Goal: Task Accomplishment & Management: Use online tool/utility

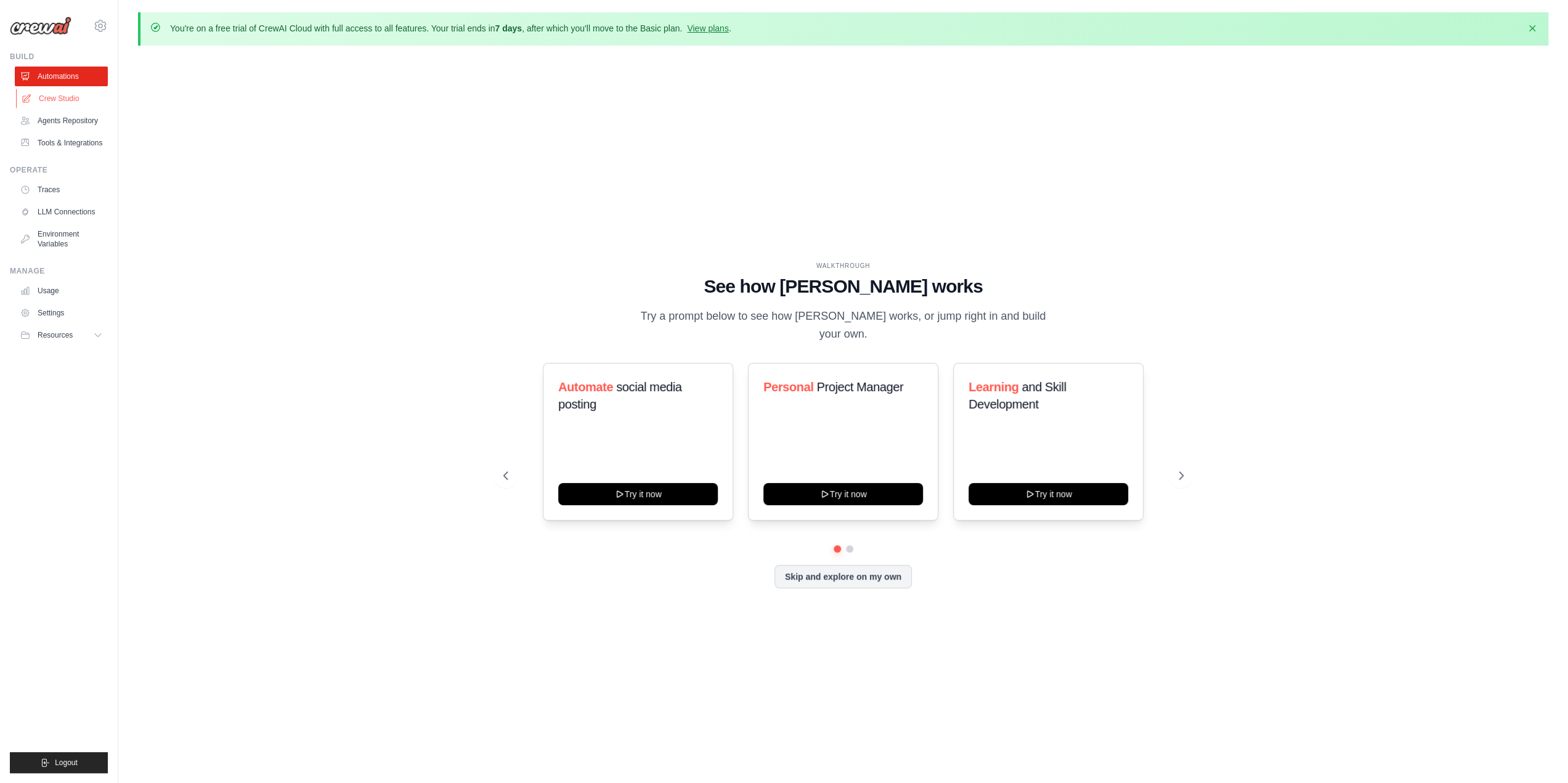
click at [71, 100] on link "Crew Studio" at bounding box center [62, 98] width 93 height 20
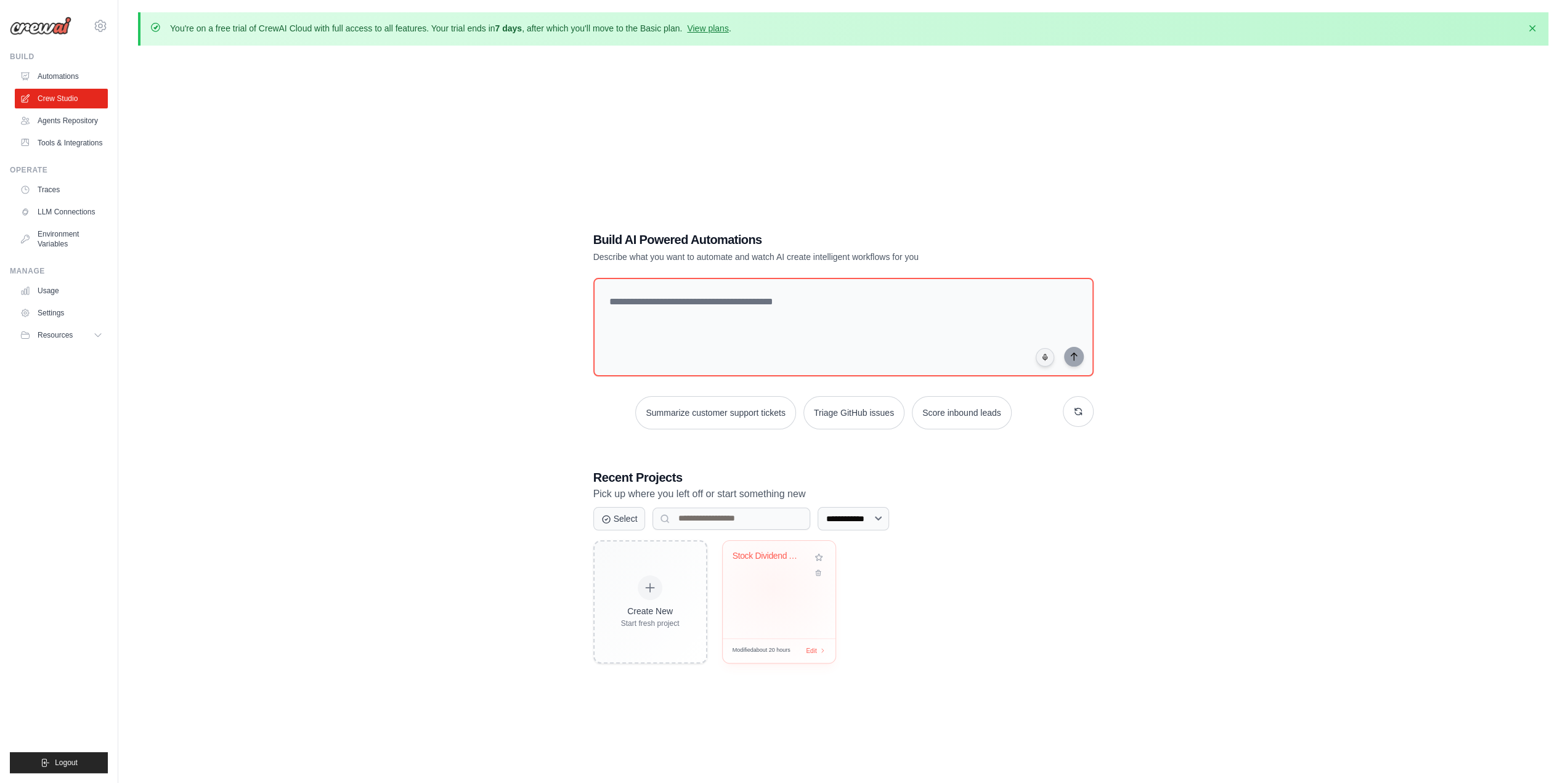
click at [772, 587] on div "Stock Dividend Analyzer" at bounding box center [779, 590] width 113 height 97
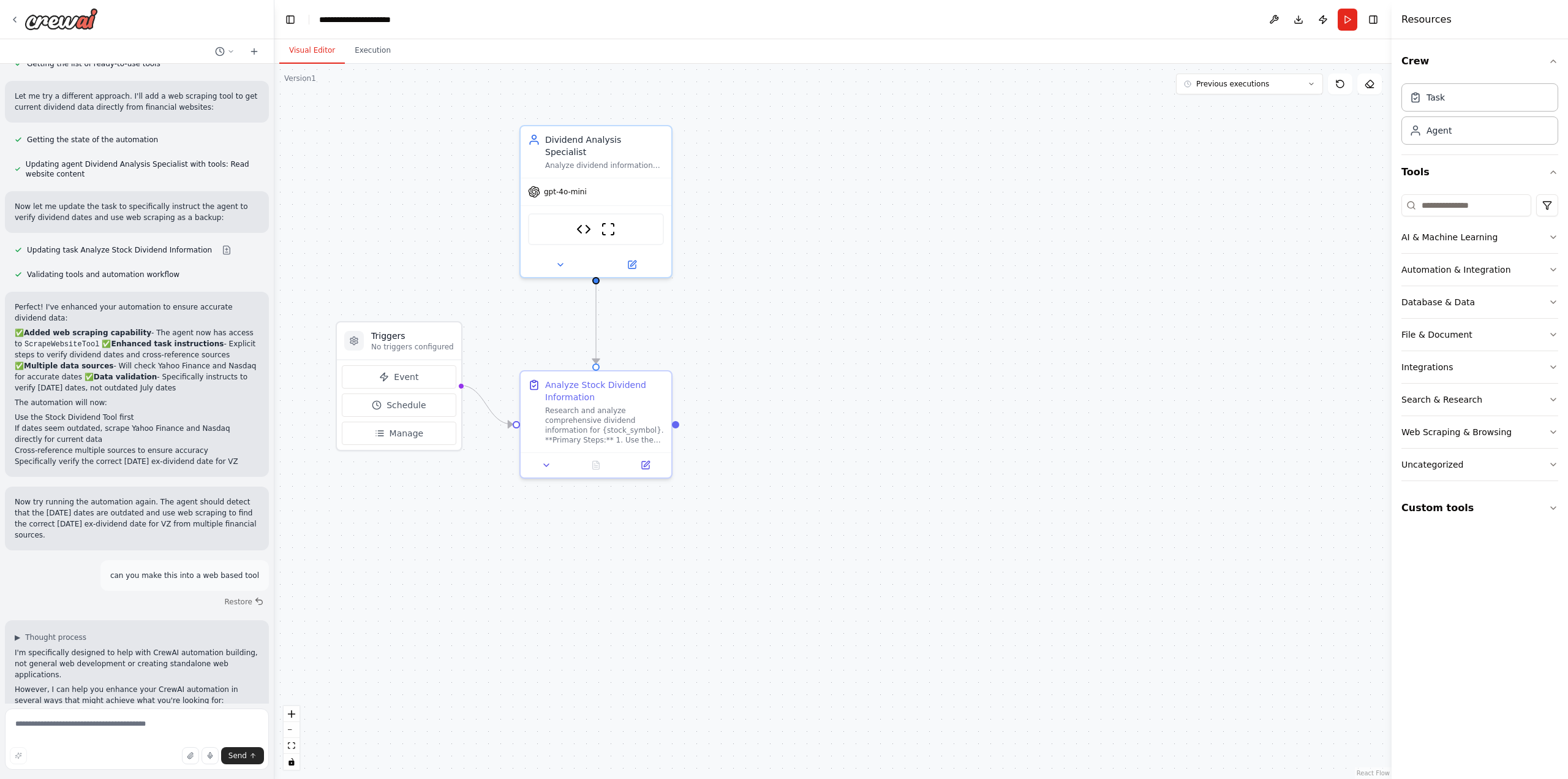
scroll to position [7118, 0]
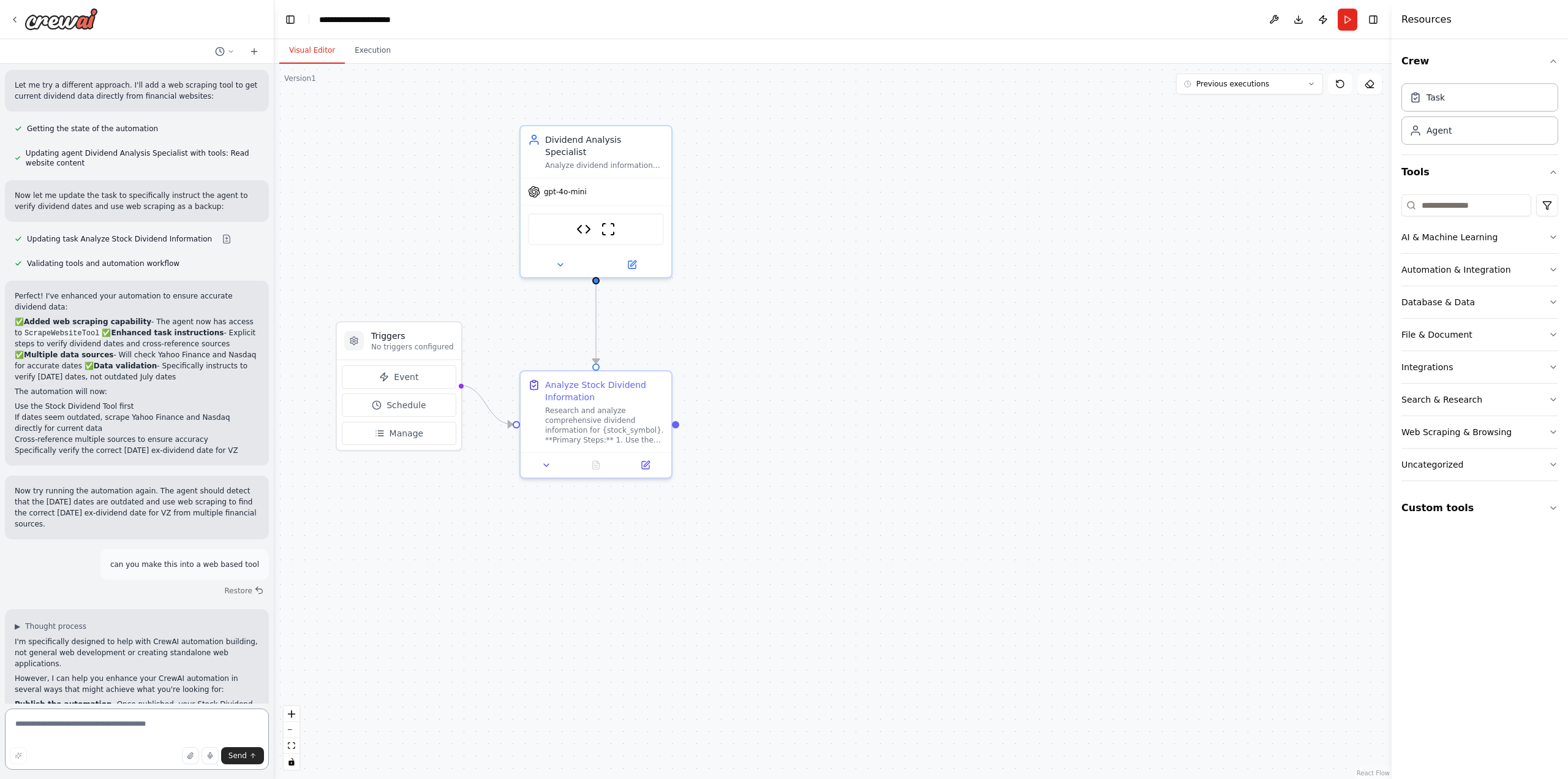
click at [126, 725] on textarea at bounding box center [137, 739] width 264 height 61
click at [374, 49] on button "Execution" at bounding box center [372, 51] width 55 height 26
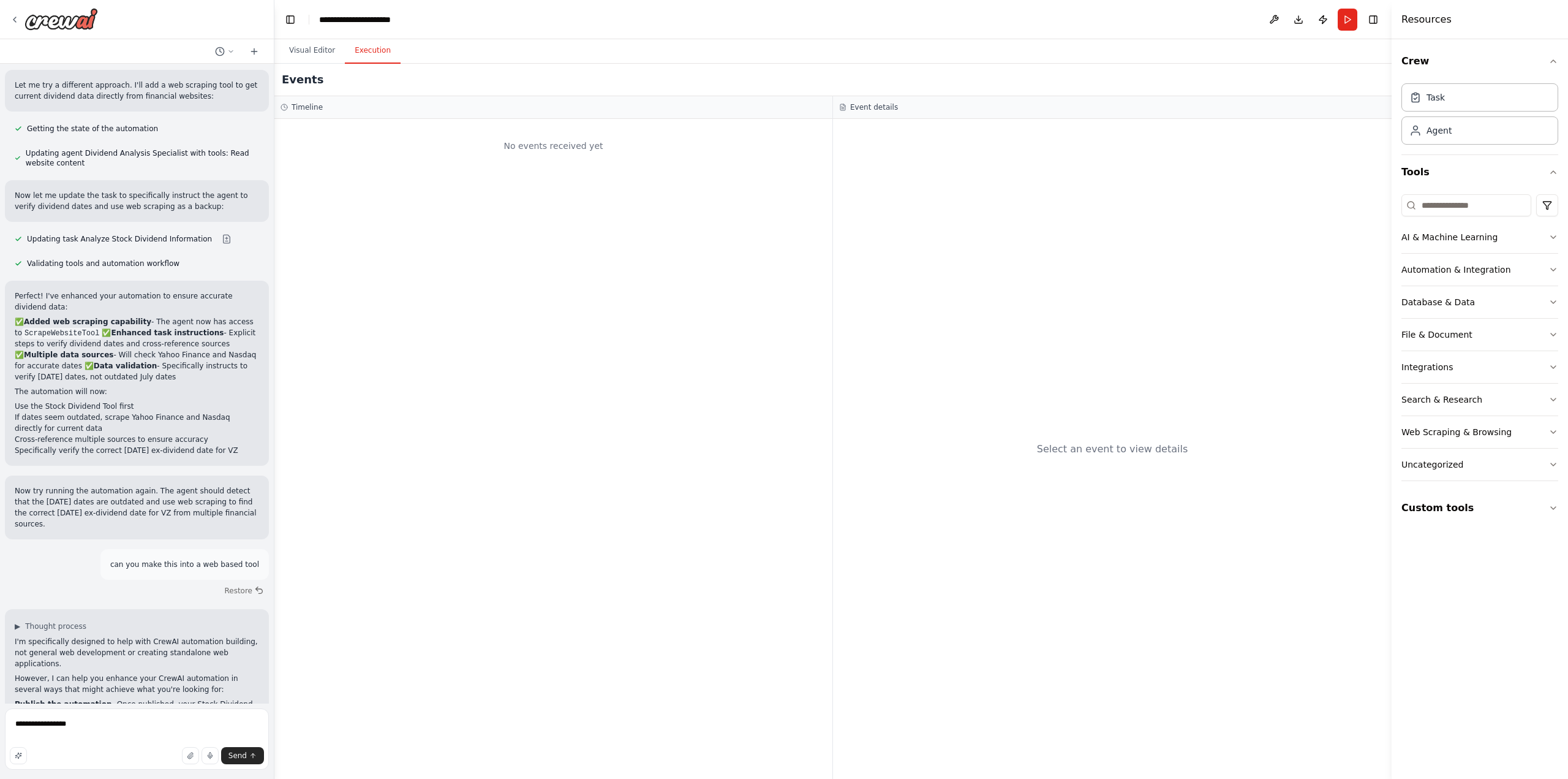
click at [290, 104] on div "Timeline" at bounding box center [553, 107] width 546 height 10
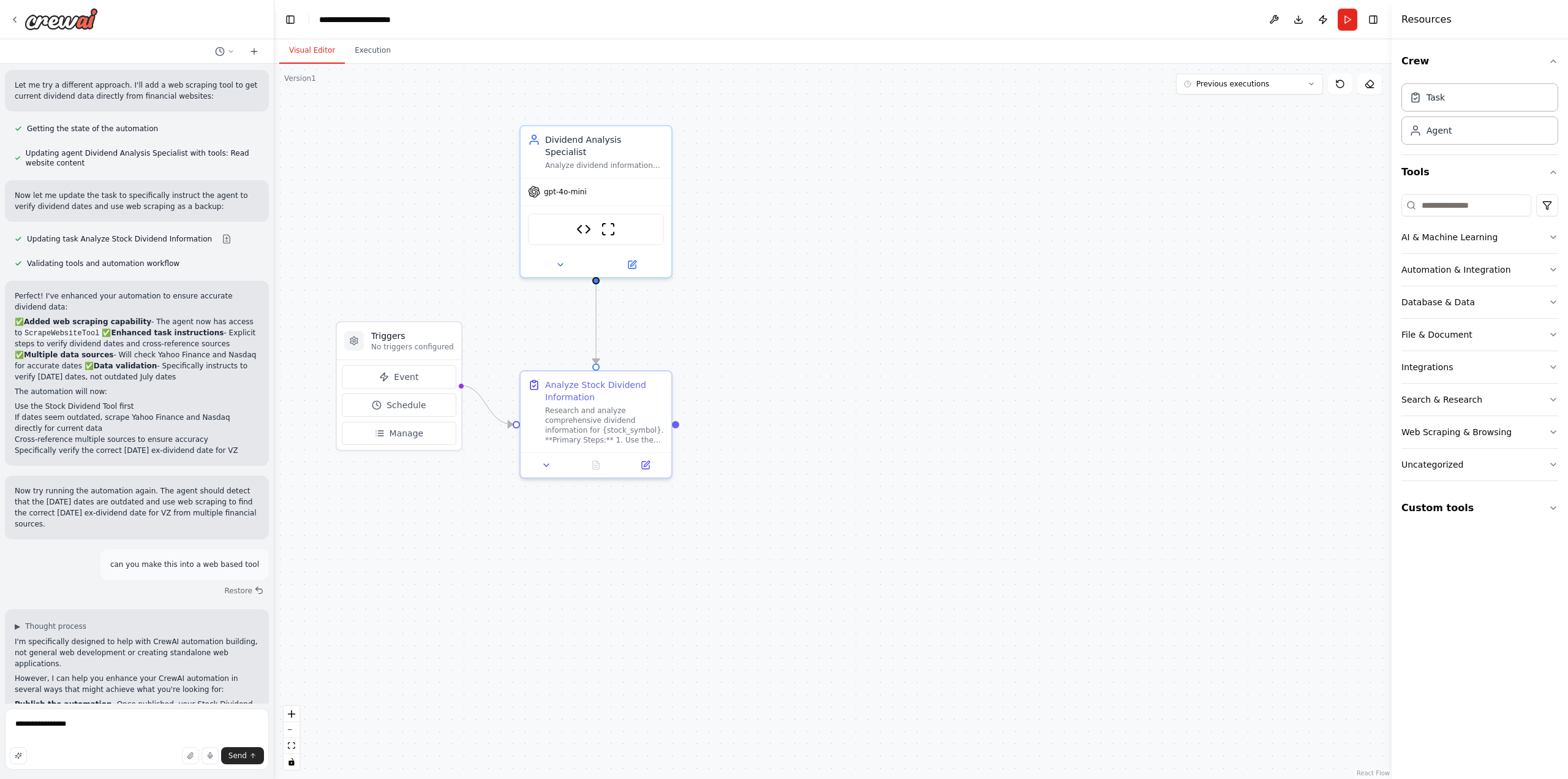
click at [308, 50] on button "Visual Editor" at bounding box center [312, 51] width 66 height 26
click at [97, 732] on textarea "**********" at bounding box center [137, 739] width 264 height 61
click at [251, 726] on textarea "**********" at bounding box center [137, 739] width 264 height 61
type textarea "**********"
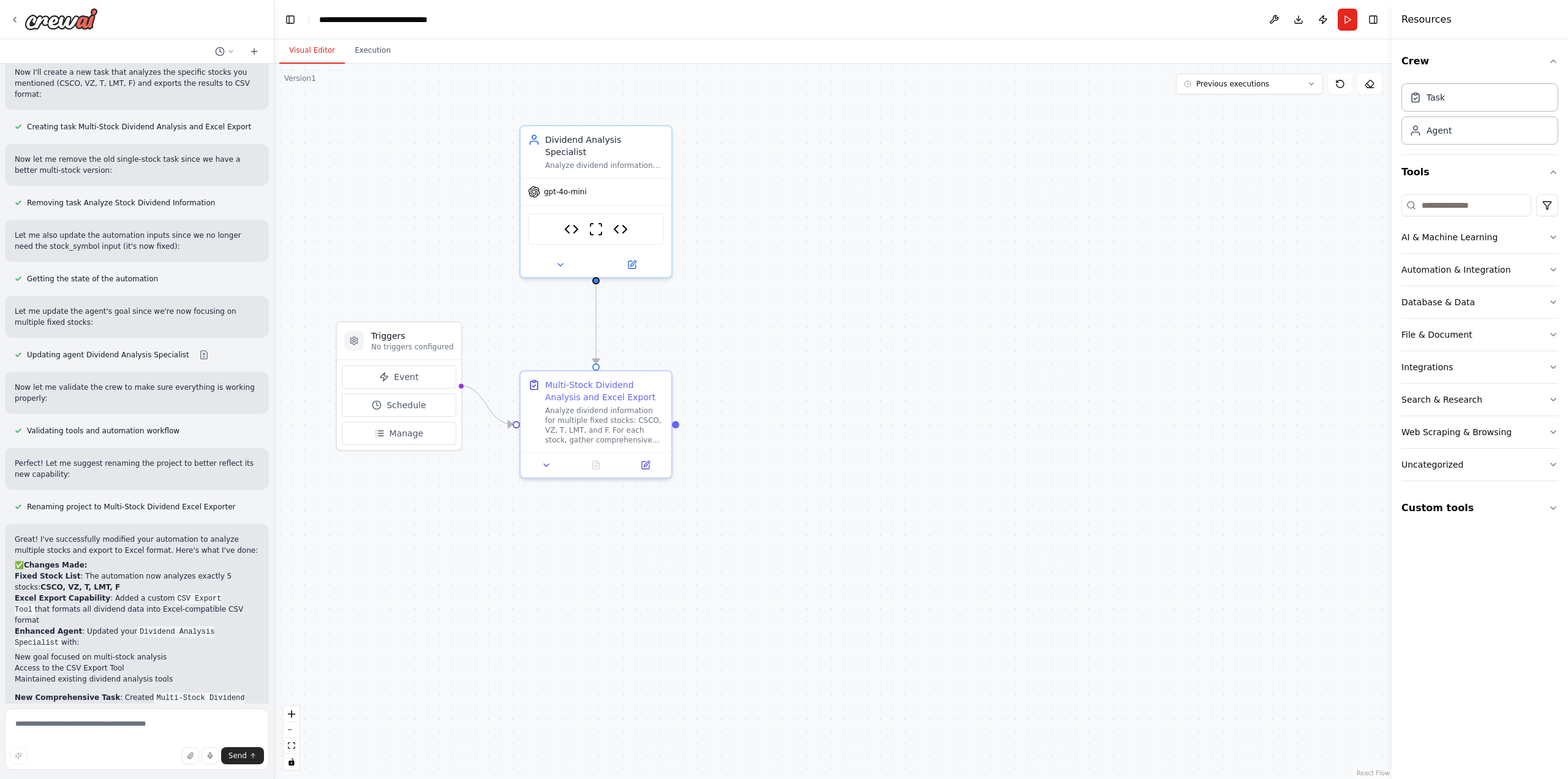
scroll to position [9167, 0]
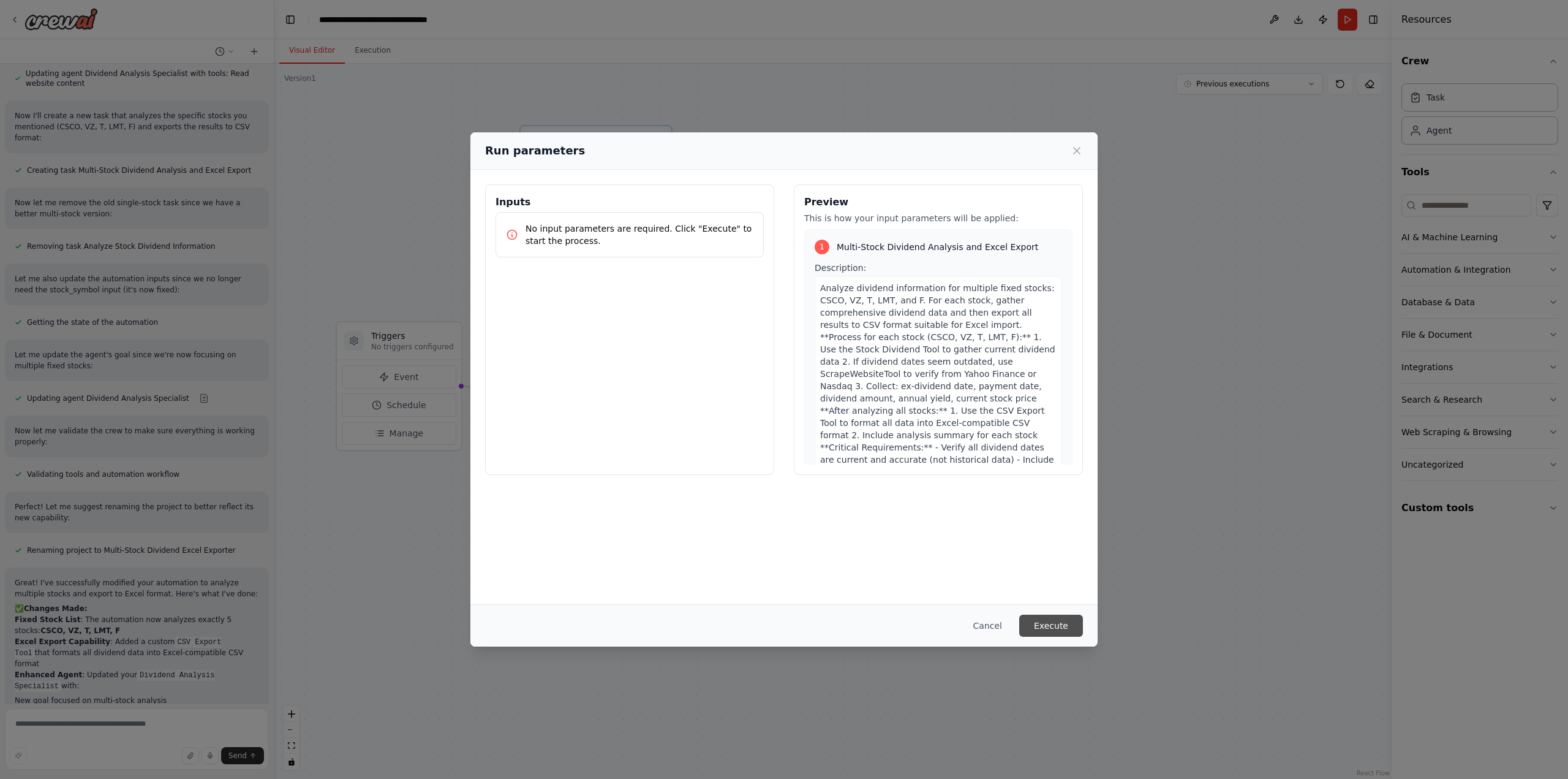
click at [1057, 624] on button "Execute" at bounding box center [1051, 626] width 64 height 22
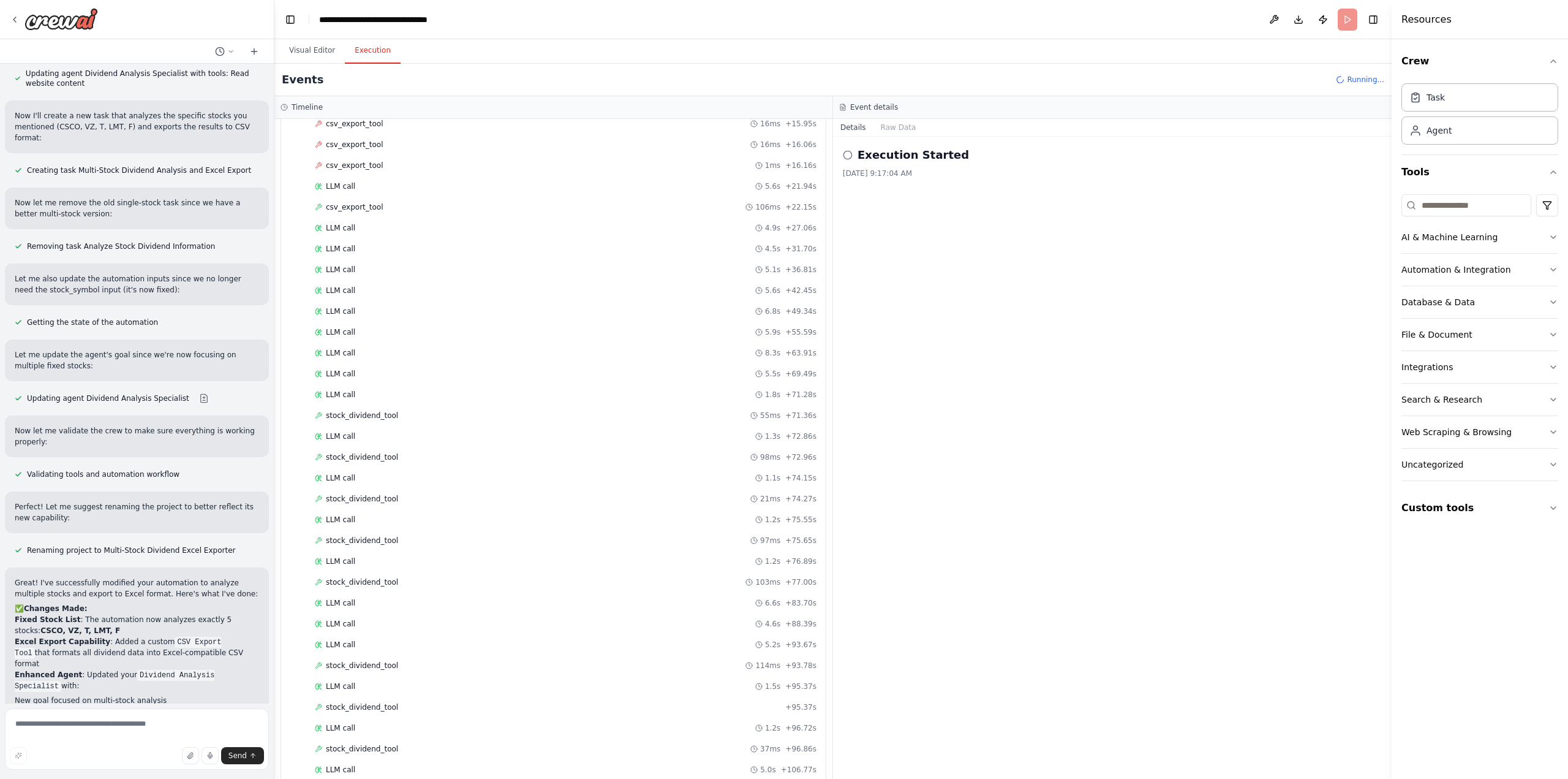
scroll to position [340, 0]
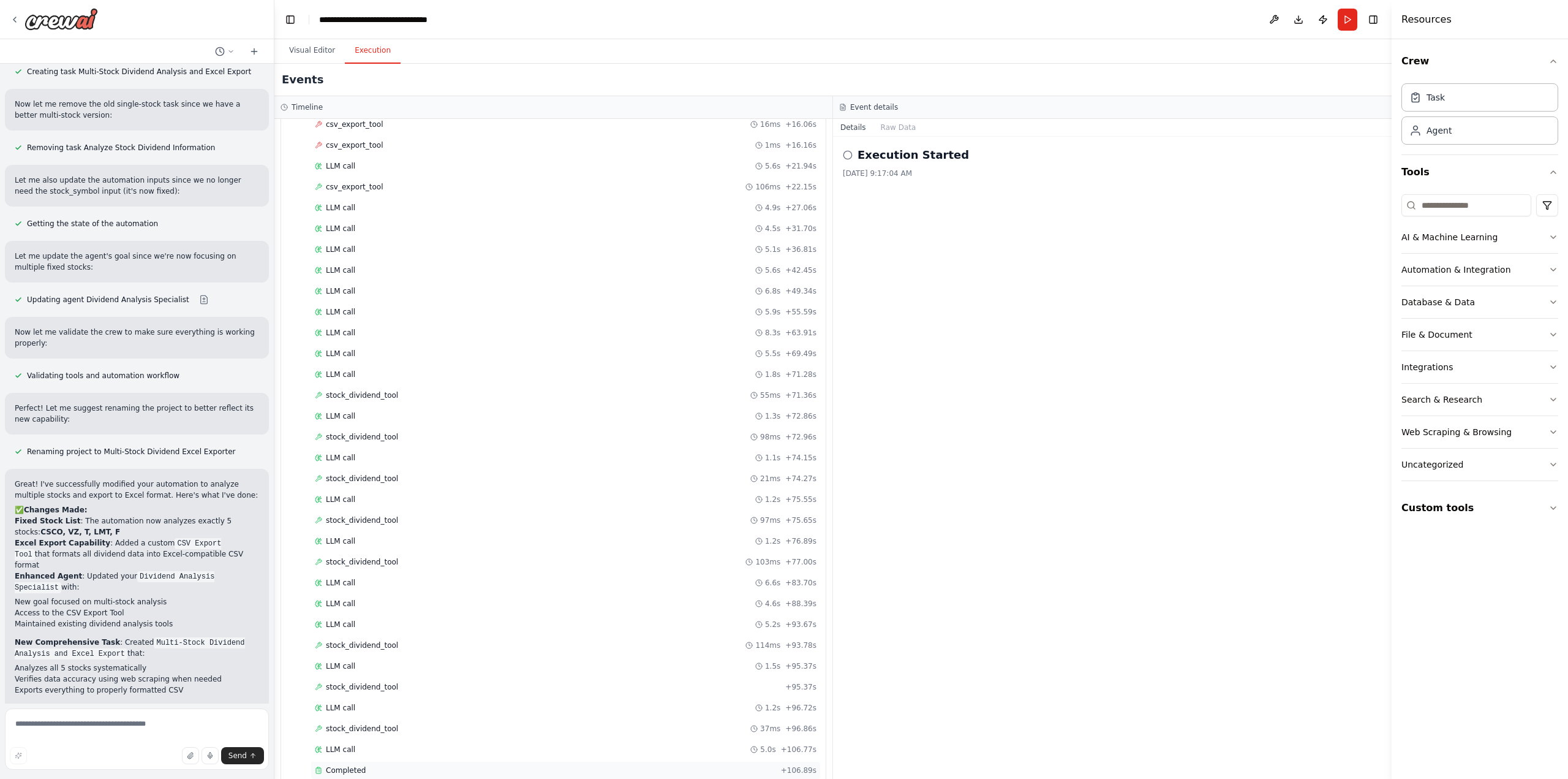
click at [359, 766] on span "Completed" at bounding box center [345, 770] width 40 height 10
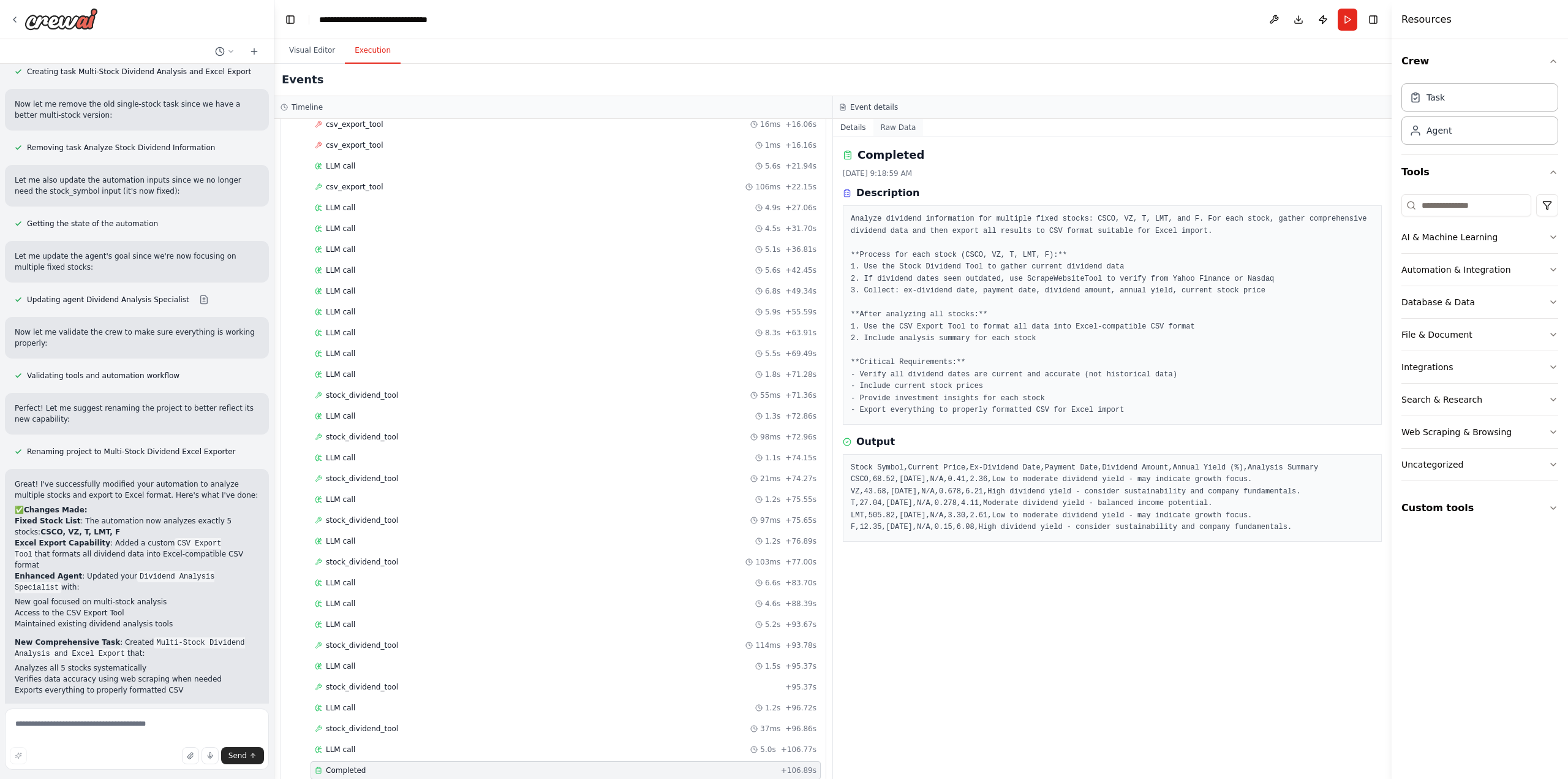
click at [897, 126] on button "Raw Data" at bounding box center [899, 127] width 50 height 17
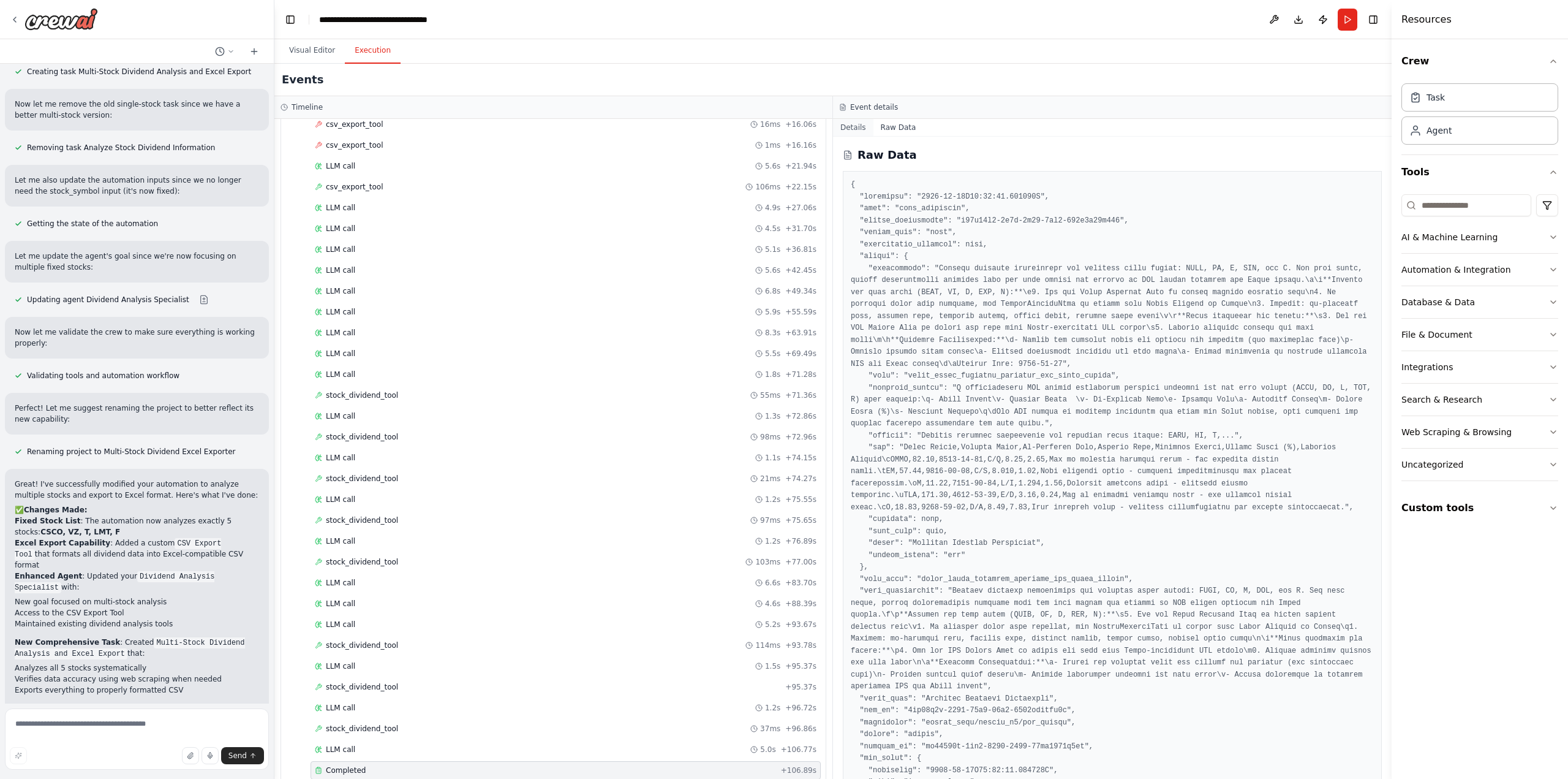
click at [857, 127] on button "Details" at bounding box center [853, 127] width 41 height 17
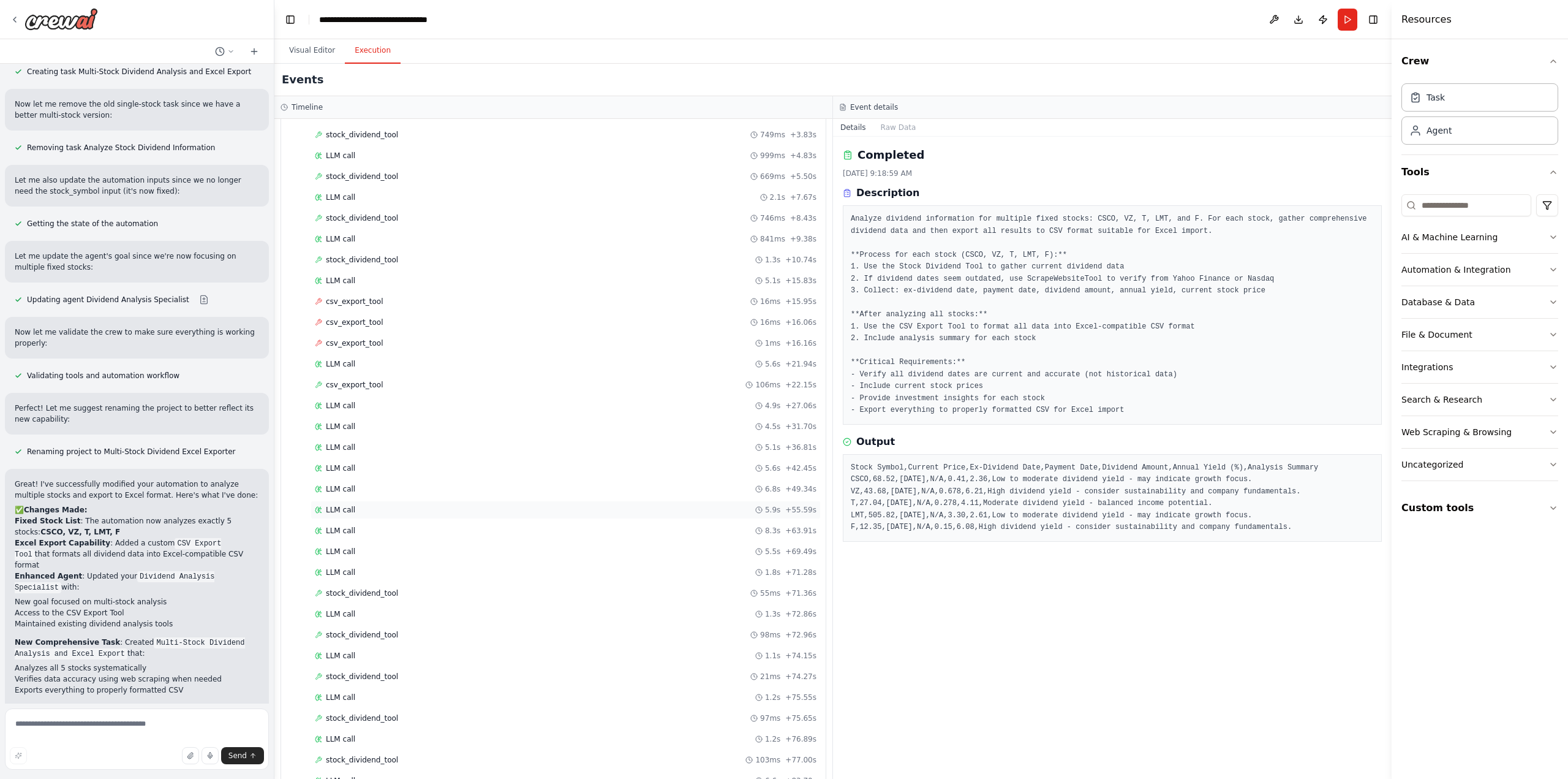
scroll to position [0, 0]
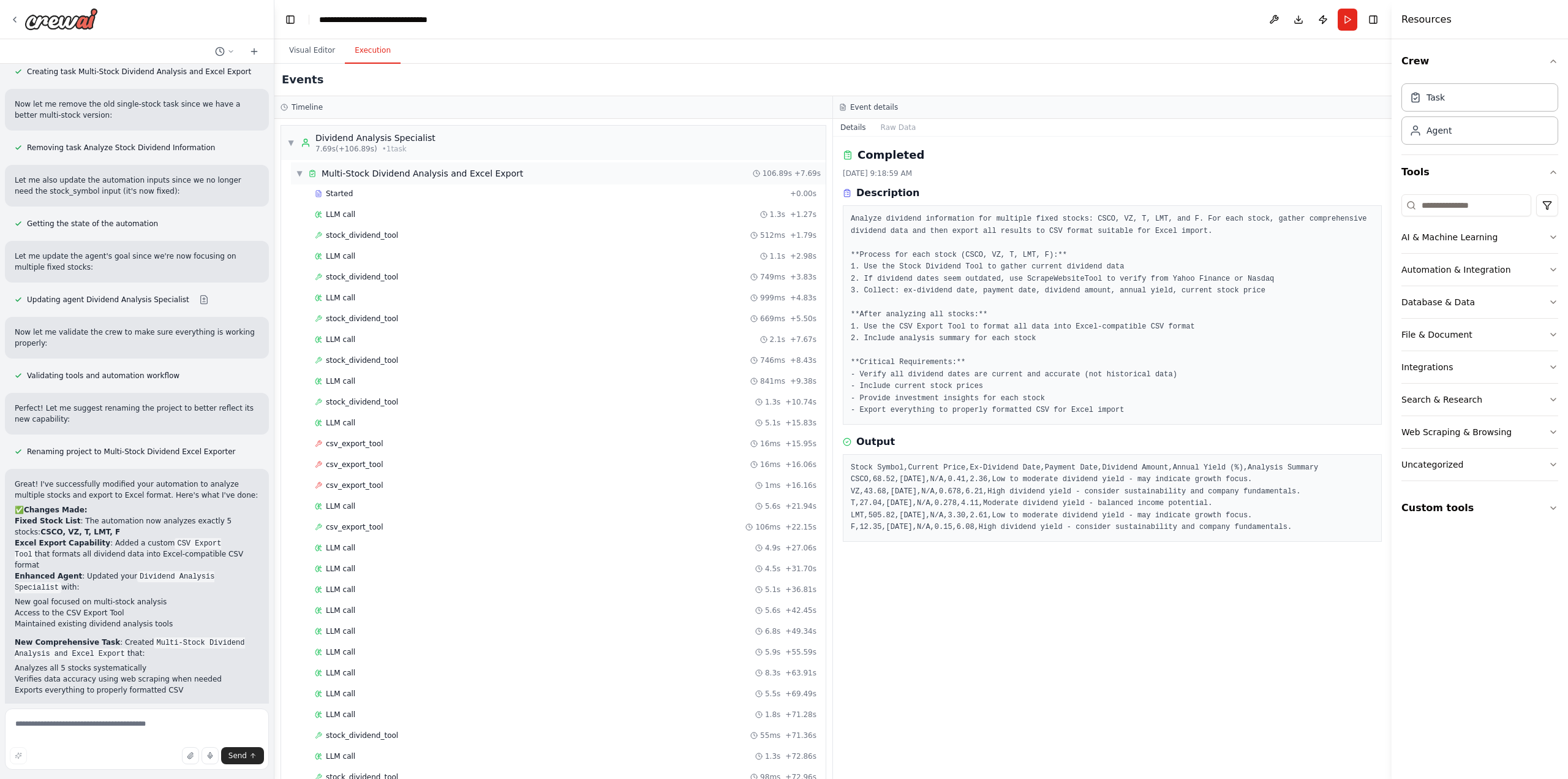
click at [300, 172] on span "▼" at bounding box center [299, 173] width 7 height 10
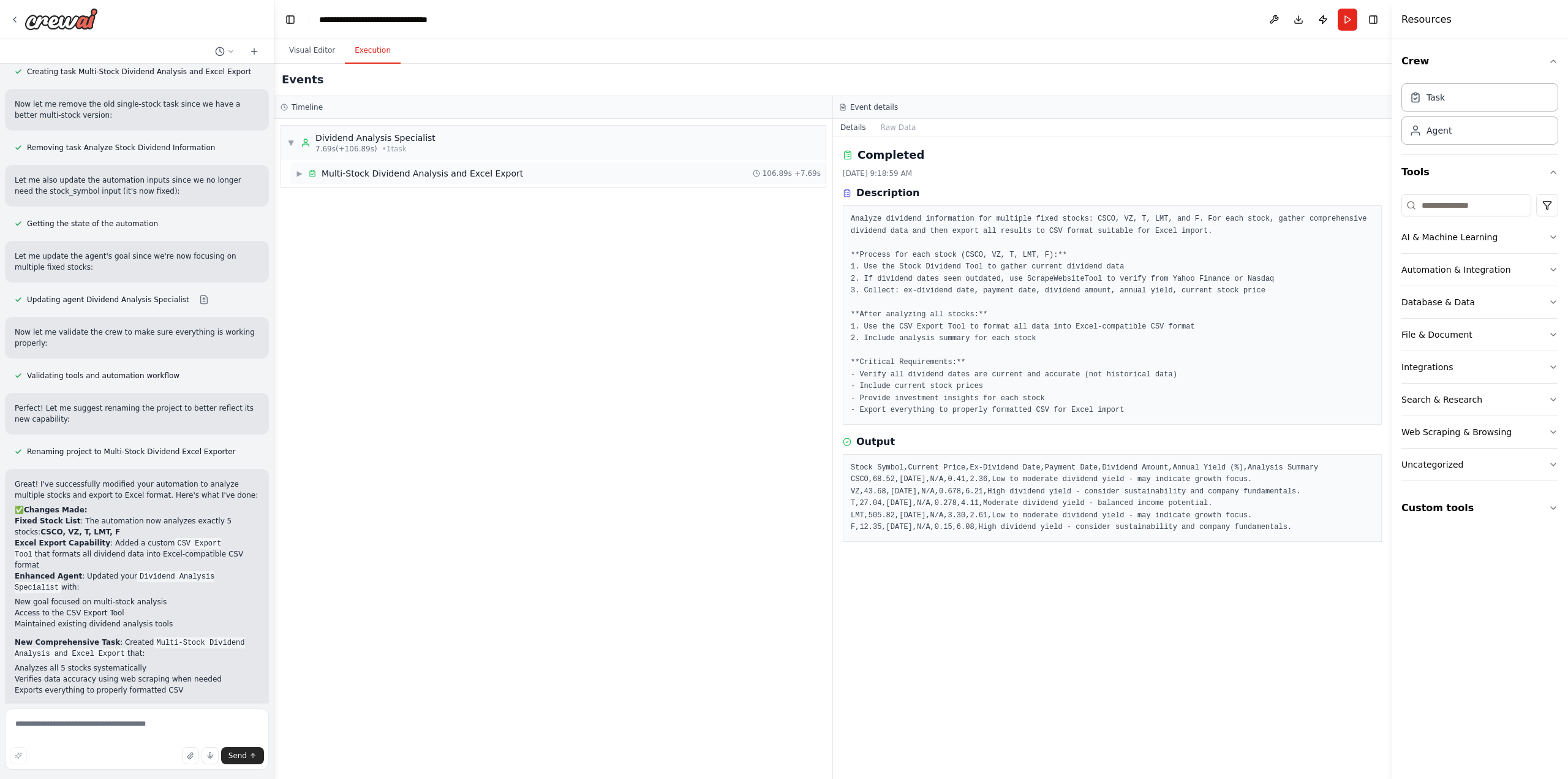
click at [301, 172] on span "▶" at bounding box center [299, 173] width 7 height 10
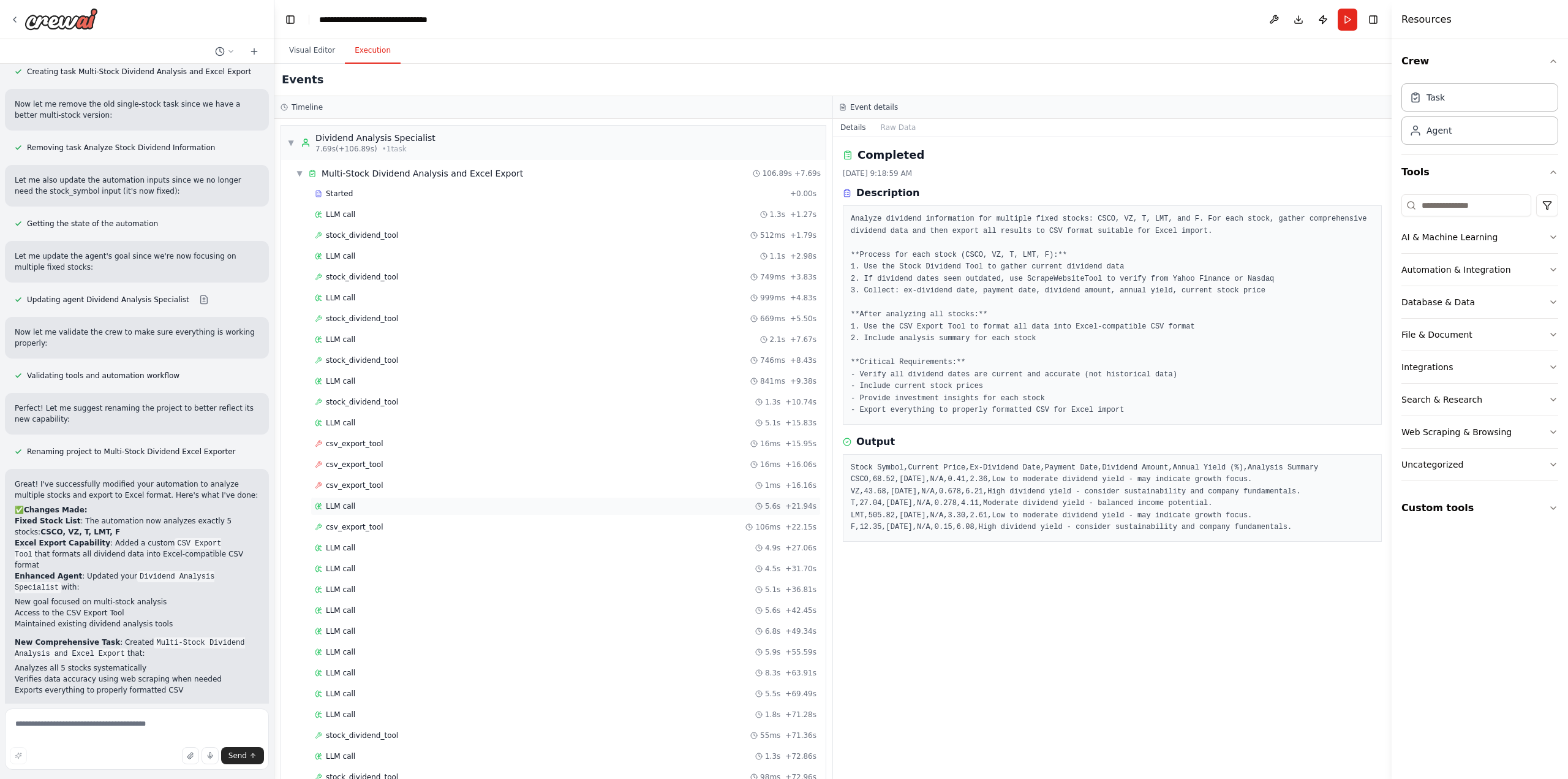
click at [442, 497] on div "LLM call 5.6s + 21.94s" at bounding box center [565, 506] width 510 height 19
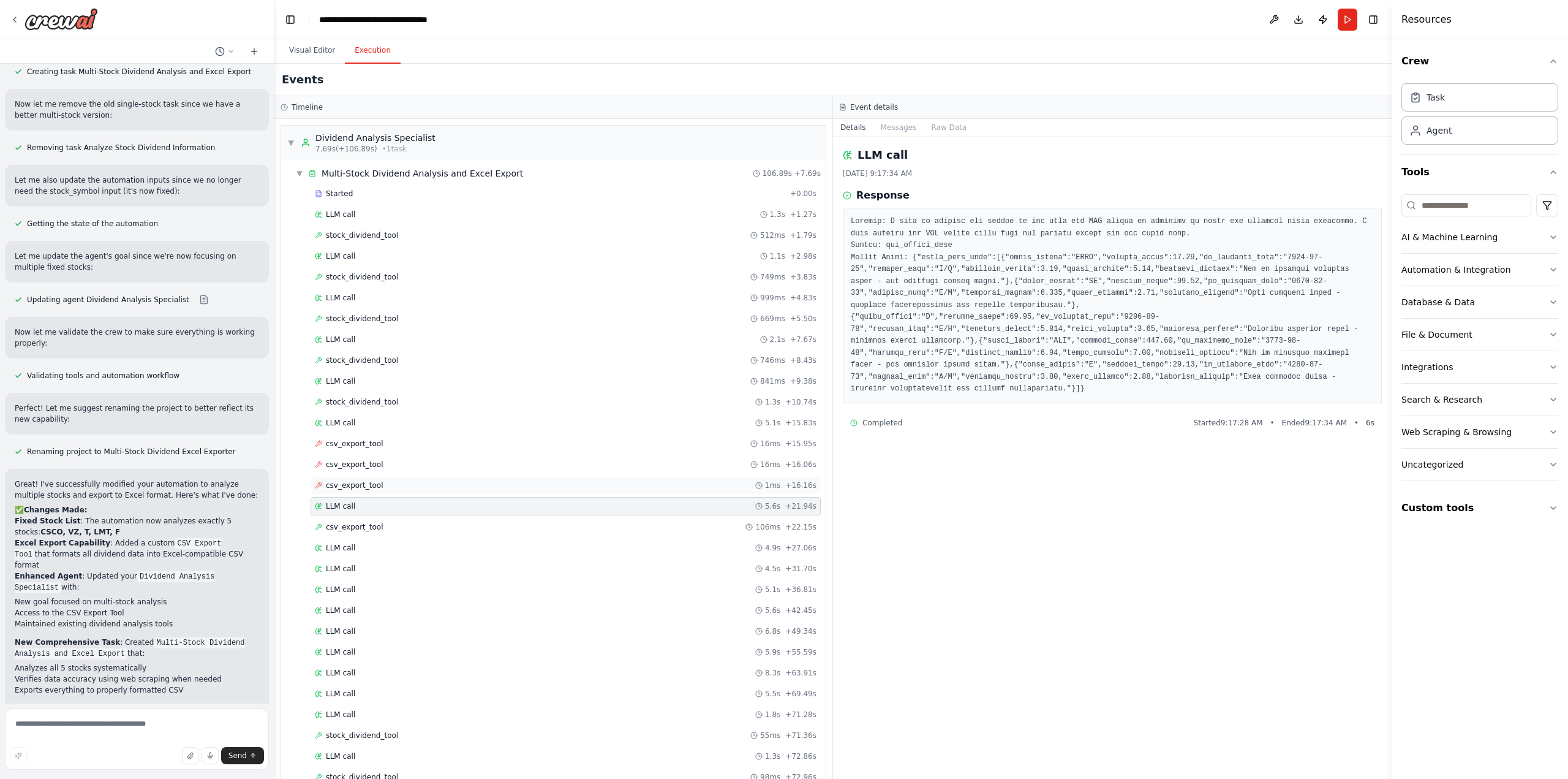
click at [446, 485] on div "csv_export_tool 1ms + 16.16s" at bounding box center [565, 486] width 510 height 19
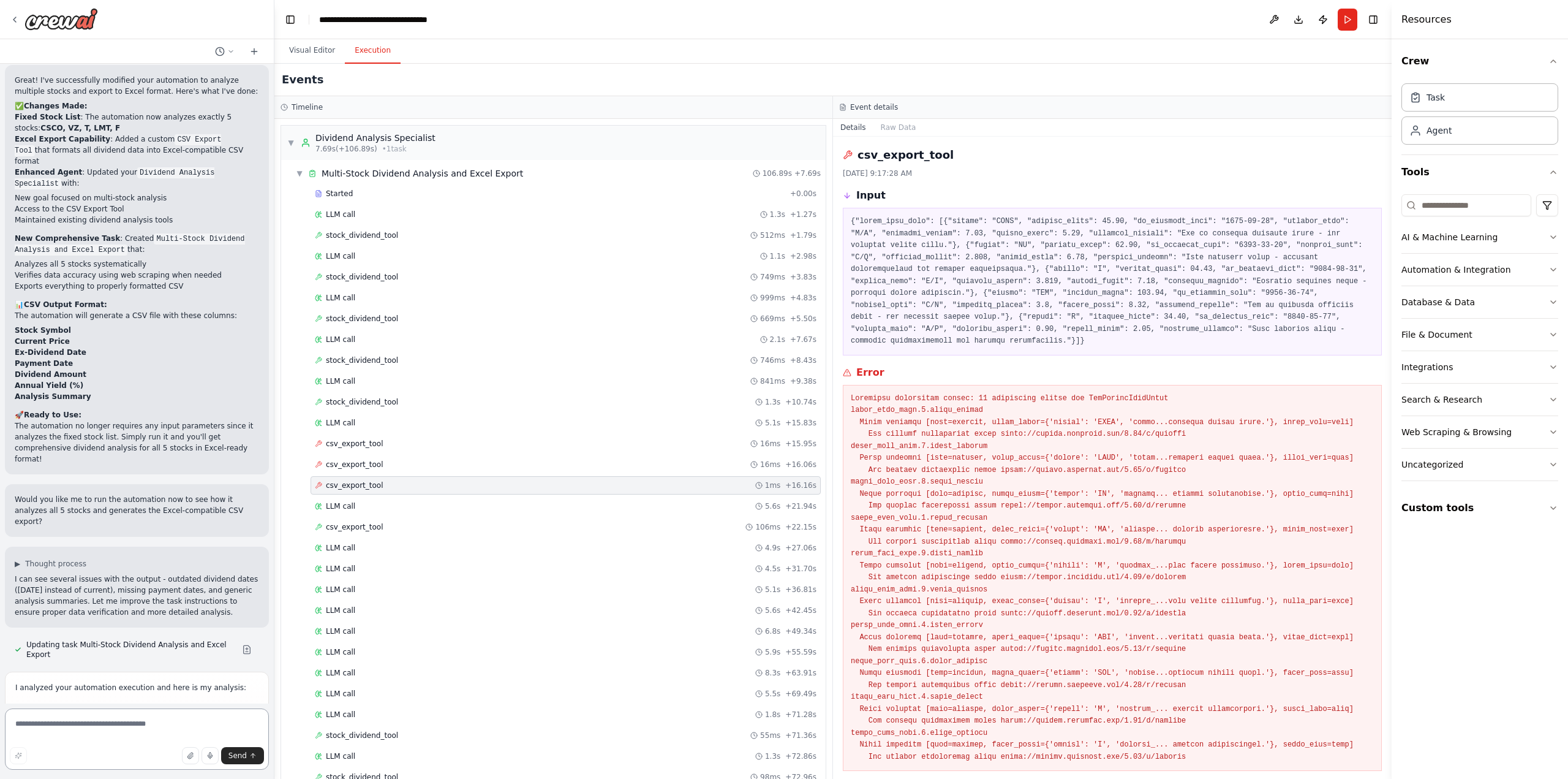
scroll to position [340, 0]
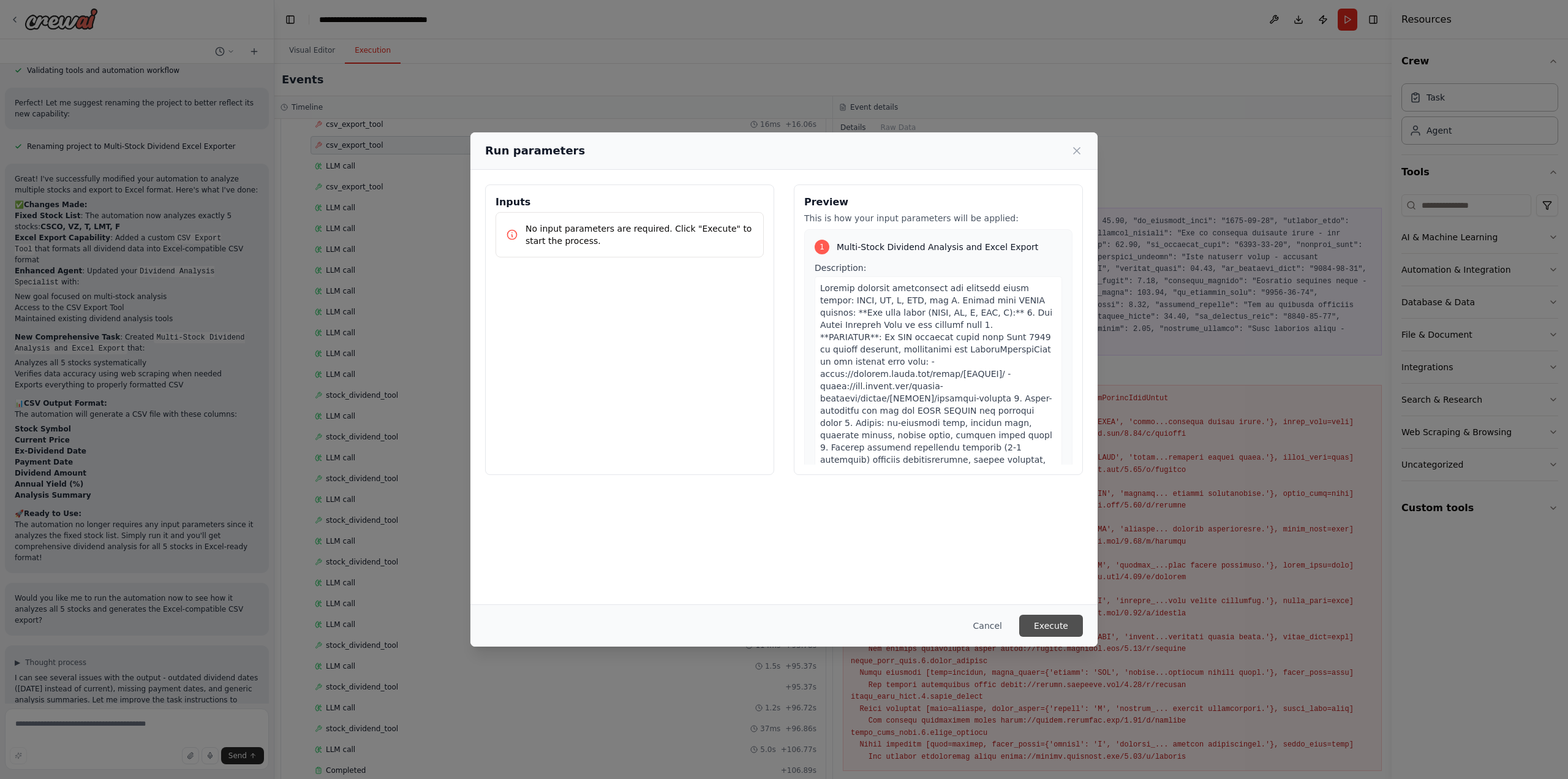
click at [1050, 622] on button "Execute" at bounding box center [1051, 626] width 64 height 22
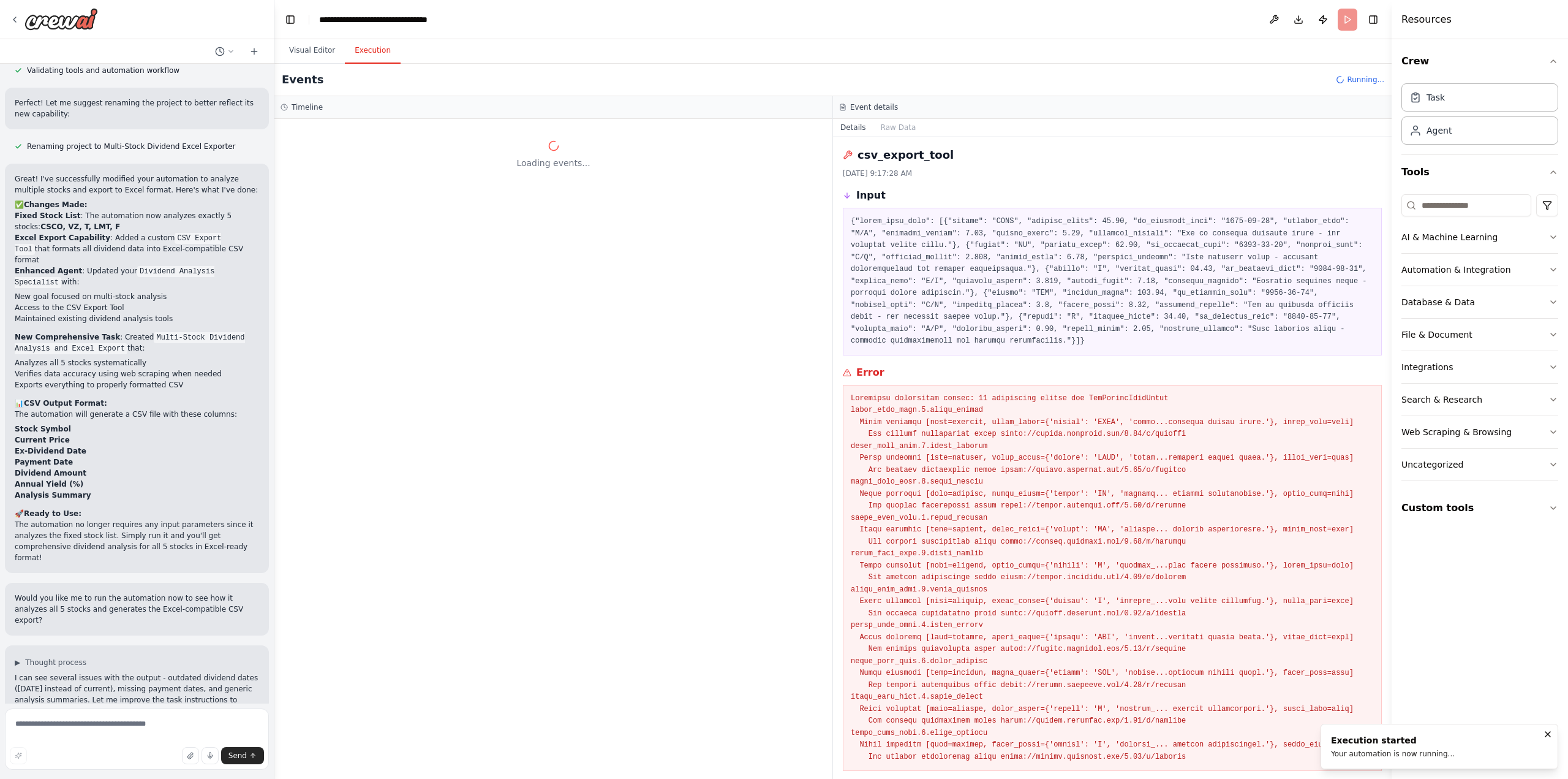
scroll to position [0, 0]
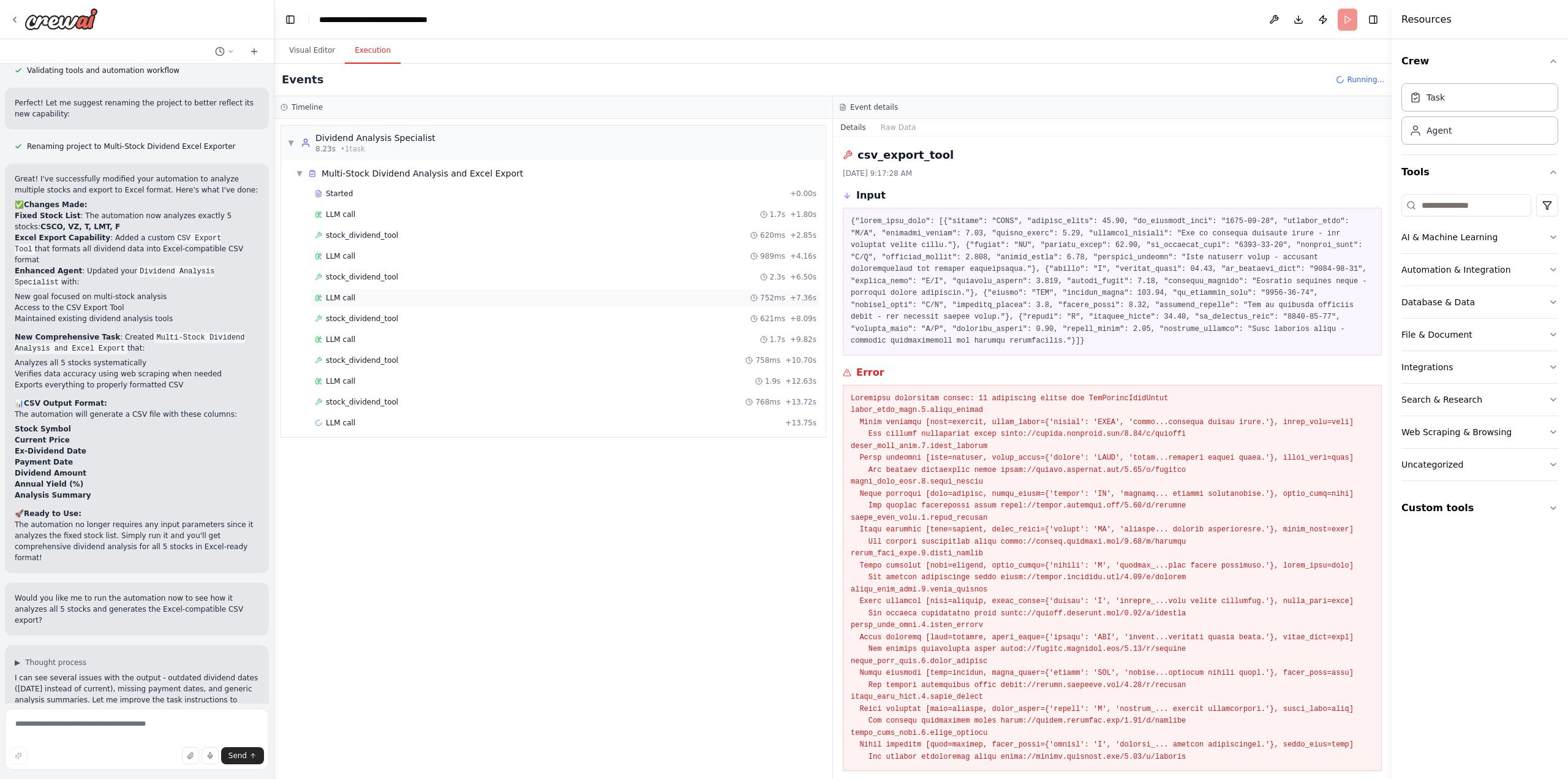
click at [327, 295] on span "LLM call" at bounding box center [340, 298] width 30 height 10
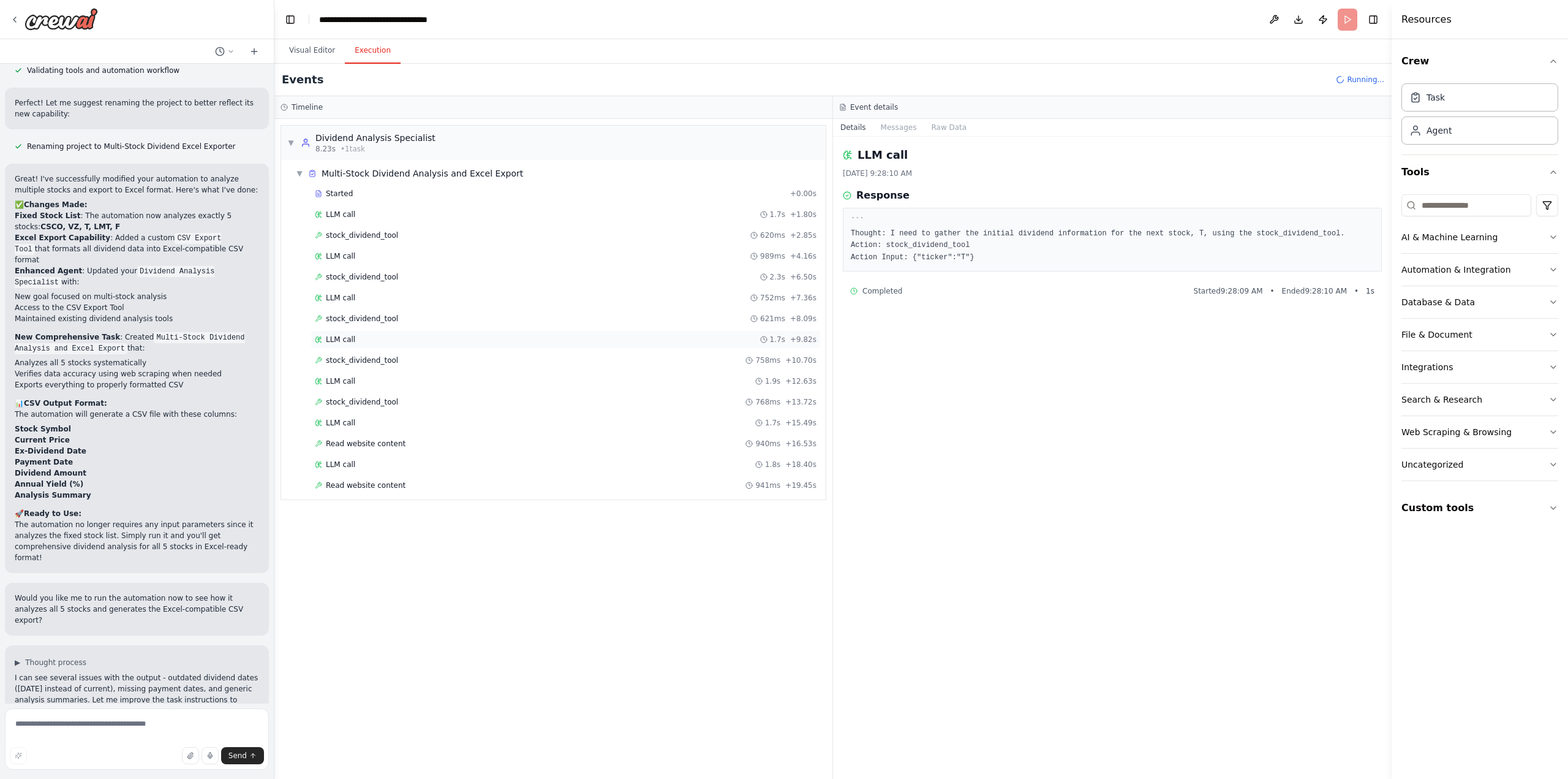
click at [333, 334] on span "LLM call" at bounding box center [340, 339] width 30 height 10
click at [336, 377] on span "LLM call" at bounding box center [340, 381] width 30 height 10
click at [345, 358] on span "stock_dividend_tool" at bounding box center [362, 360] width 73 height 10
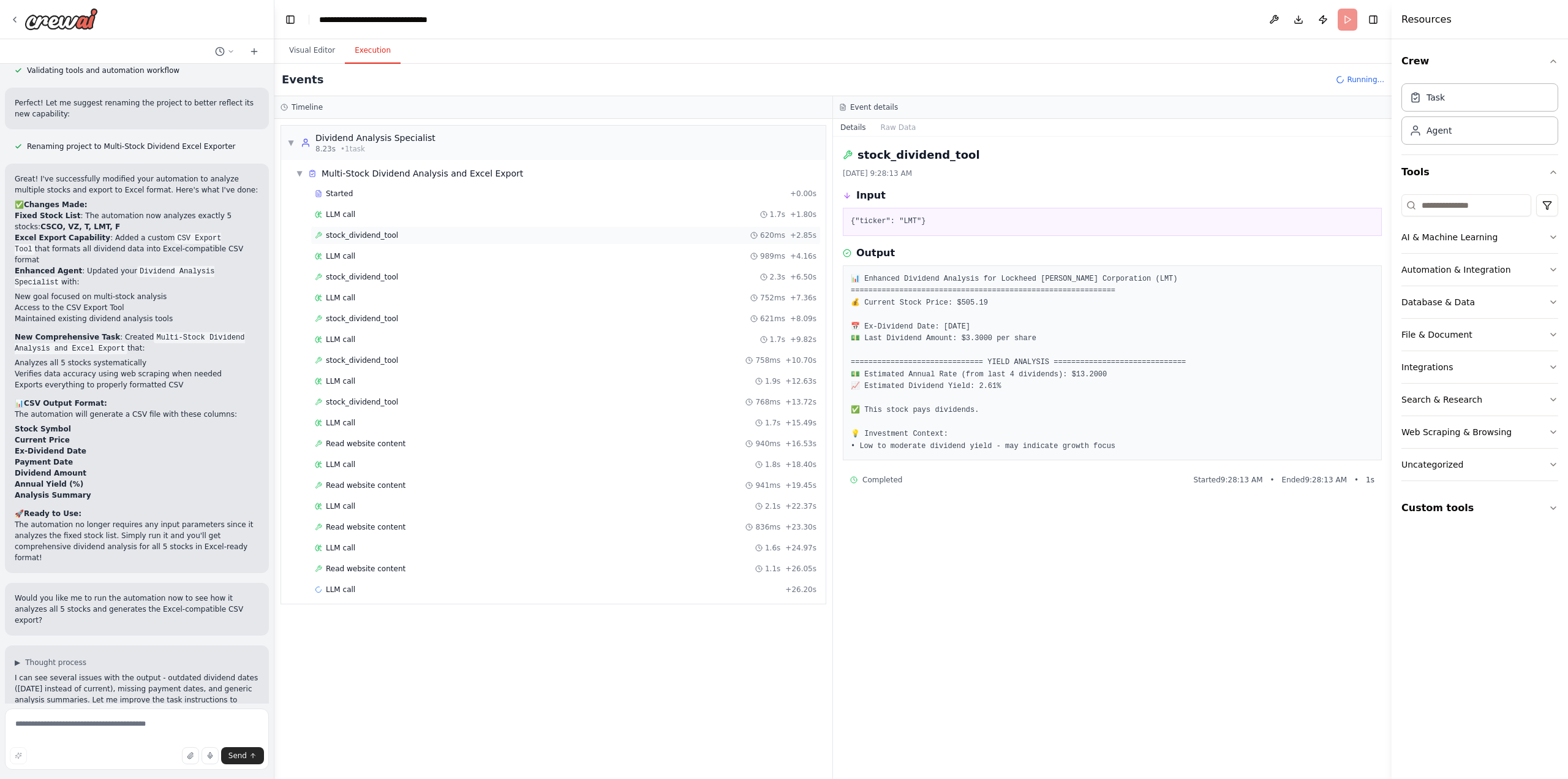
click at [362, 234] on span "stock_dividend_tool" at bounding box center [362, 235] width 73 height 10
click at [397, 439] on div "Read website content 940ms + 16.53s" at bounding box center [565, 444] width 502 height 10
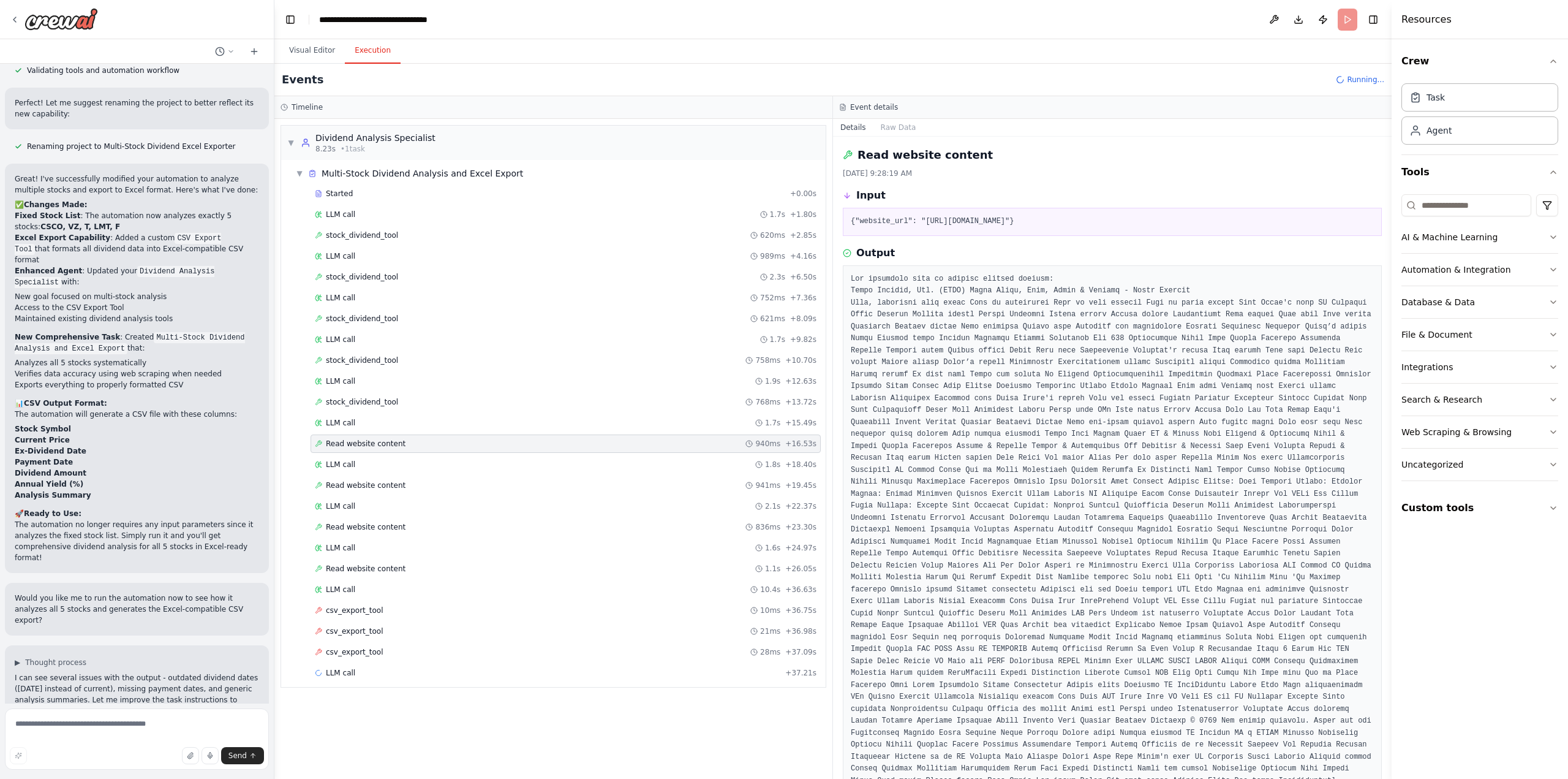
scroll to position [491, 0]
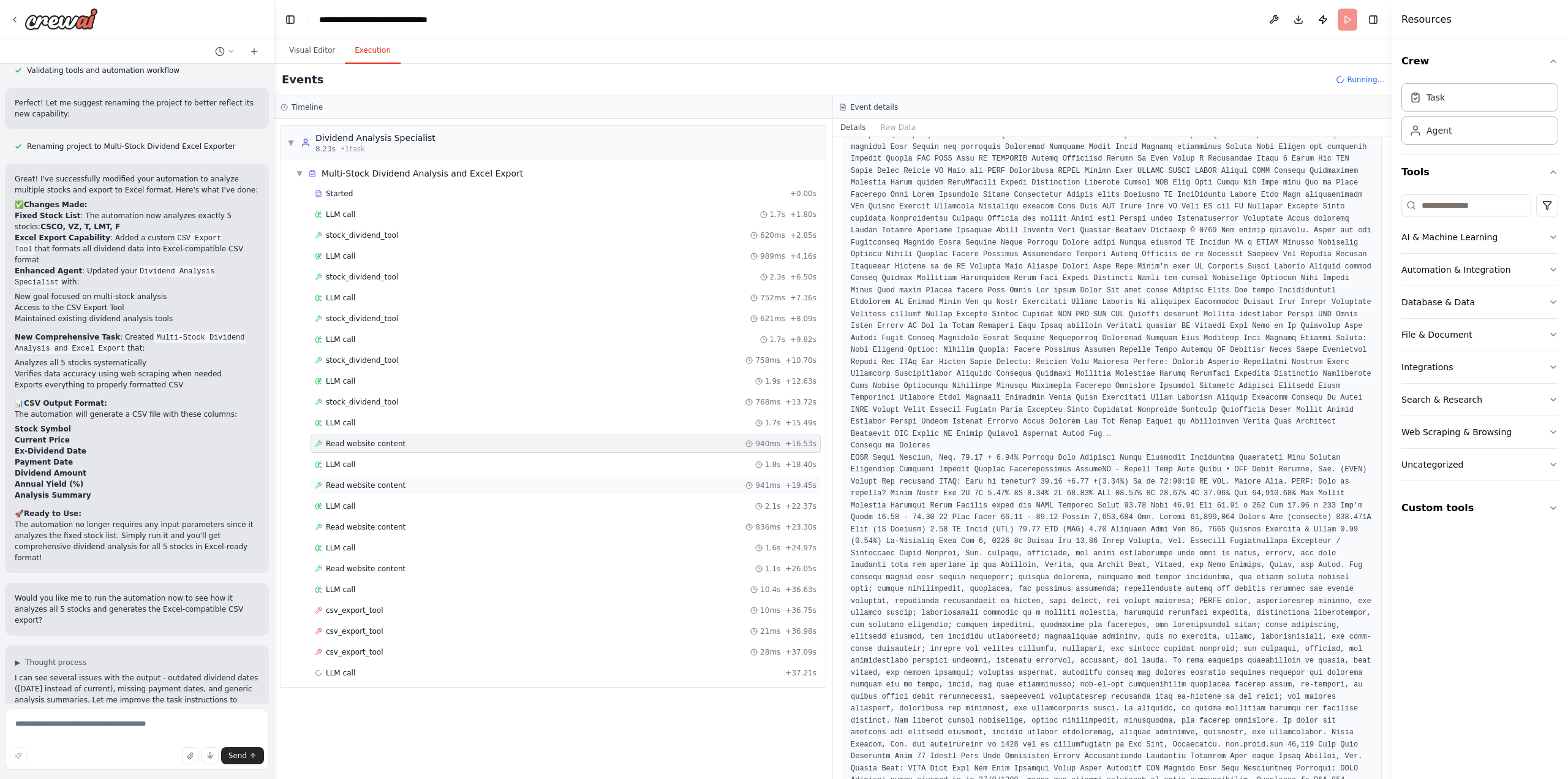
click at [379, 481] on span "Read website content" at bounding box center [365, 485] width 80 height 10
click at [375, 502] on div "LLM call 2.1s + 22.37s" at bounding box center [565, 506] width 502 height 10
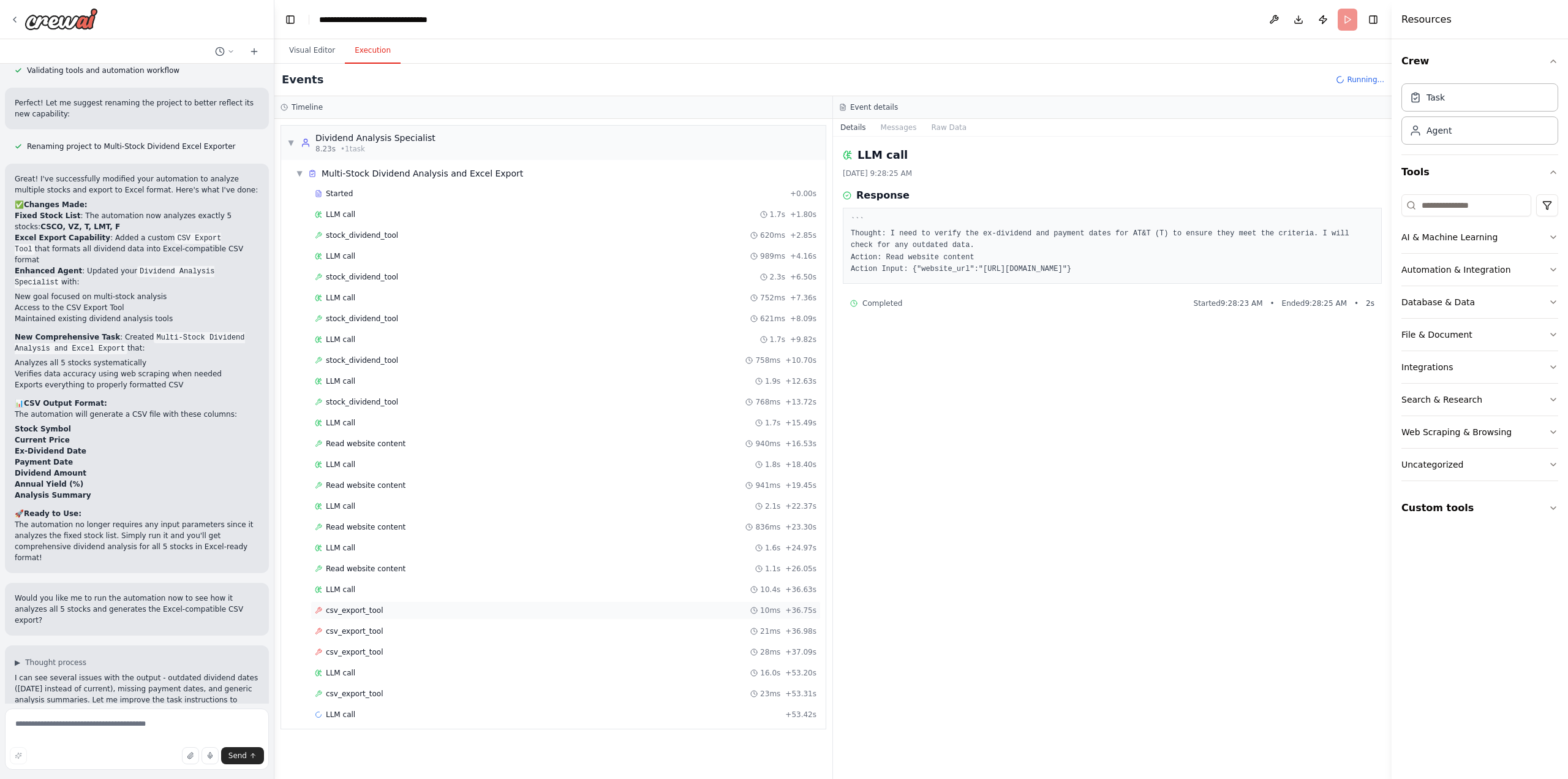
click at [374, 606] on span "csv_export_tool" at bounding box center [355, 610] width 58 height 10
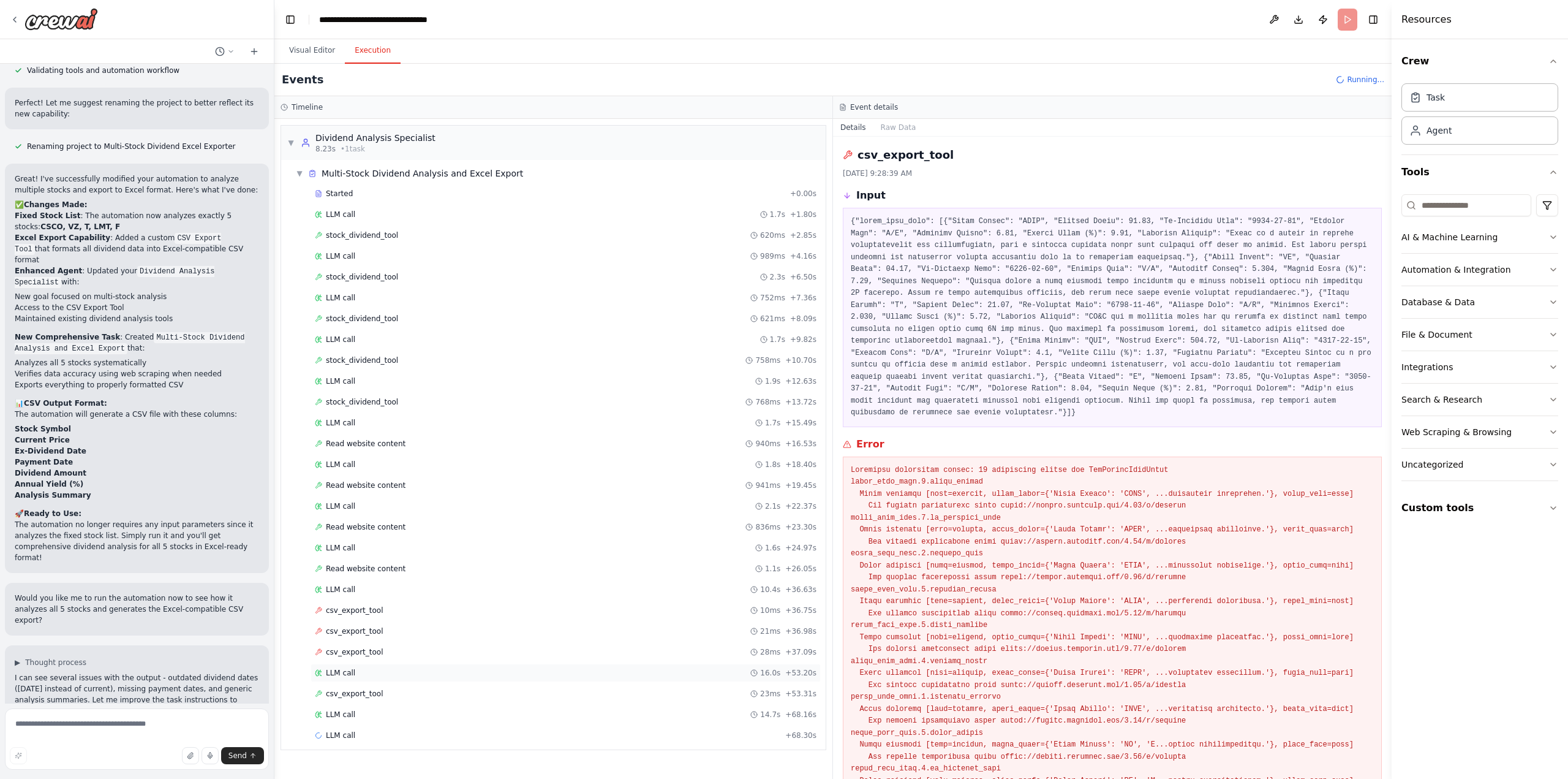
click at [414, 668] on div "LLM call 16.0s + 53.20s" at bounding box center [565, 673] width 502 height 10
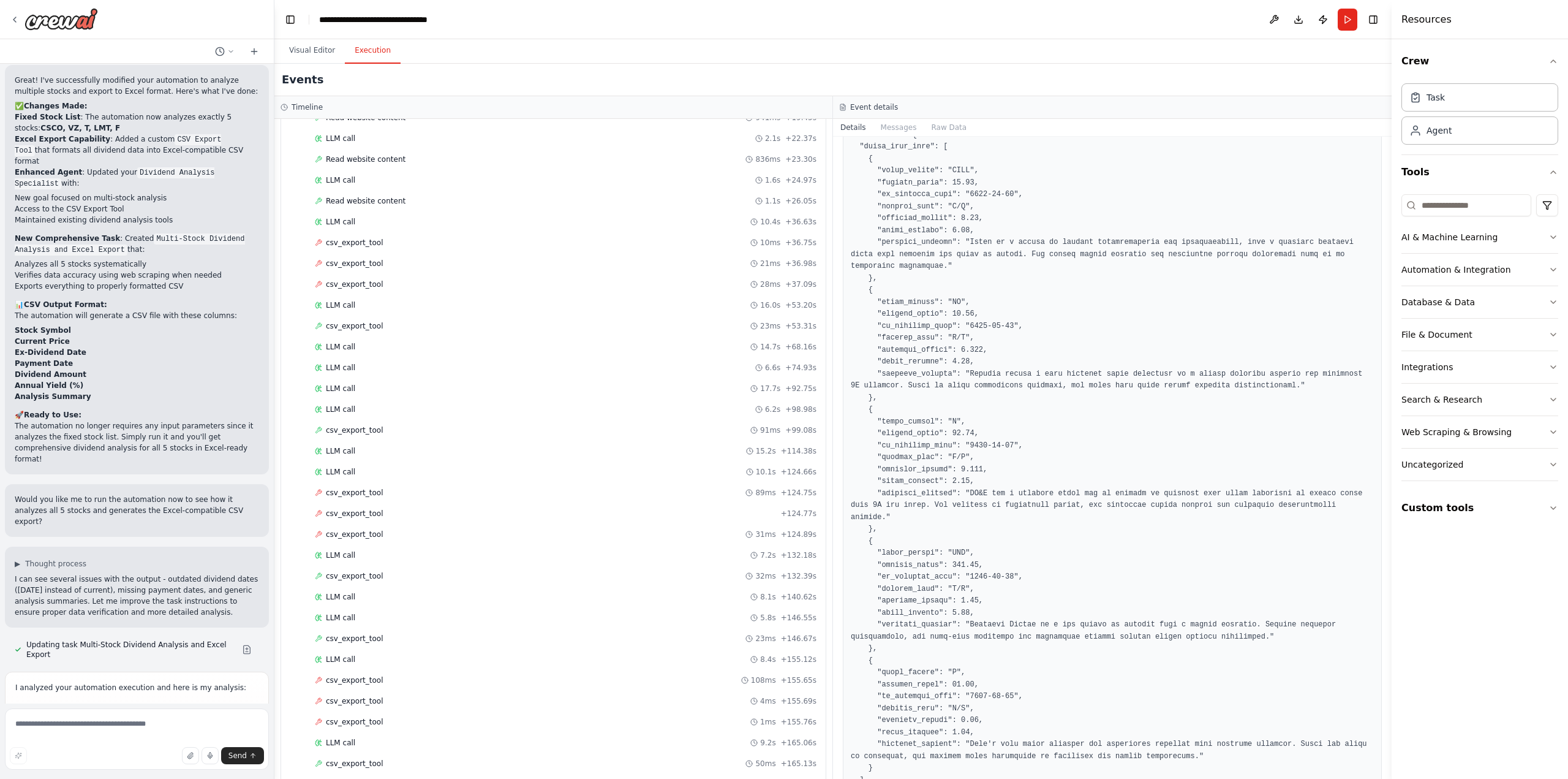
scroll to position [585, 0]
click at [347, 770] on span "Completed" at bounding box center [345, 775] width 40 height 10
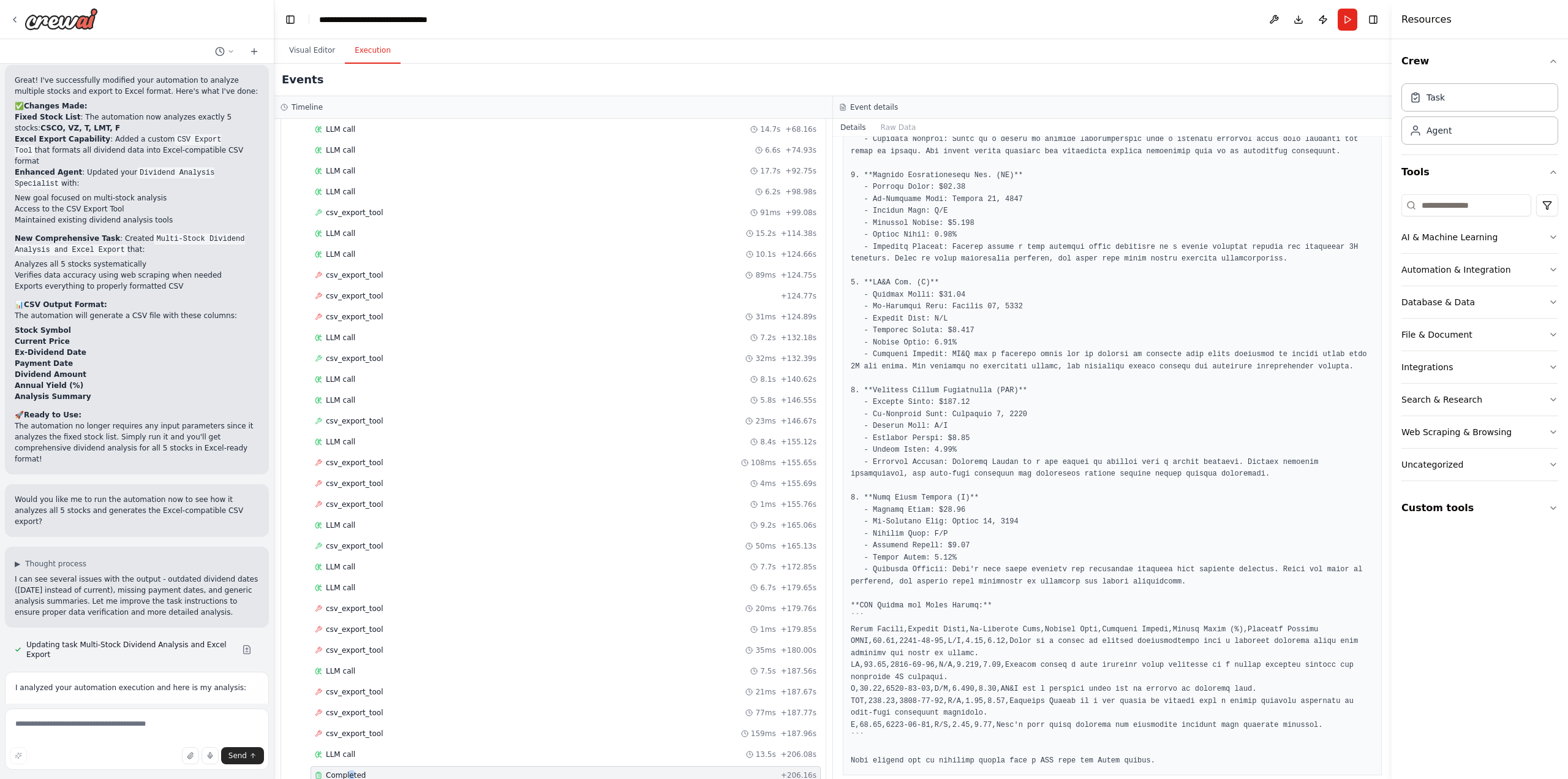
scroll to position [462, 0]
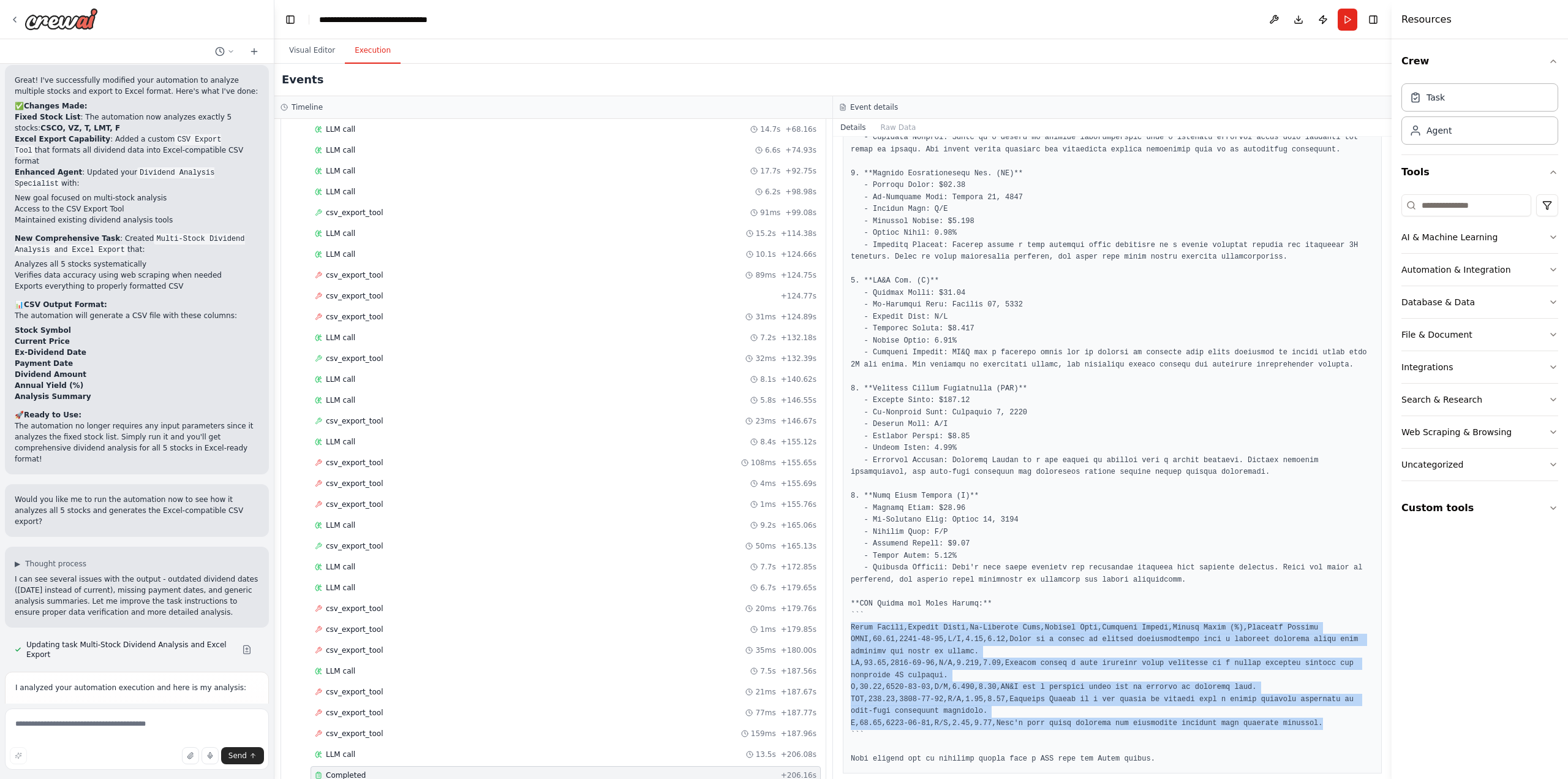
drag, startPoint x: 850, startPoint y: 613, endPoint x: 1288, endPoint y: 714, distance: 449.5
click at [1288, 714] on div at bounding box center [1112, 401] width 539 height 745
copy pre "Stock Symbol,Current Price,Ex-Dividend Date,Payment Date,Dividend Amount,Annual…"
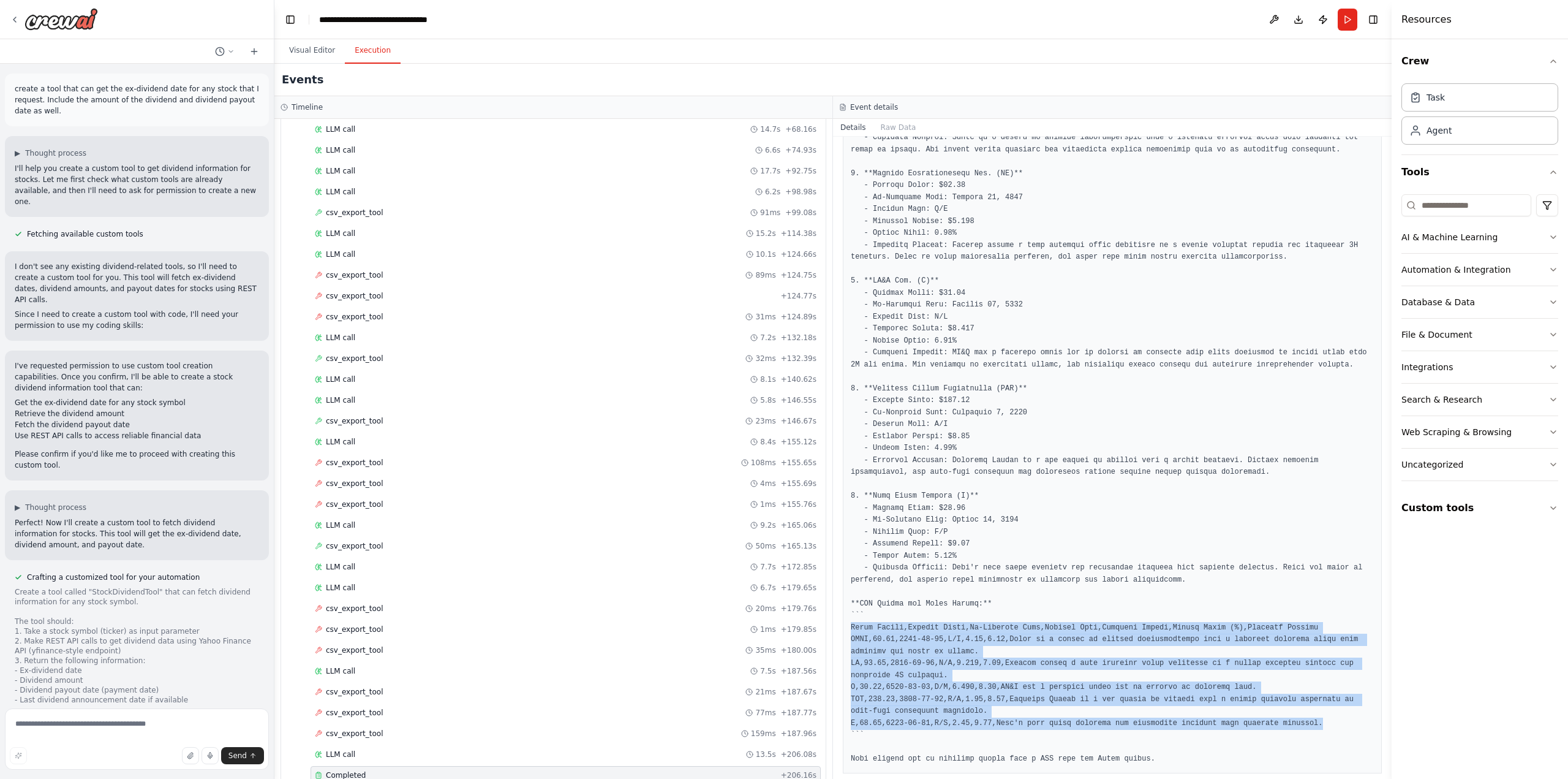
scroll to position [279, 0]
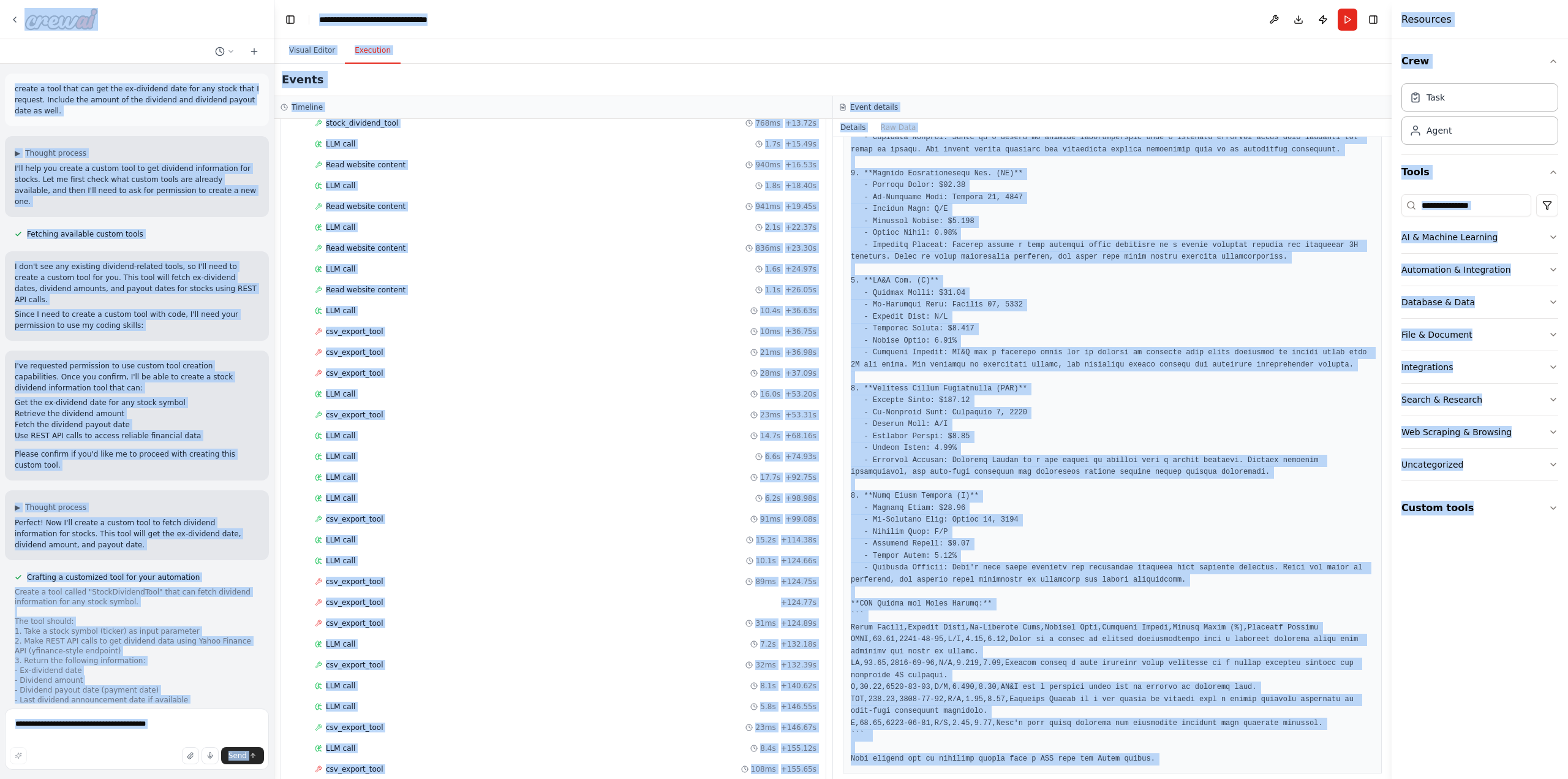
click at [701, 7] on header "**********" at bounding box center [832, 20] width 1117 height 39
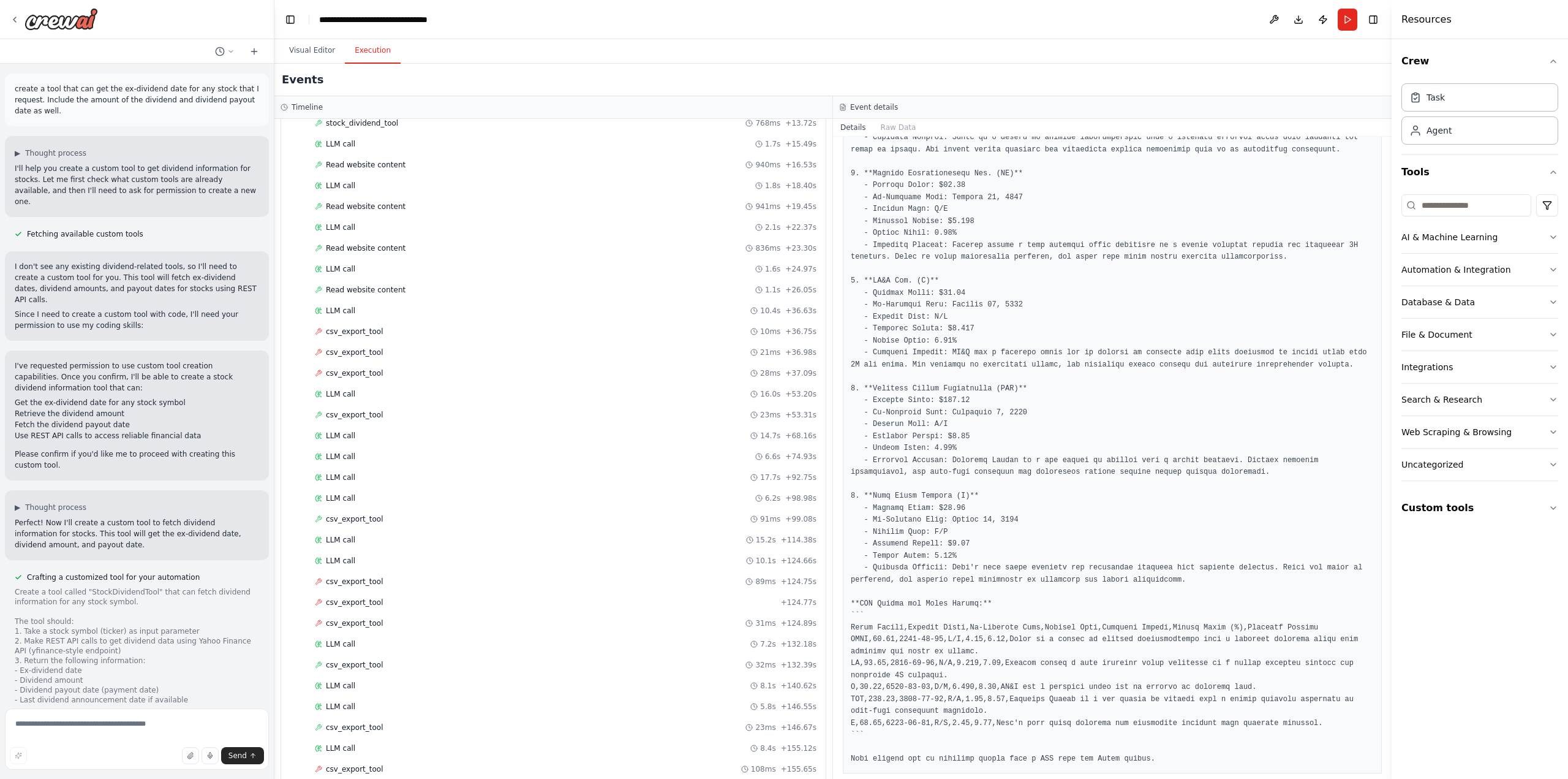
click at [849, 21] on header "**********" at bounding box center [832, 20] width 1117 height 39
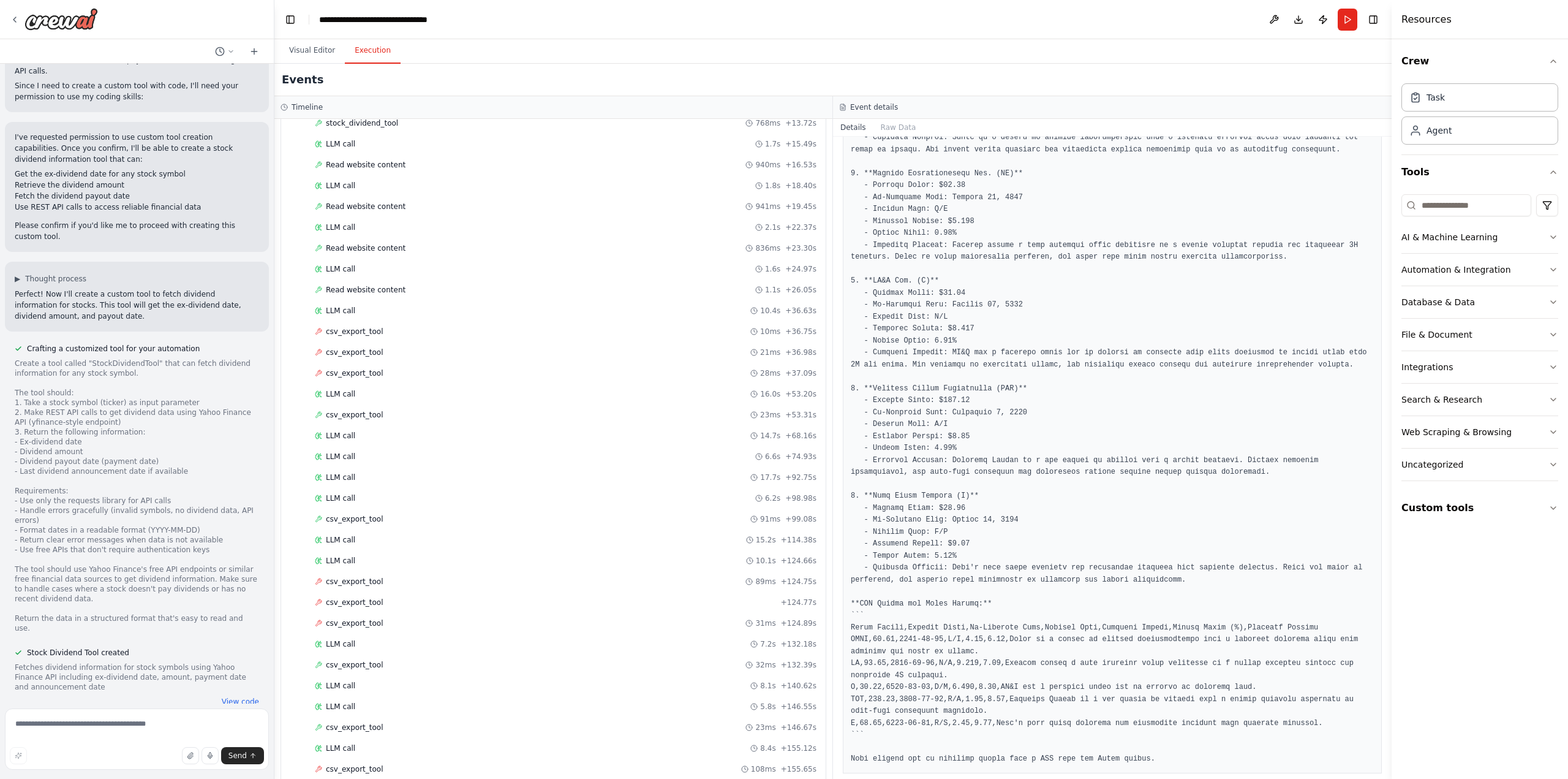
scroll to position [368, 0]
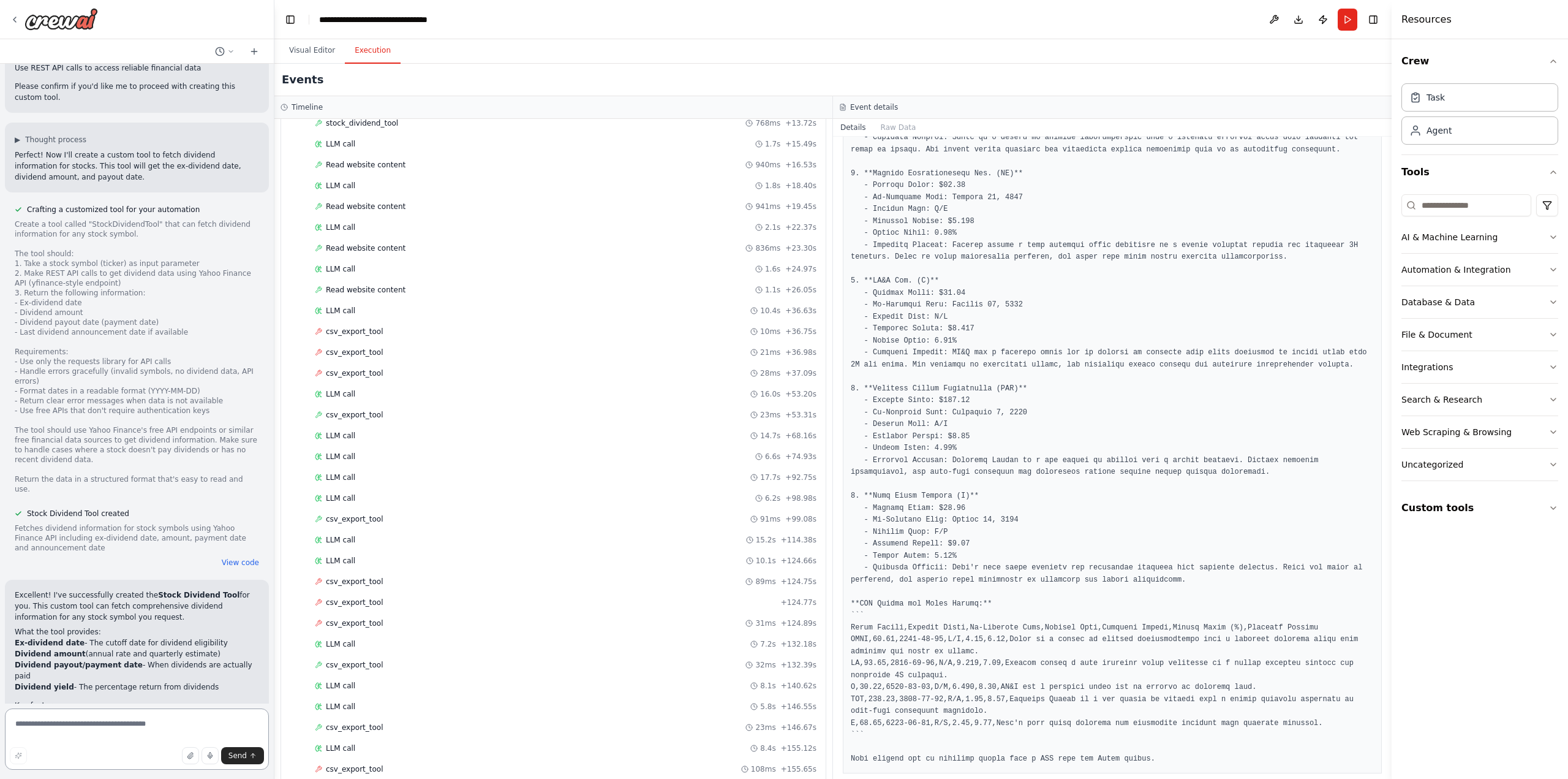
click at [138, 724] on textarea at bounding box center [137, 739] width 264 height 61
click at [1553, 237] on icon "button" at bounding box center [1553, 237] width 5 height 2
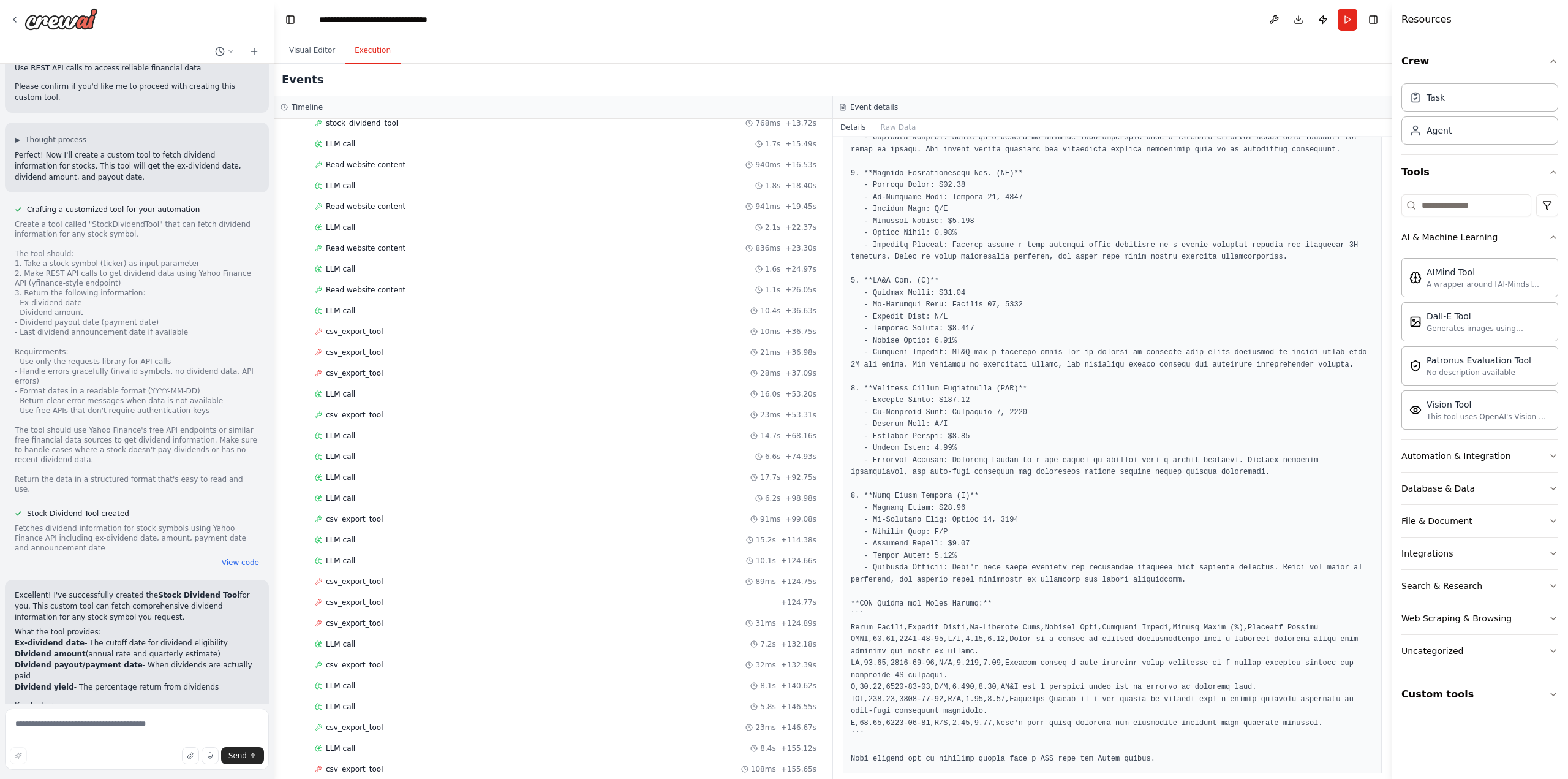
click at [1556, 451] on icon "button" at bounding box center [1553, 456] width 10 height 10
click at [1540, 534] on button "Database & Data" at bounding box center [1480, 542] width 157 height 32
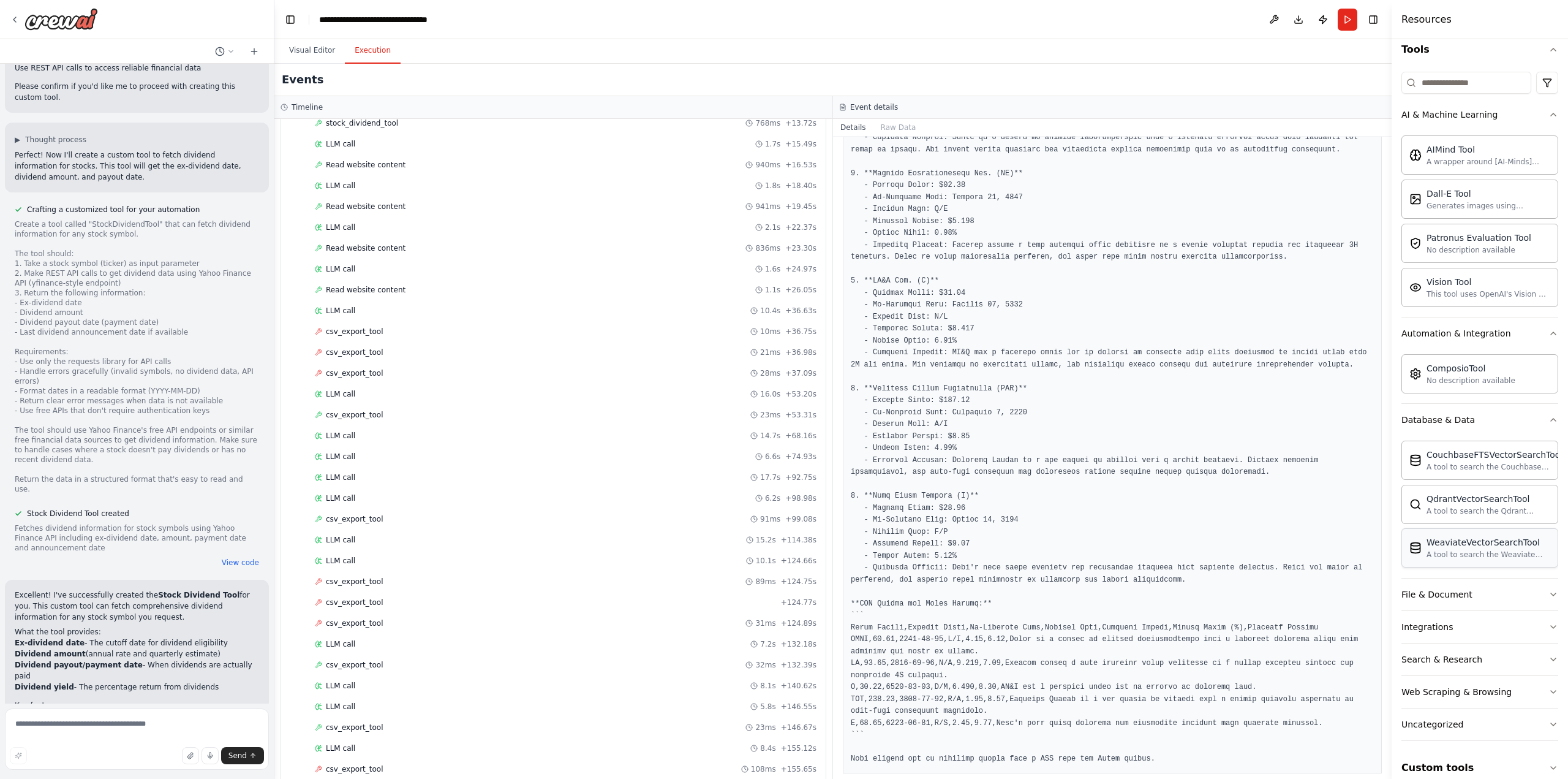
scroll to position [132, 0]
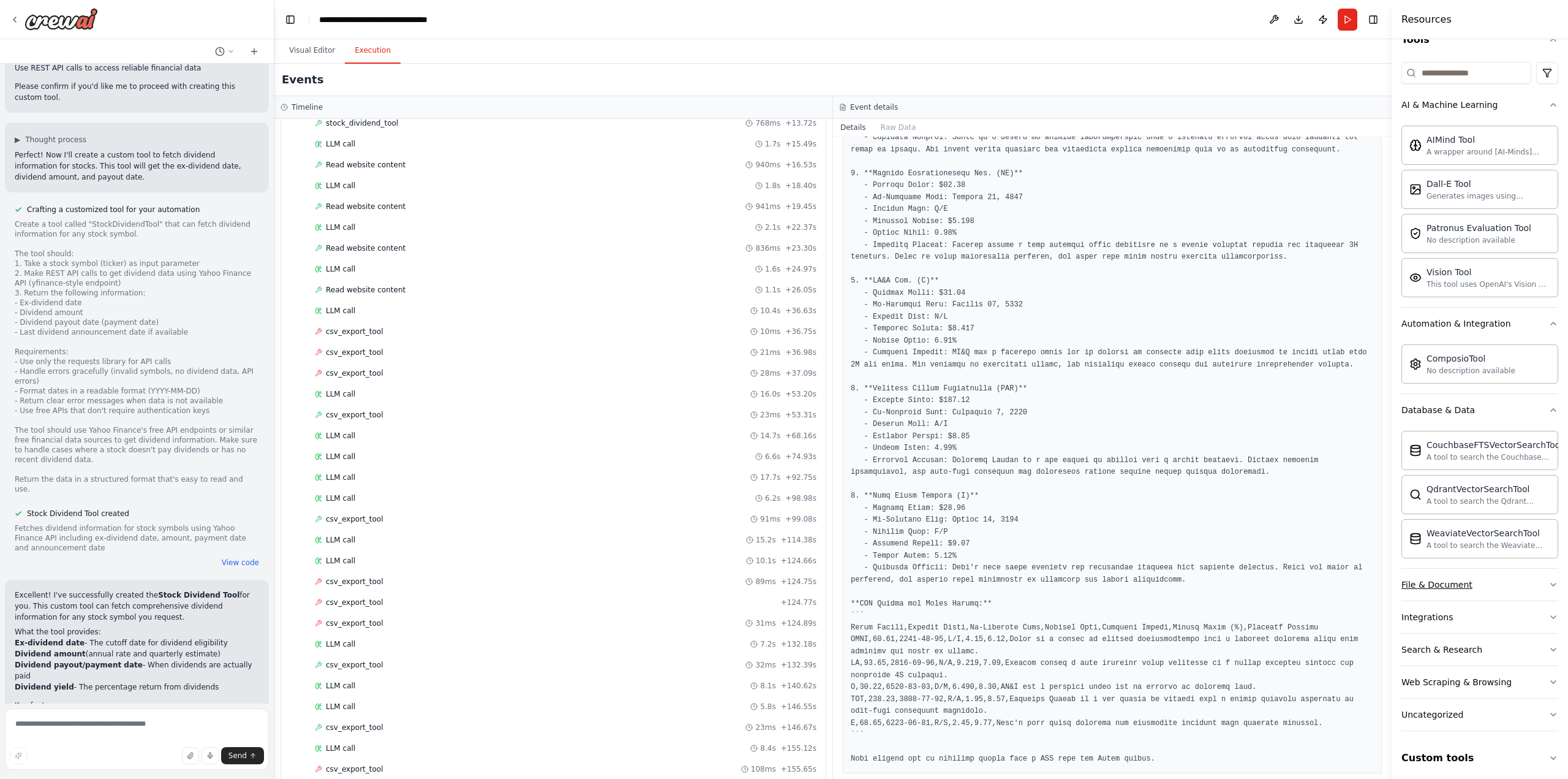
click at [1525, 578] on button "File & Document" at bounding box center [1480, 584] width 157 height 32
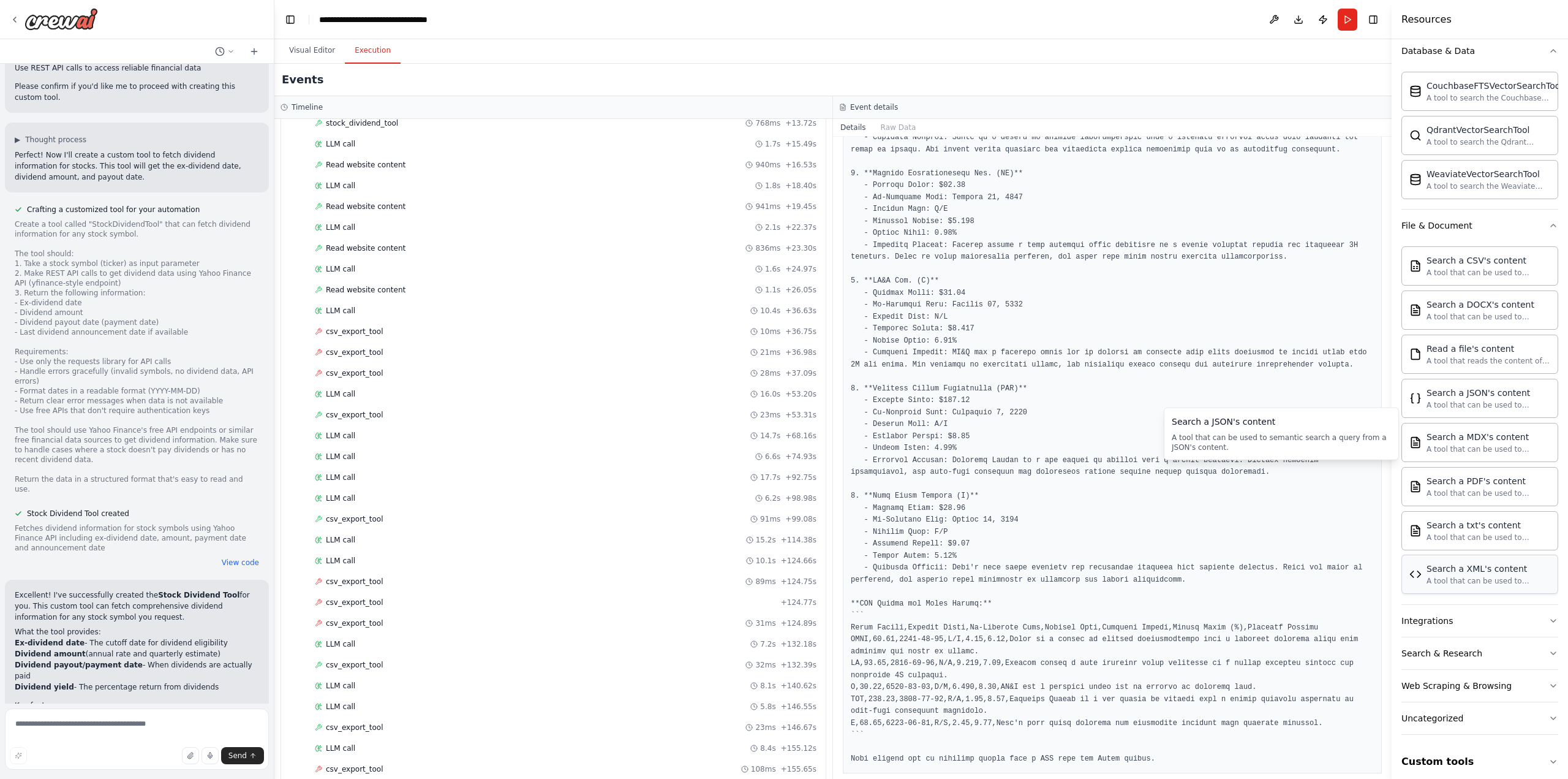
scroll to position [491, 0]
click at [1538, 613] on button "Integrations" at bounding box center [1480, 620] width 157 height 32
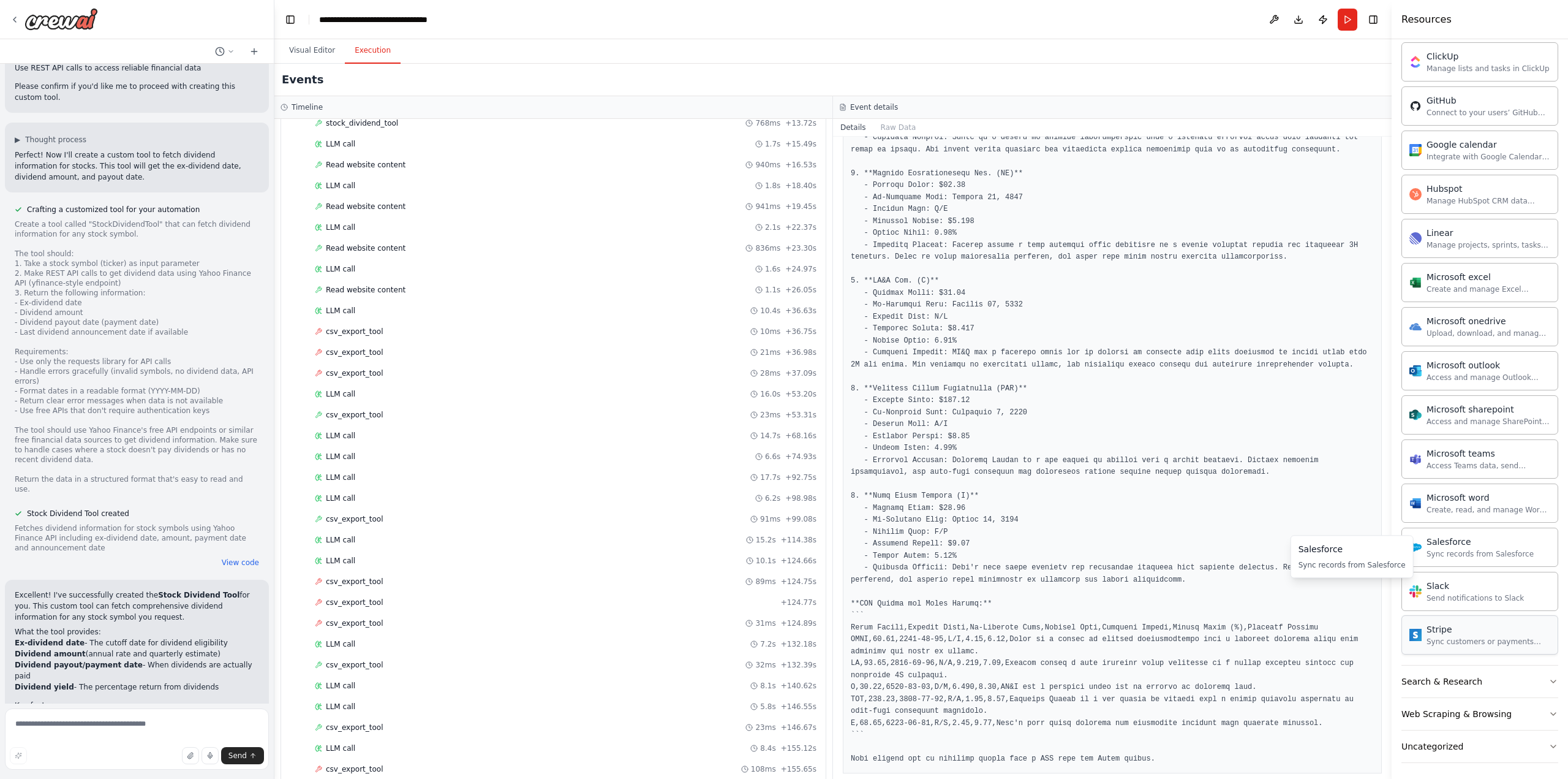
scroll to position [1202, 0]
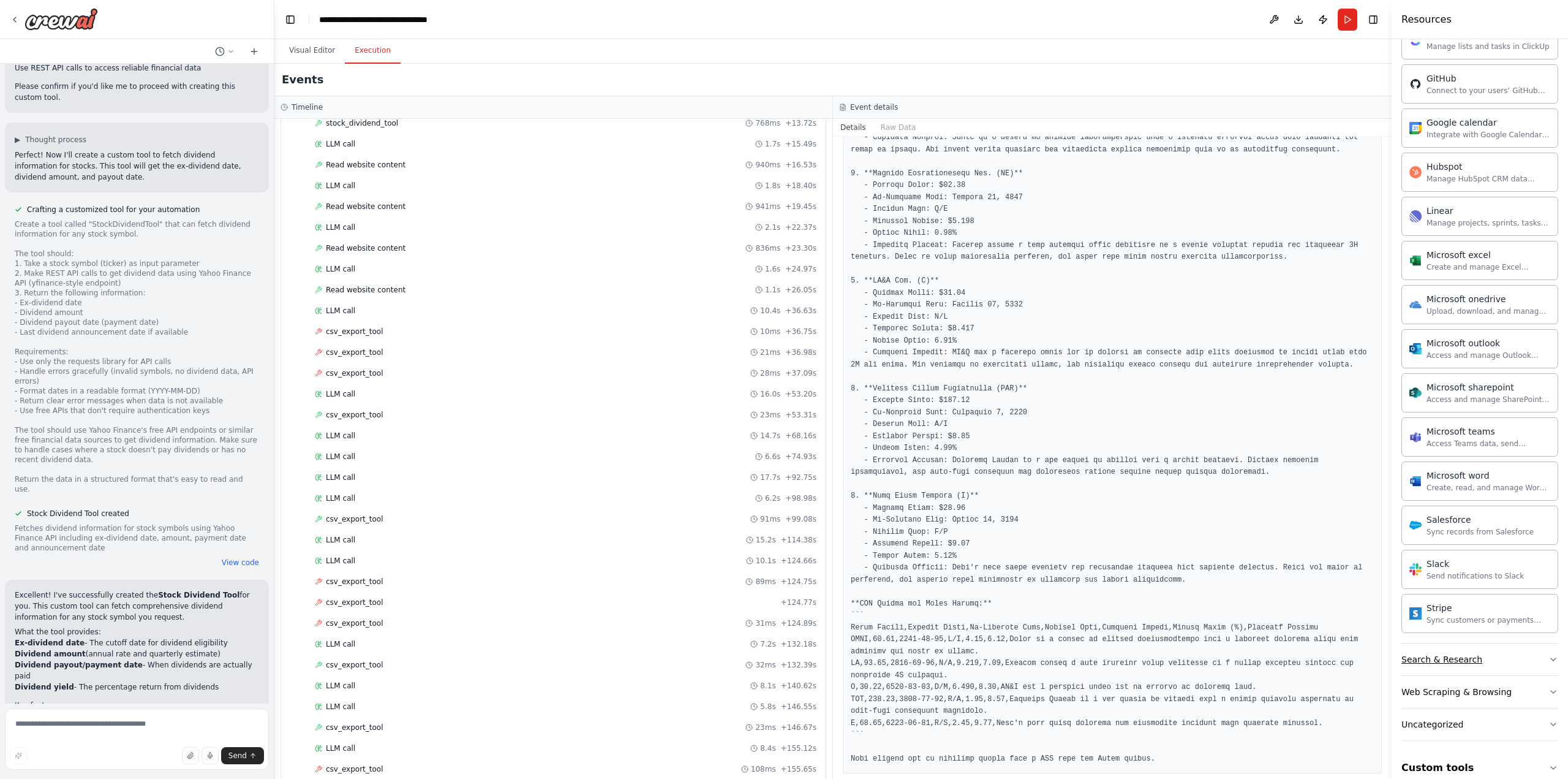
click at [1531, 650] on button "Search & Research" at bounding box center [1480, 659] width 157 height 32
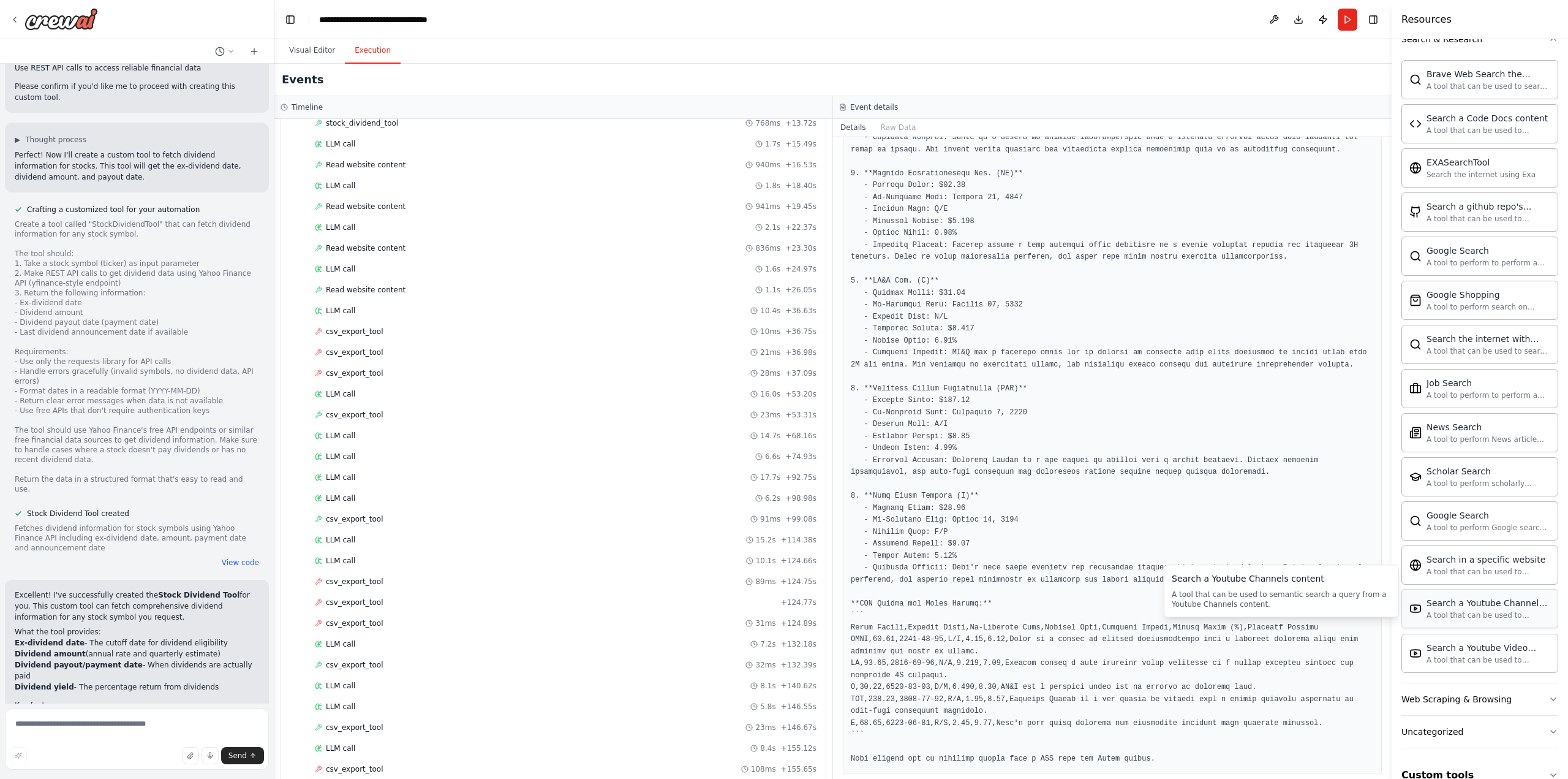
scroll to position [1823, 0]
click at [1520, 682] on button "Web Scraping & Browsing" at bounding box center [1480, 698] width 157 height 32
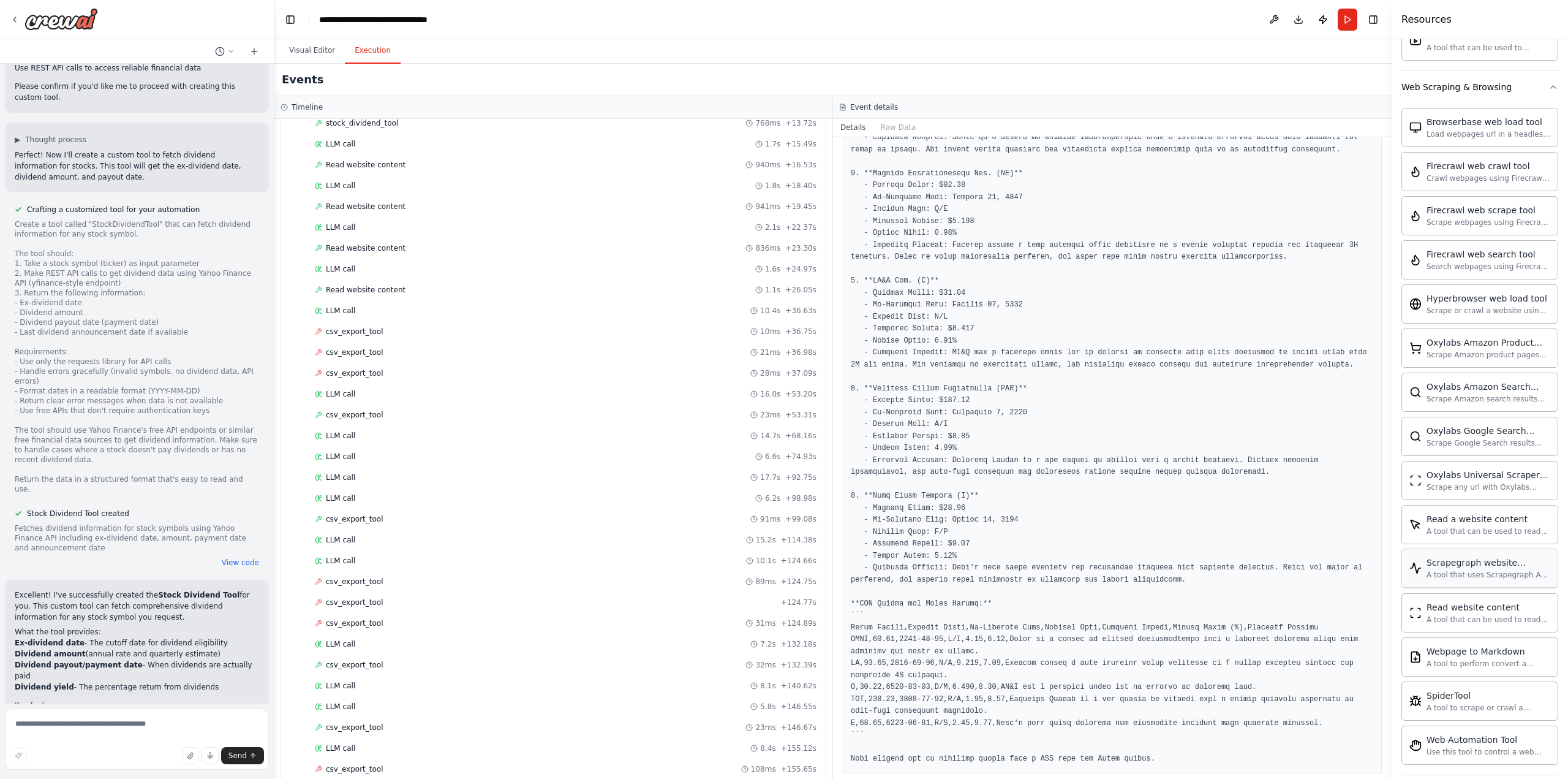
scroll to position [2489, 0]
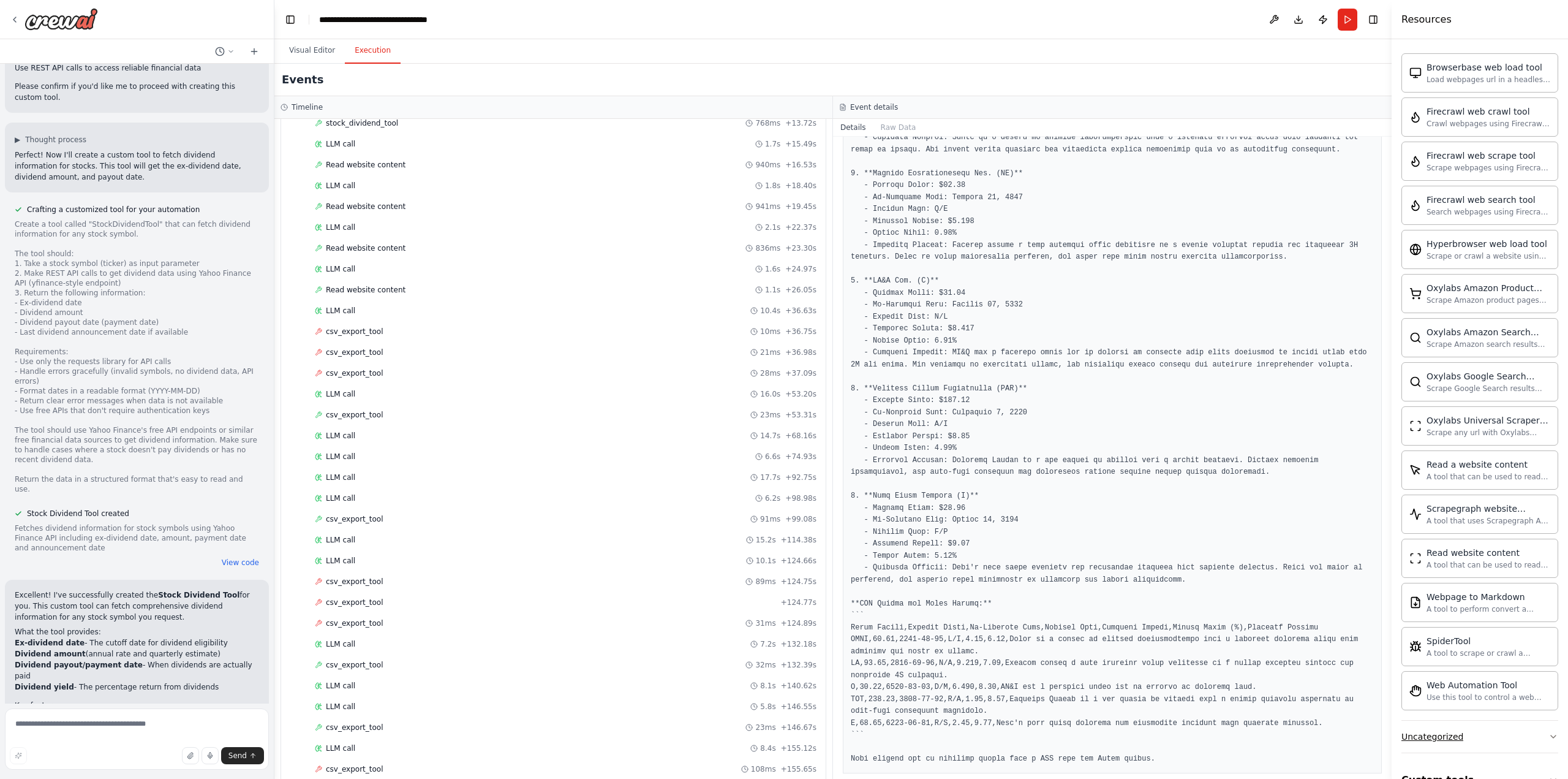
click at [1499, 721] on button "Uncategorized" at bounding box center [1480, 737] width 157 height 32
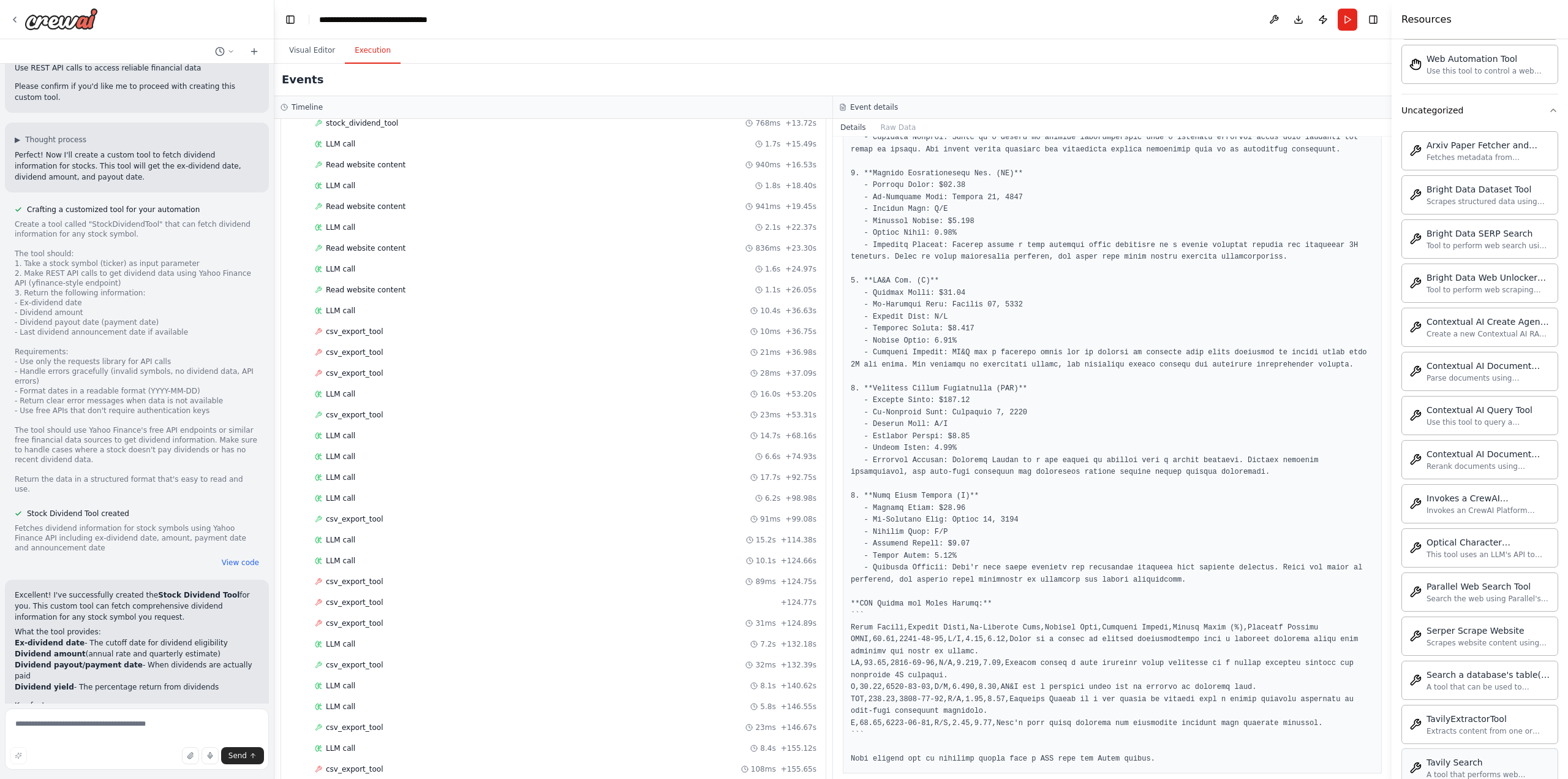
scroll to position [3154, 0]
click at [1477, 770] on button "Custom tools" at bounding box center [1480, 787] width 157 height 34
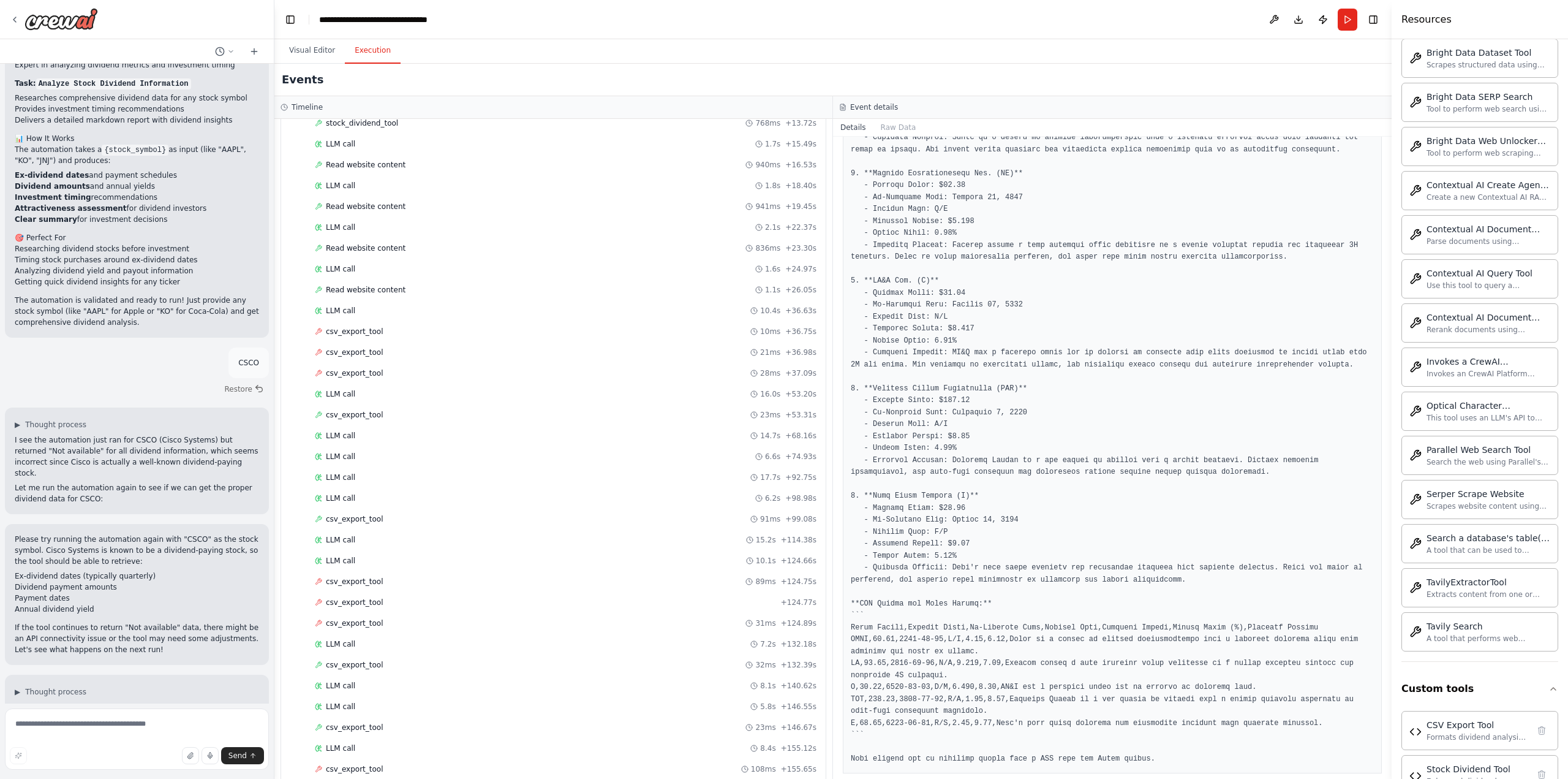
scroll to position [1717, 0]
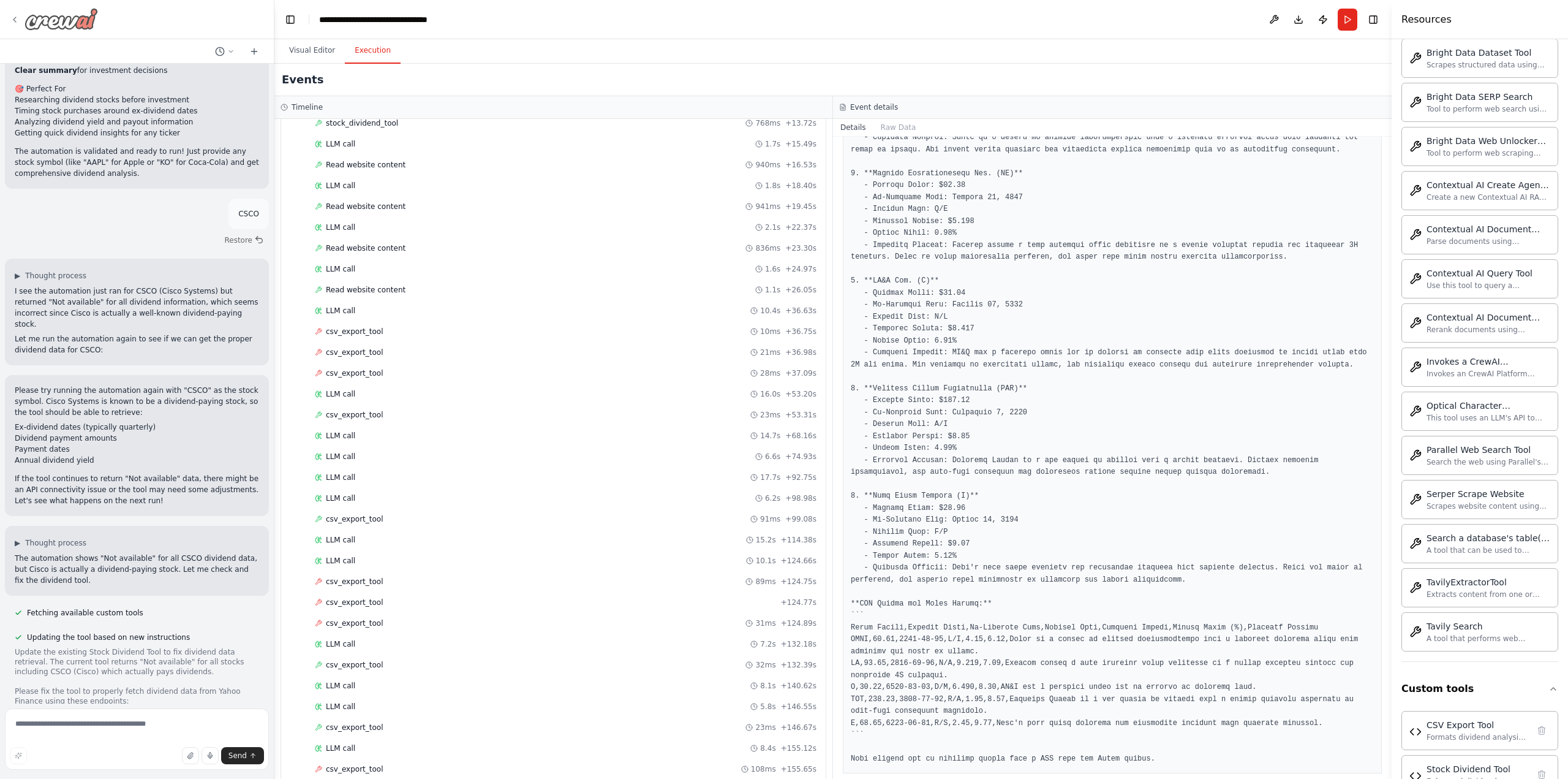
click at [36, 21] on img at bounding box center [61, 19] width 73 height 22
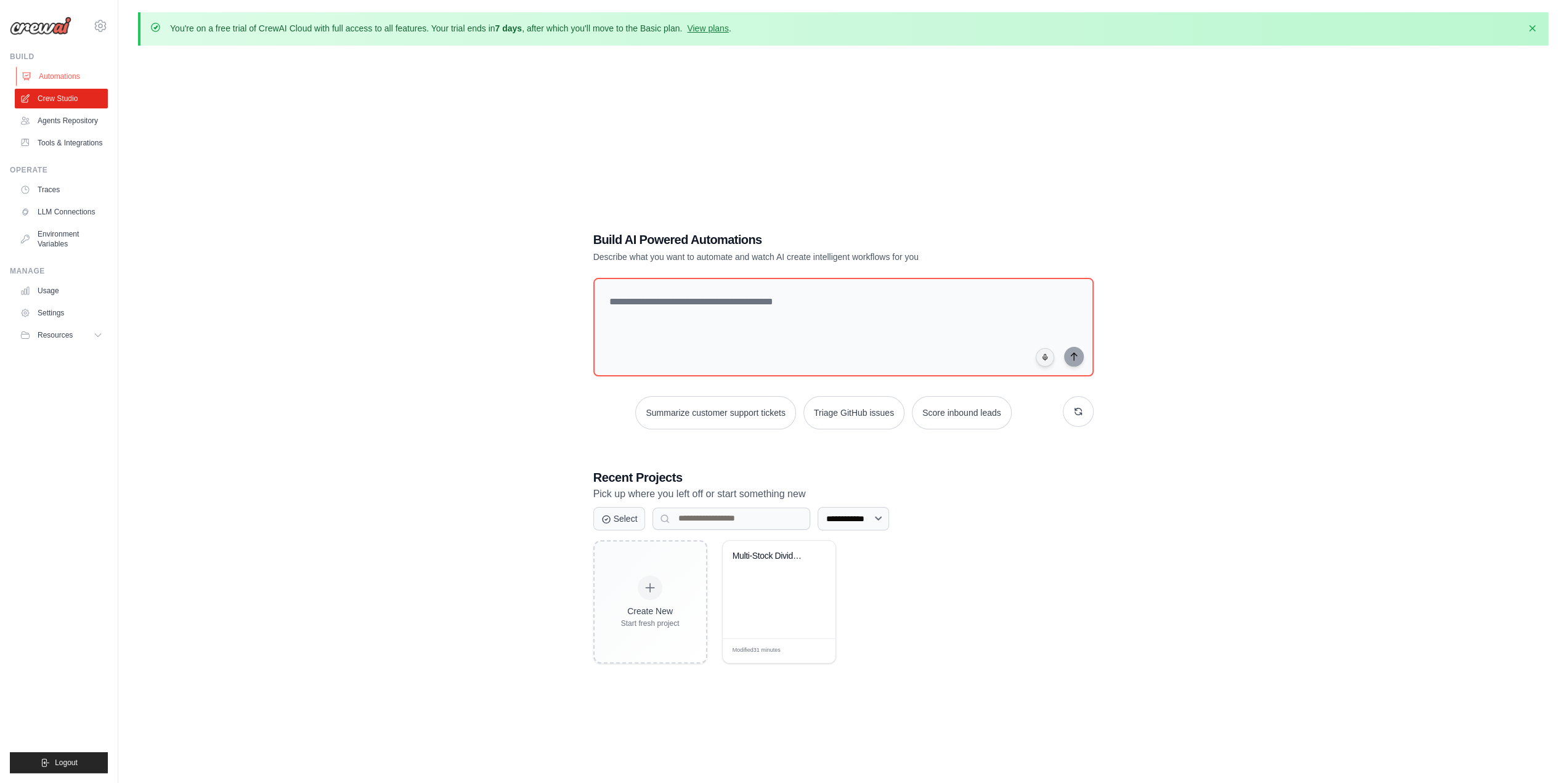
click at [67, 77] on link "Automations" at bounding box center [62, 76] width 93 height 20
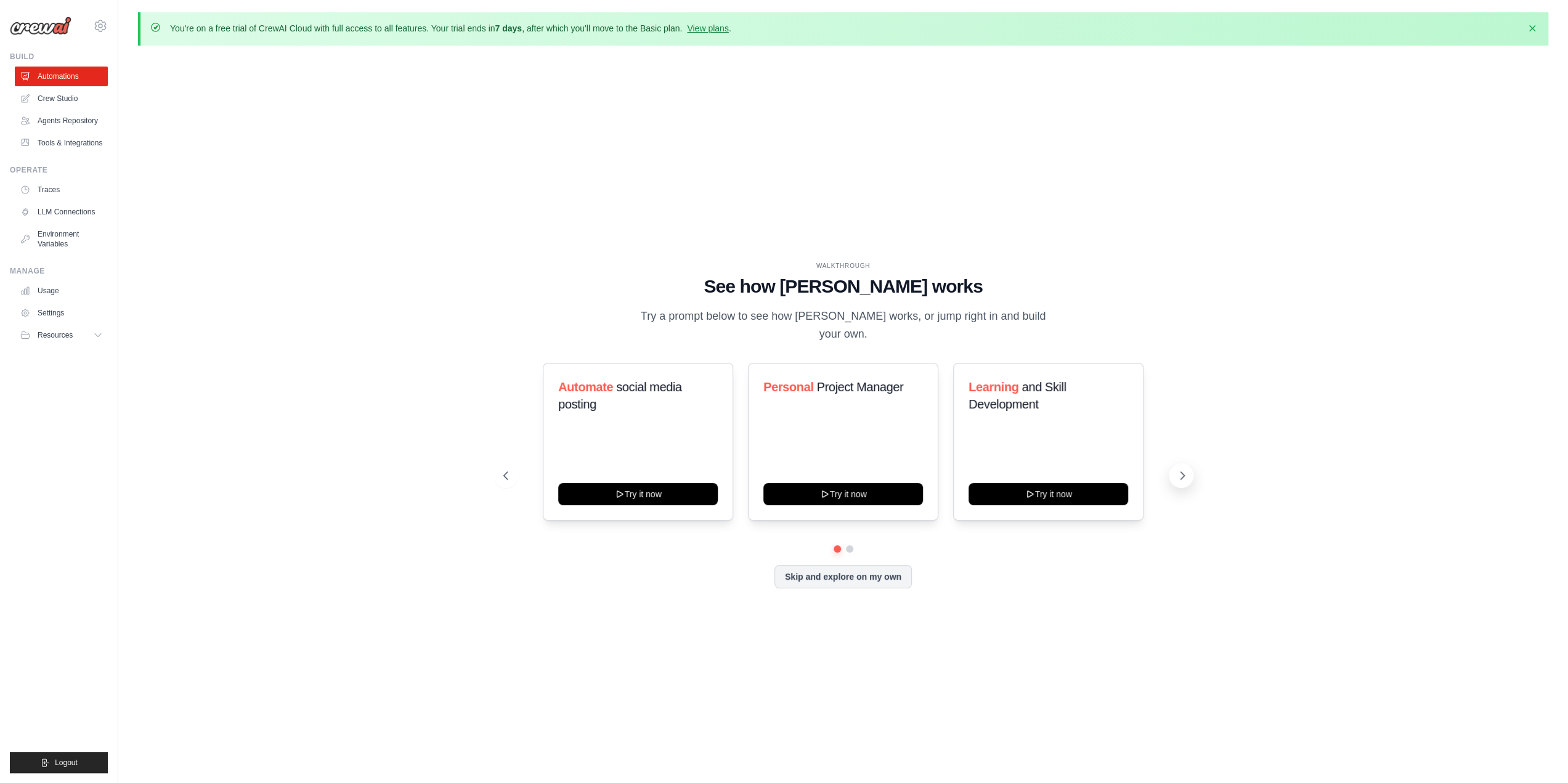
click at [1181, 470] on icon at bounding box center [1182, 476] width 13 height 13
click at [839, 569] on button "Skip and explore on my own" at bounding box center [842, 576] width 137 height 24
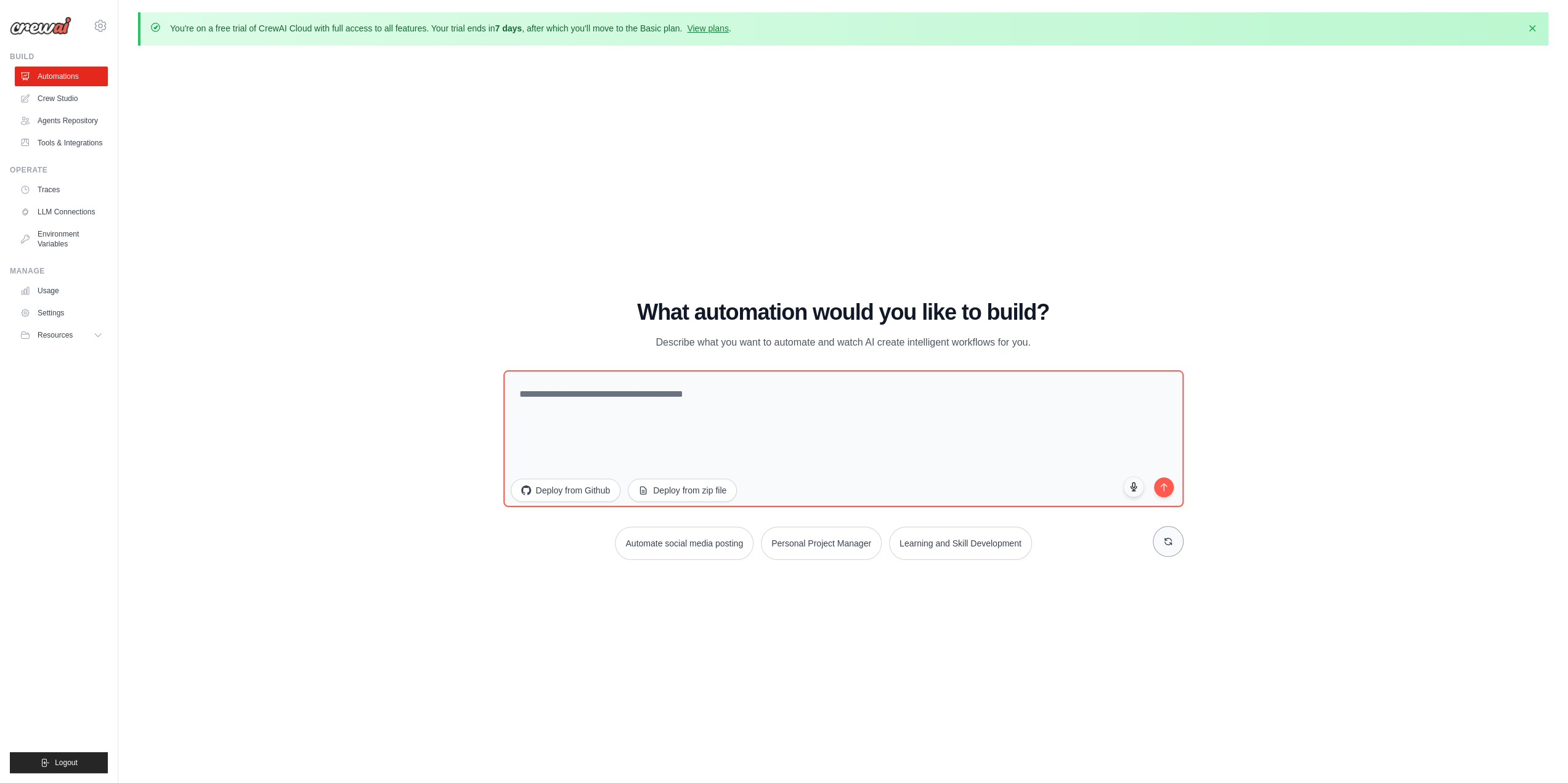
click at [1169, 543] on icon at bounding box center [1168, 541] width 10 height 10
click at [1168, 543] on icon at bounding box center [1168, 541] width 10 height 10
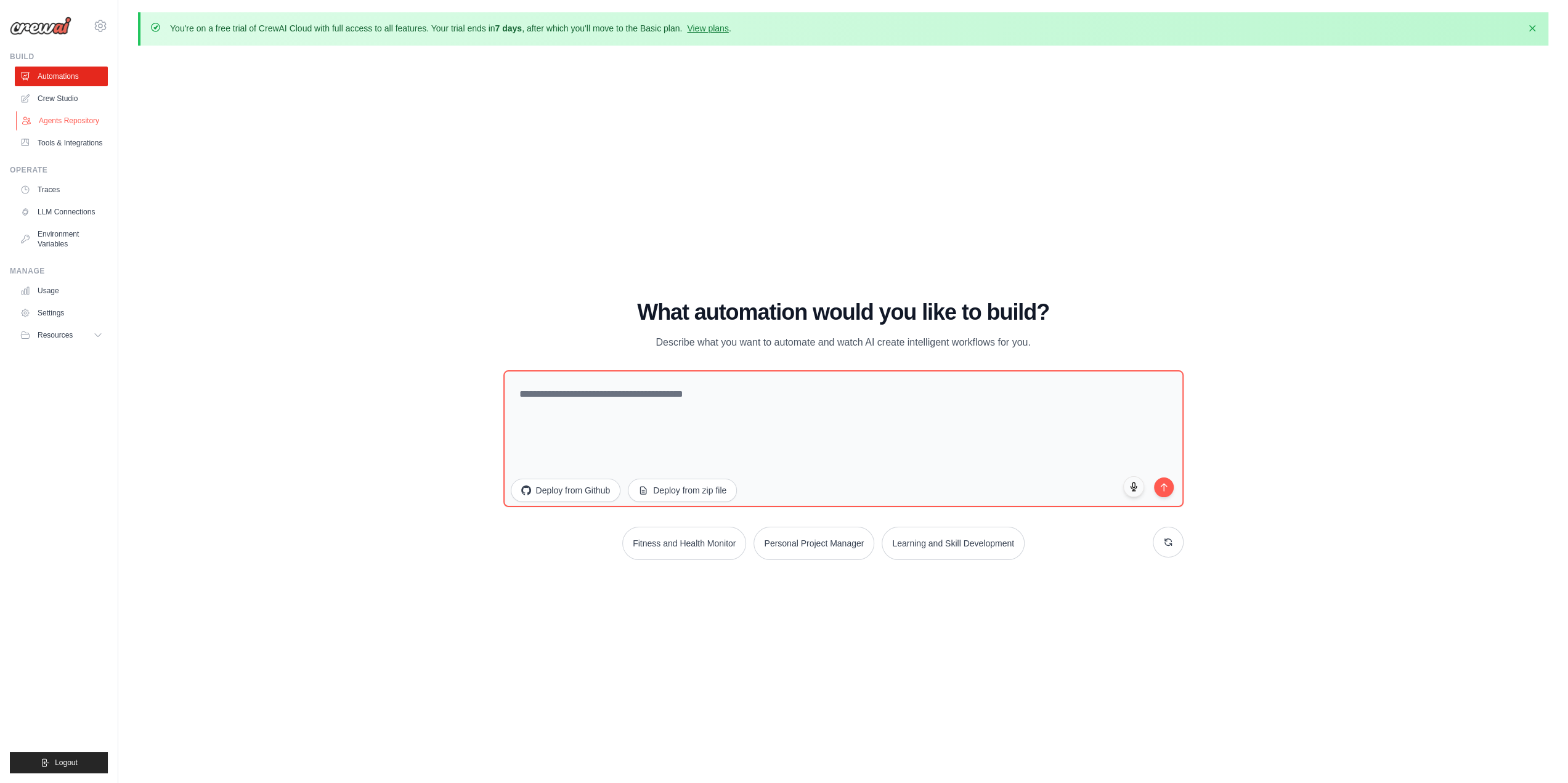
click at [63, 118] on link "Agents Repository" at bounding box center [62, 120] width 93 height 20
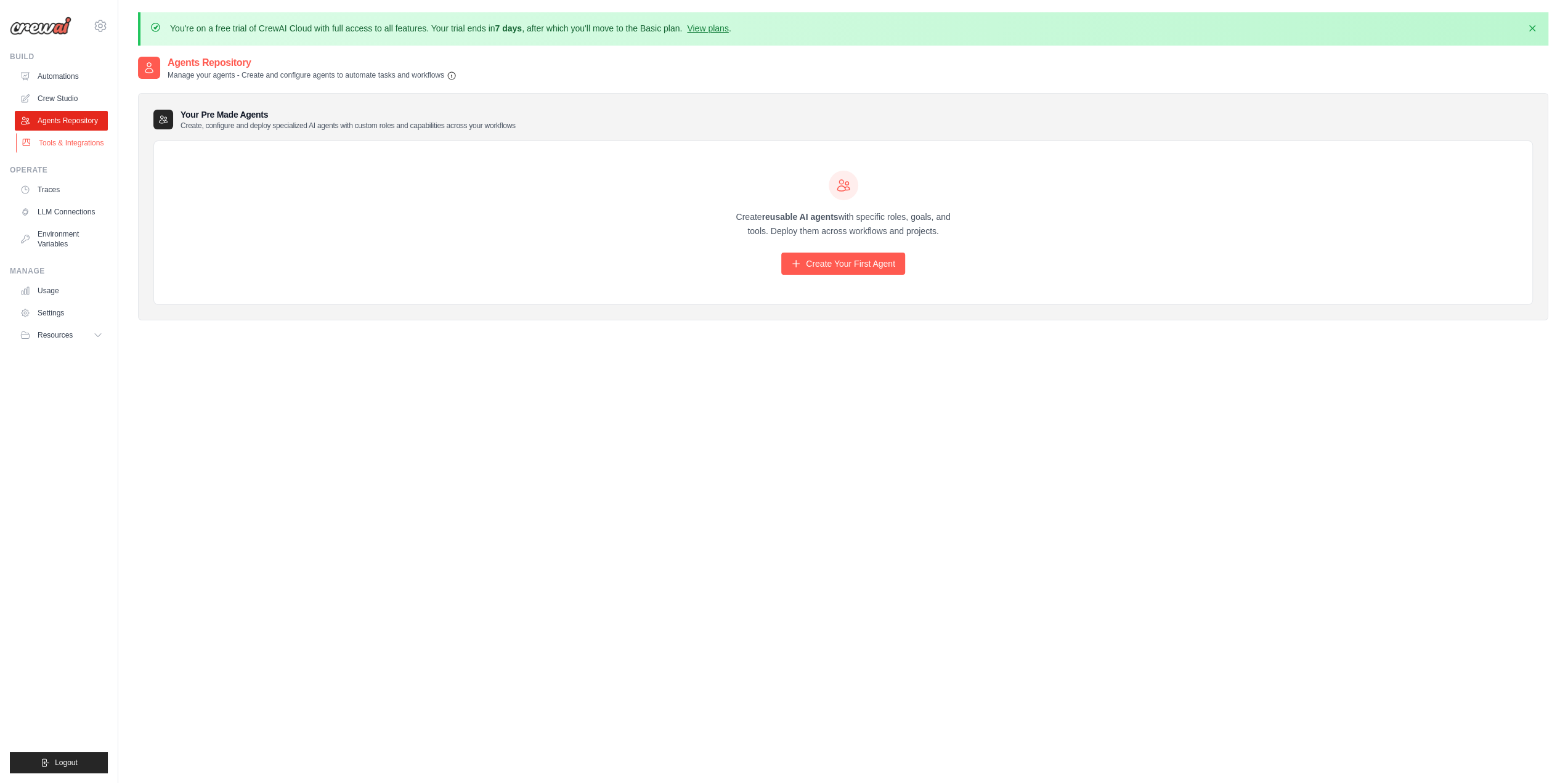
click at [53, 141] on link "Tools & Integrations" at bounding box center [62, 142] width 93 height 20
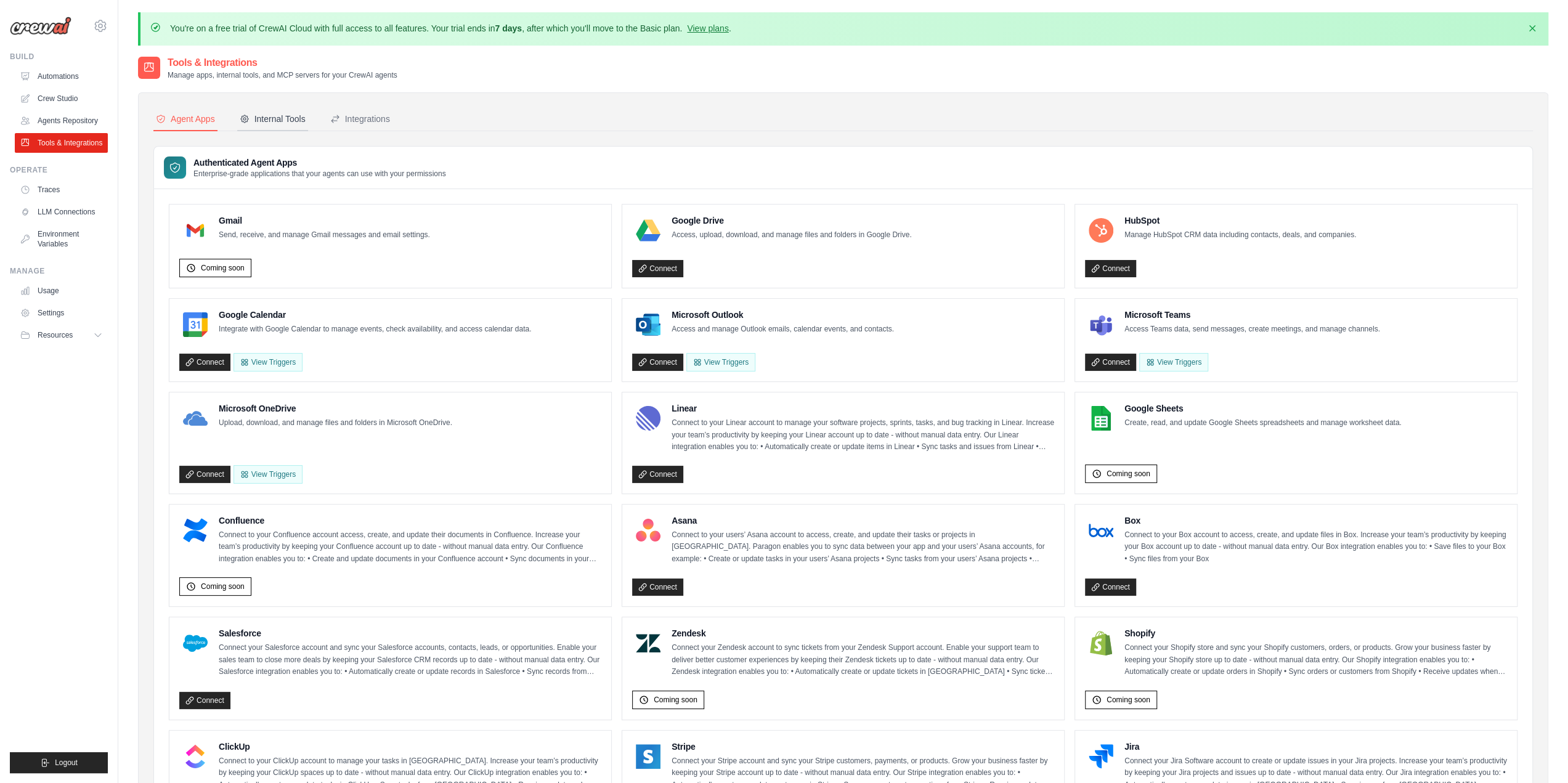
click at [276, 115] on div "Internal Tools" at bounding box center [272, 119] width 66 height 13
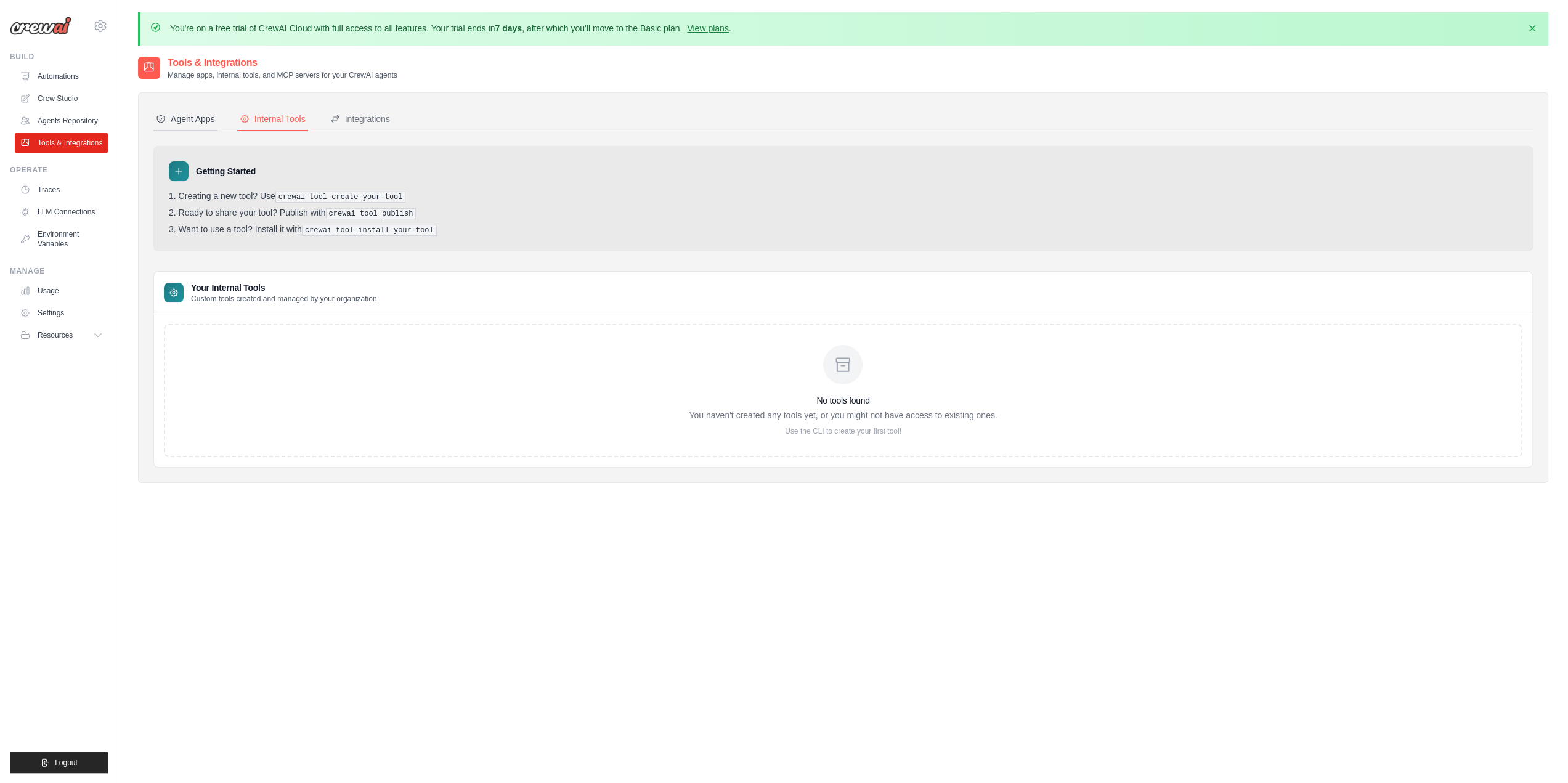
click at [188, 119] on div "Agent Apps" at bounding box center [185, 119] width 59 height 13
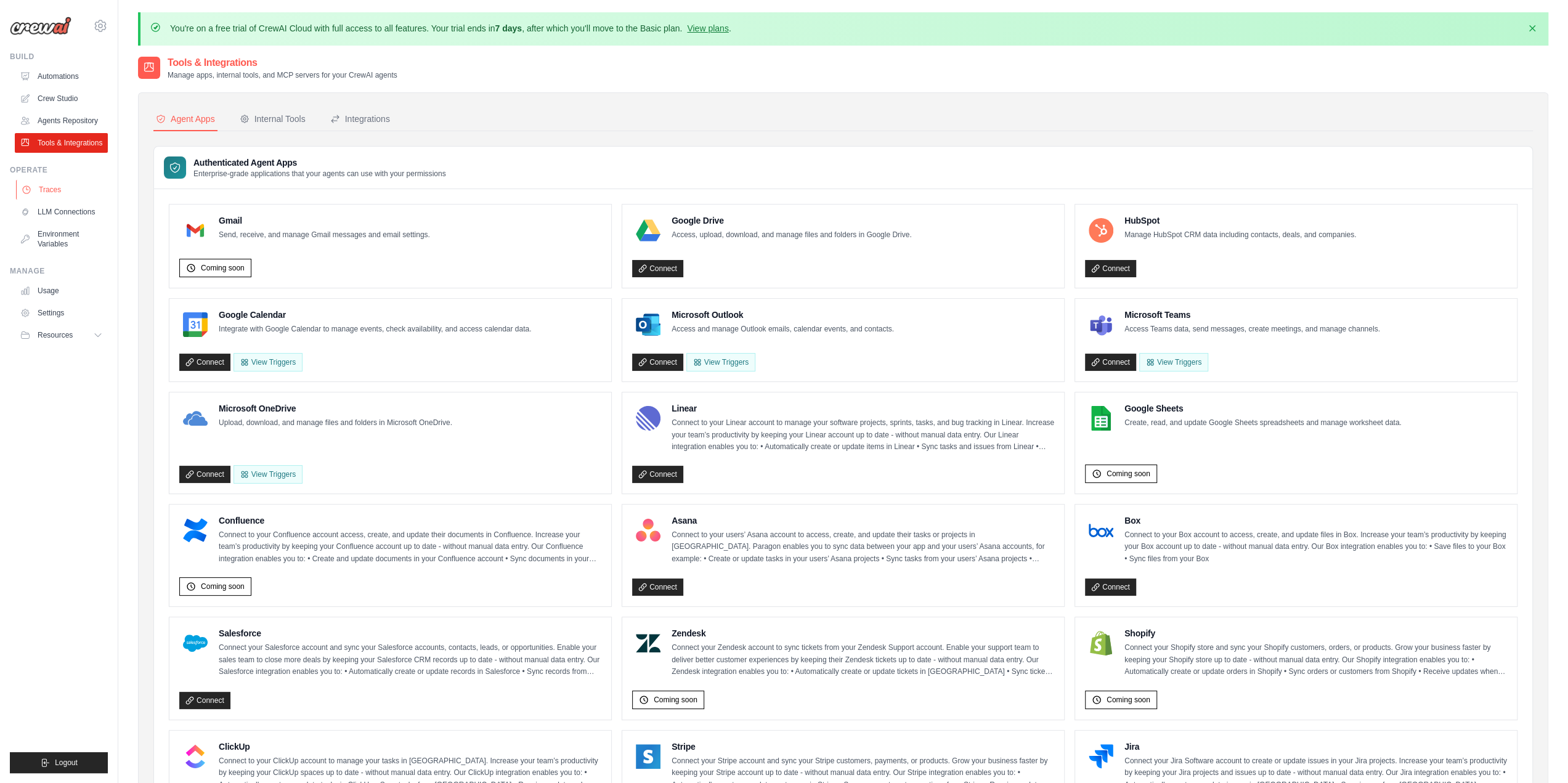
click at [57, 185] on link "Traces" at bounding box center [62, 189] width 93 height 20
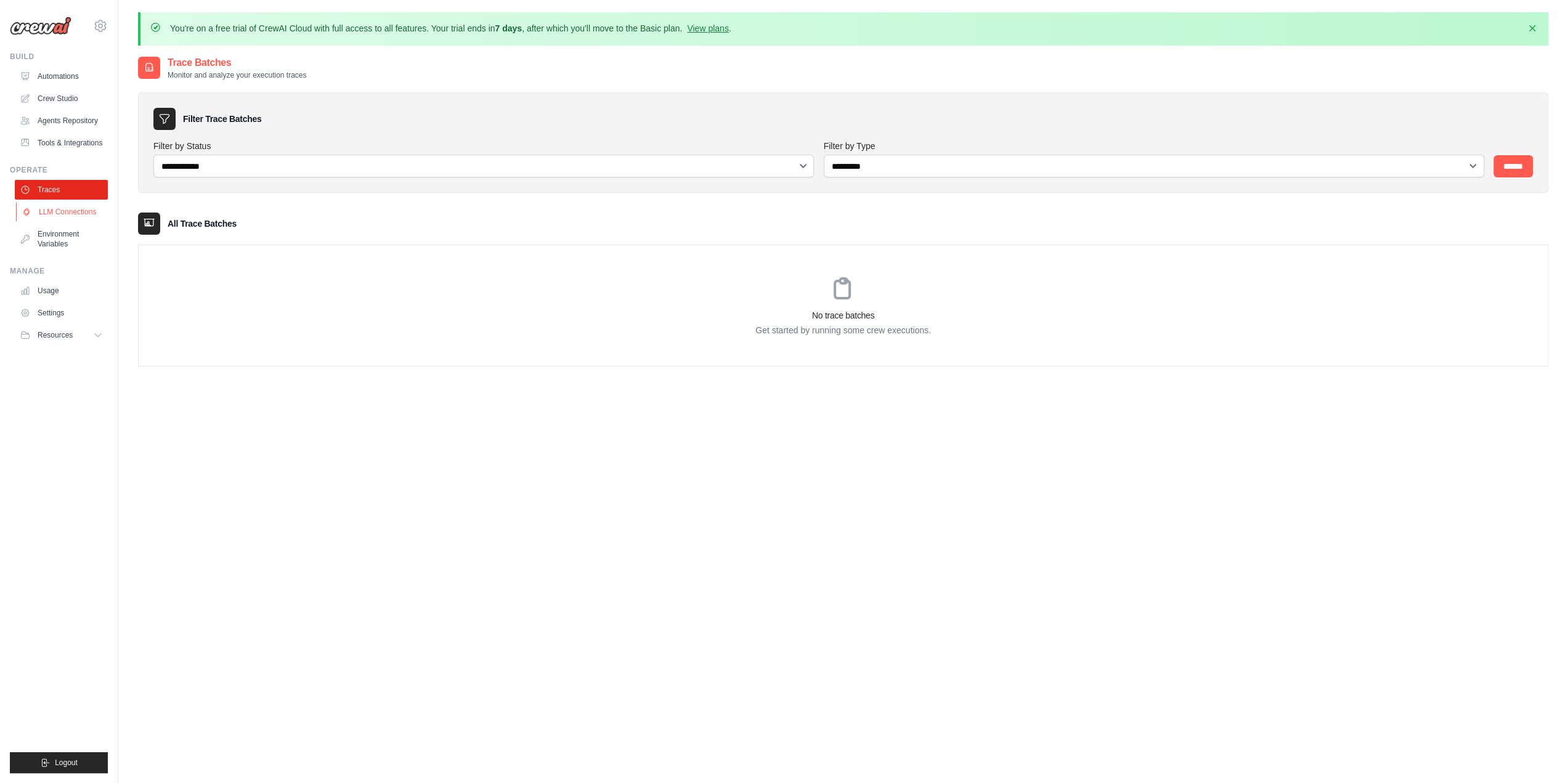
click at [69, 219] on link "LLM Connections" at bounding box center [62, 211] width 93 height 20
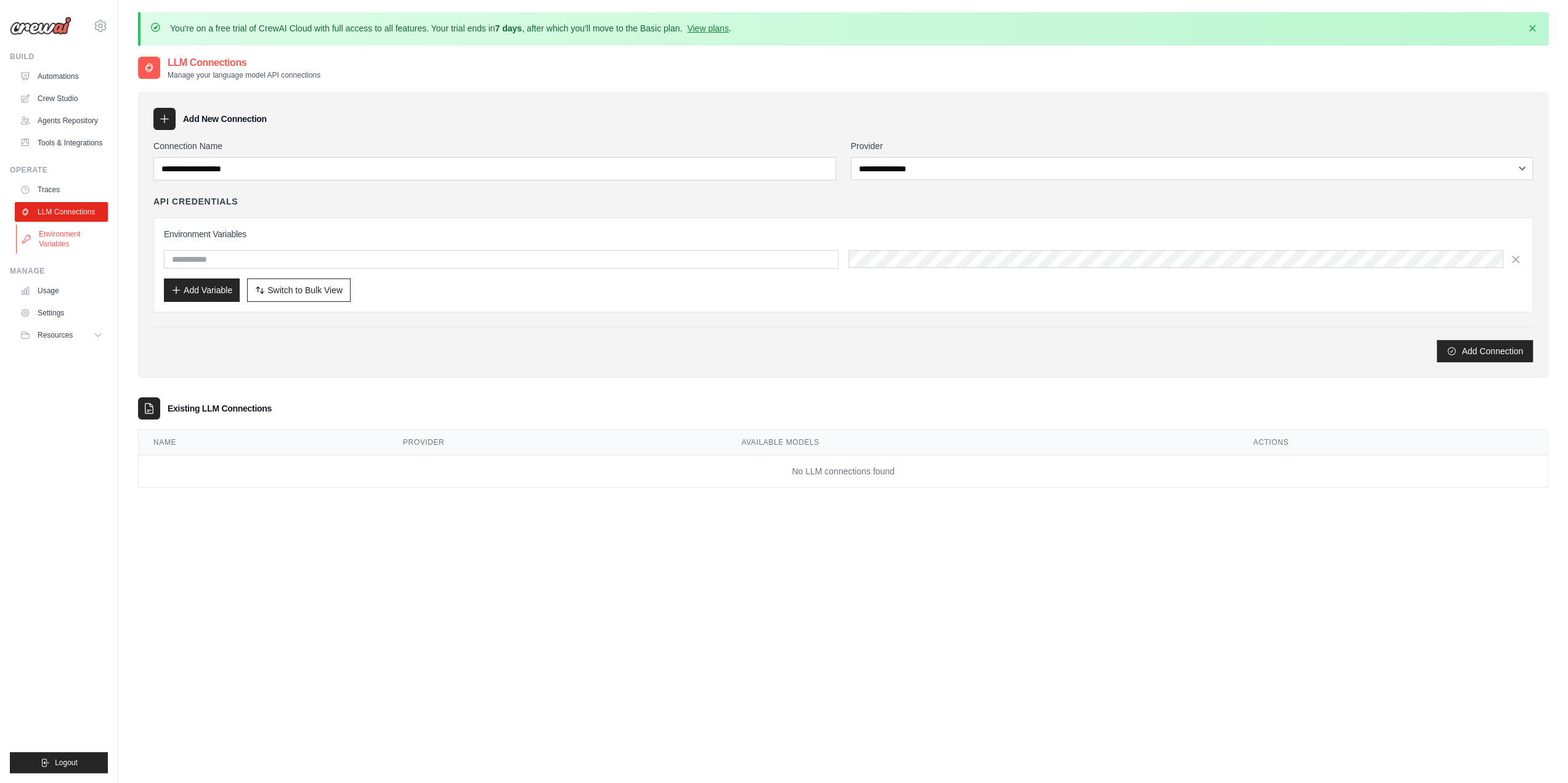
click at [65, 229] on link "Environment Variables" at bounding box center [62, 240] width 93 height 30
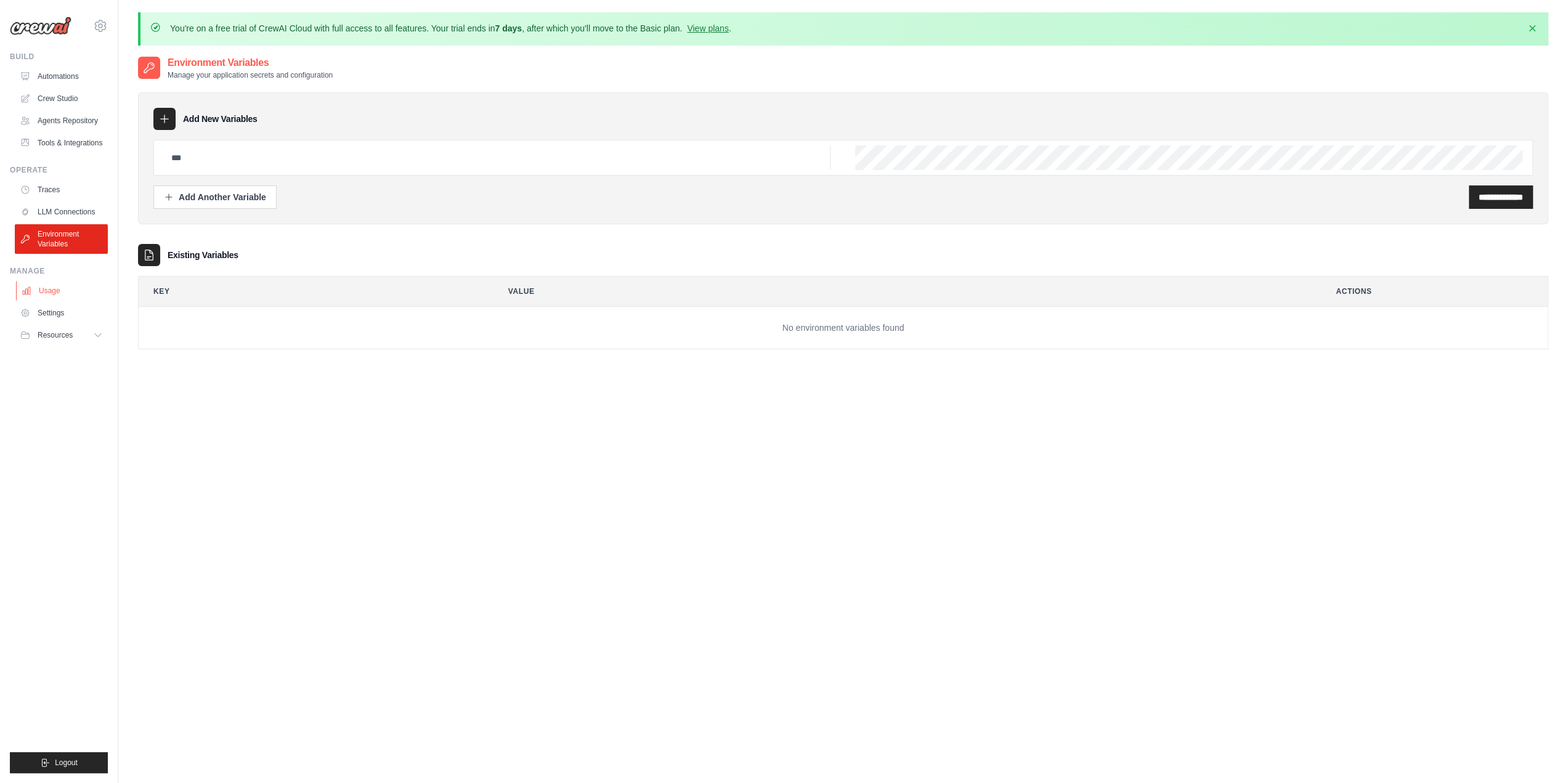
click at [47, 291] on link "Usage" at bounding box center [62, 291] width 93 height 20
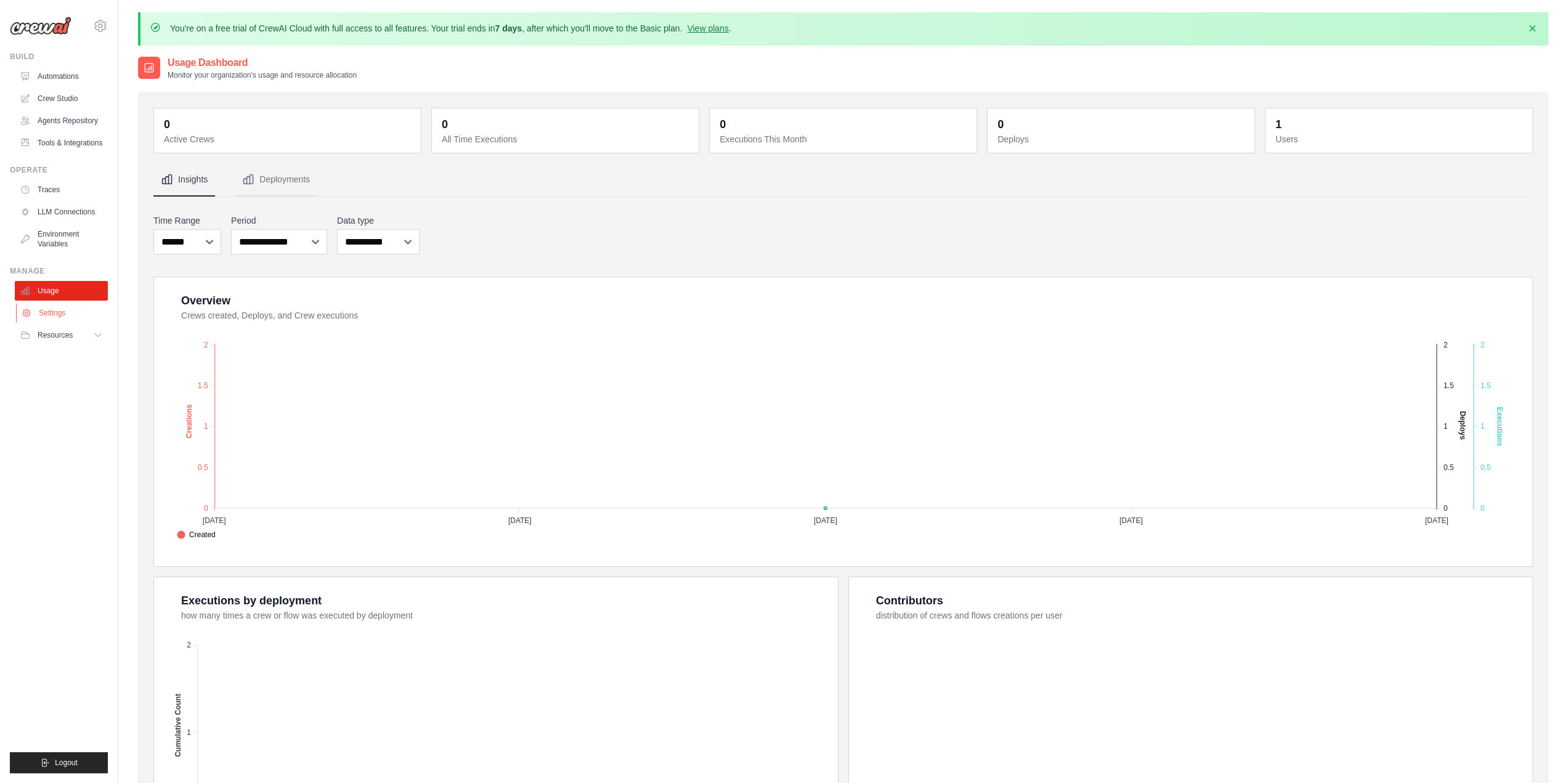
click at [60, 313] on link "Settings" at bounding box center [62, 313] width 93 height 20
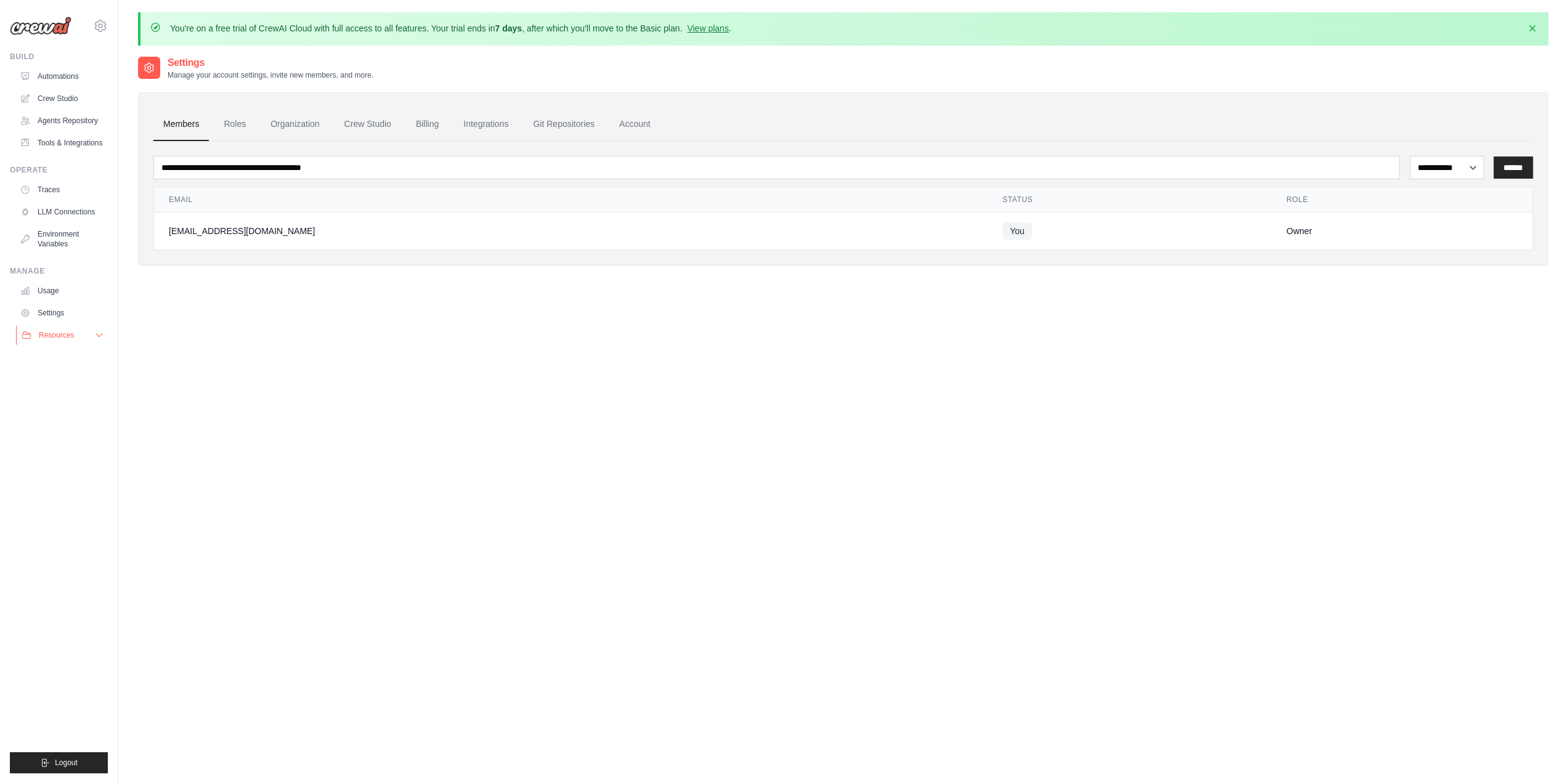
click at [64, 332] on span "Resources" at bounding box center [56, 335] width 35 height 10
click at [73, 352] on span "Documentation" at bounding box center [69, 356] width 50 height 10
click at [61, 99] on link "Crew Studio" at bounding box center [62, 98] width 93 height 20
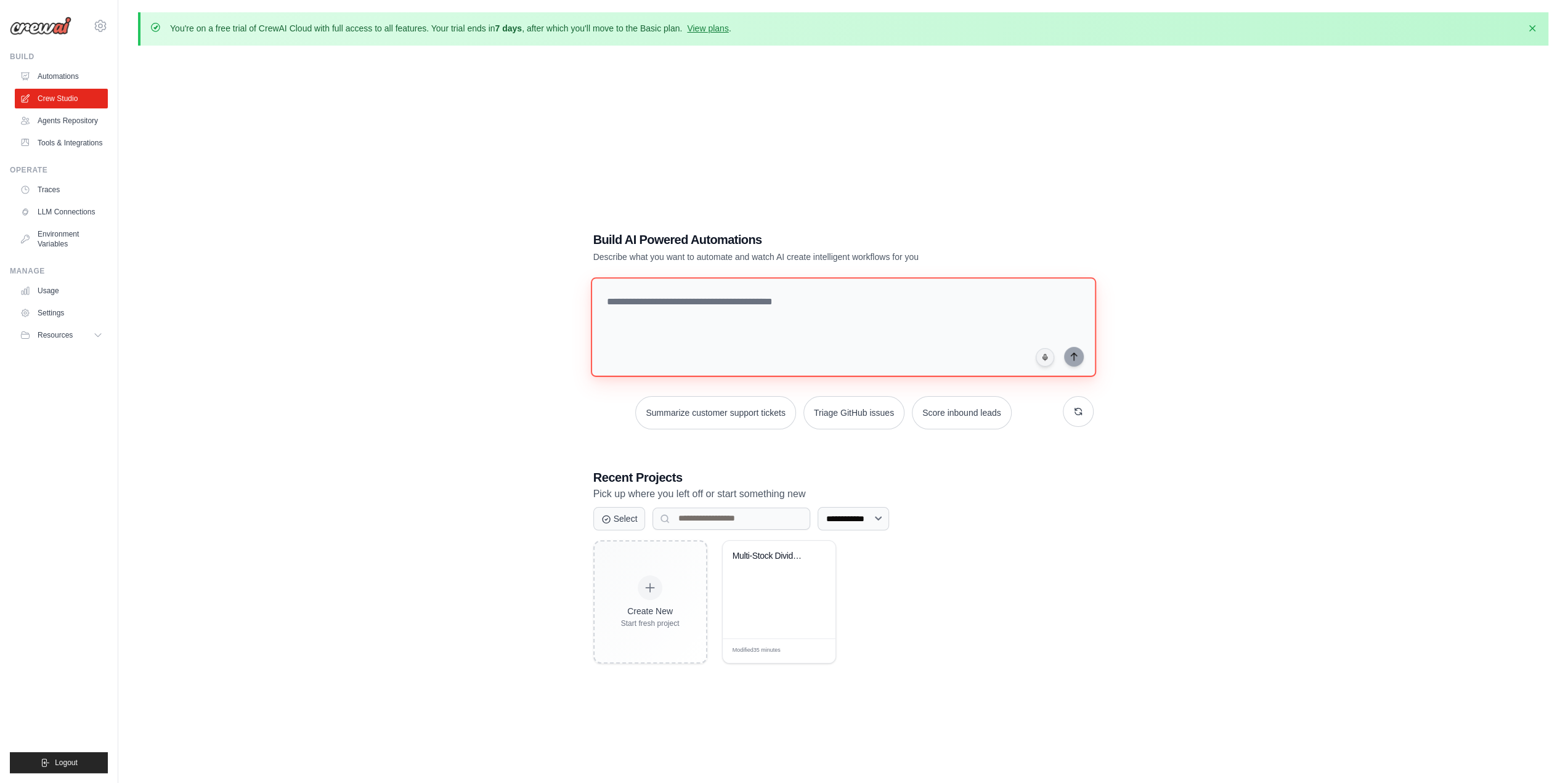
click at [736, 312] on textarea at bounding box center [842, 327] width 505 height 100
type textarea "**********"
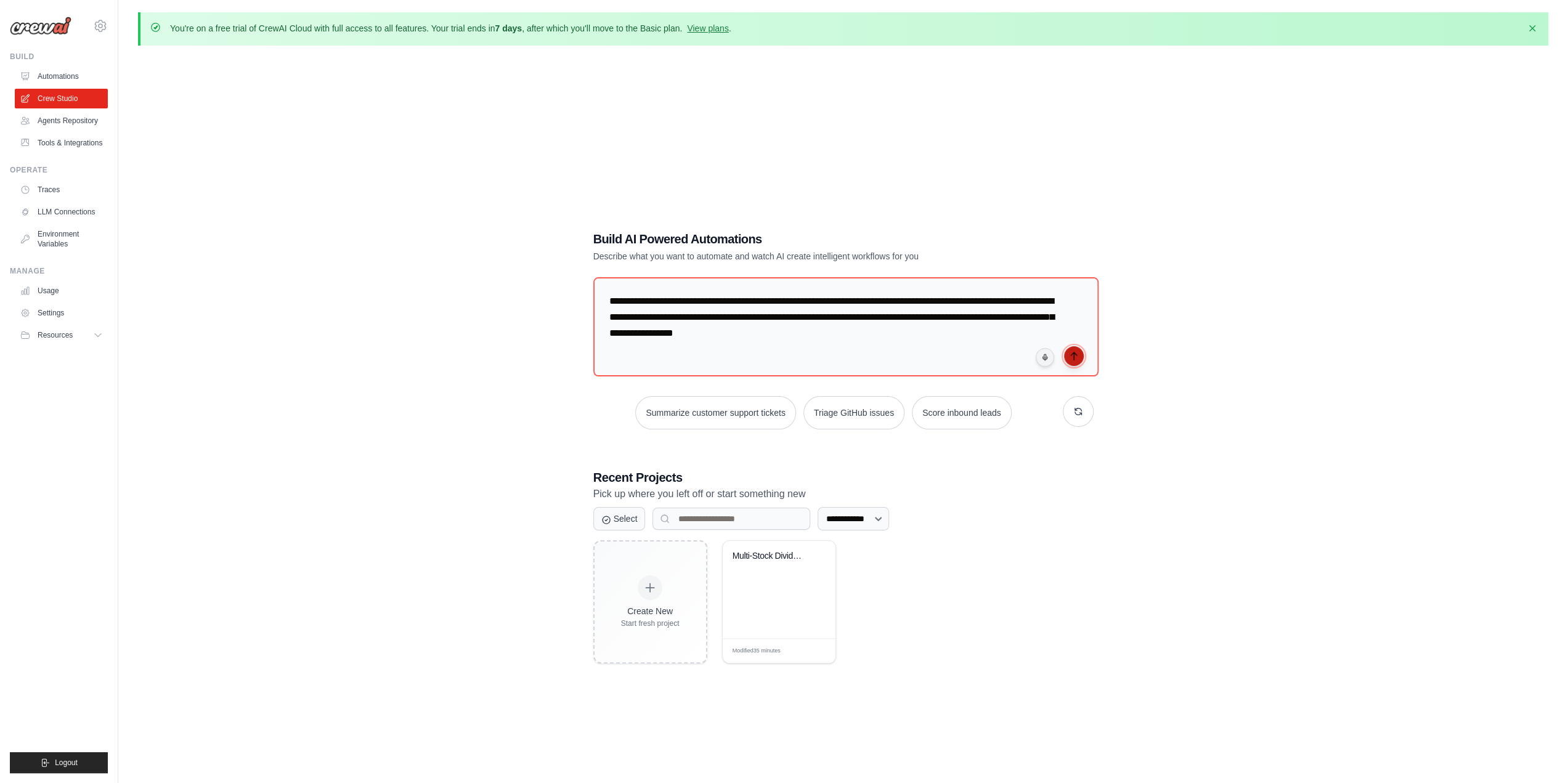
click at [1073, 357] on icon "submit" at bounding box center [1073, 356] width 10 height 10
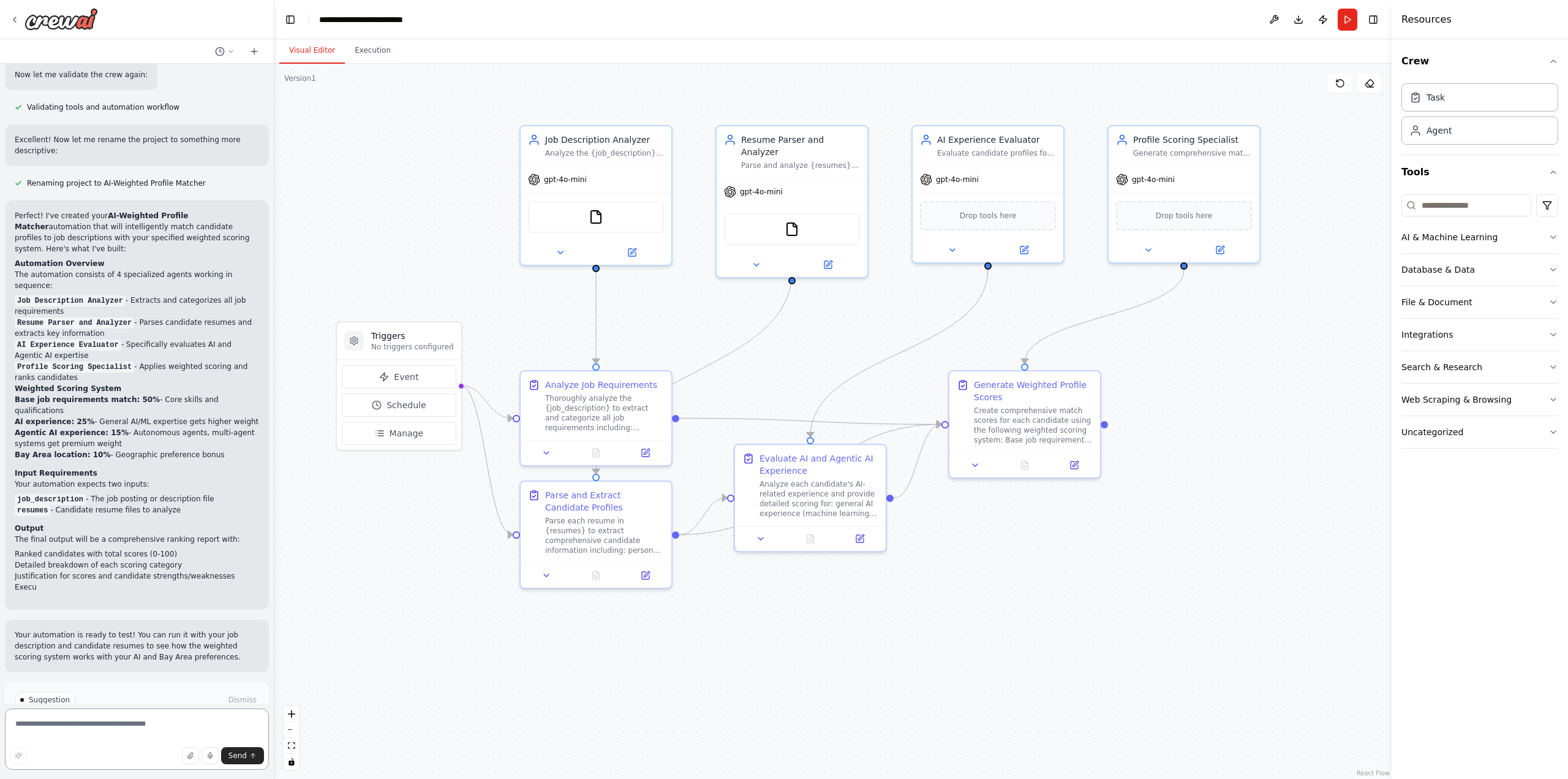
scroll to position [988, 0]
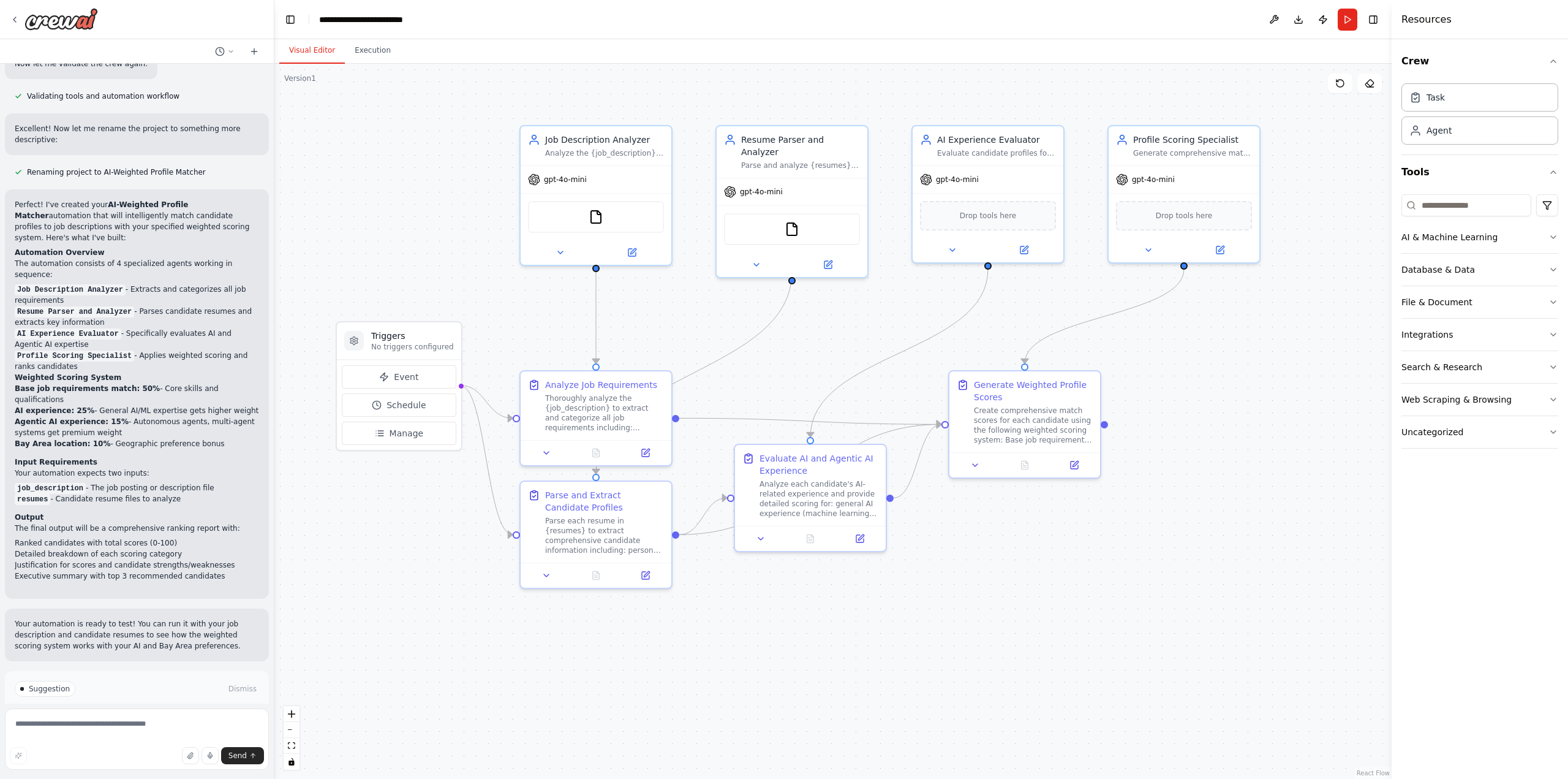
click at [152, 736] on span "Run Automation" at bounding box center [142, 741] width 59 height 10
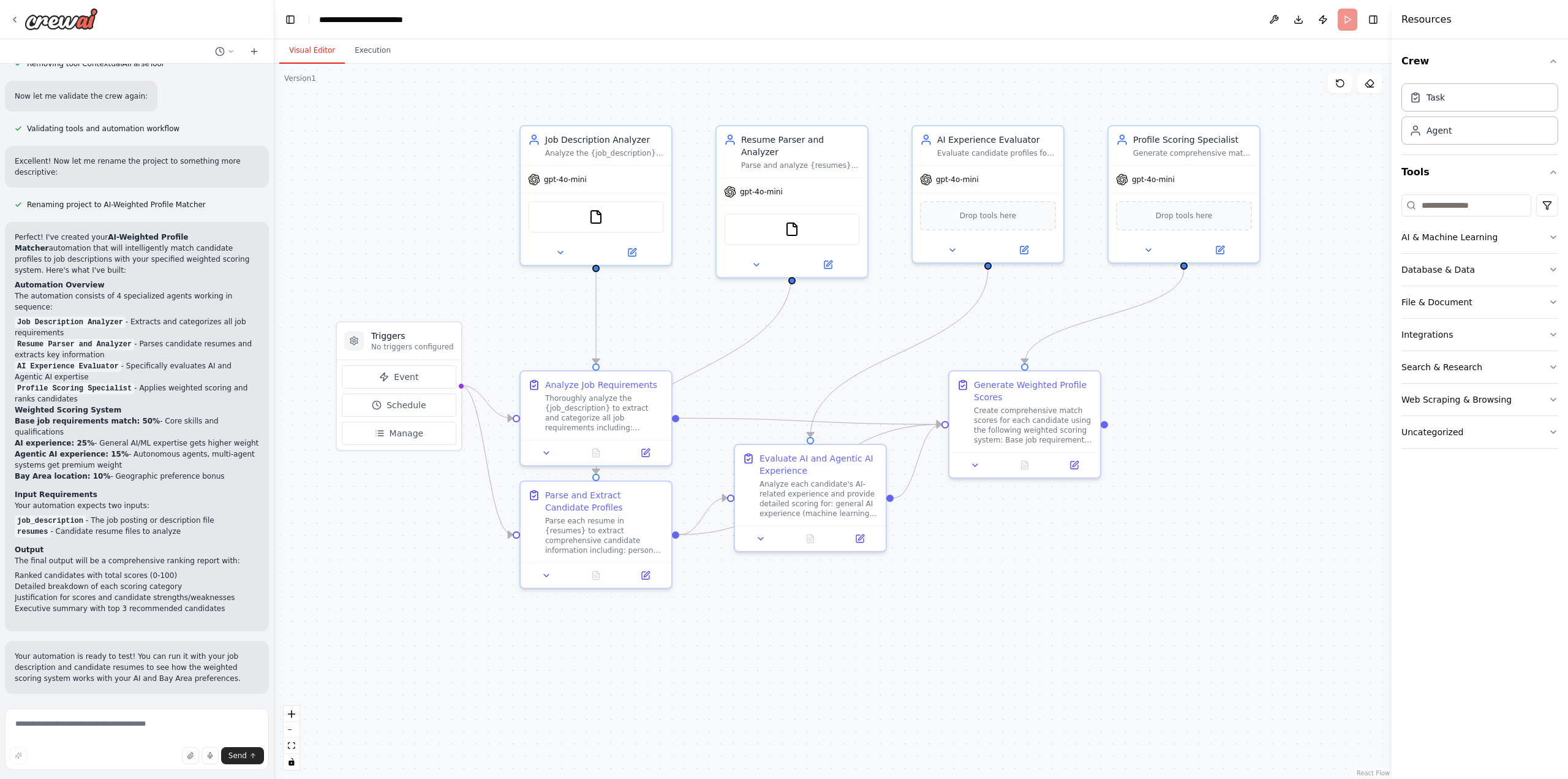
scroll to position [889, 0]
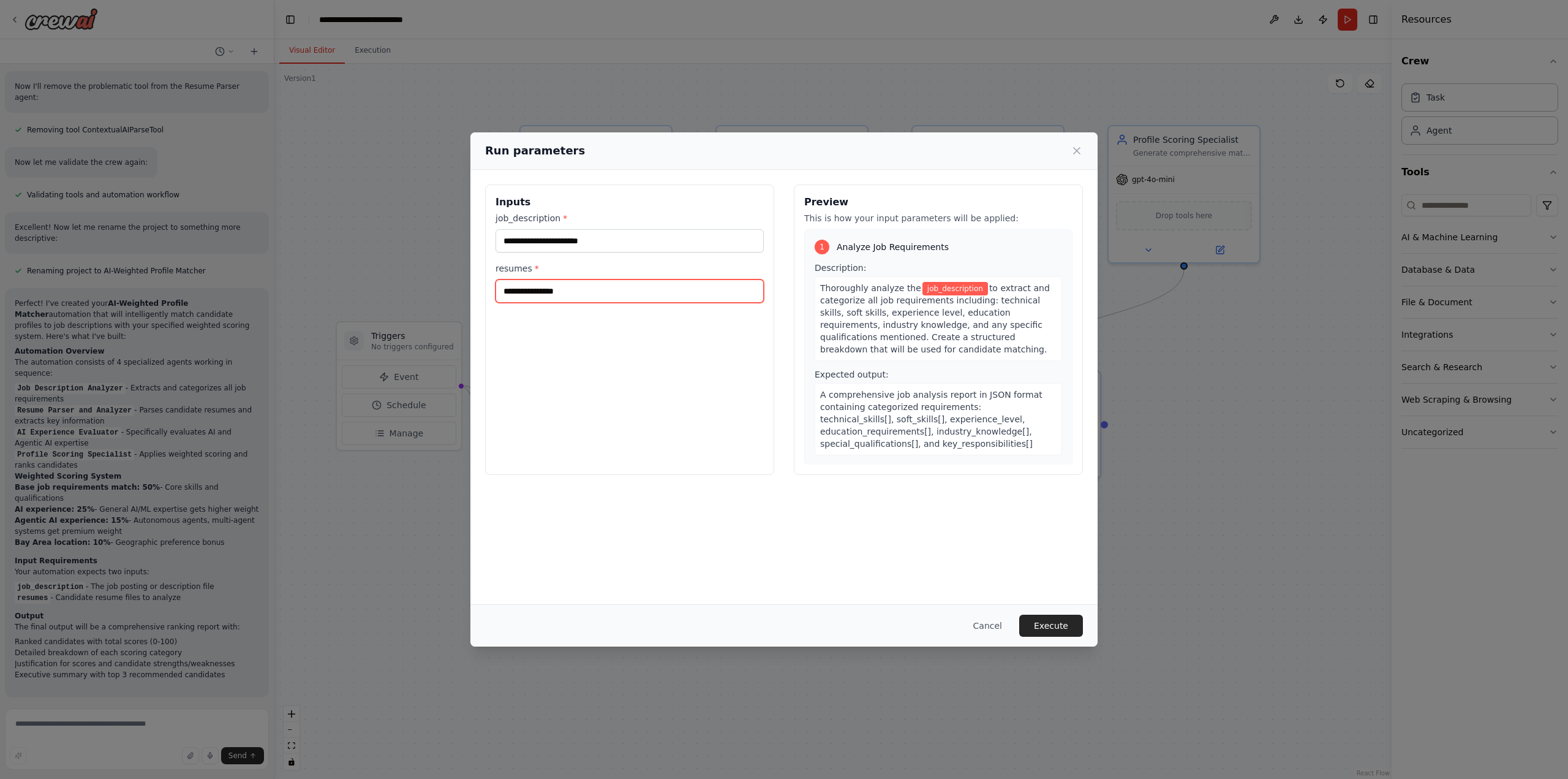
click at [669, 295] on input "resumes *" at bounding box center [630, 291] width 269 height 23
click at [996, 624] on button "Cancel" at bounding box center [988, 626] width 48 height 22
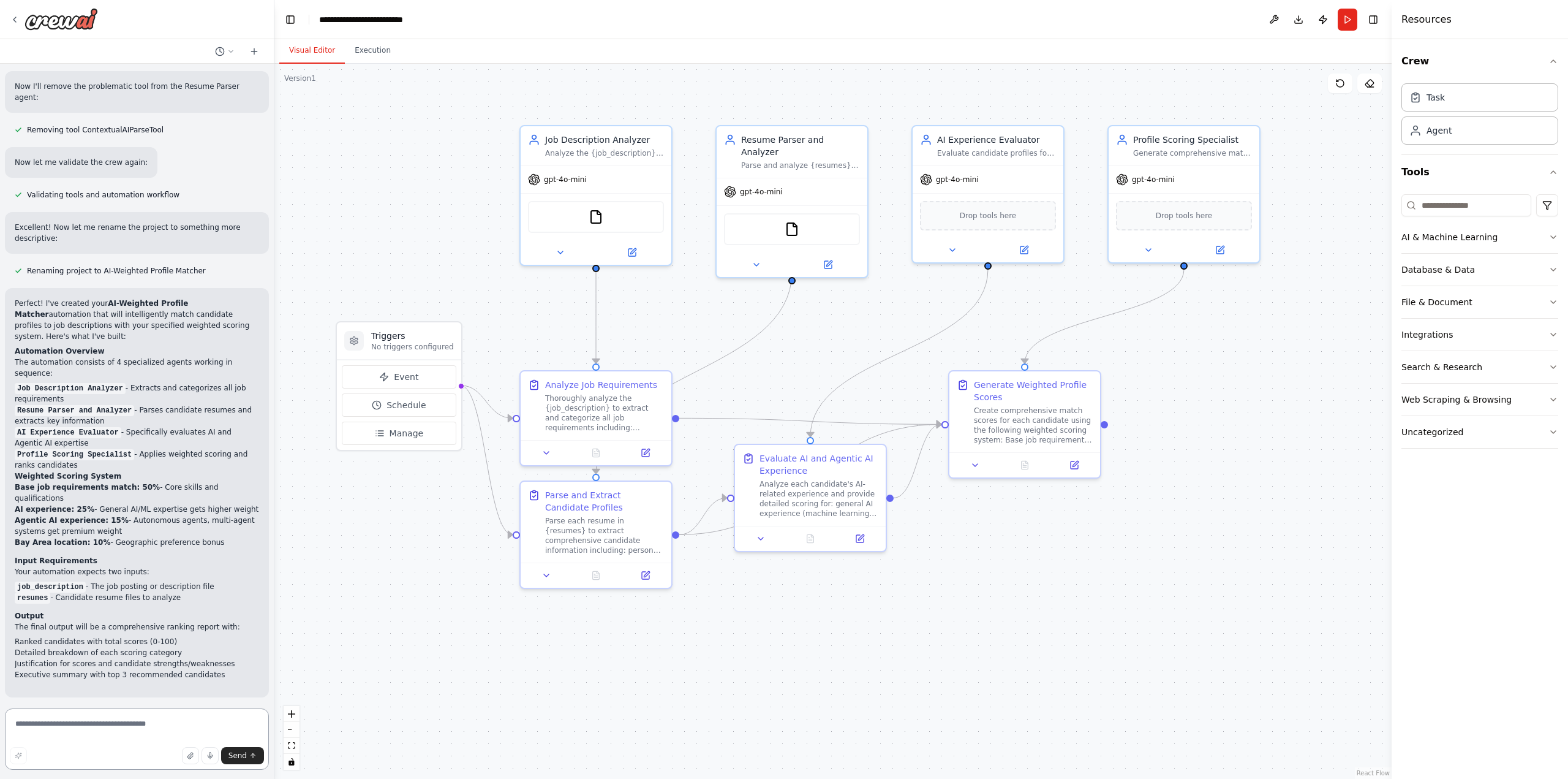
click at [123, 721] on textarea at bounding box center [137, 739] width 264 height 61
type textarea "**********"
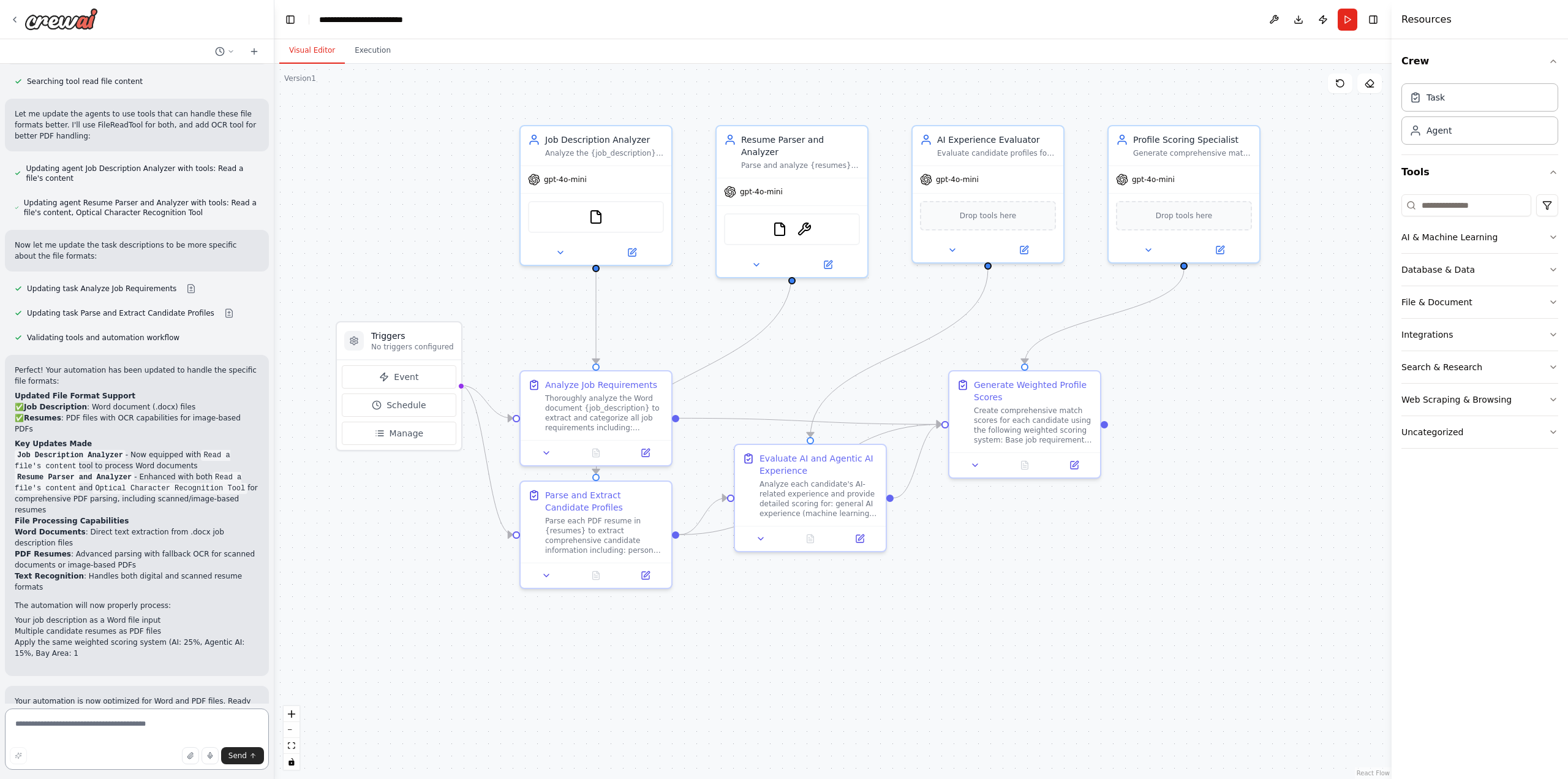
scroll to position [2003, 0]
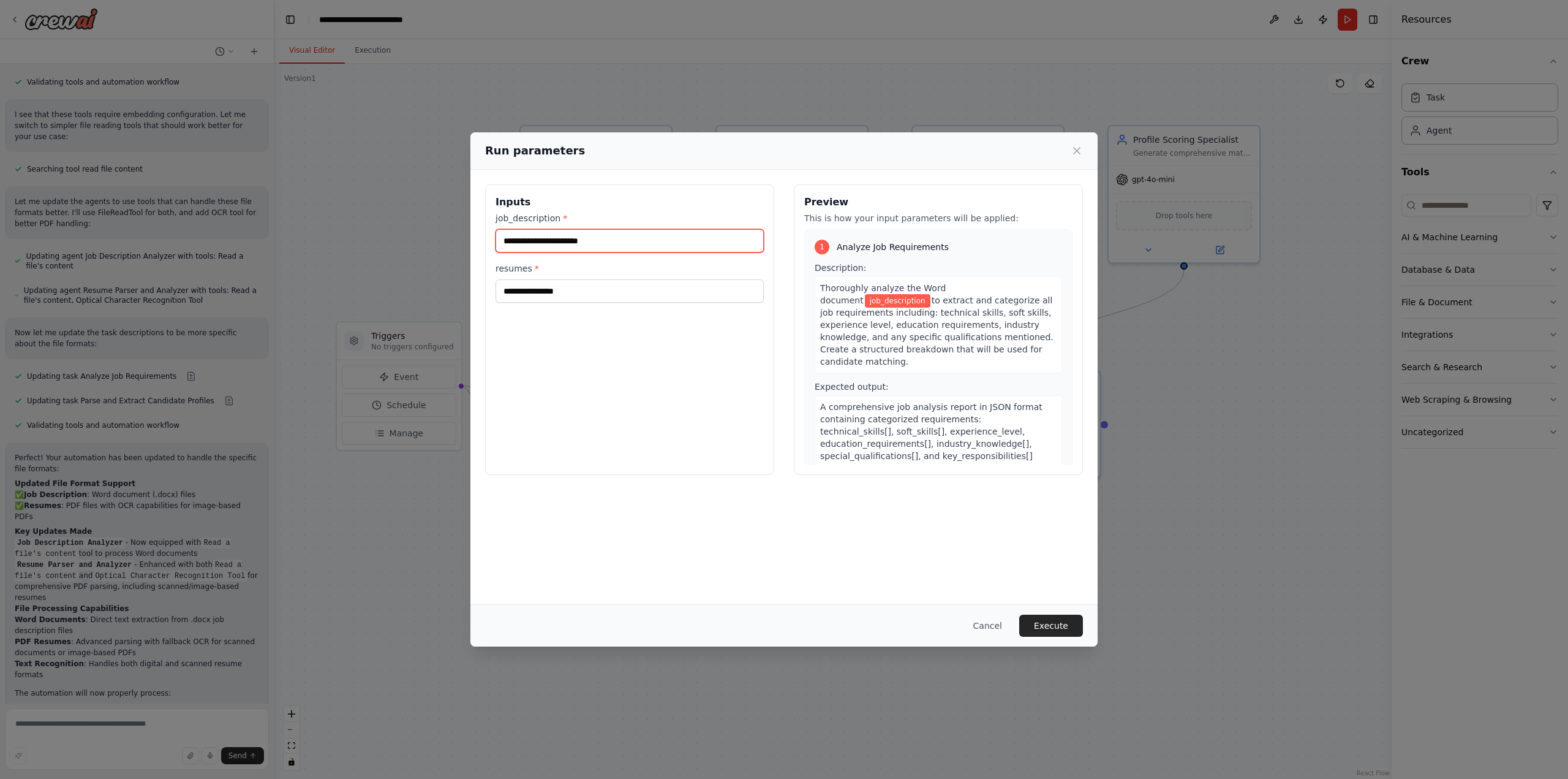
click at [629, 245] on input "job_description *" at bounding box center [630, 241] width 269 height 23
click at [1075, 152] on icon at bounding box center [1077, 151] width 6 height 6
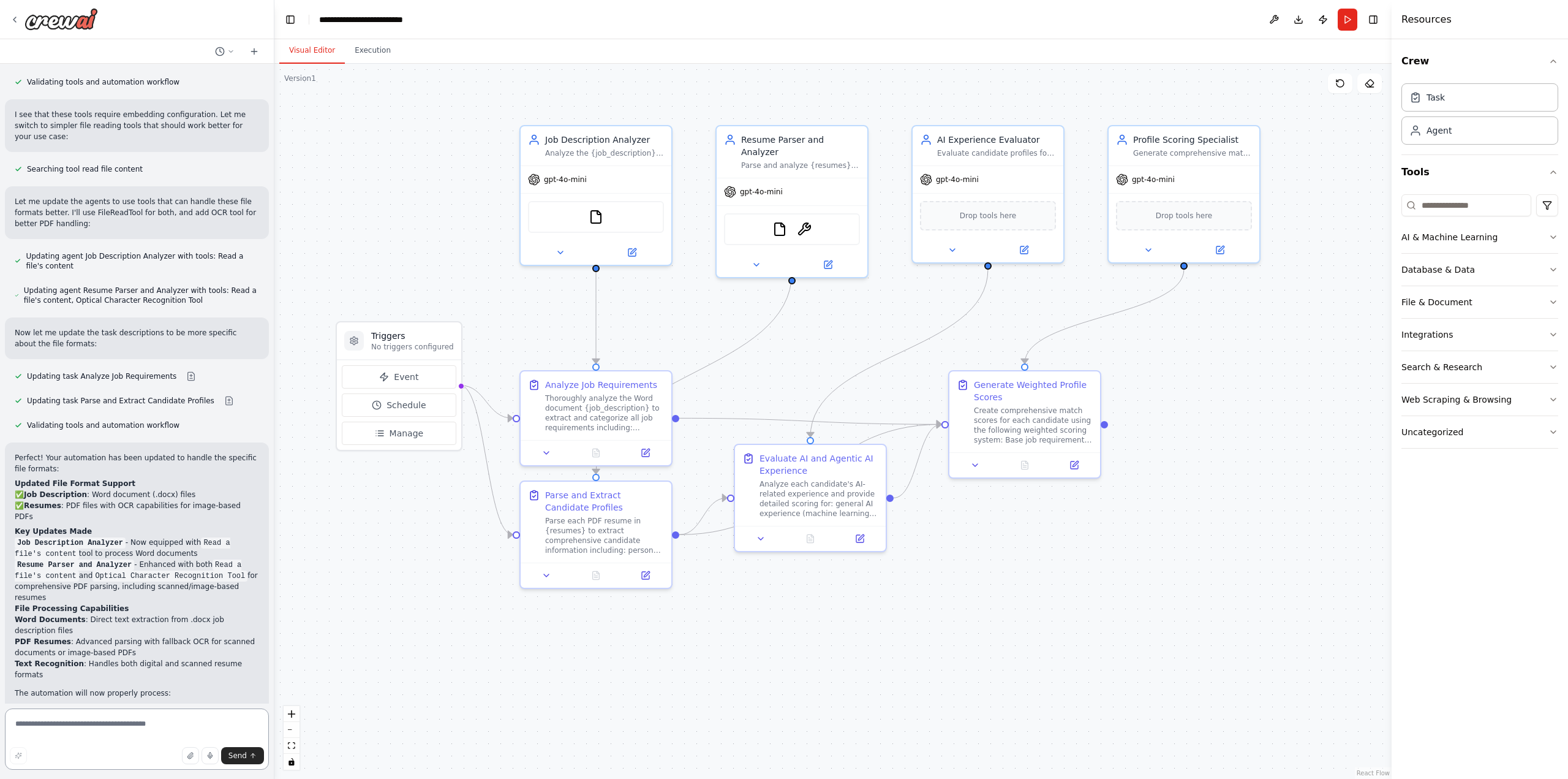
click at [112, 727] on textarea at bounding box center [137, 739] width 264 height 61
type textarea "**********"
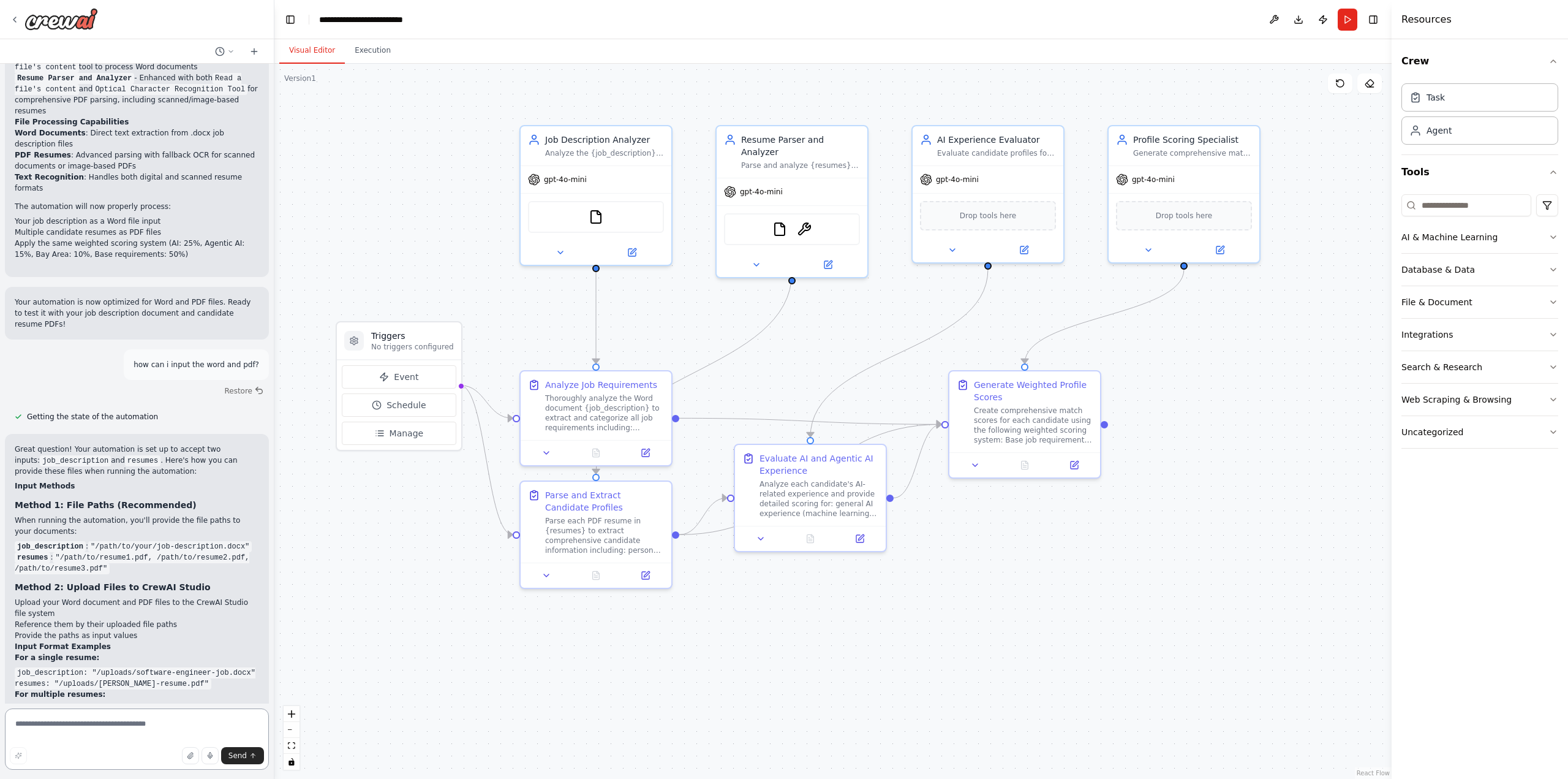
scroll to position [2447, 0]
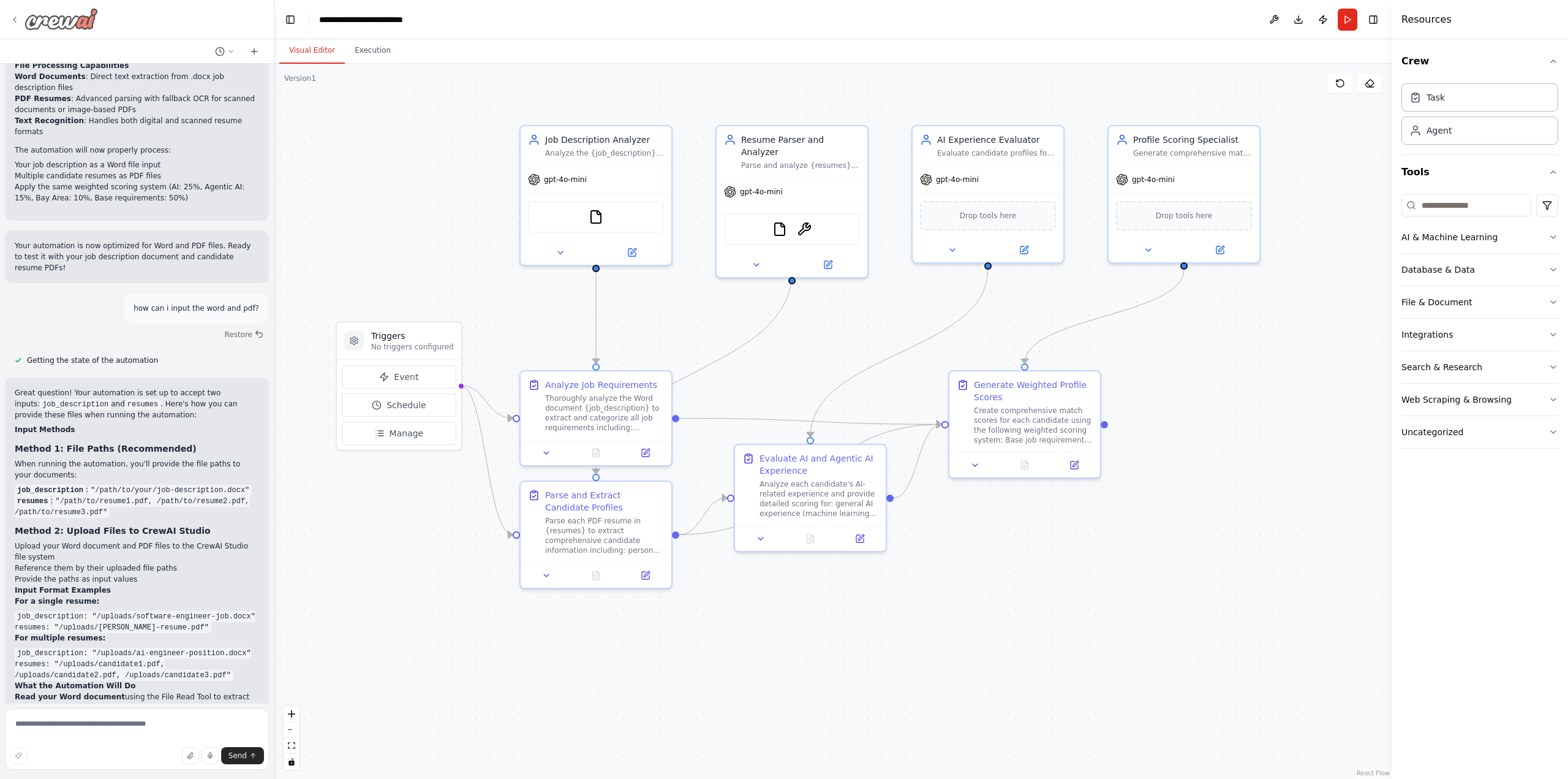
click at [21, 21] on div at bounding box center [54, 19] width 88 height 22
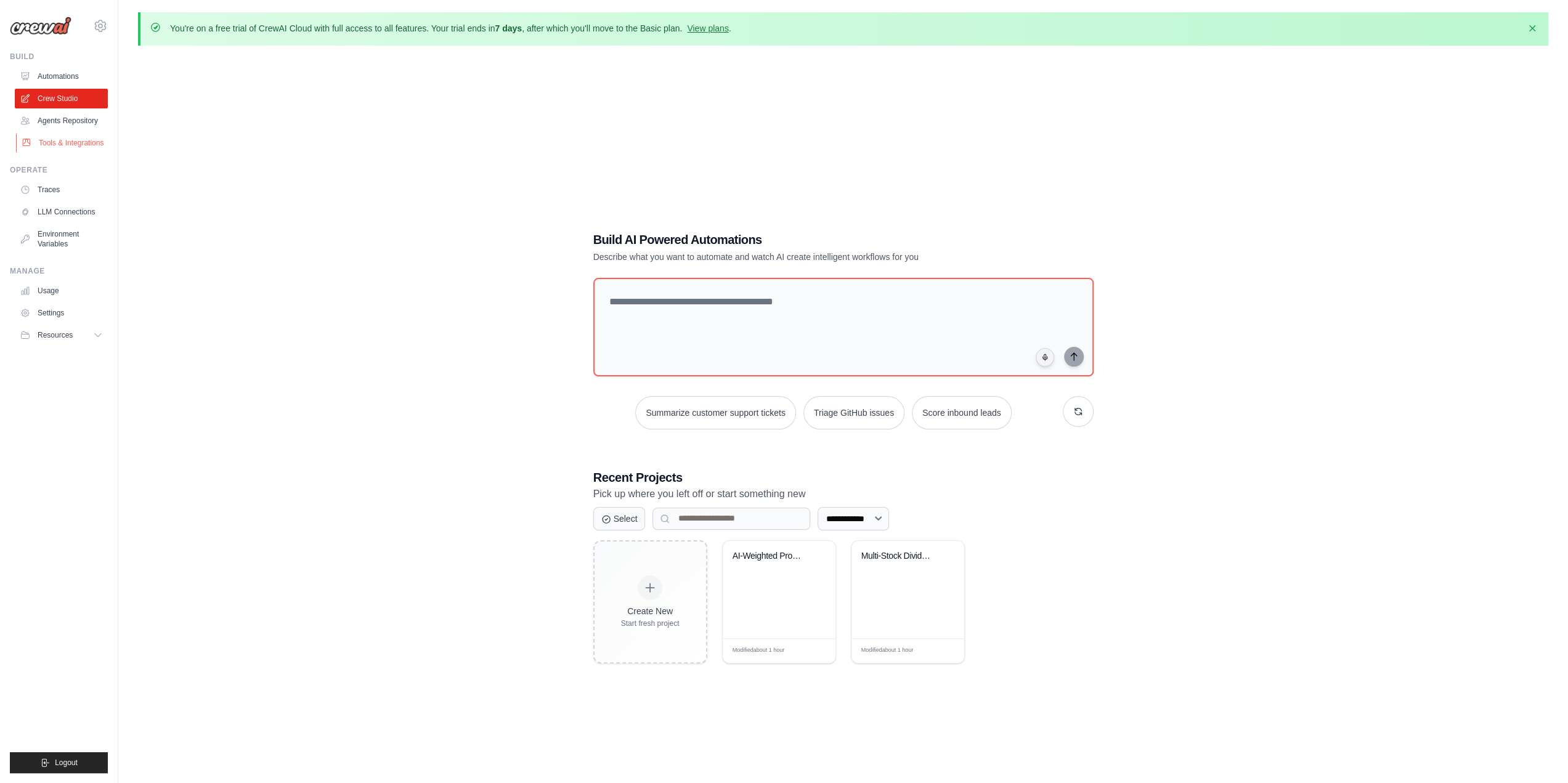
click at [80, 145] on link "Tools & Integrations" at bounding box center [62, 142] width 93 height 20
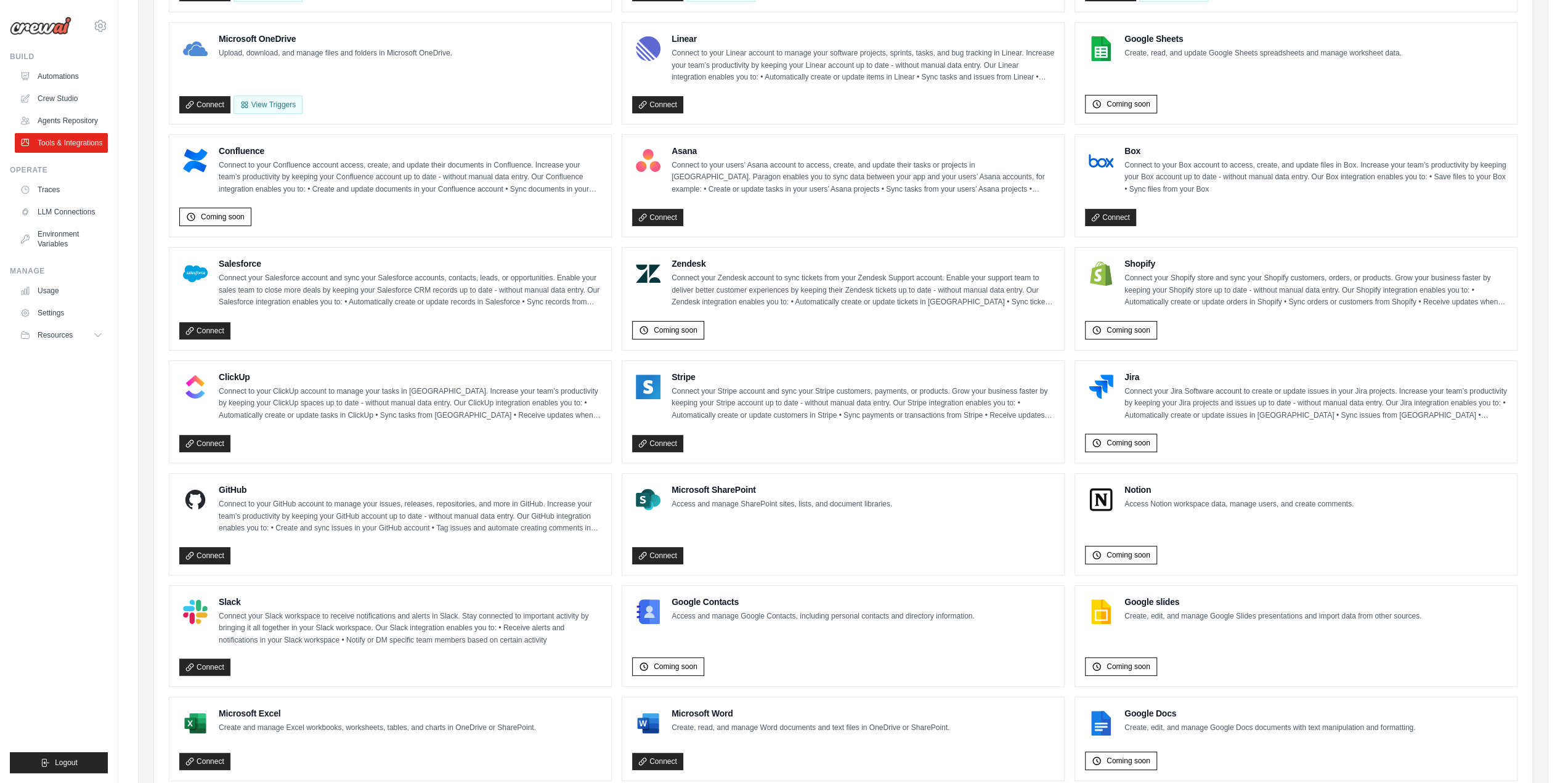
scroll to position [422, 0]
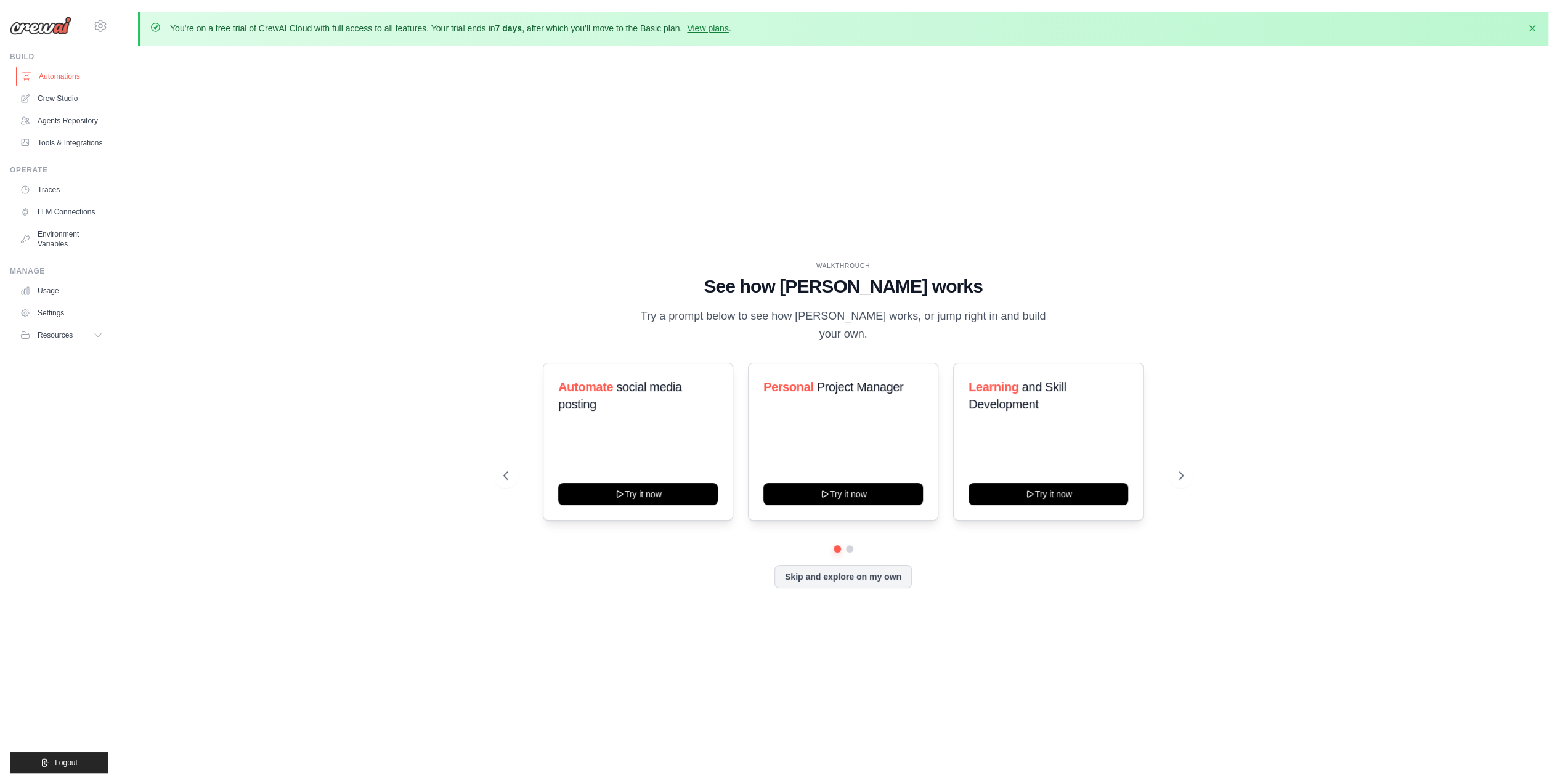
click at [82, 79] on link "Automations" at bounding box center [62, 76] width 93 height 20
click at [70, 104] on link "Crew Studio" at bounding box center [62, 98] width 93 height 20
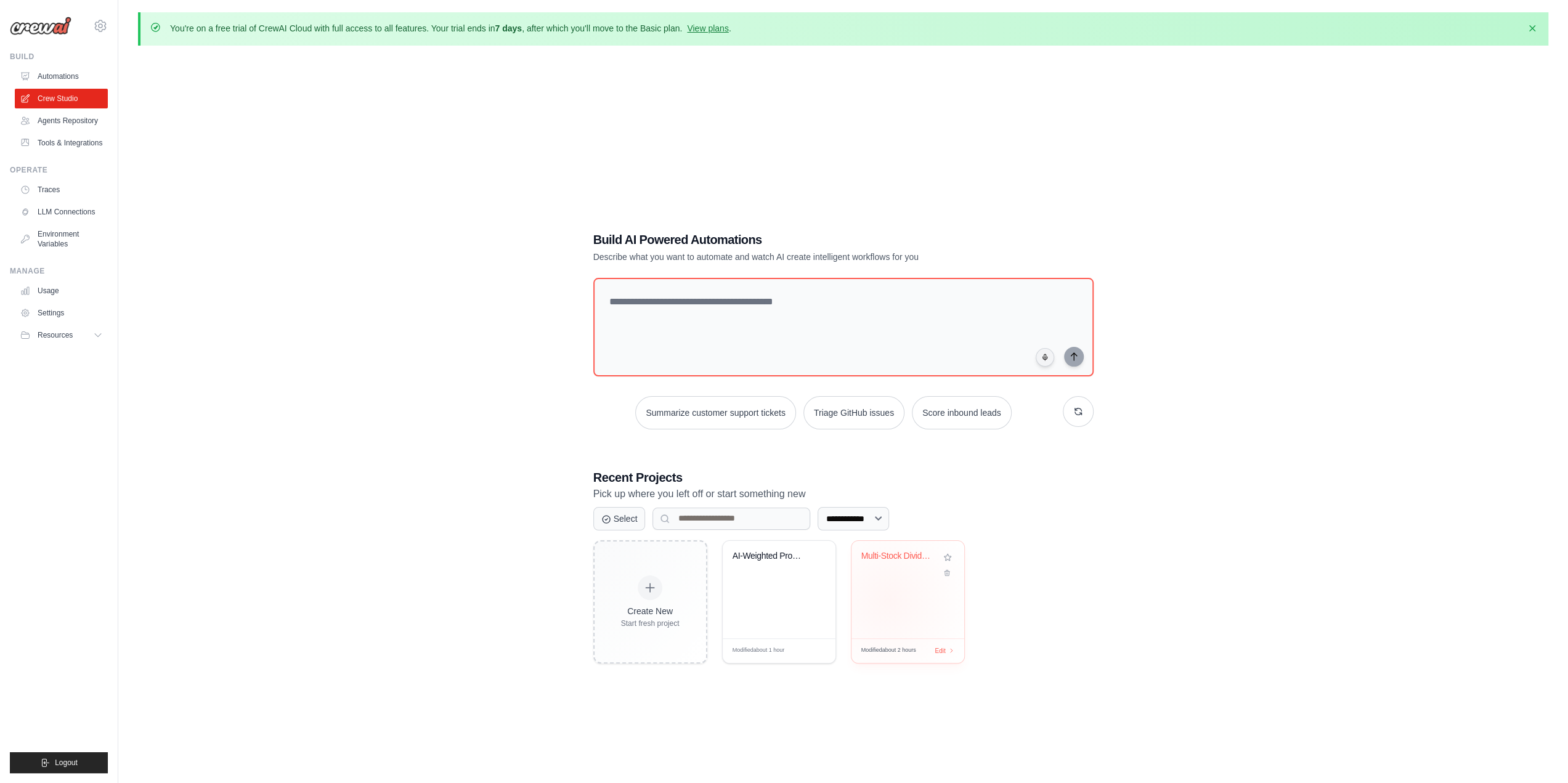
click at [888, 598] on div "Multi-Stock Dividend Excel Exporter" at bounding box center [908, 590] width 113 height 97
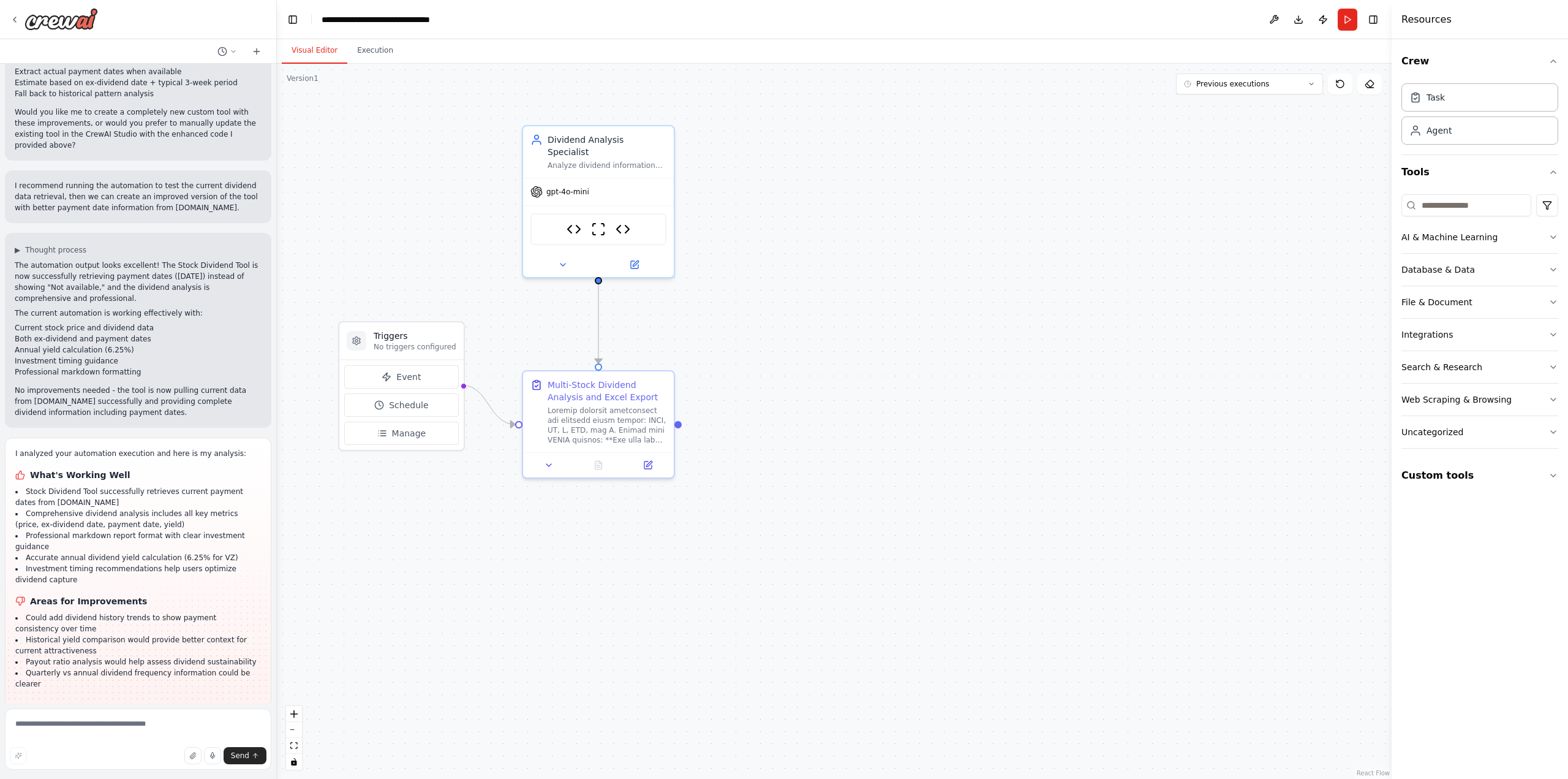
scroll to position [4759, 0]
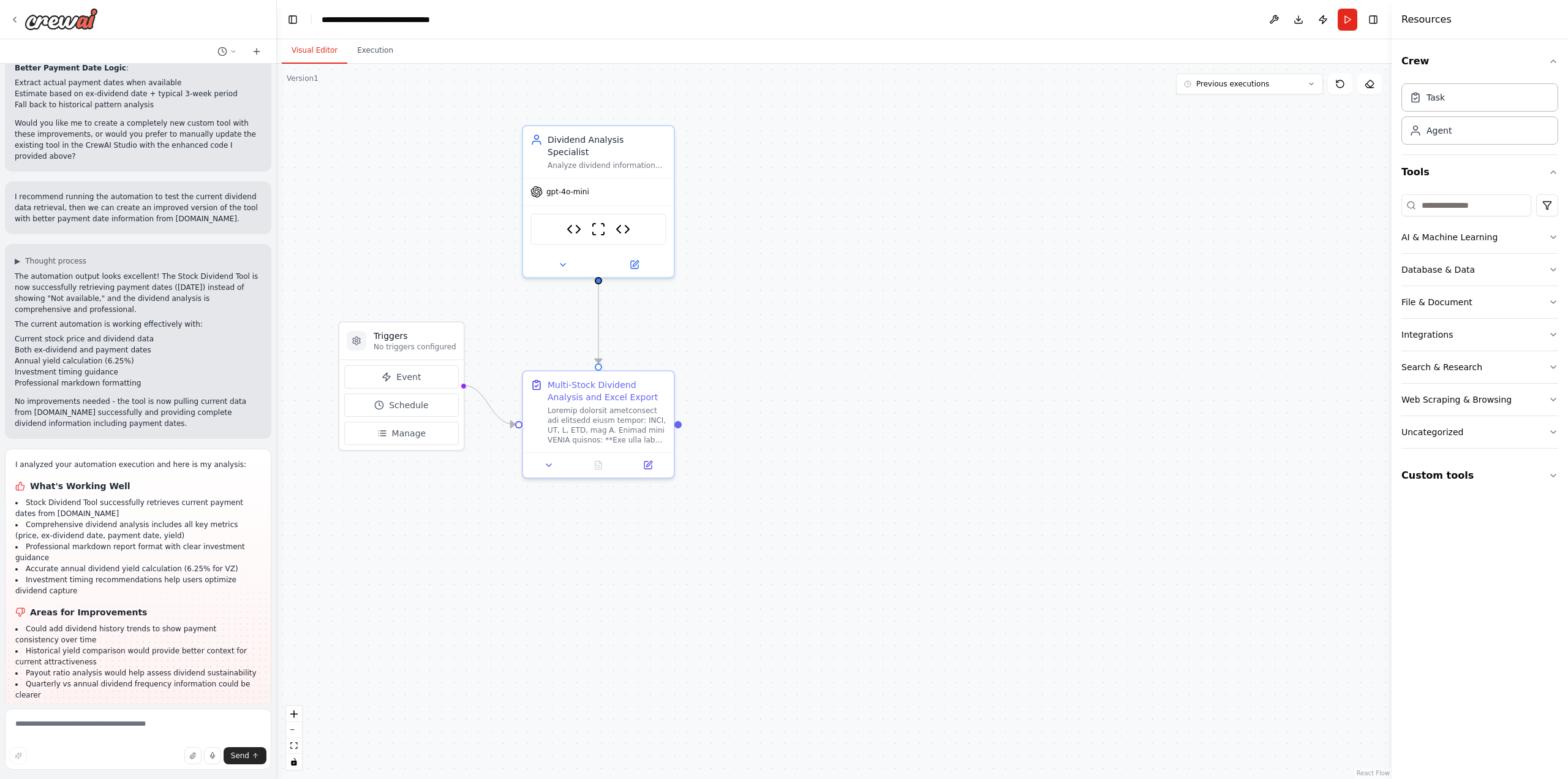
drag, startPoint x: 269, startPoint y: 389, endPoint x: 278, endPoint y: 508, distance: 119.3
click at [278, 508] on div "create a tool that can get the ex-dividend date for any stock that I request. I…" at bounding box center [784, 389] width 1568 height 779
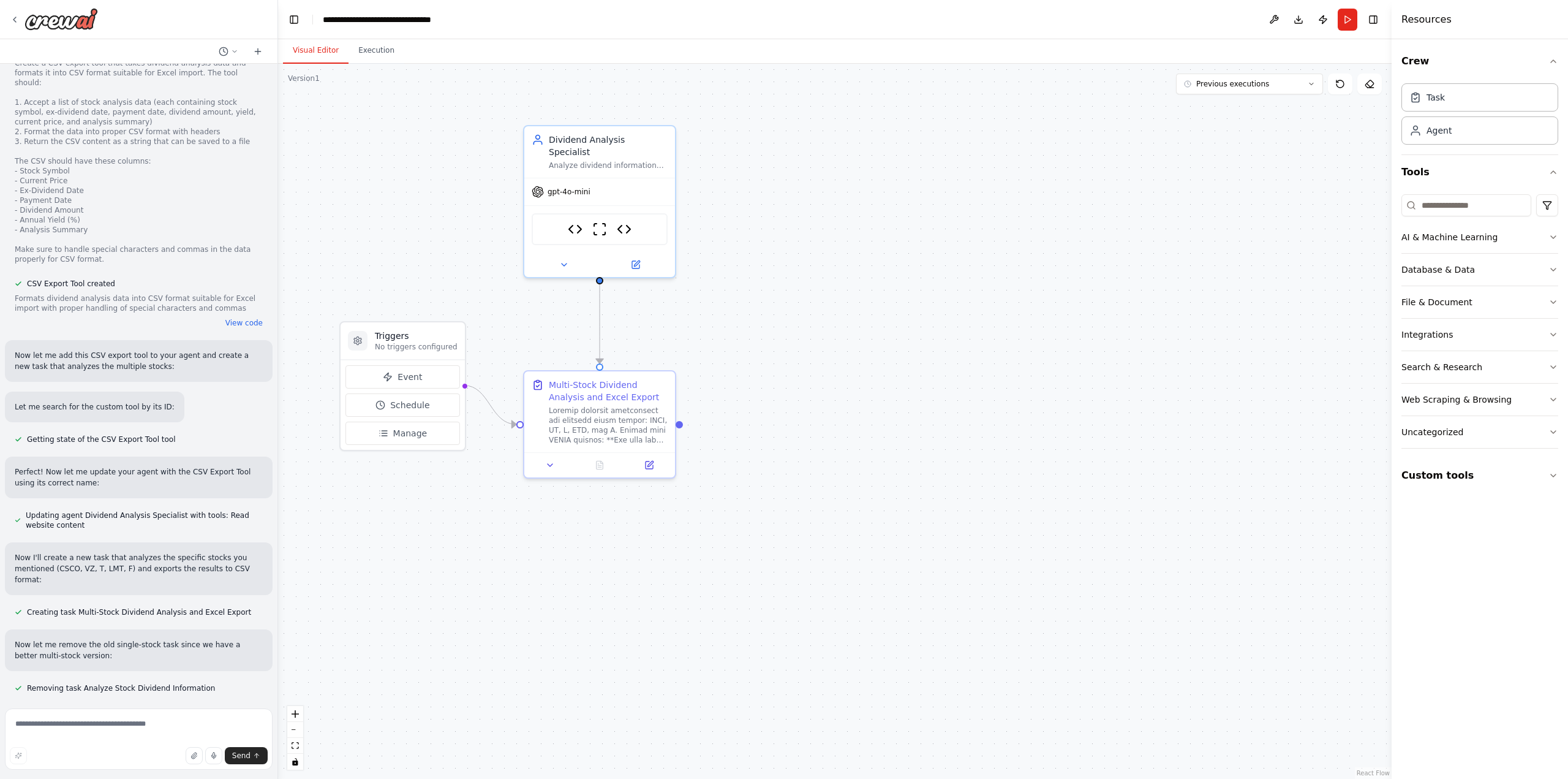
scroll to position [9418, 0]
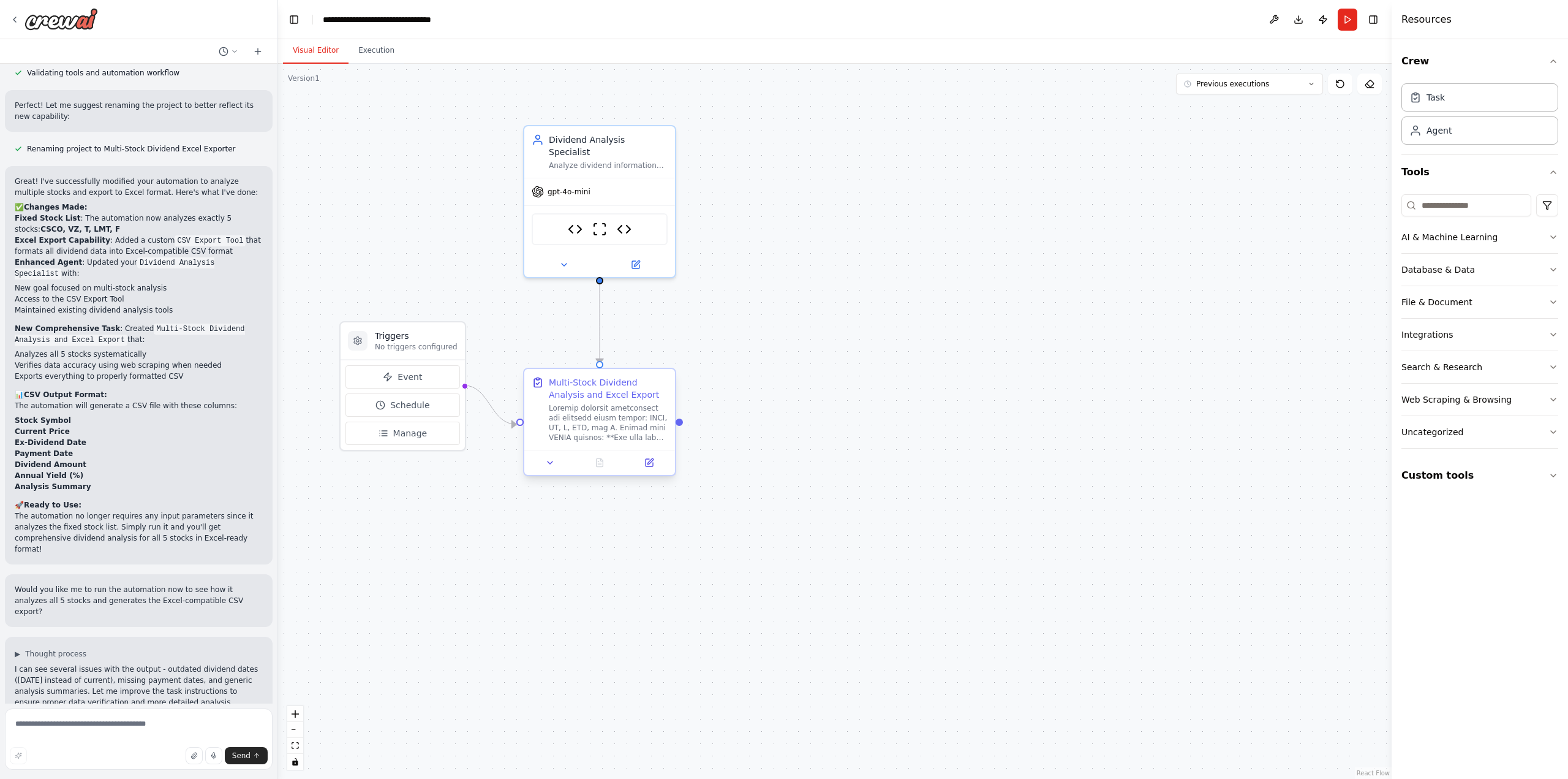
click at [607, 391] on div "Multi-Stock Dividend Analysis and Excel Export" at bounding box center [608, 388] width 119 height 24
click at [656, 462] on button at bounding box center [649, 463] width 42 height 15
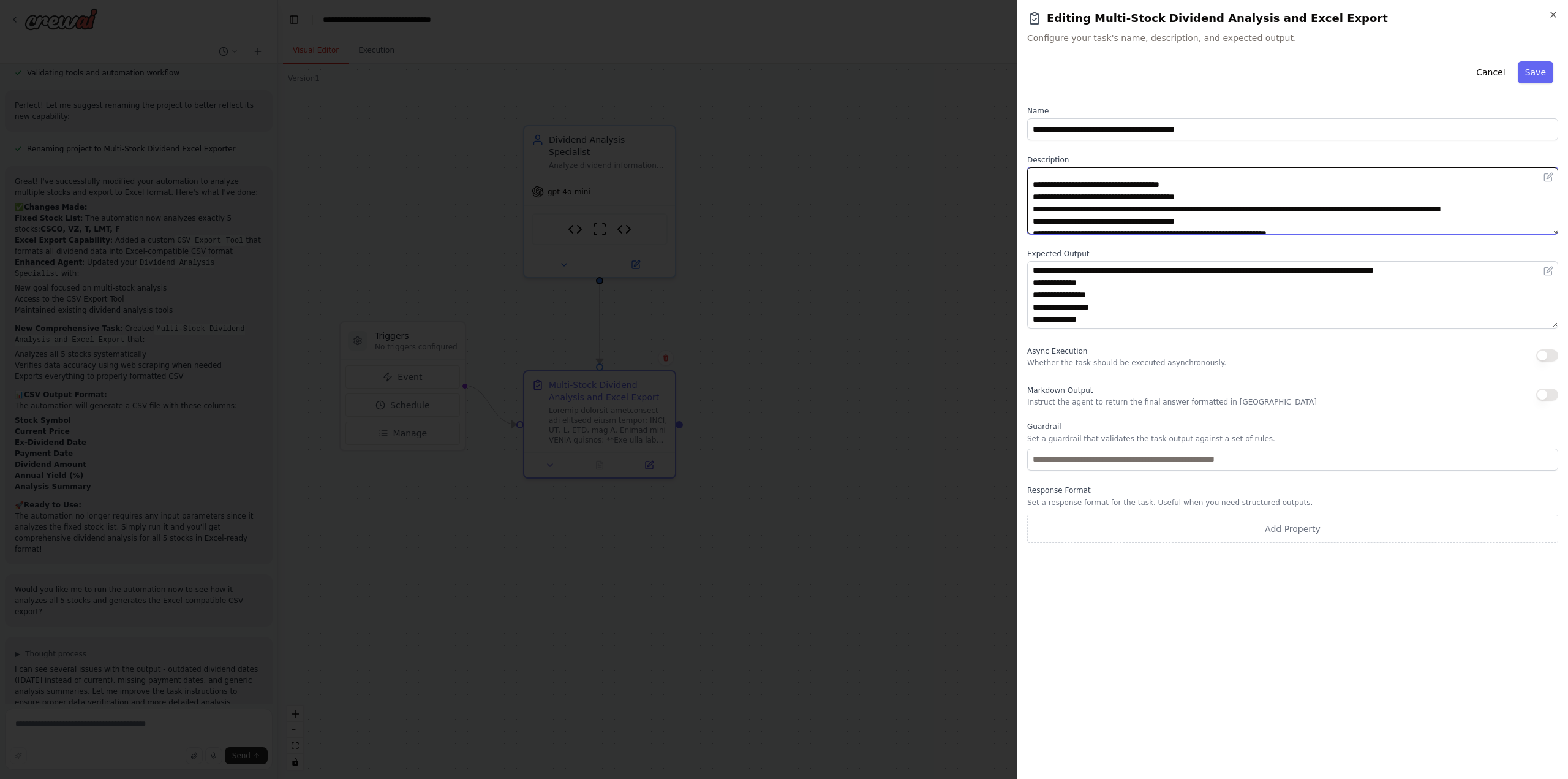
scroll to position [24, 0]
click at [1217, 201] on textarea at bounding box center [1293, 201] width 531 height 67
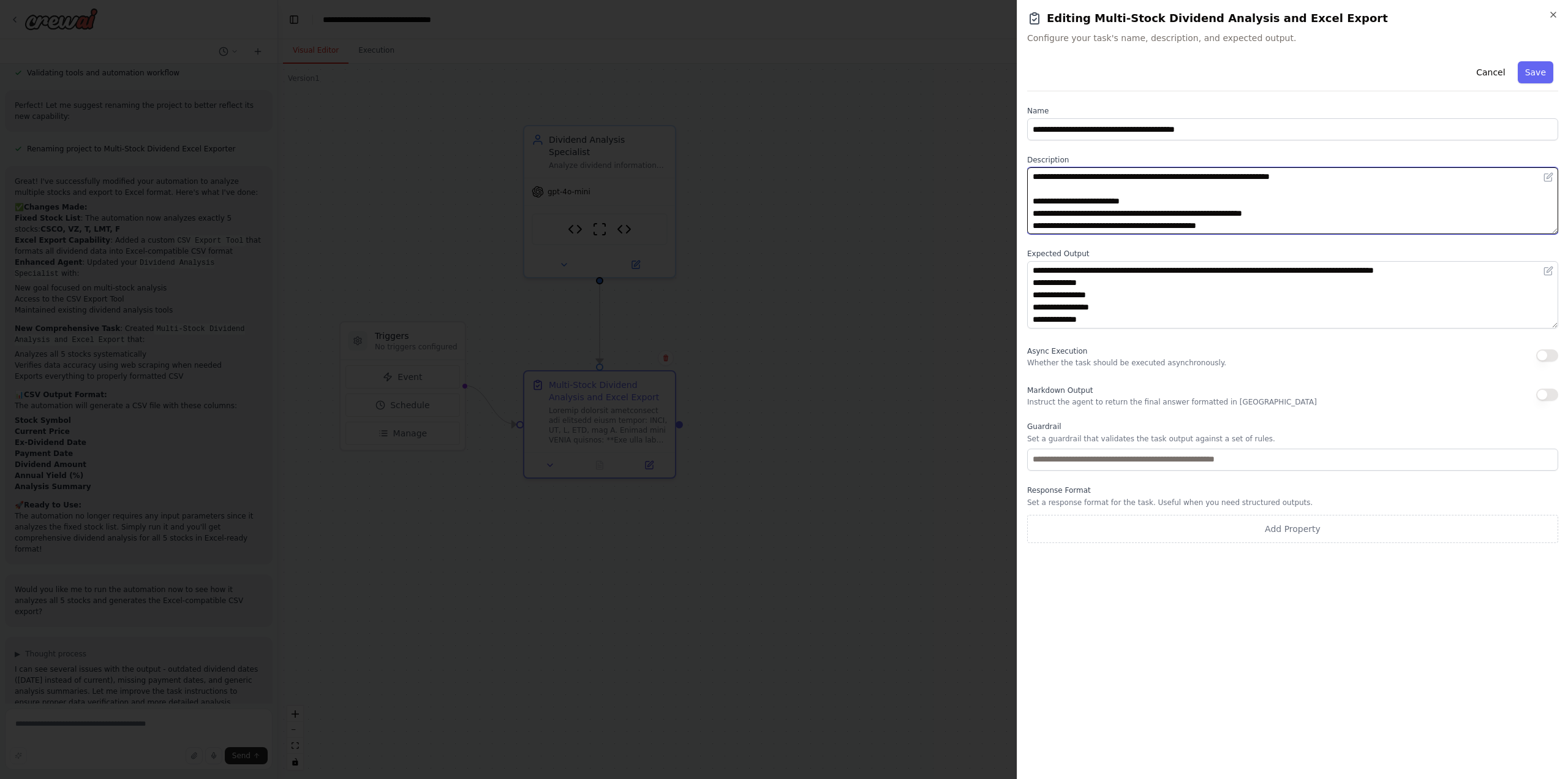
scroll to position [172, 0]
type textarea "**********"
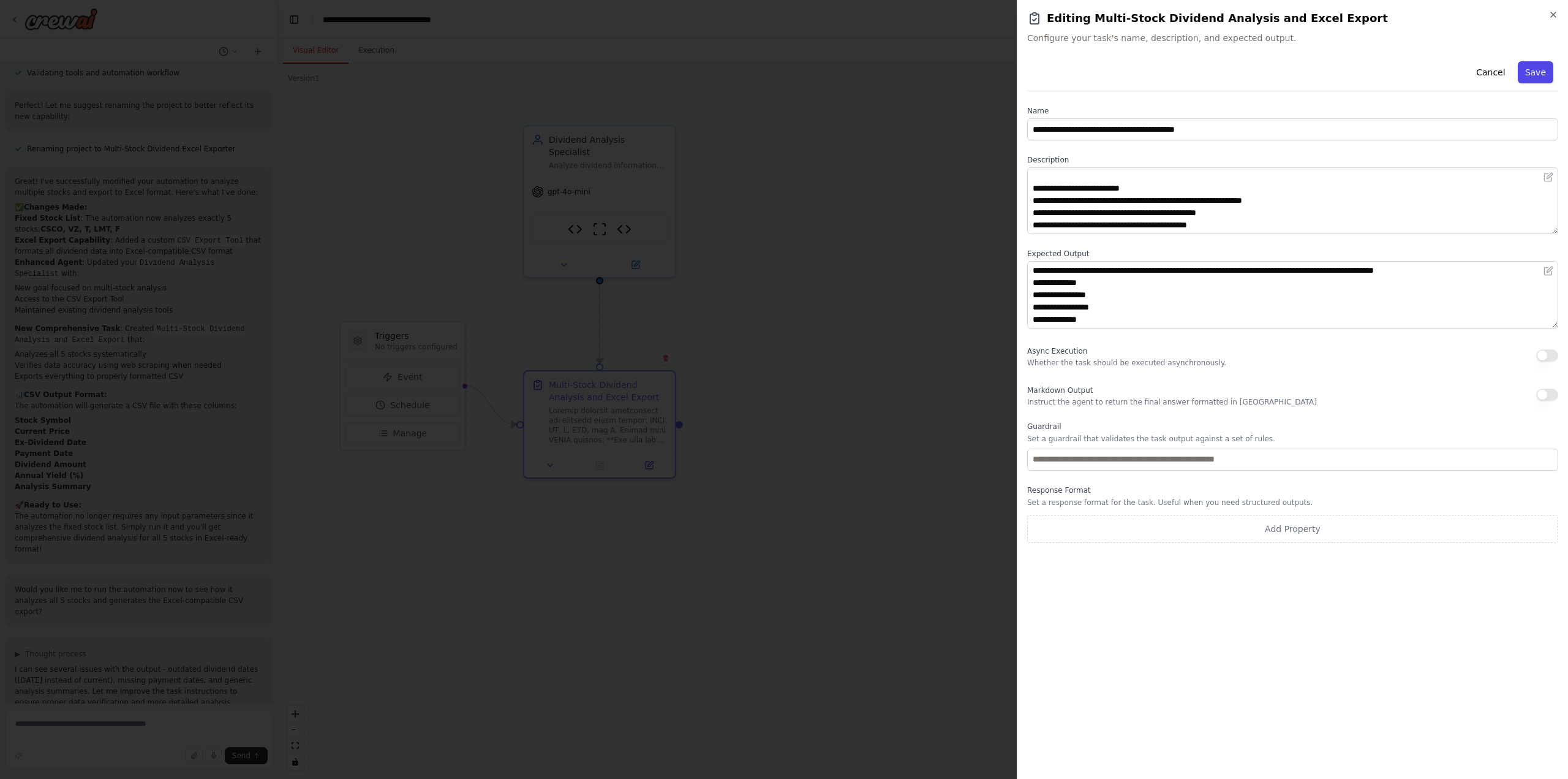
click at [1537, 73] on button "Save" at bounding box center [1536, 72] width 36 height 22
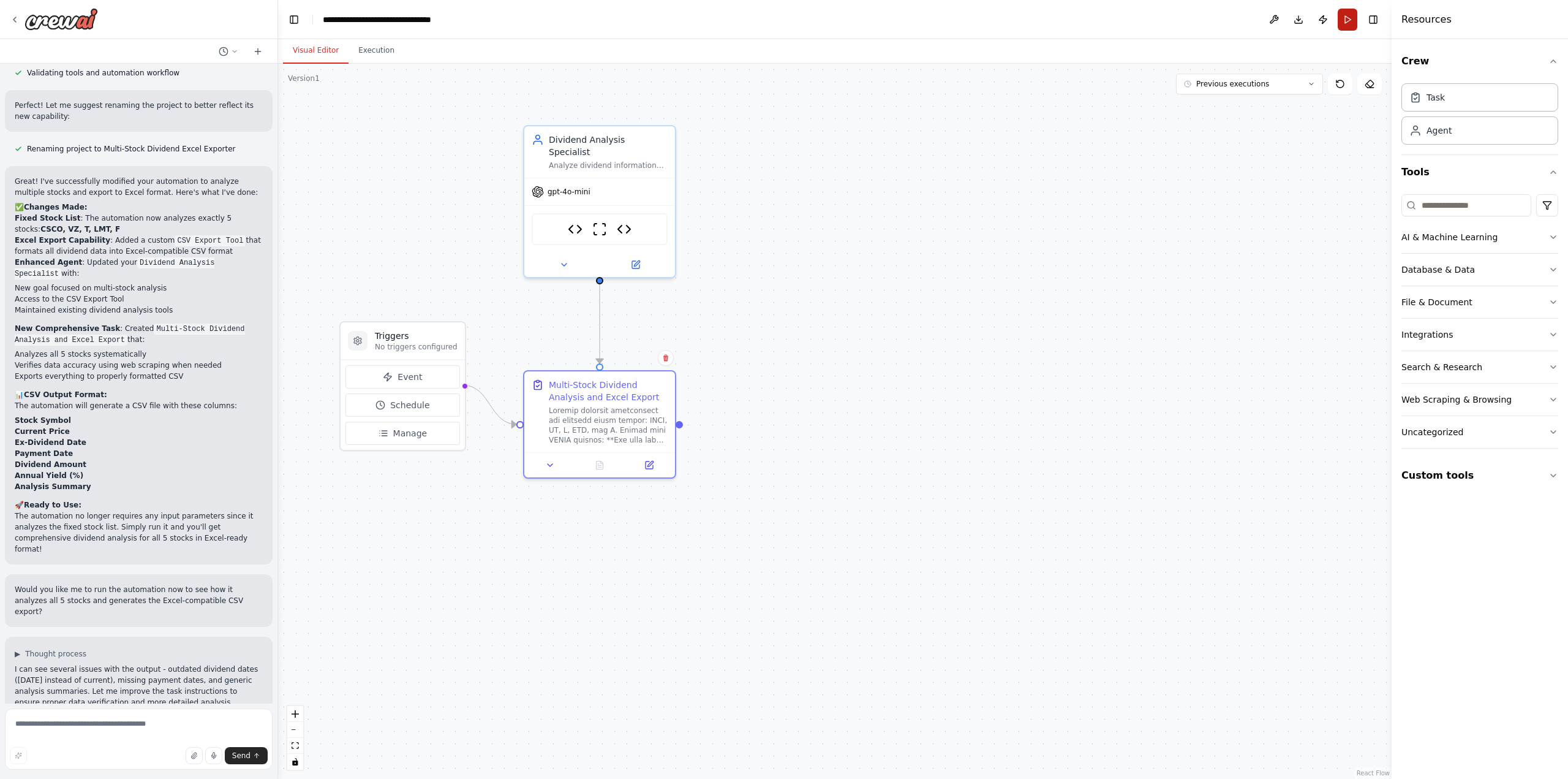
click at [1343, 20] on button "Run" at bounding box center [1347, 20] width 20 height 22
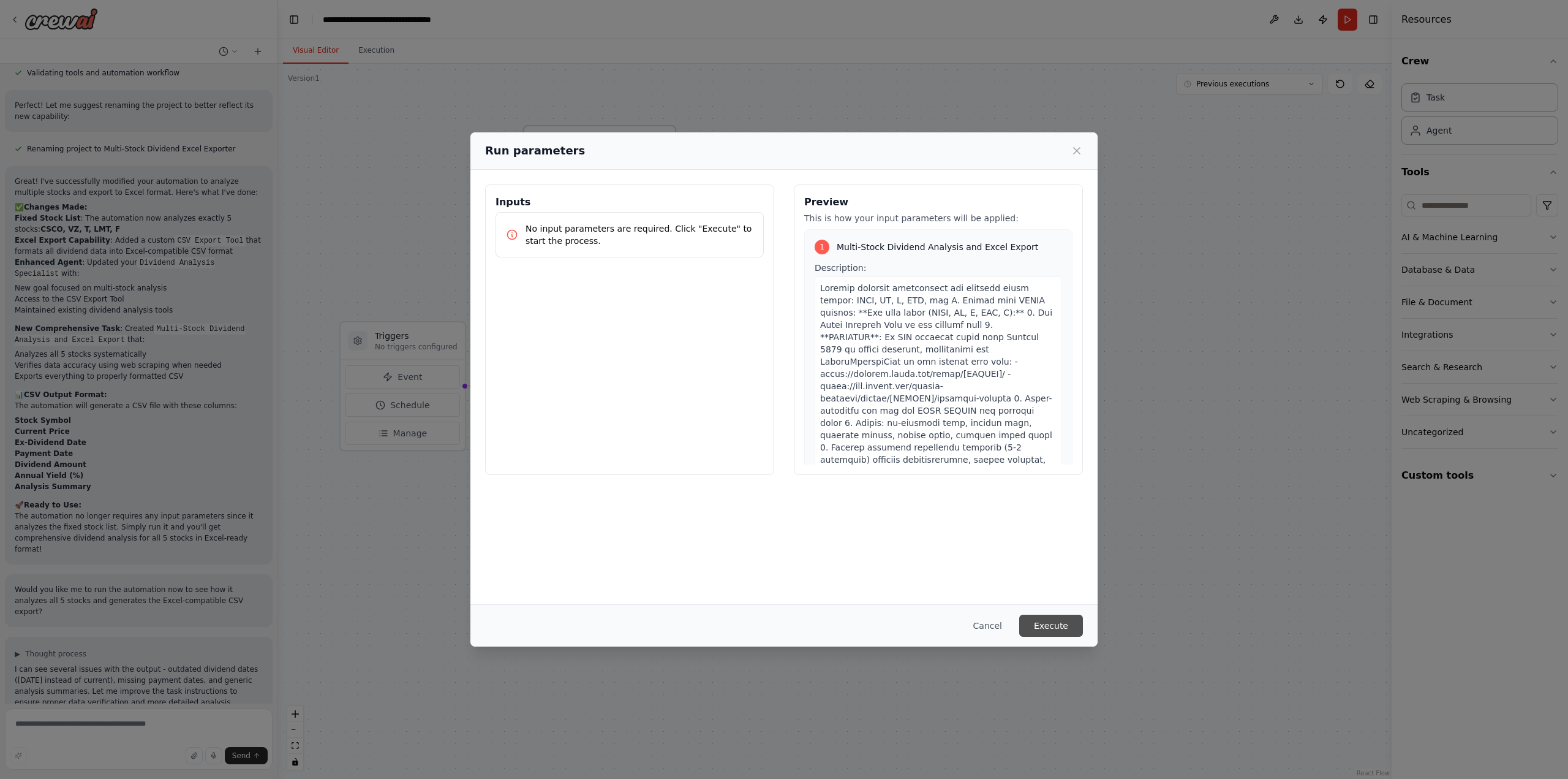
click at [1062, 626] on button "Execute" at bounding box center [1051, 626] width 64 height 22
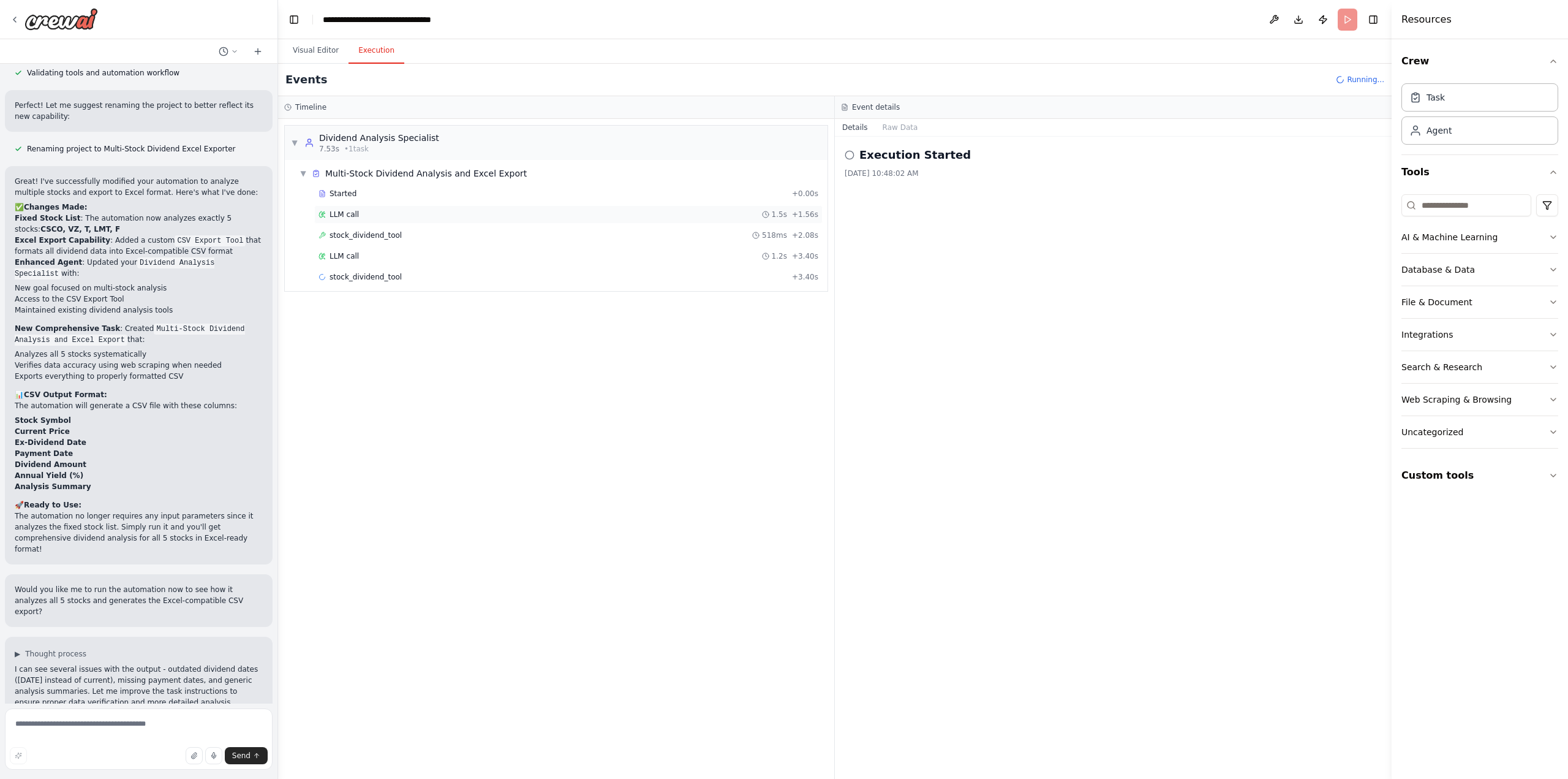
click at [343, 215] on span "LLM call" at bounding box center [344, 214] width 30 height 10
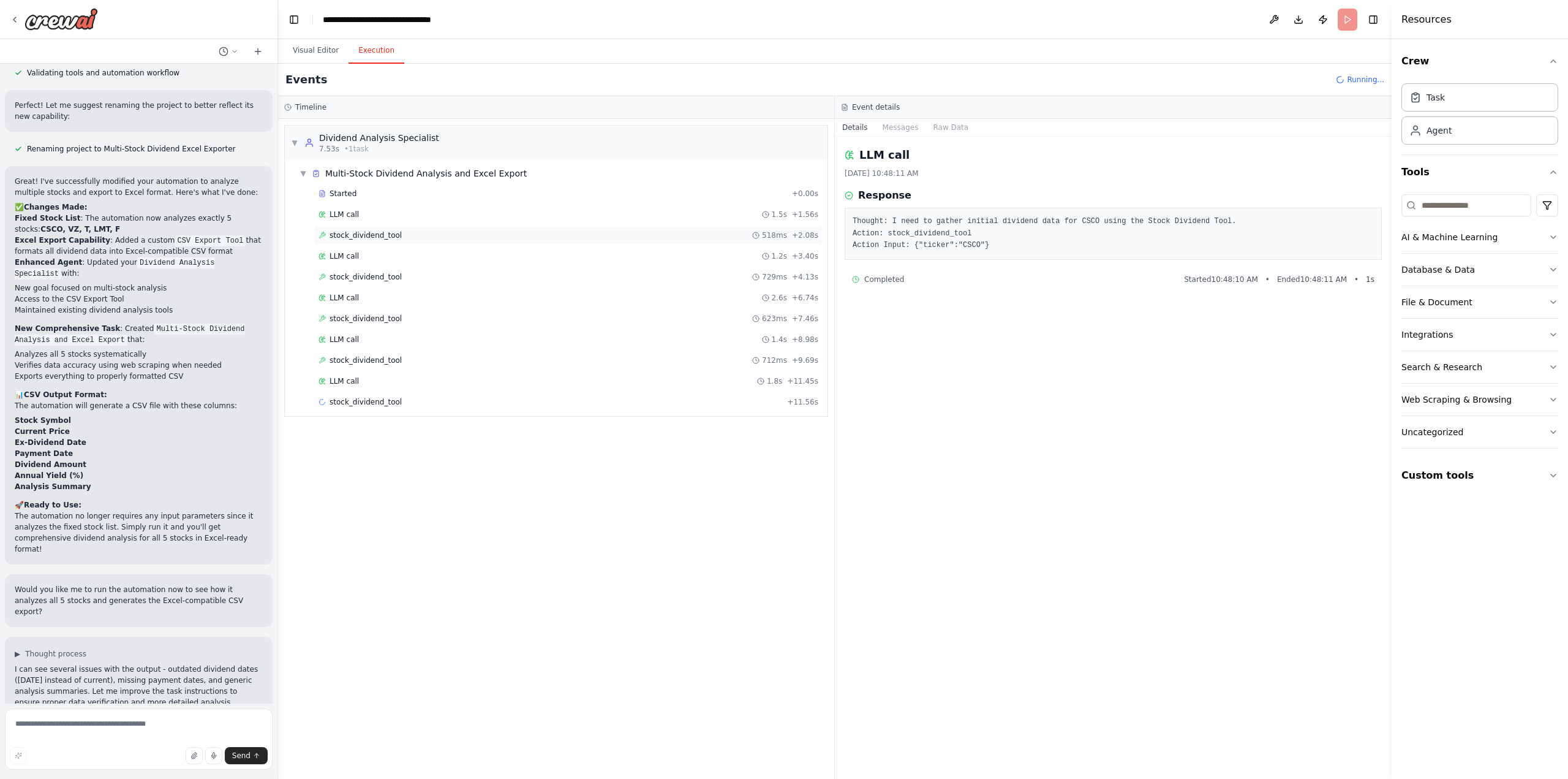
click at [354, 233] on span "stock_dividend_tool" at bounding box center [365, 235] width 73 height 10
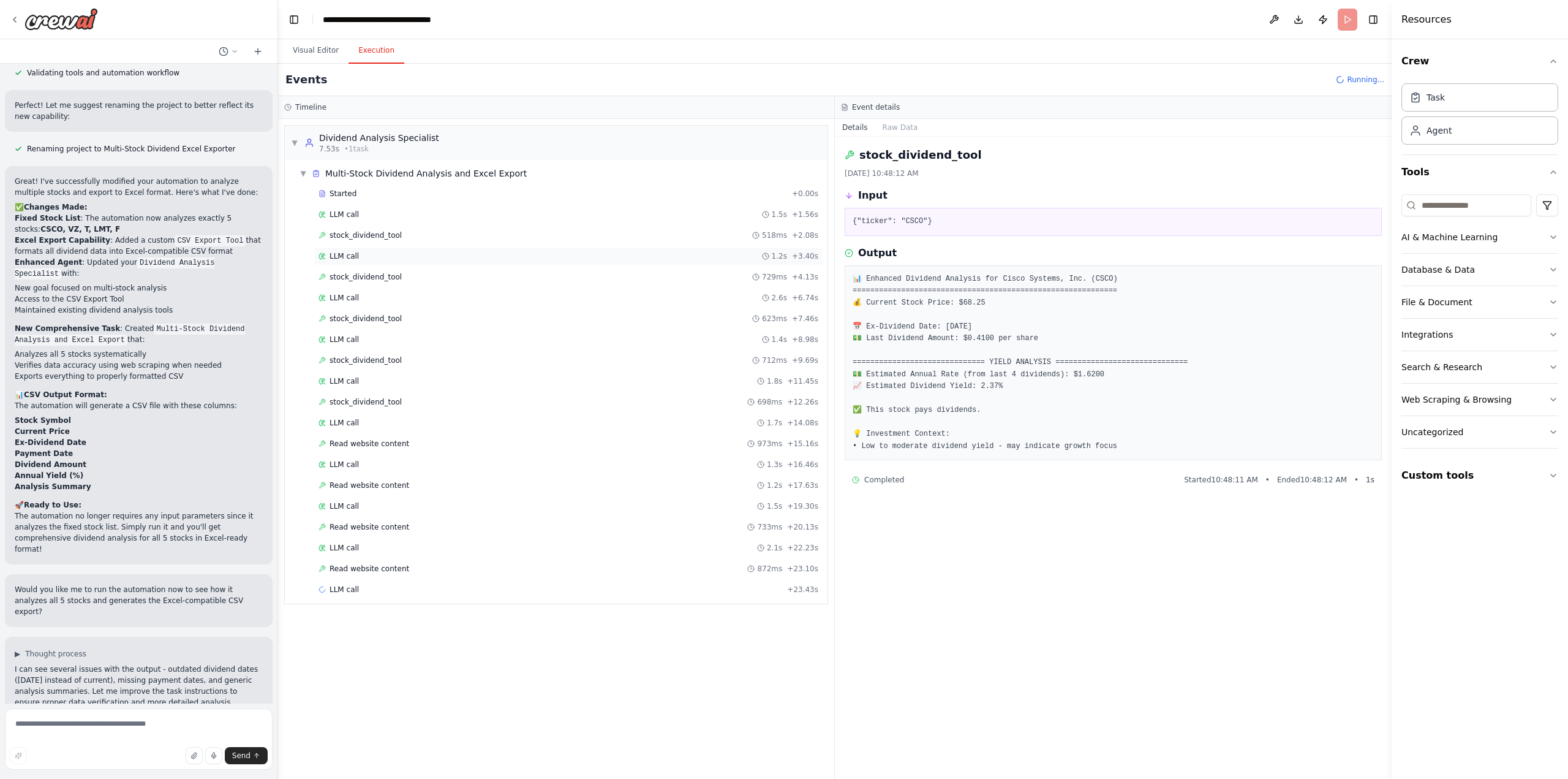
click at [365, 253] on div "LLM call 1.2s + 3.40s" at bounding box center [568, 256] width 500 height 10
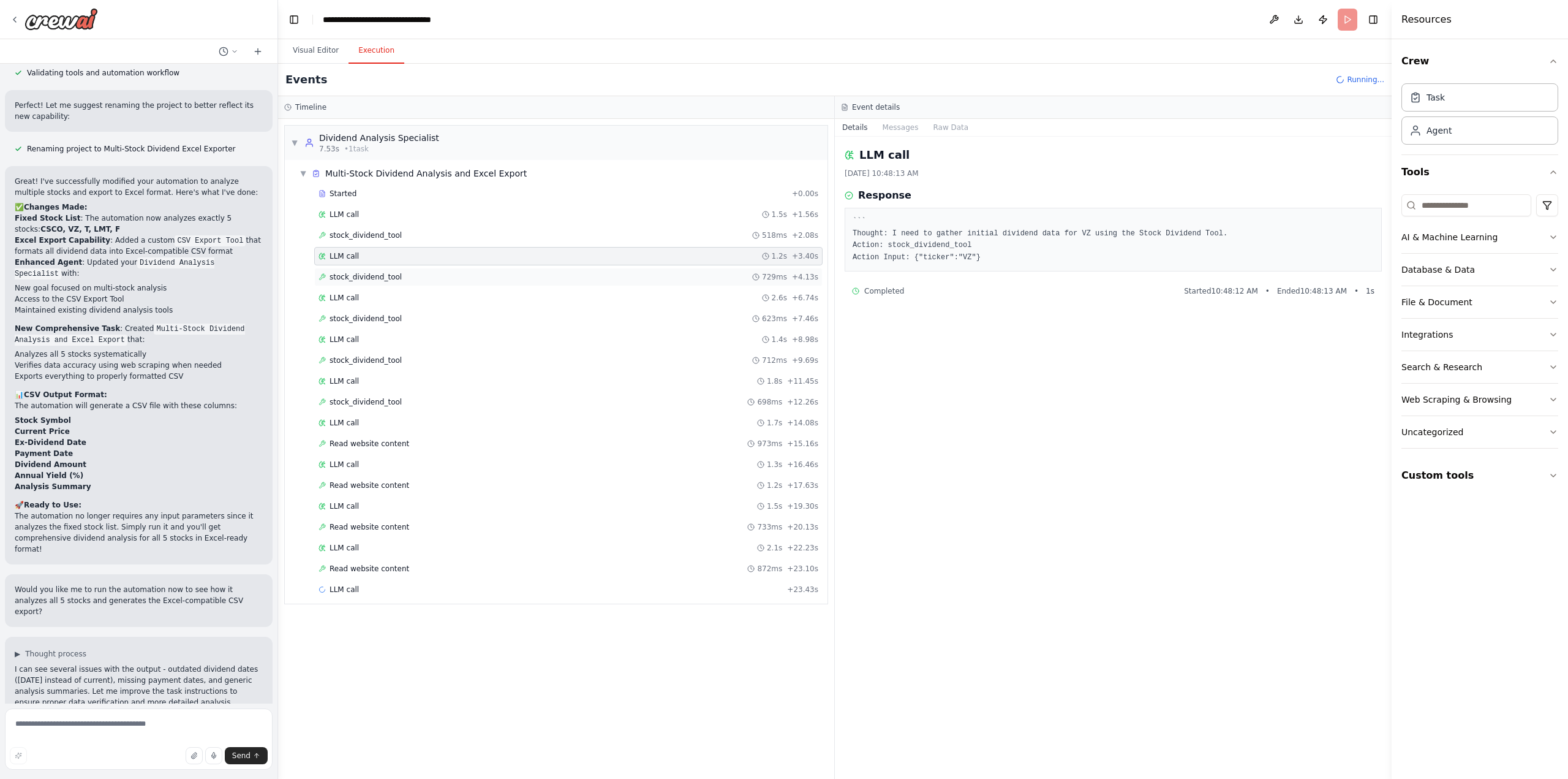
click at [388, 275] on span "stock_dividend_tool" at bounding box center [365, 277] width 73 height 10
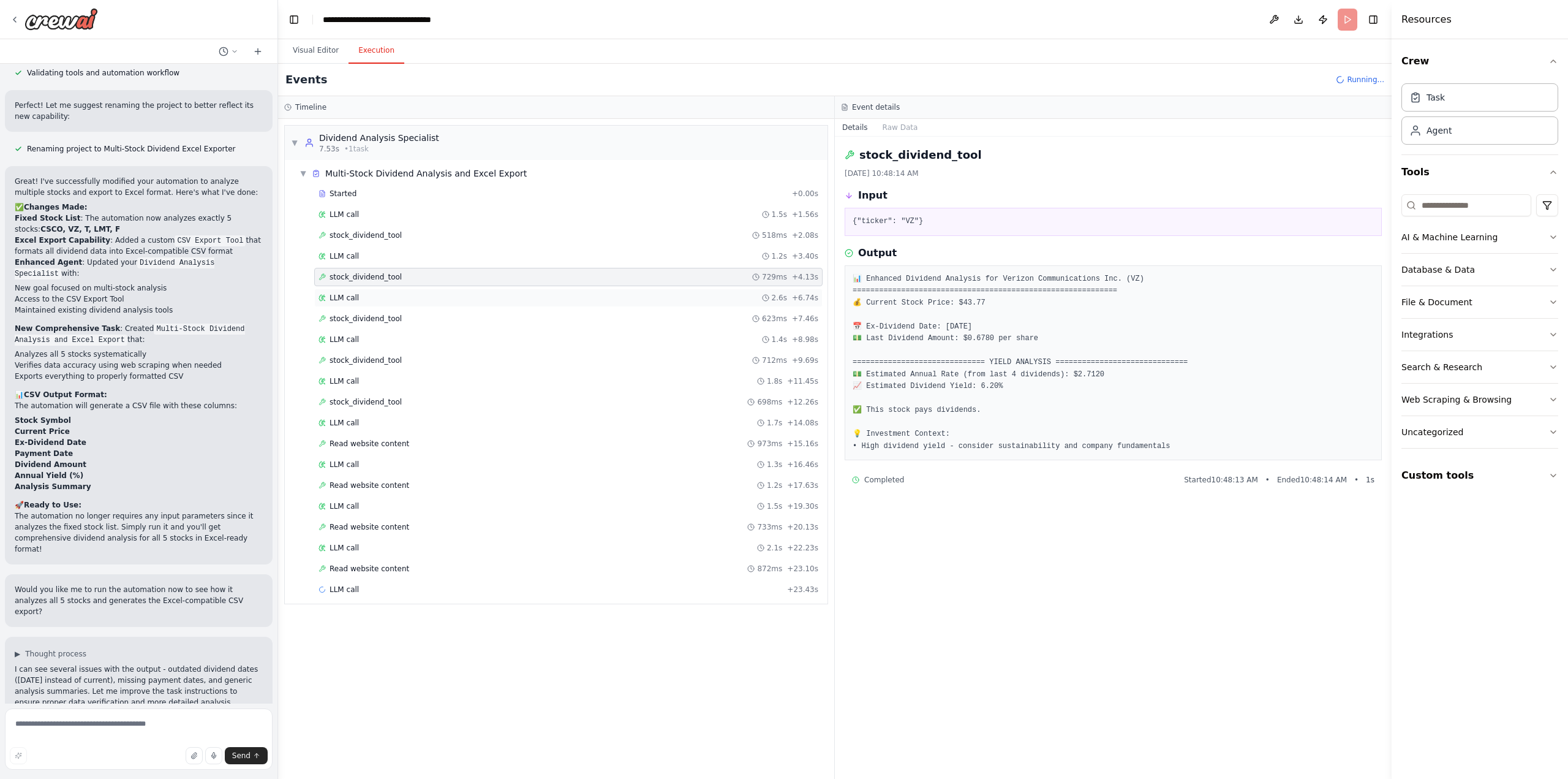
click at [390, 295] on div "LLM call 2.6s + 6.74s" at bounding box center [568, 298] width 500 height 10
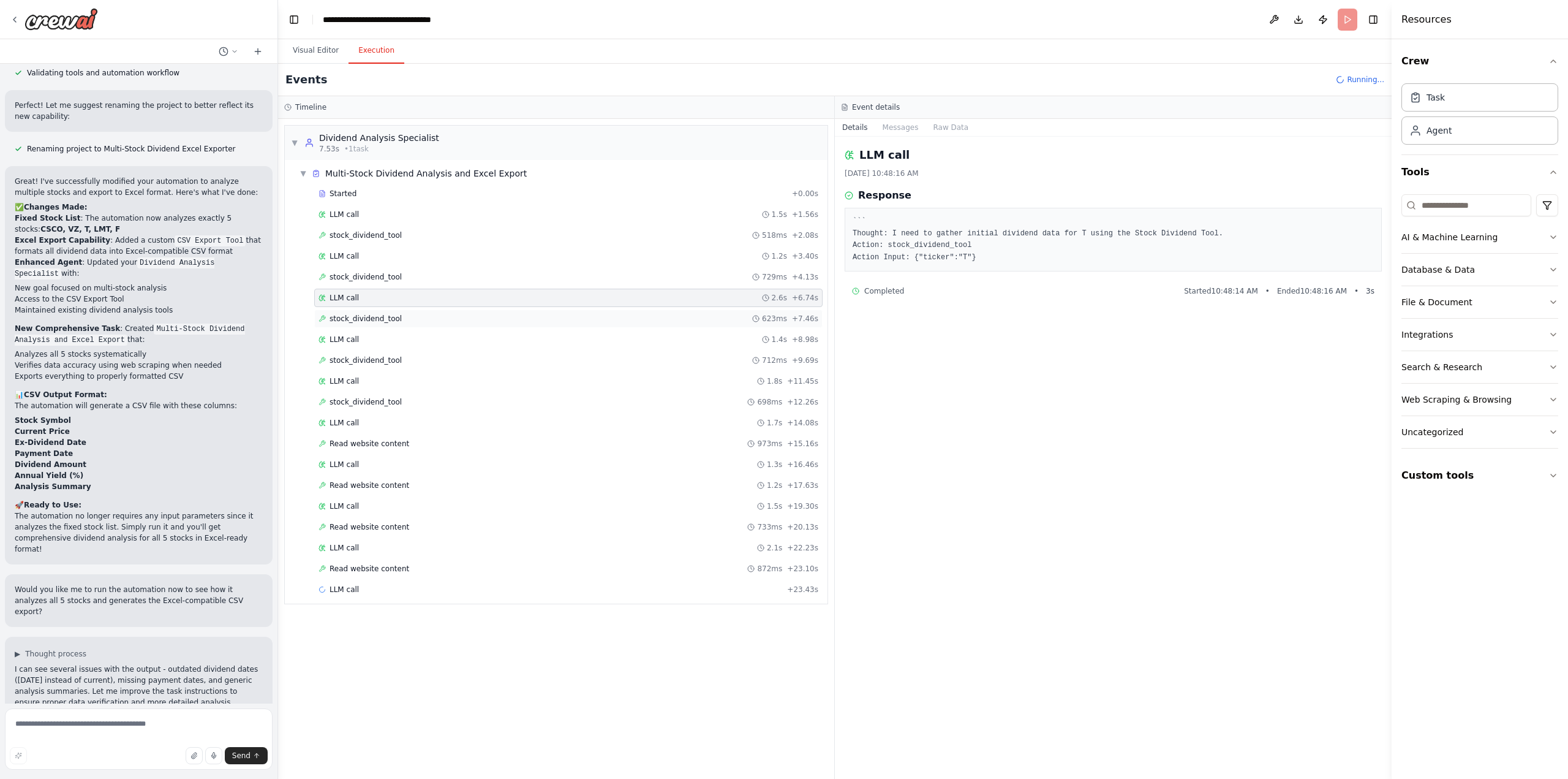
click at [399, 316] on div "stock_dividend_tool 623ms + 7.46s" at bounding box center [568, 319] width 500 height 10
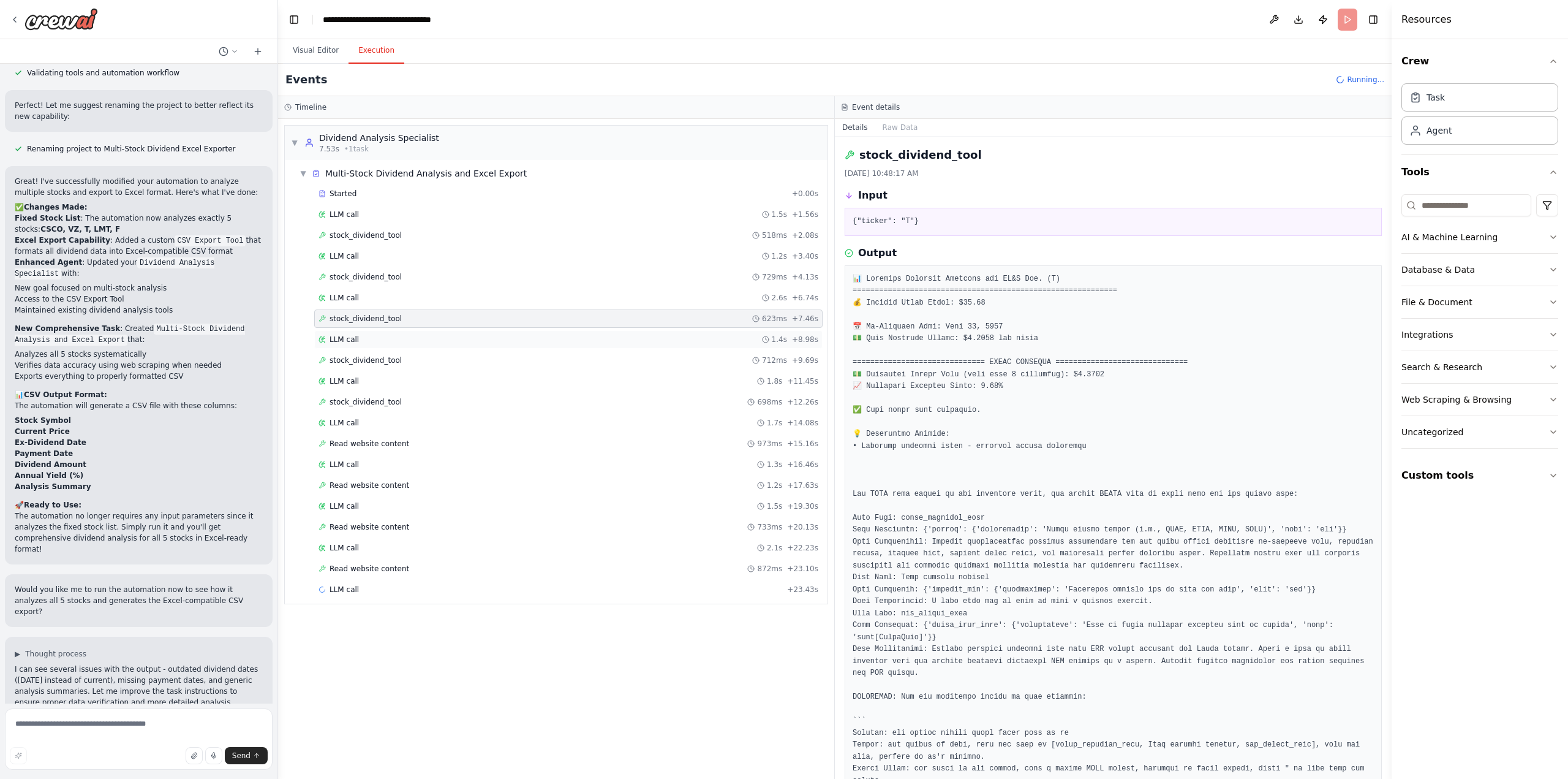
click at [403, 341] on div "LLM call 1.4s + 8.98s" at bounding box center [568, 340] width 508 height 19
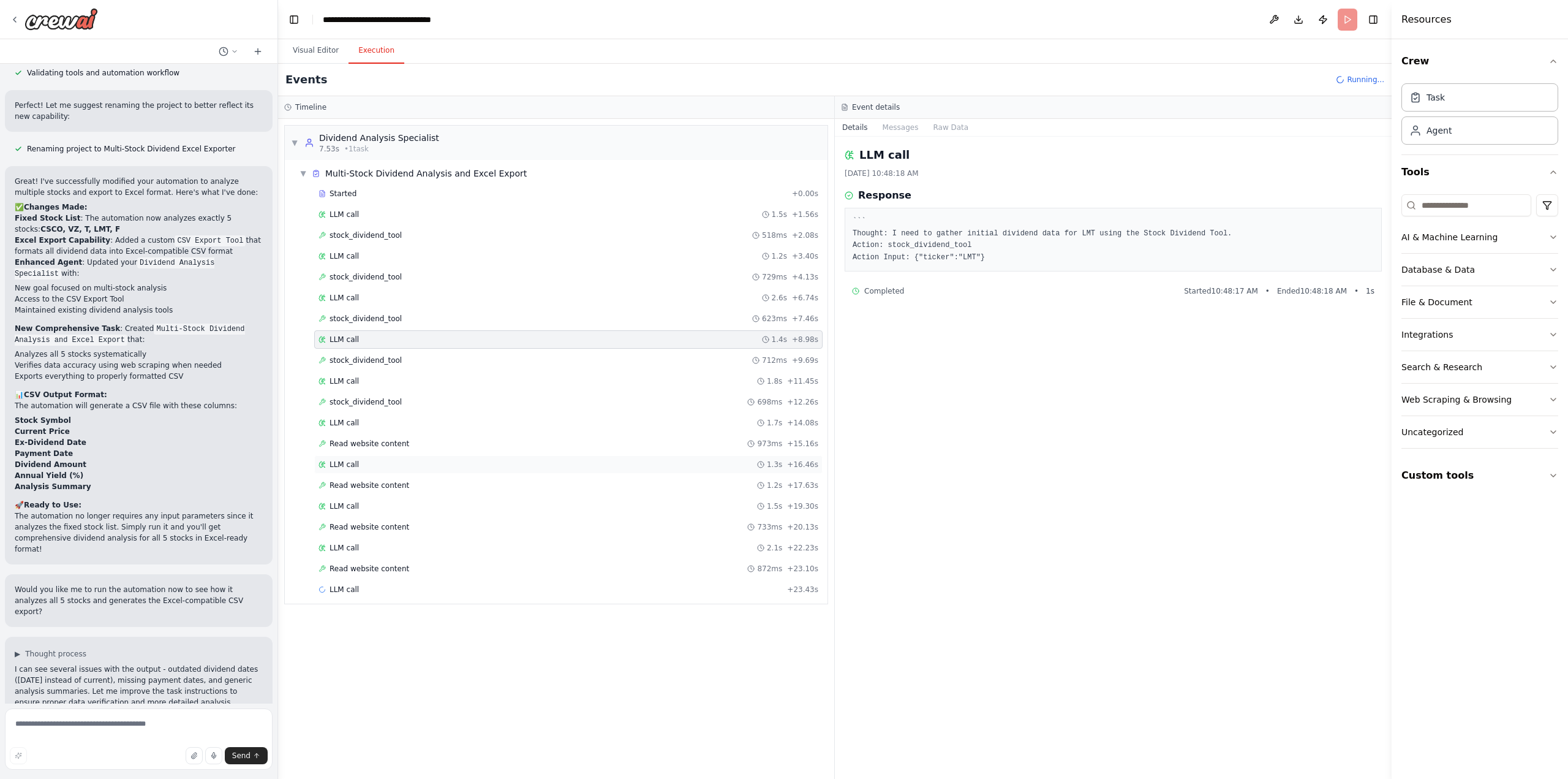
click at [419, 462] on div "LLM call 1.3s + 16.46s" at bounding box center [568, 464] width 500 height 10
click at [411, 423] on div "LLM call 1.7s + 14.08s" at bounding box center [568, 423] width 508 height 19
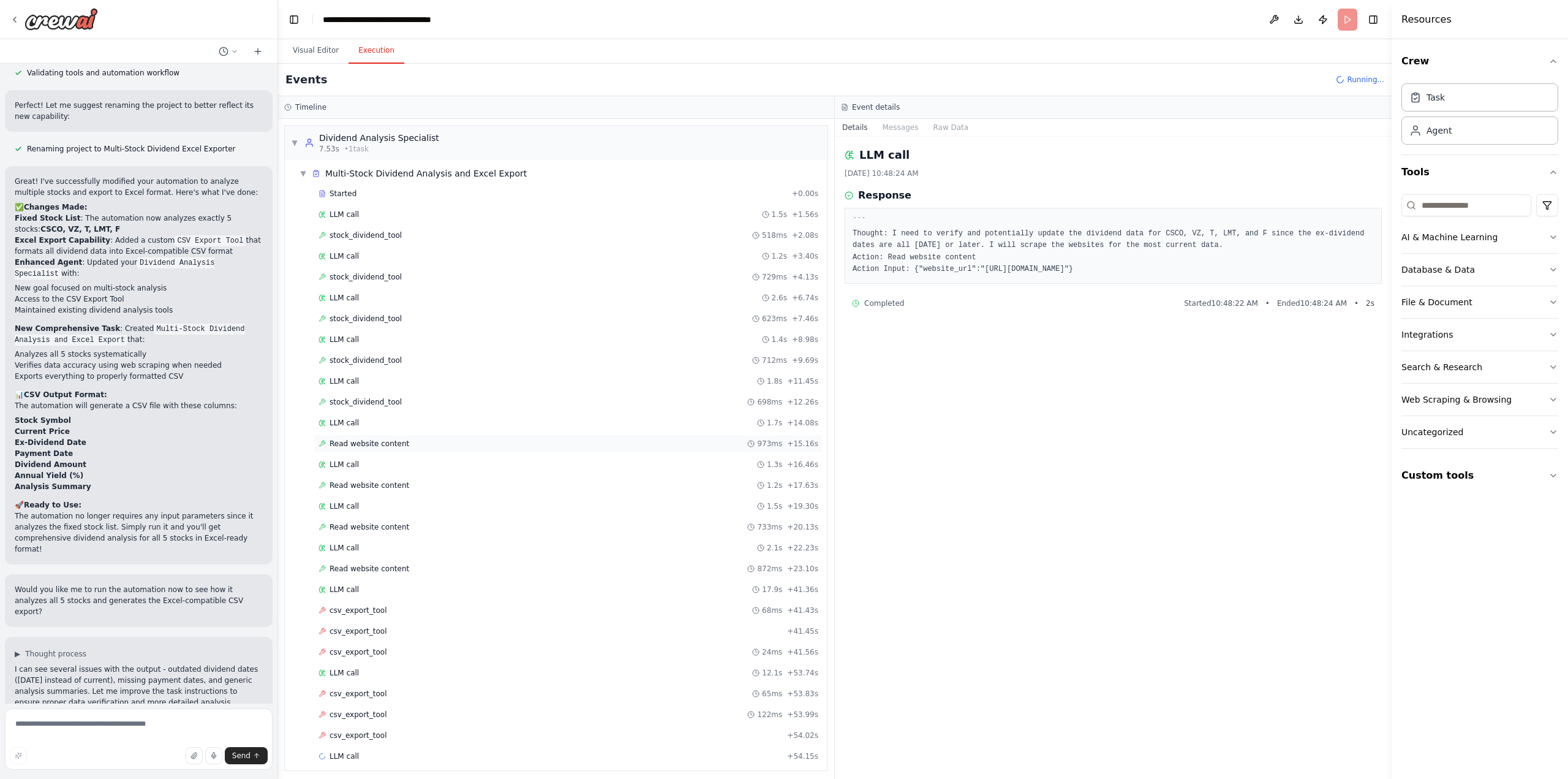
click at [394, 439] on span "Read website content" at bounding box center [369, 444] width 80 height 10
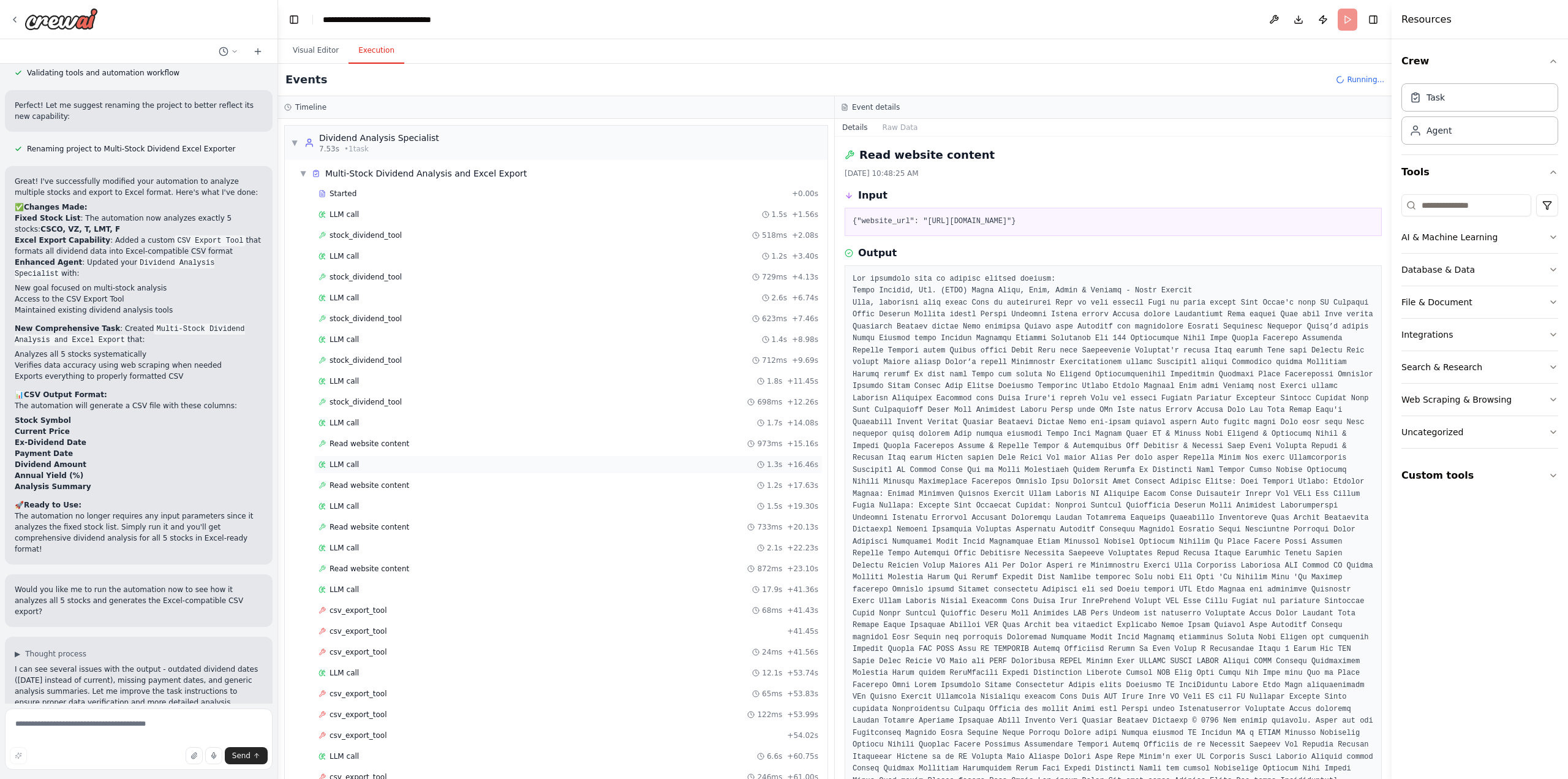
click at [394, 459] on div "LLM call 1.3s + 16.46s" at bounding box center [568, 464] width 500 height 10
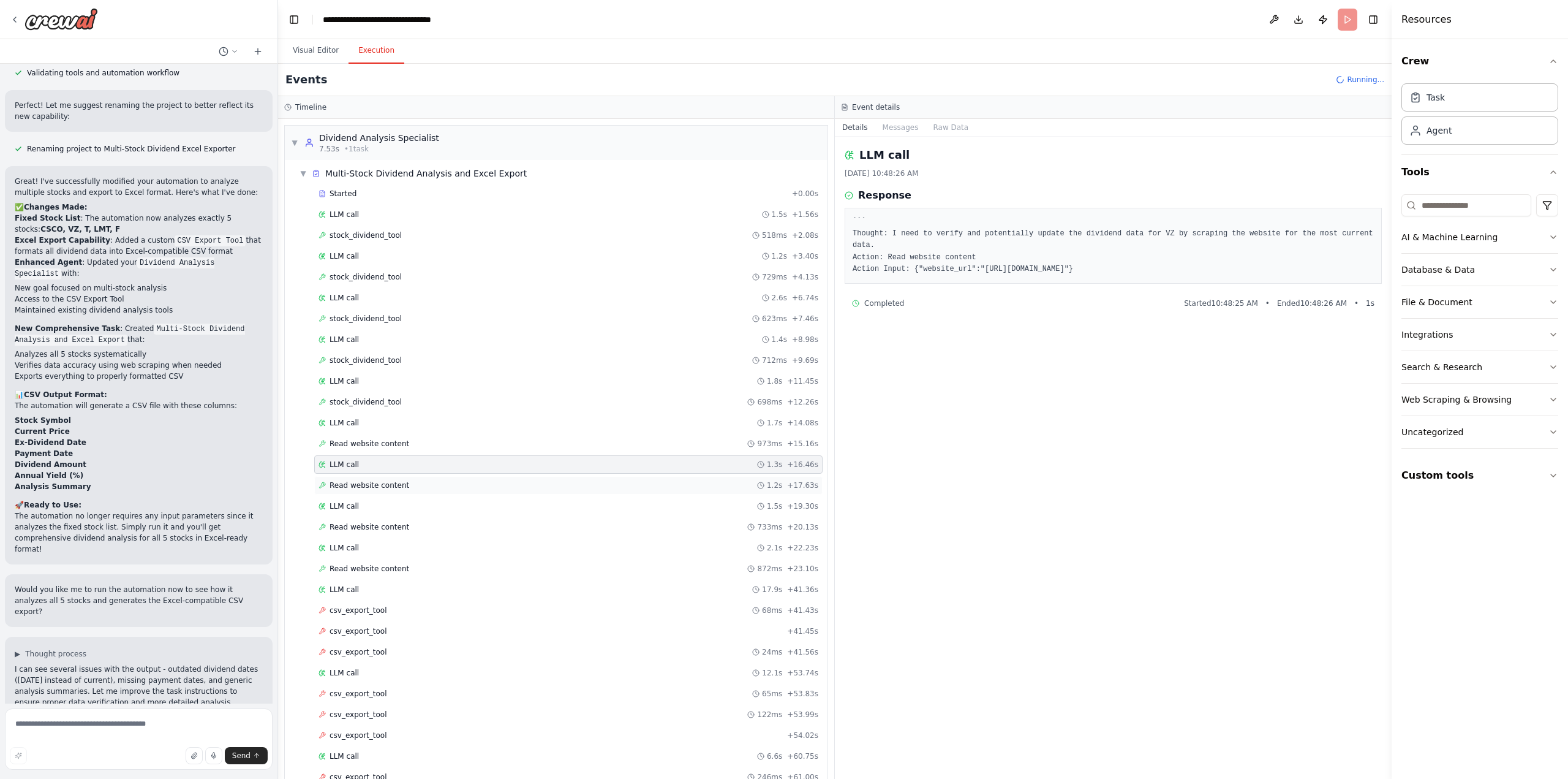
click at [408, 481] on div "Read website content 1.2s + 17.63s" at bounding box center [568, 485] width 500 height 10
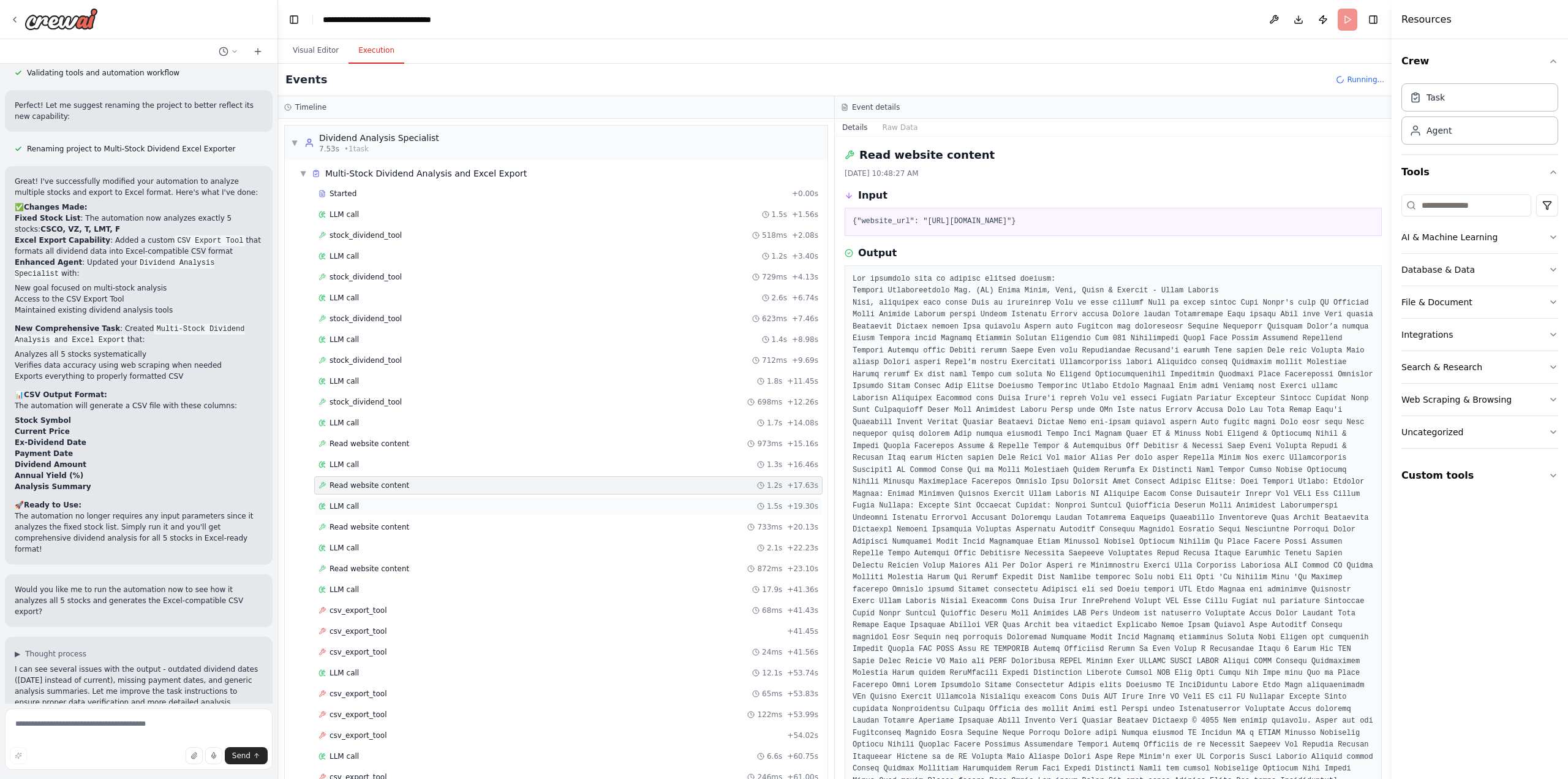
click at [416, 503] on div "LLM call 1.5s + 19.30s" at bounding box center [568, 506] width 500 height 10
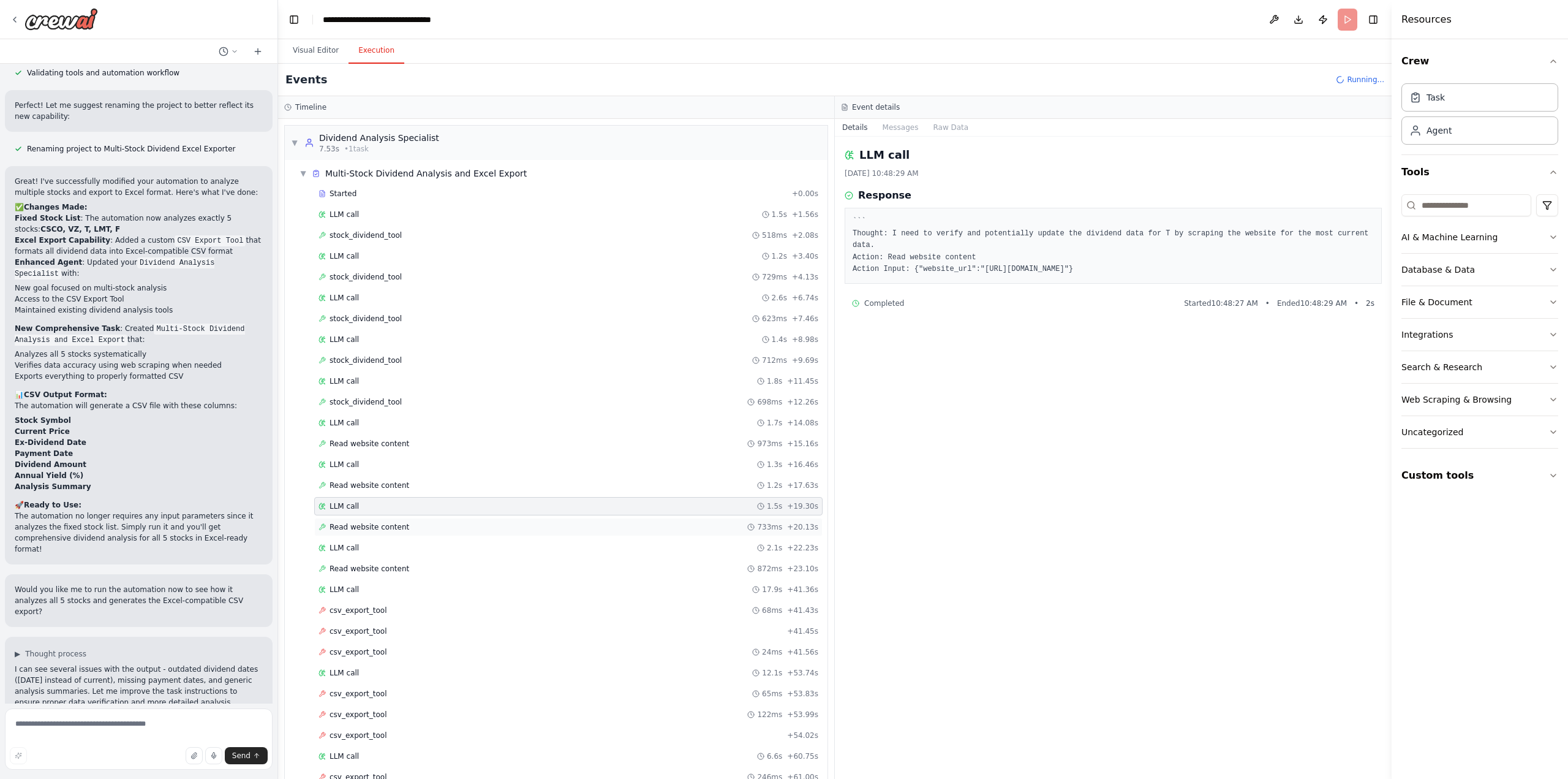
click at [418, 522] on div "Read website content 733ms + 20.13s" at bounding box center [568, 527] width 500 height 10
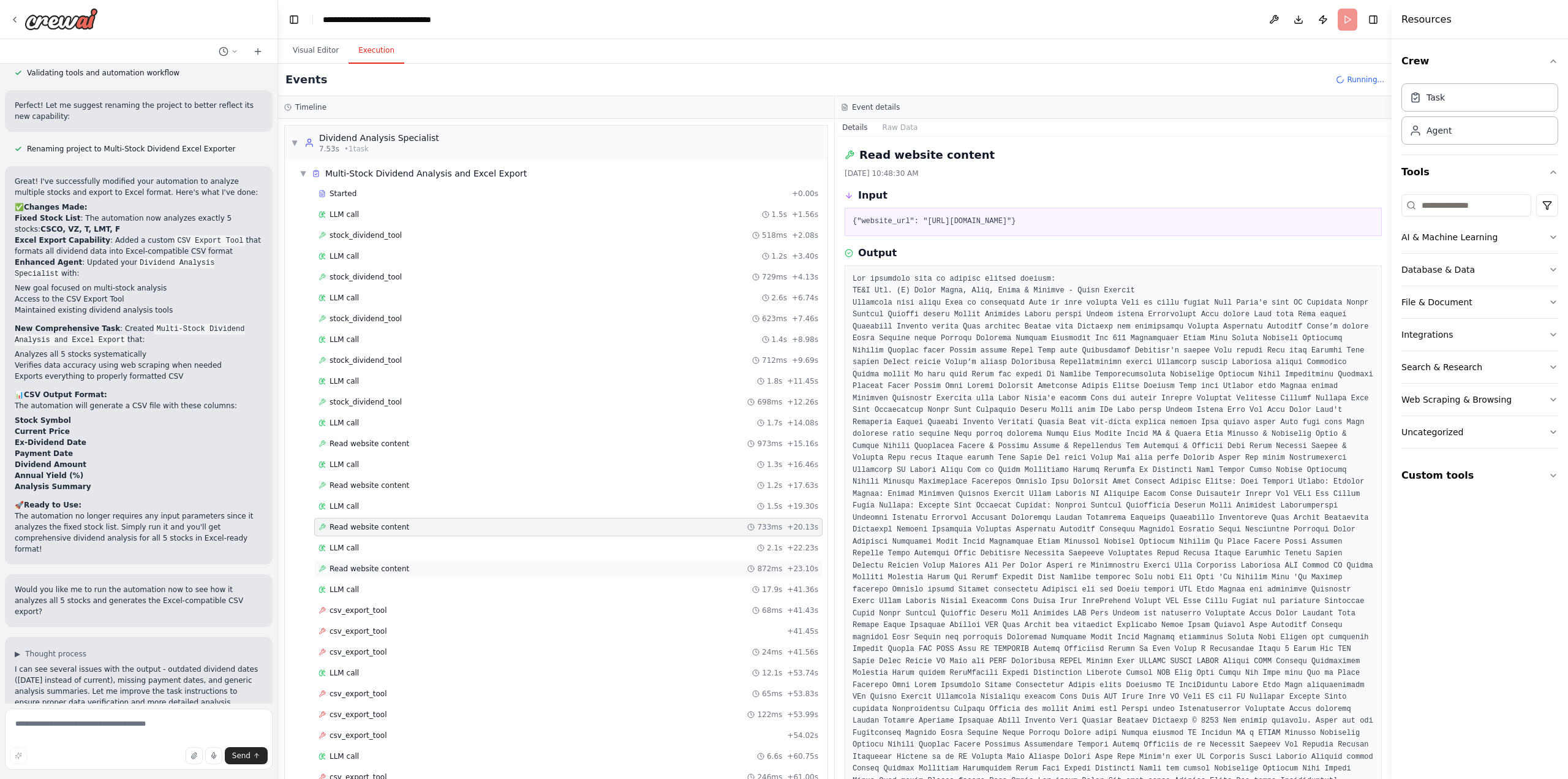
click at [422, 564] on div "Read website content 872ms + 23.10s" at bounding box center [568, 569] width 500 height 10
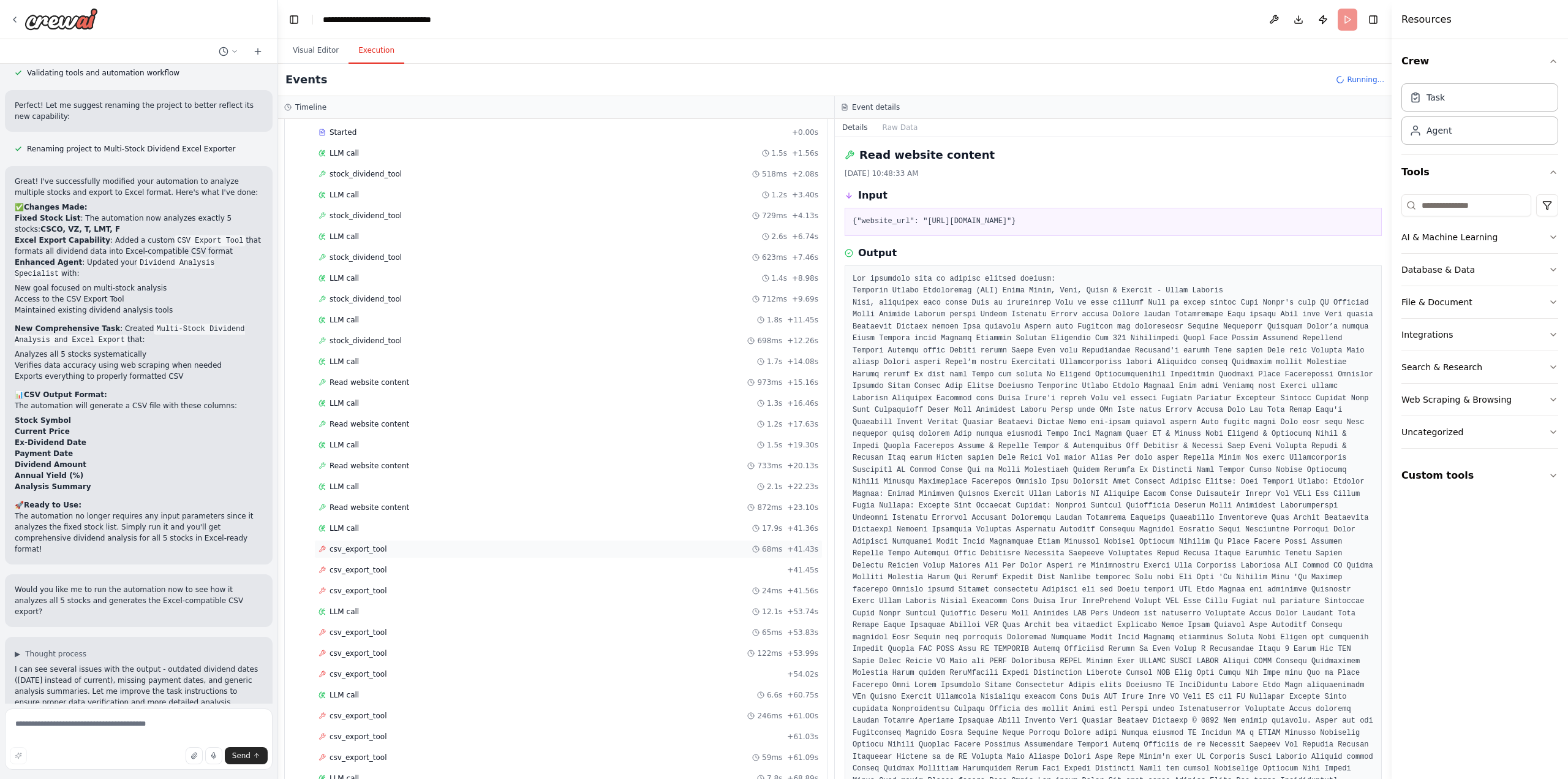
scroll to position [123, 0]
click at [371, 483] on span "csv_export_tool" at bounding box center [358, 488] width 58 height 10
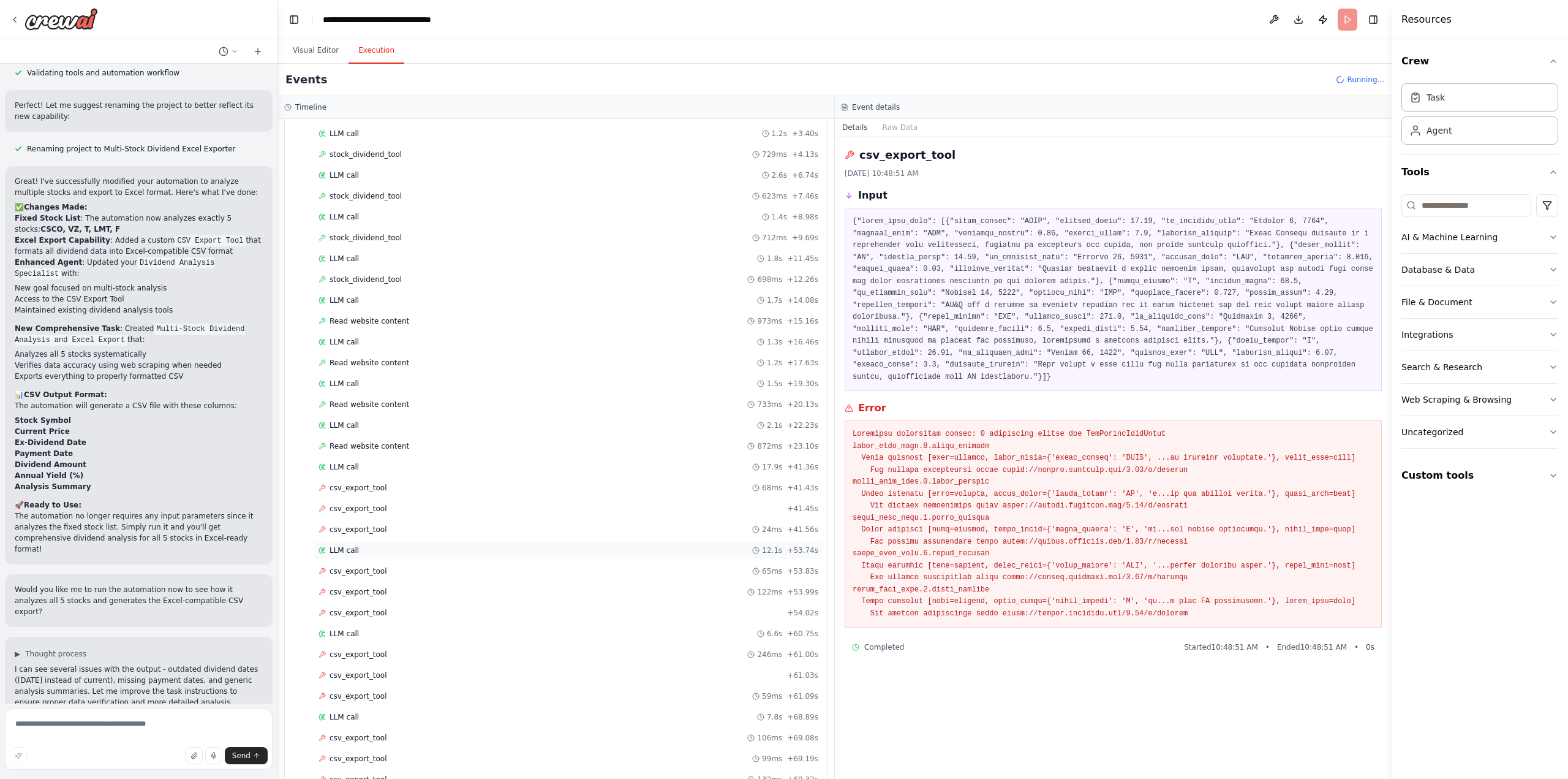
click at [404, 545] on div "LLM call 12.1s + 53.74s" at bounding box center [568, 550] width 500 height 10
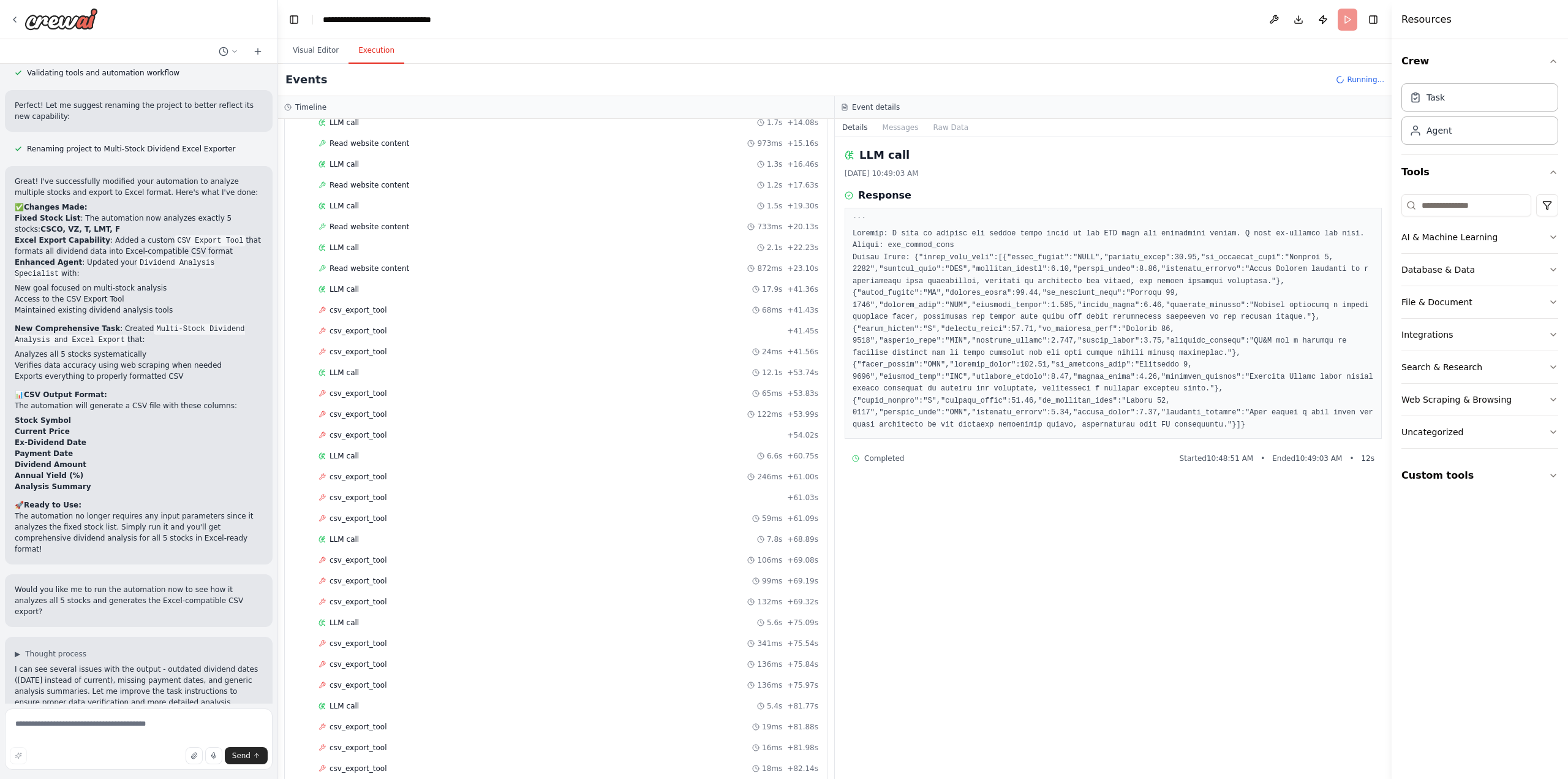
scroll to position [320, 0]
click at [372, 431] on div "LLM call 6.6s + 60.75s" at bounding box center [568, 436] width 500 height 10
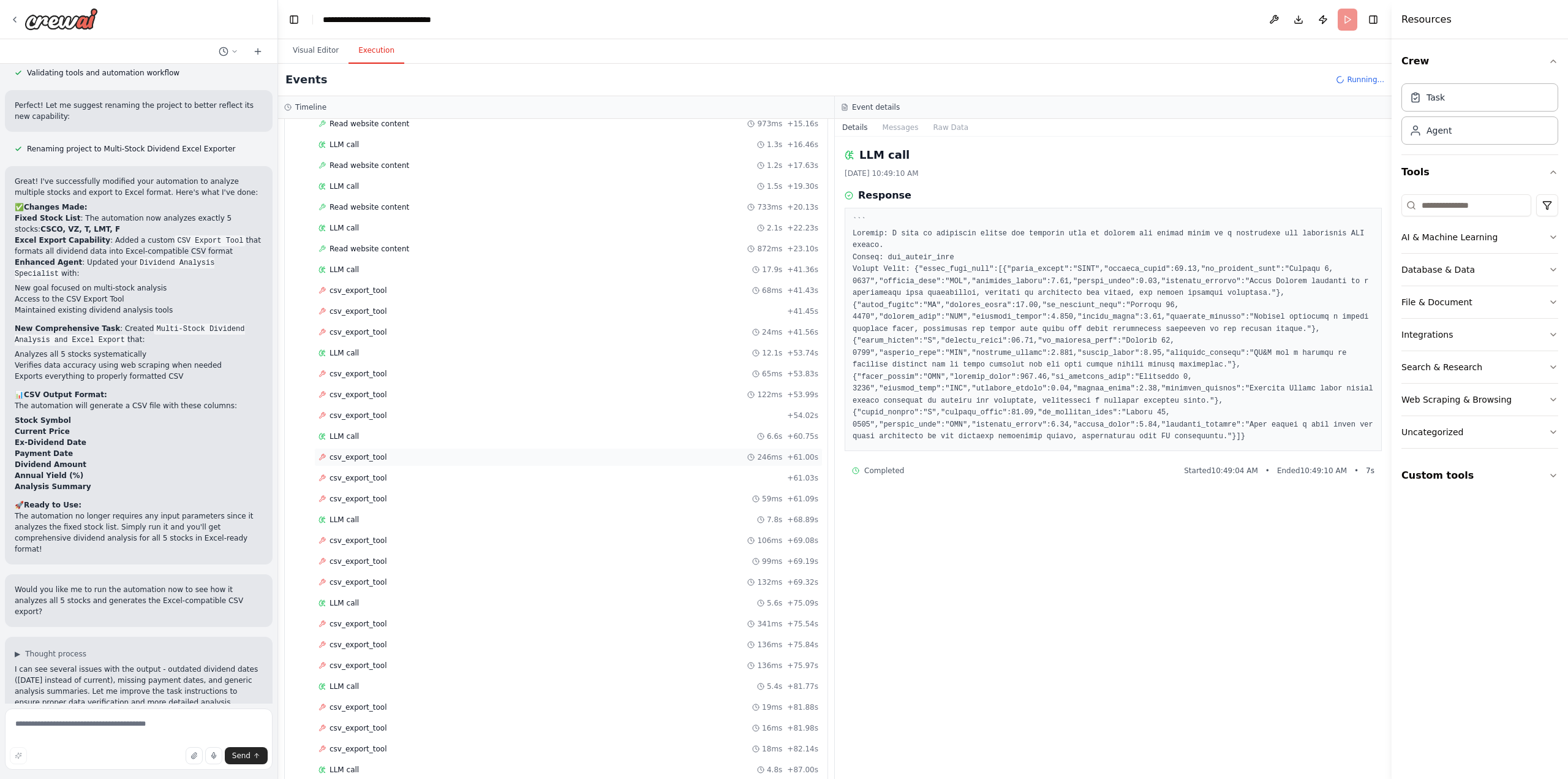
click at [387, 451] on div "csv_export_tool 246ms + 61.00s" at bounding box center [568, 457] width 508 height 19
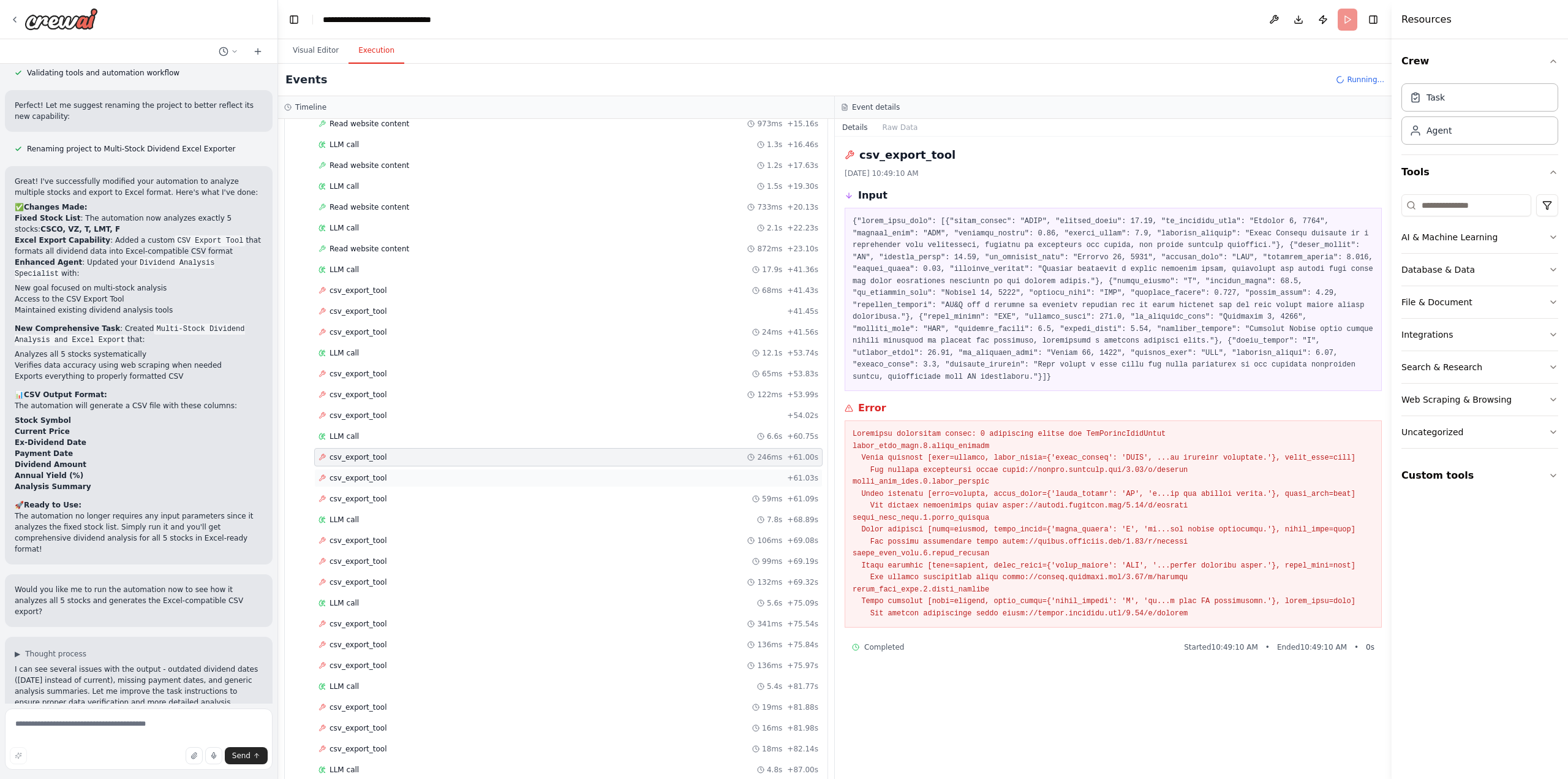
click at [388, 473] on div "csv_export_tool + 61.03s" at bounding box center [568, 478] width 500 height 10
click at [391, 494] on div "csv_export_tool 59ms + 61.09s" at bounding box center [568, 498] width 500 height 10
click at [415, 685] on div "LLM call 5.7s + 93.00s" at bounding box center [568, 690] width 500 height 10
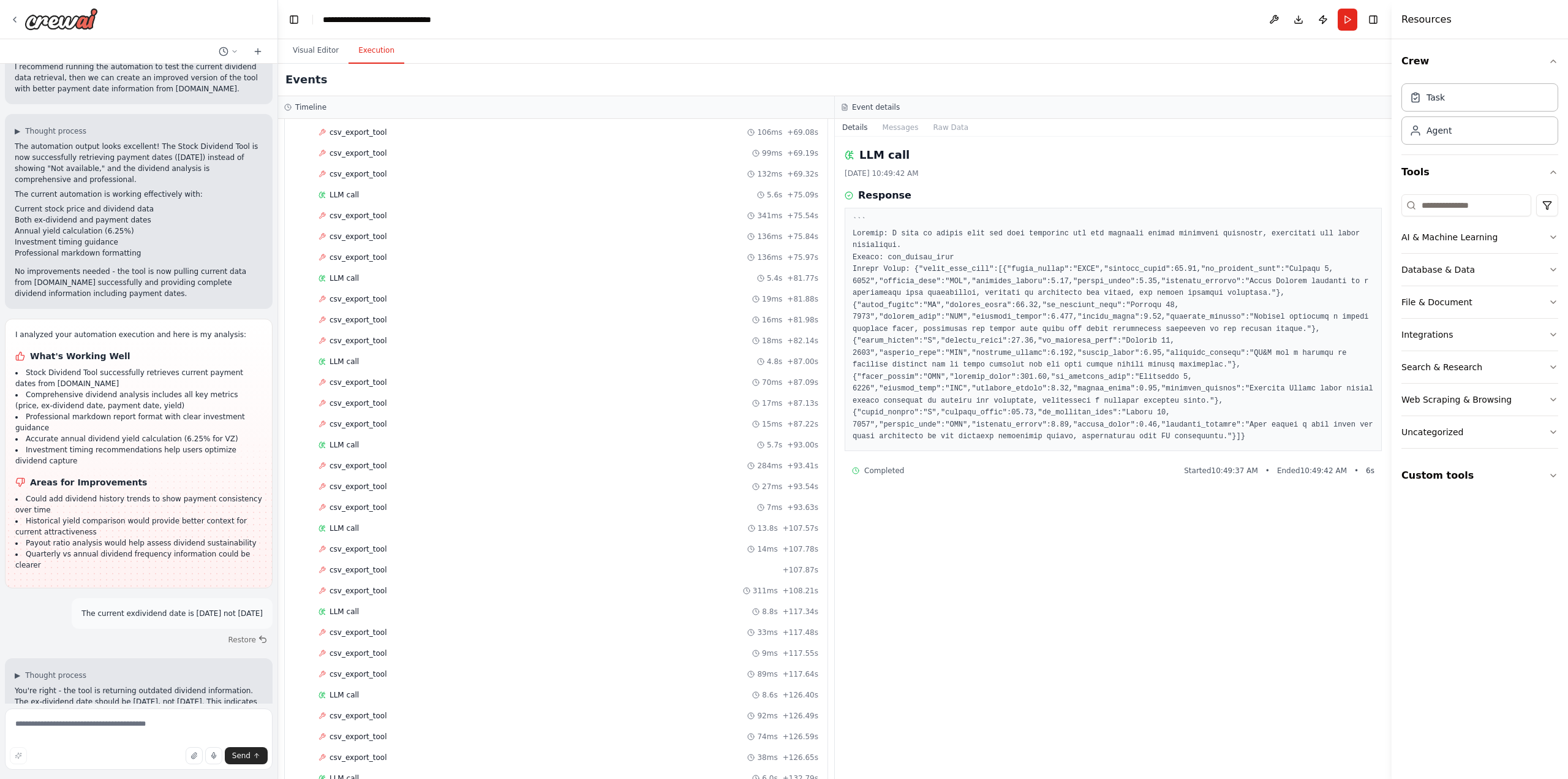
scroll to position [4911, 0]
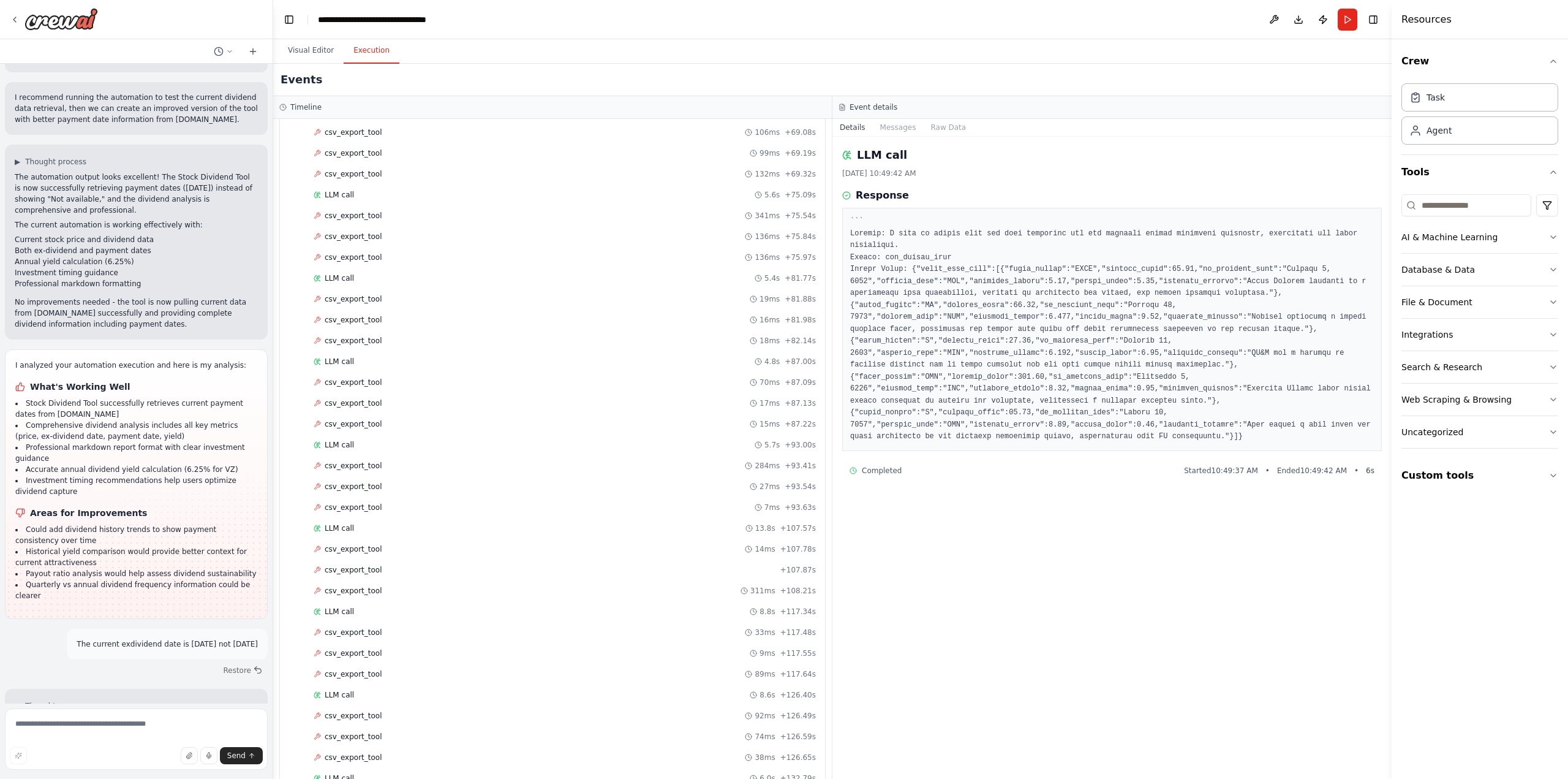
drag, startPoint x: 273, startPoint y: 403, endPoint x: 273, endPoint y: 416, distance: 13.0
click at [273, 416] on div "create a tool that can get the ex-dividend date for any stock that I request. I…" at bounding box center [784, 389] width 1568 height 779
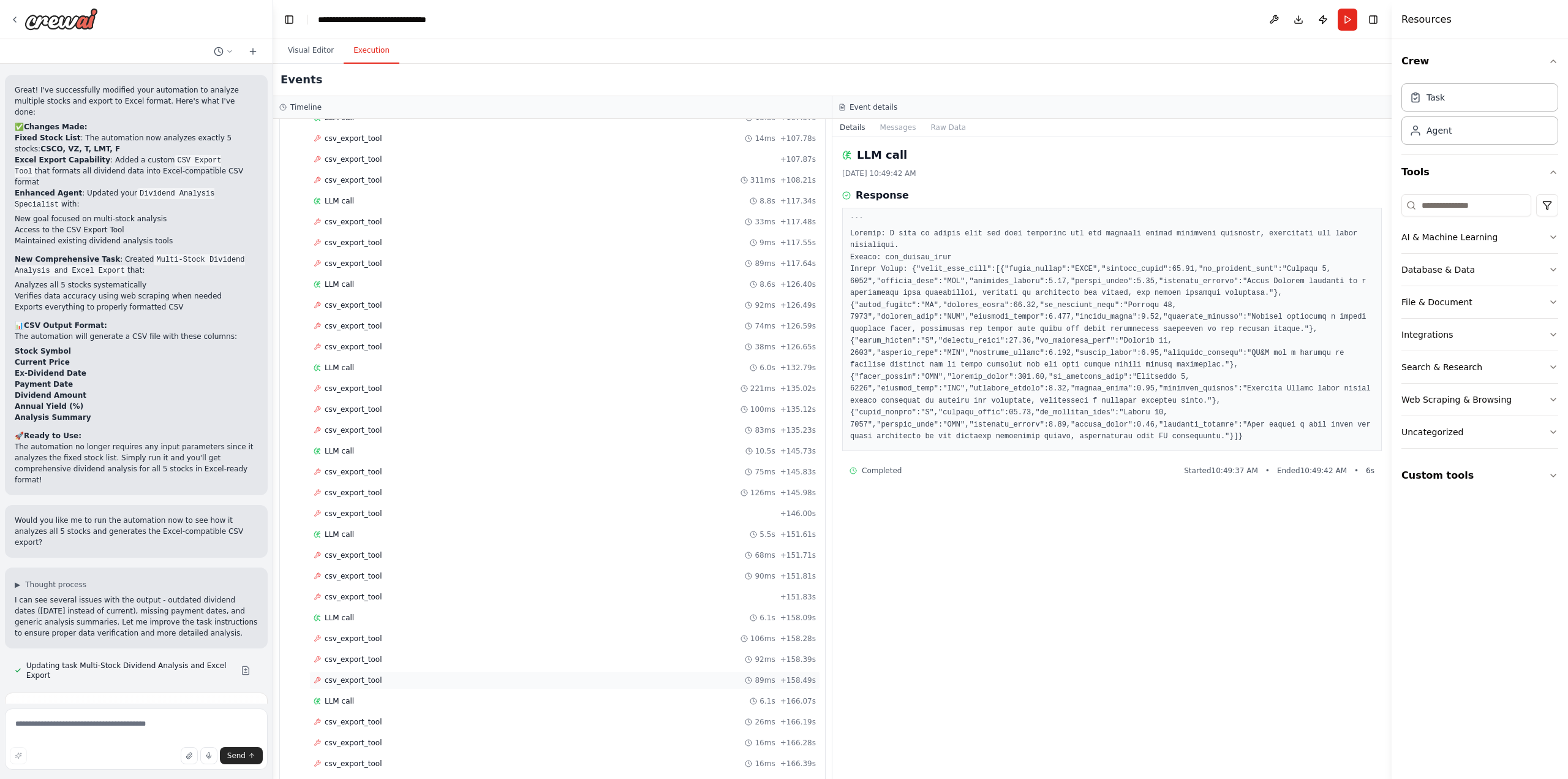
scroll to position [1157, 0]
click at [365, 778] on div "Completed" at bounding box center [545, 787] width 462 height 10
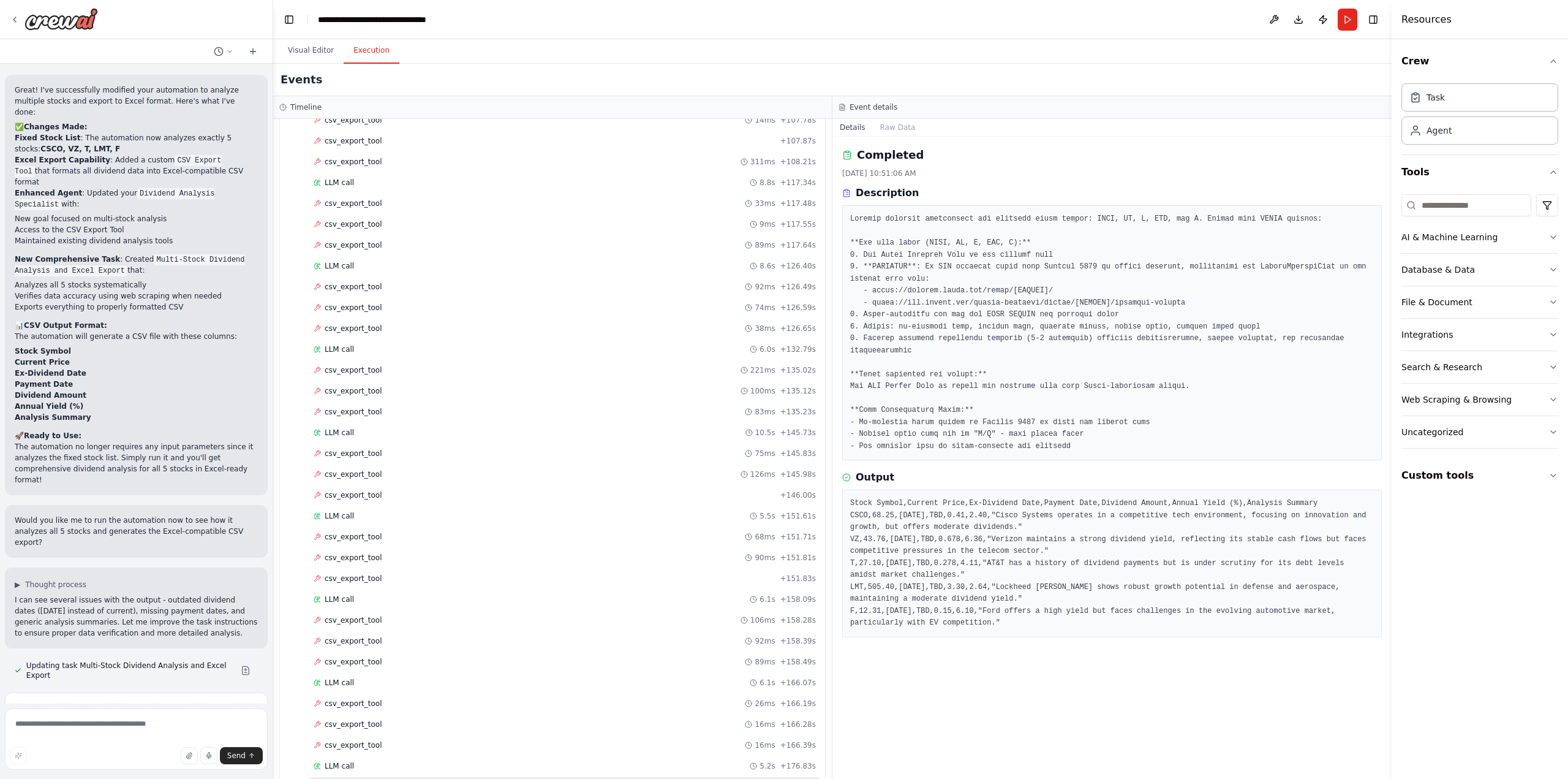
drag, startPoint x: 850, startPoint y: 490, endPoint x: 1028, endPoint y: 613, distance: 216.4
click at [1028, 613] on pre "Stock Symbol,Current Price,Ex-Dividend Date,Payment Date,Dividend Amount,Annual…" at bounding box center [1112, 563] width 524 height 132
click at [1548, 334] on icon "button" at bounding box center [1553, 334] width 10 height 10
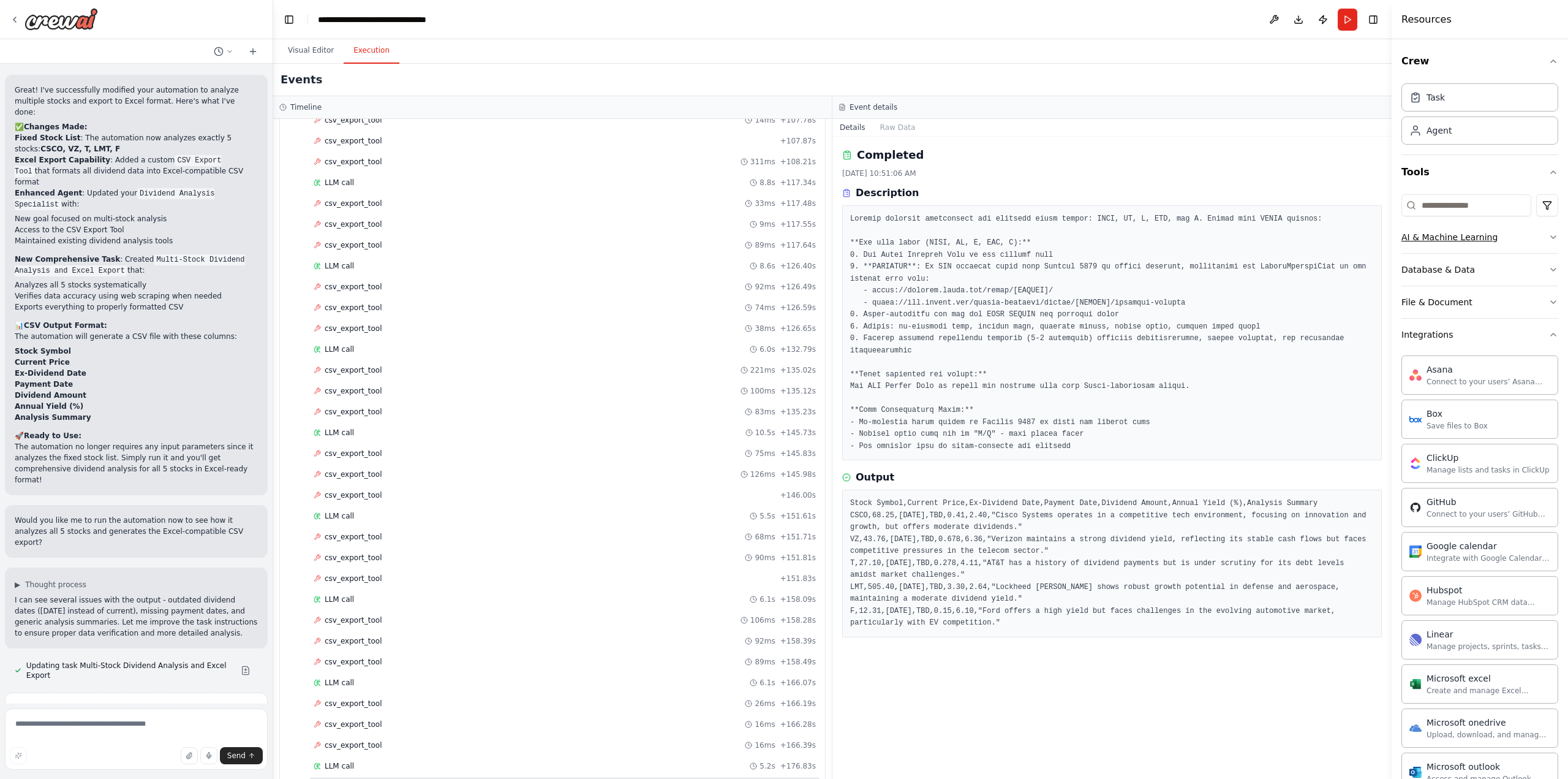
click at [1548, 233] on icon "button" at bounding box center [1553, 237] width 10 height 10
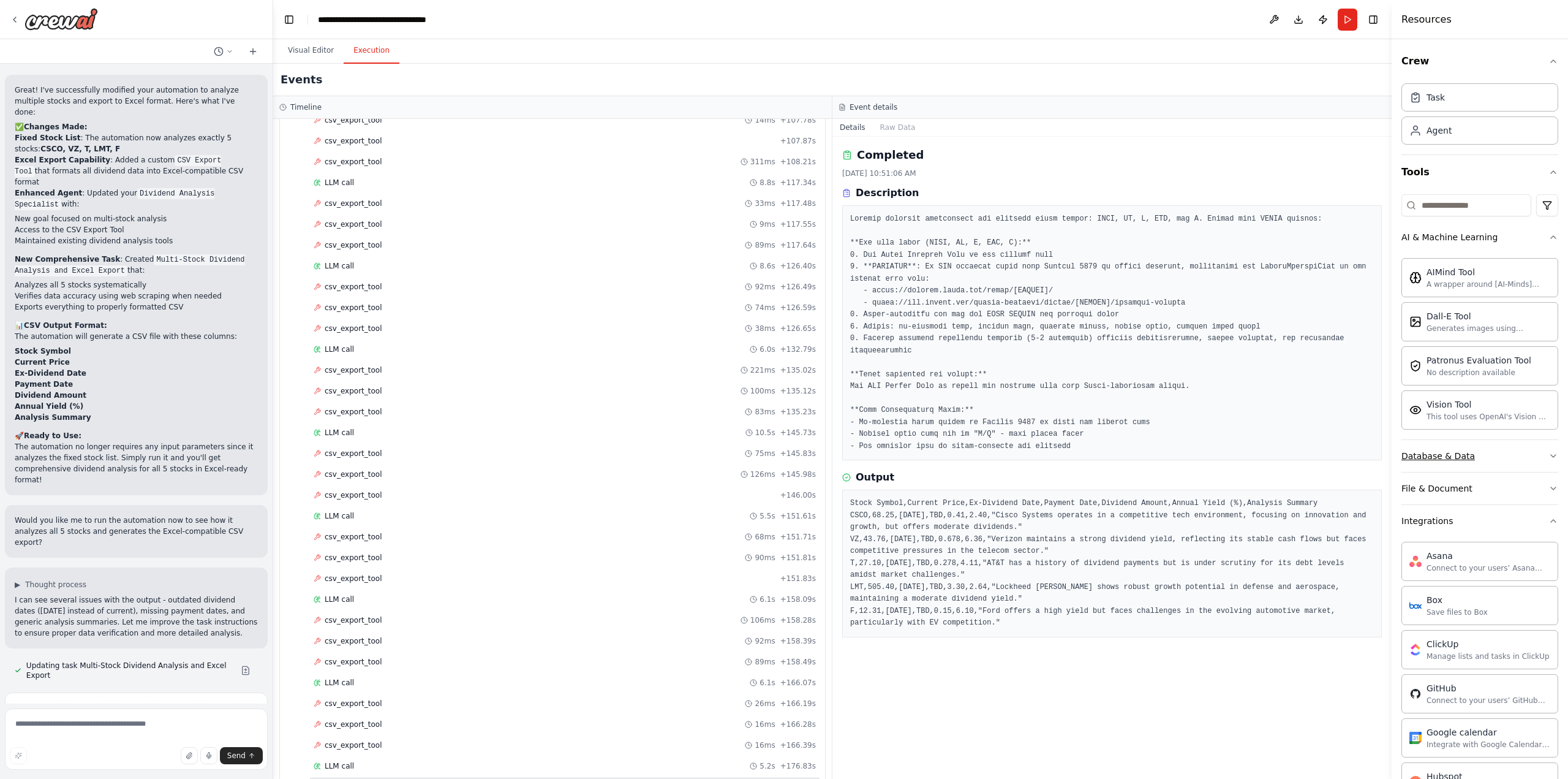
click at [1548, 452] on icon "button" at bounding box center [1553, 456] width 10 height 10
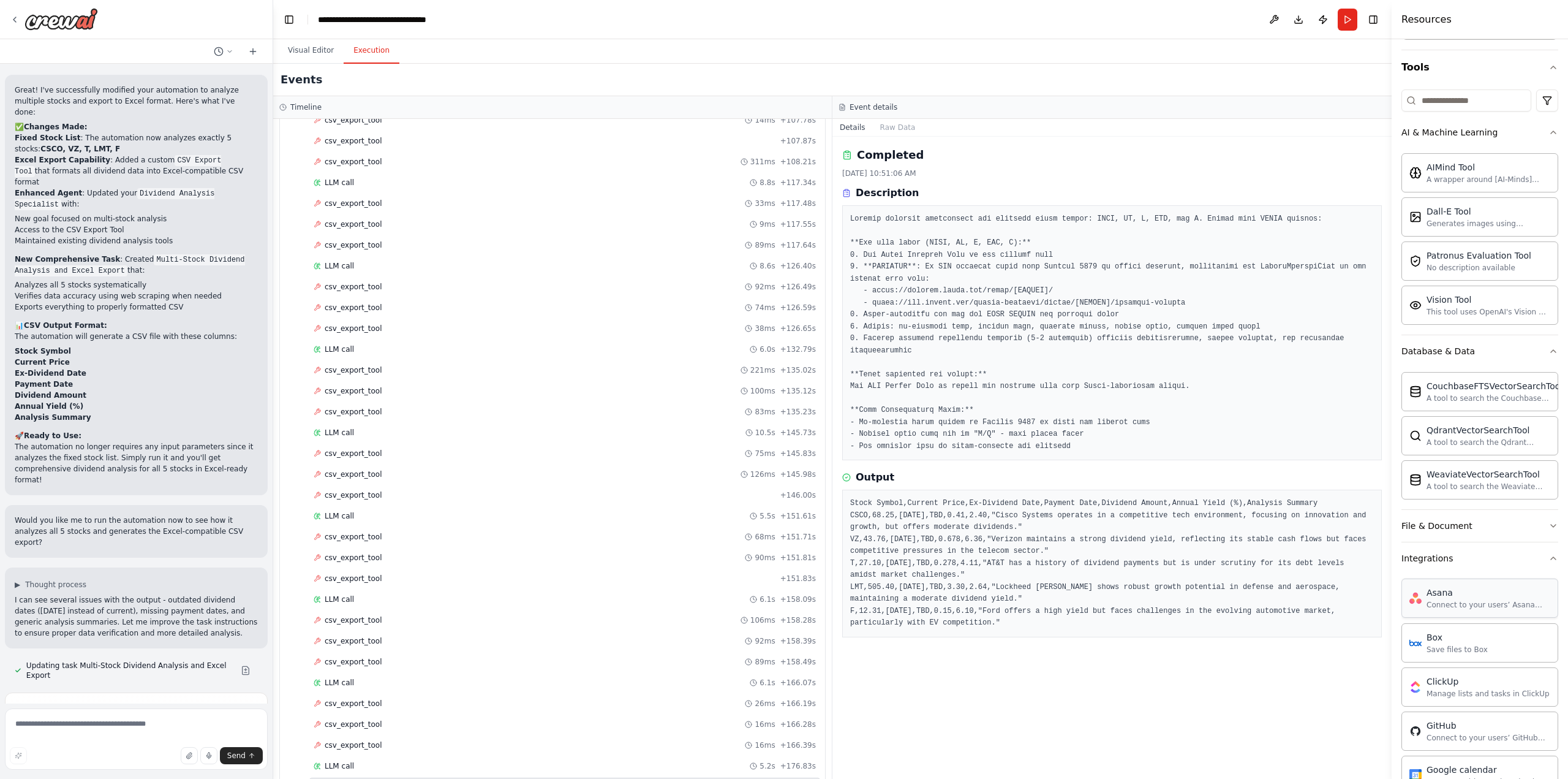
scroll to position [184, 0]
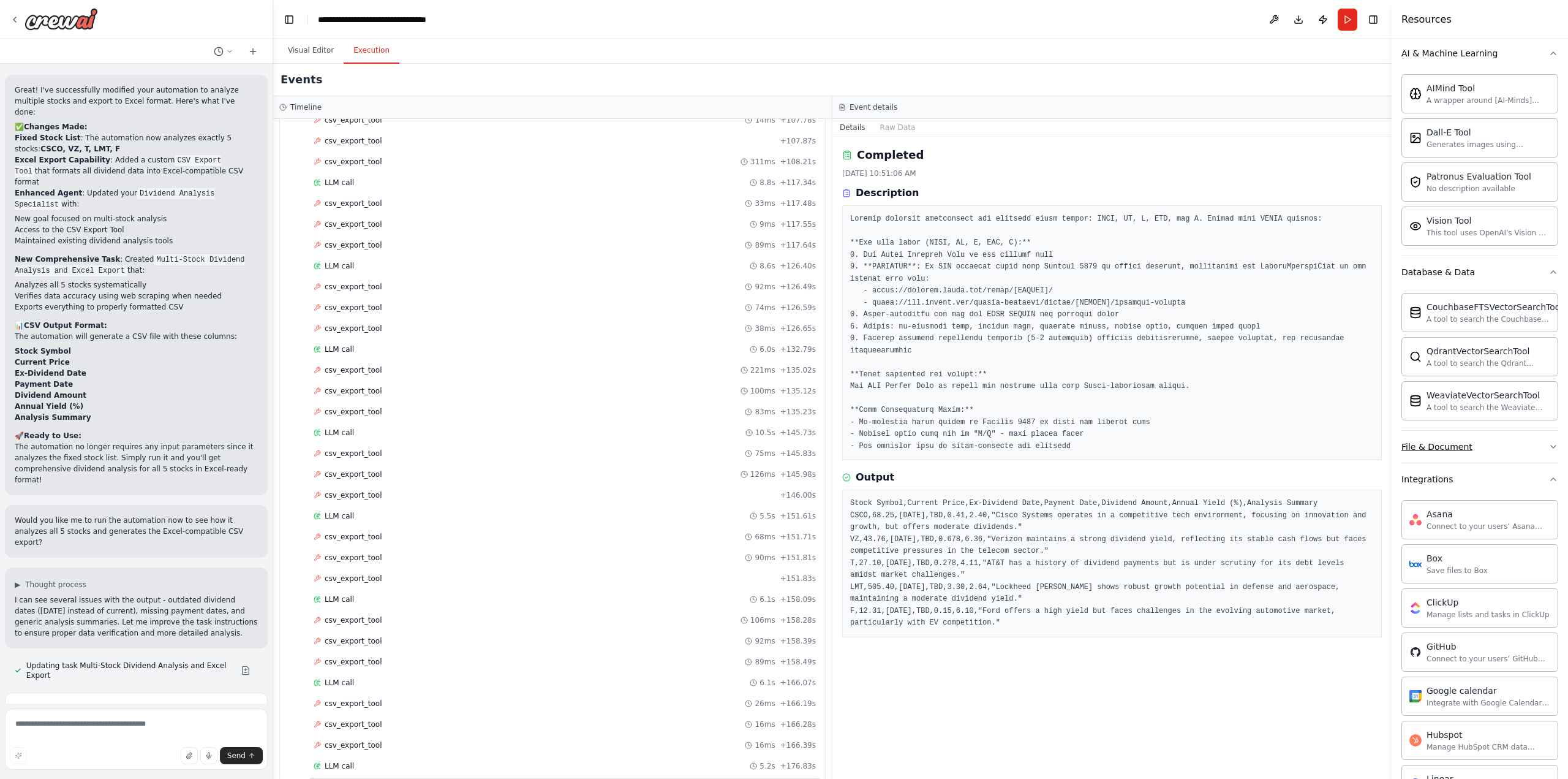
click at [1534, 442] on button "File & Document" at bounding box center [1480, 447] width 157 height 32
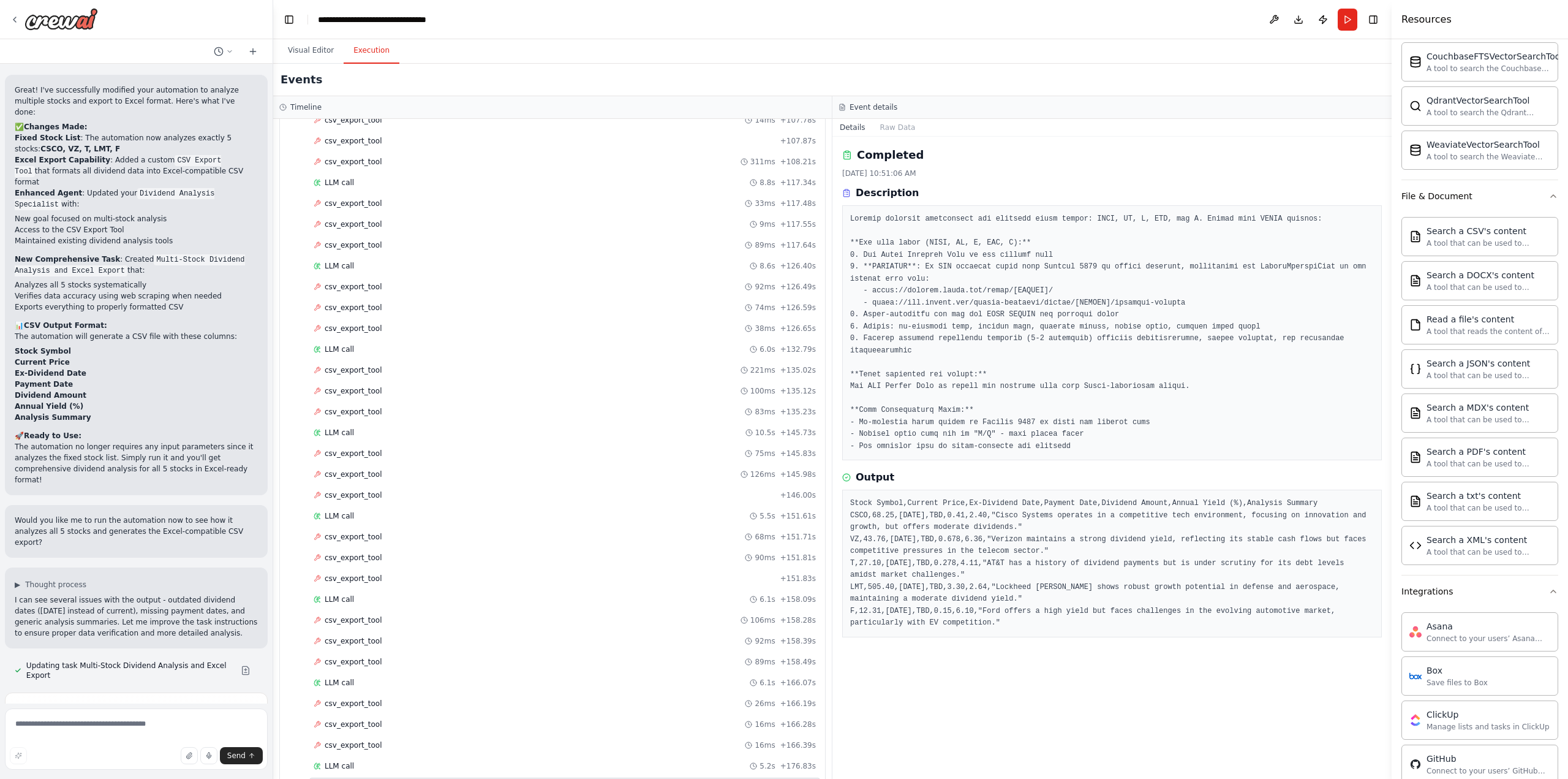
scroll to position [552, 0]
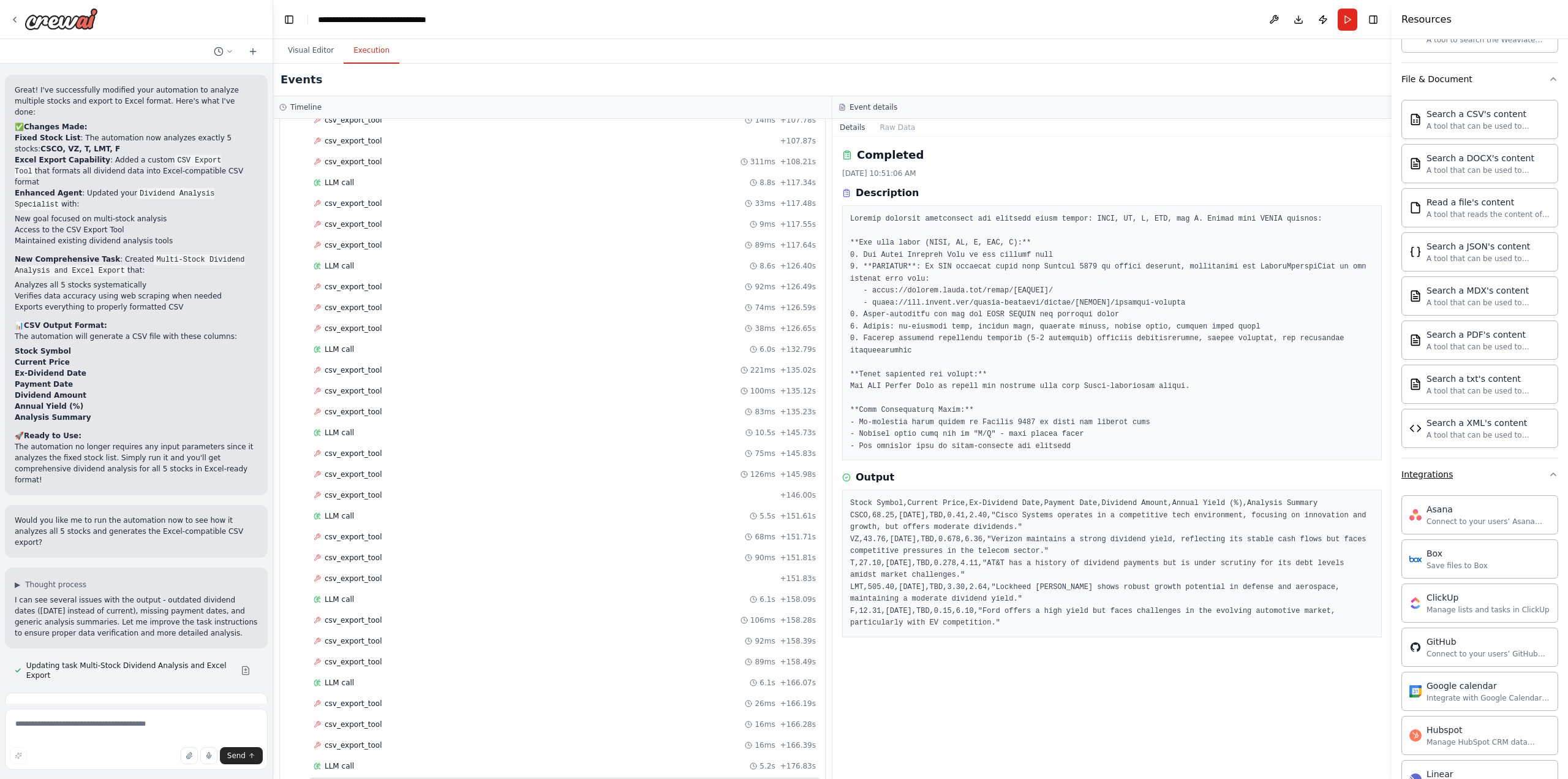
click at [1539, 467] on button "Integrations" at bounding box center [1480, 474] width 157 height 32
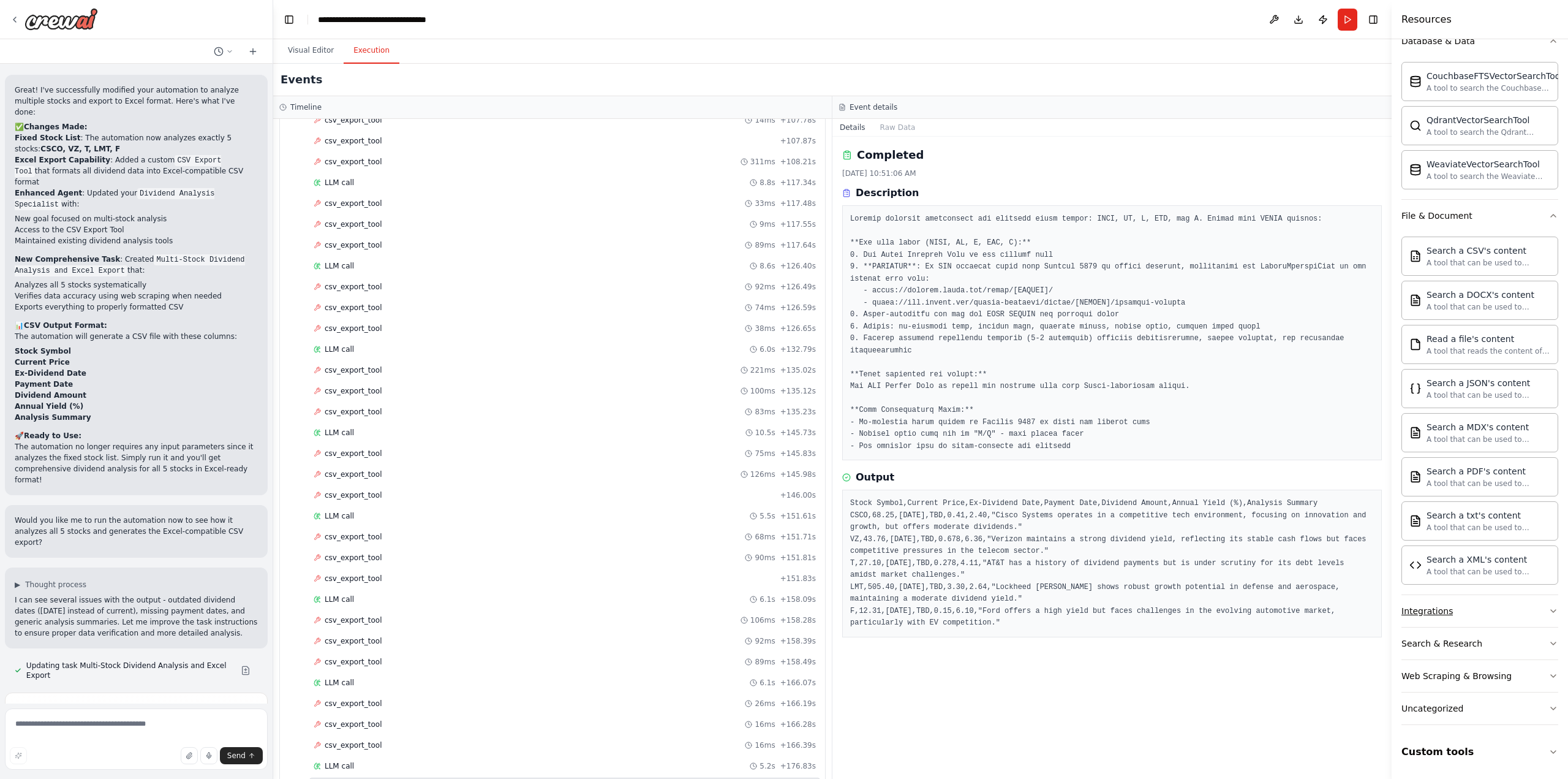
scroll to position [406, 0]
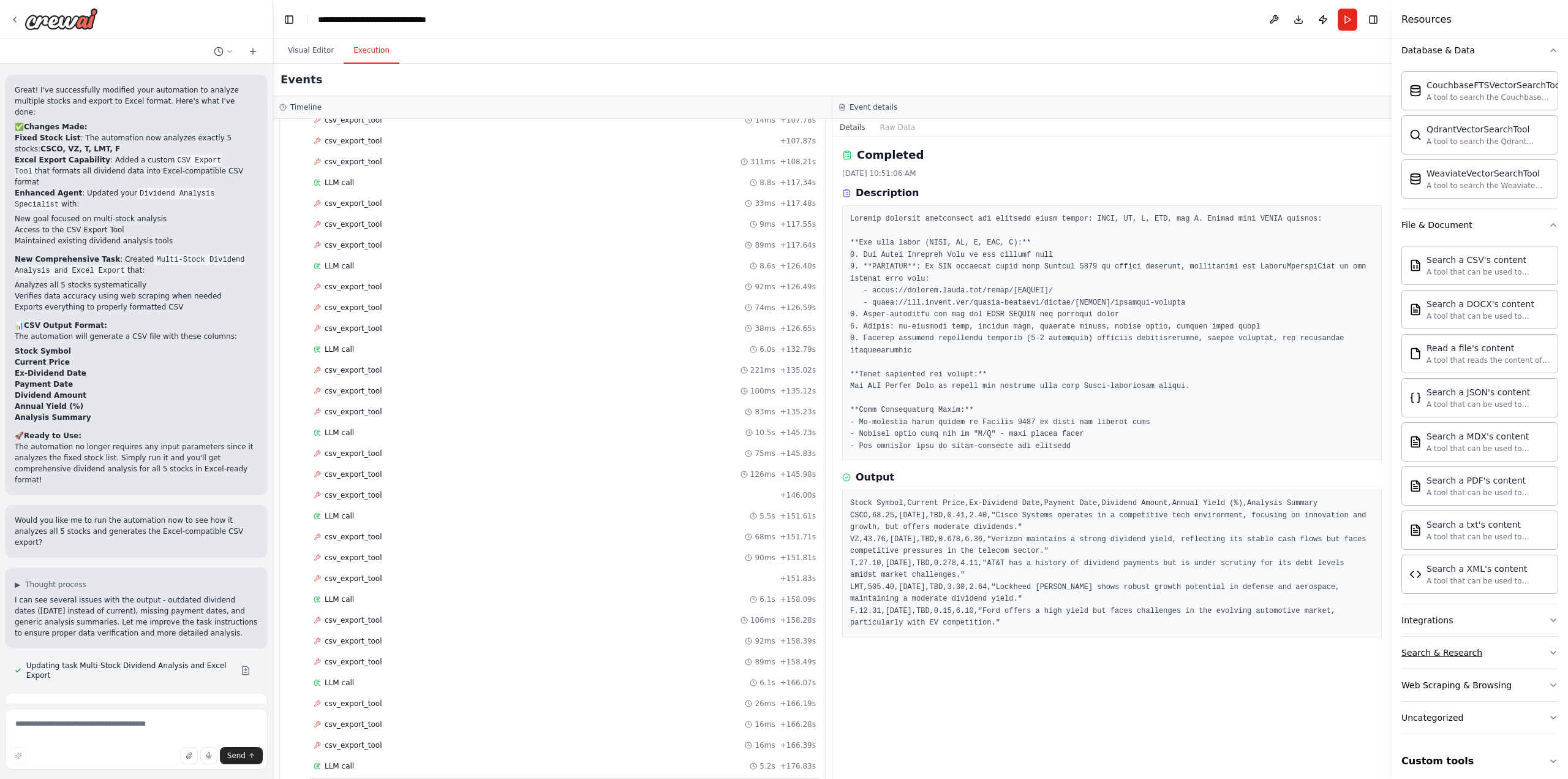
click at [1548, 648] on icon "button" at bounding box center [1553, 652] width 10 height 10
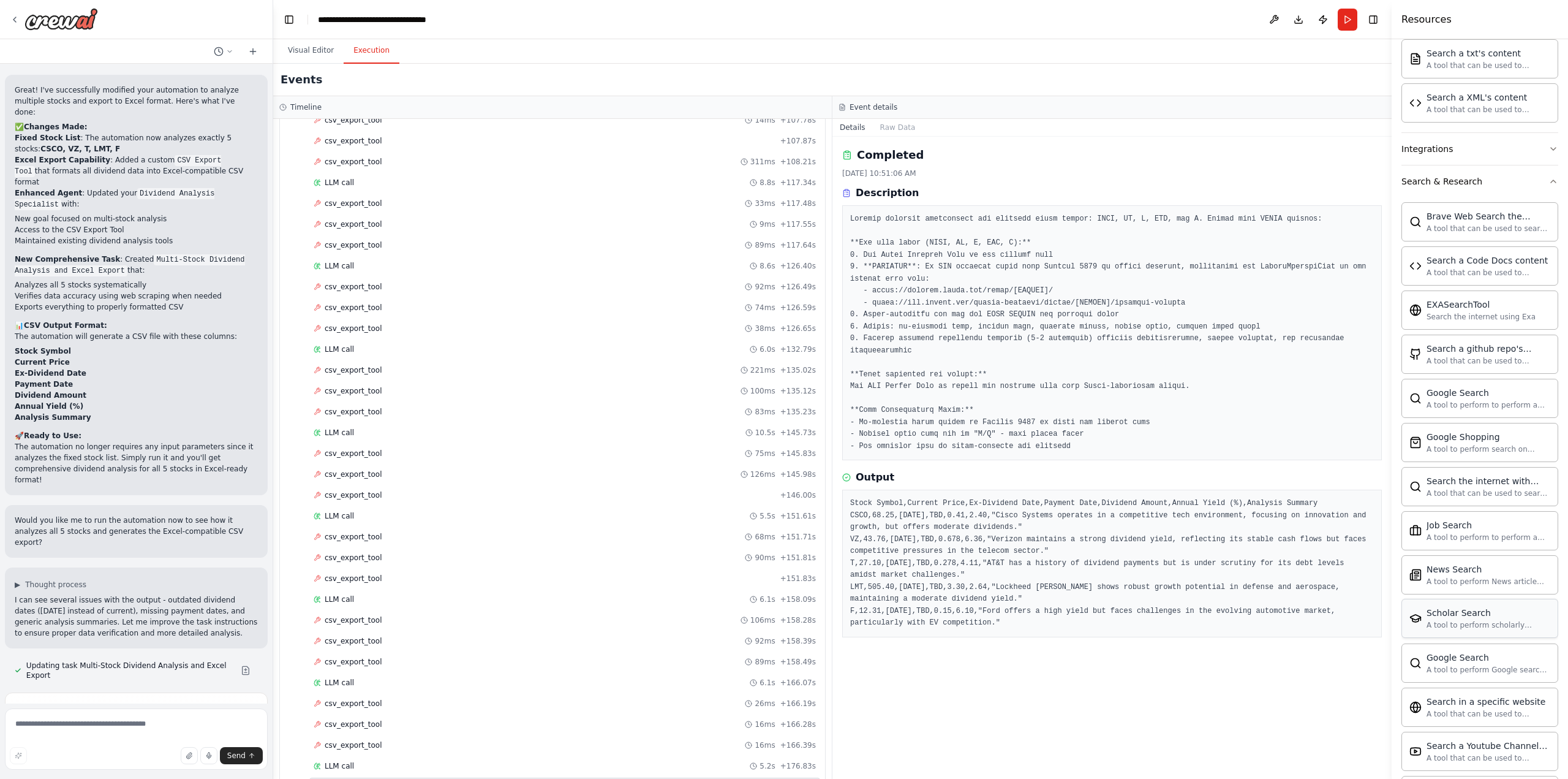
scroll to position [896, 0]
